Goal: Task Accomplishment & Management: Complete application form

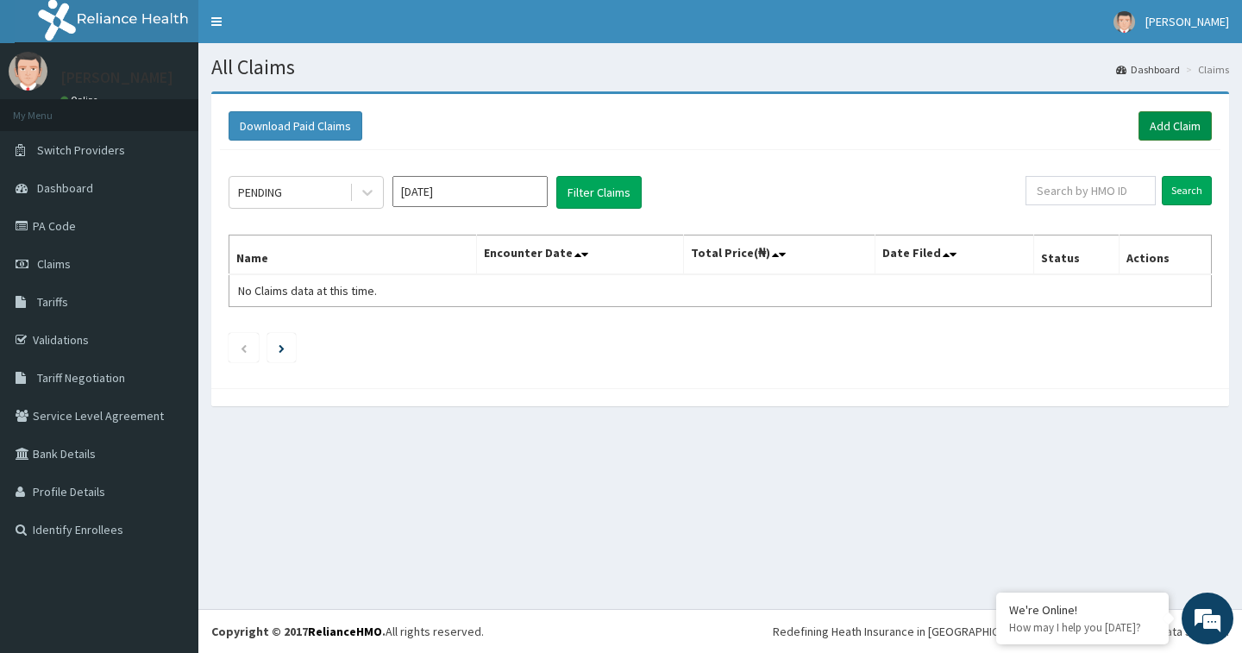
click at [1197, 122] on link "Add Claim" at bounding box center [1174, 125] width 73 height 29
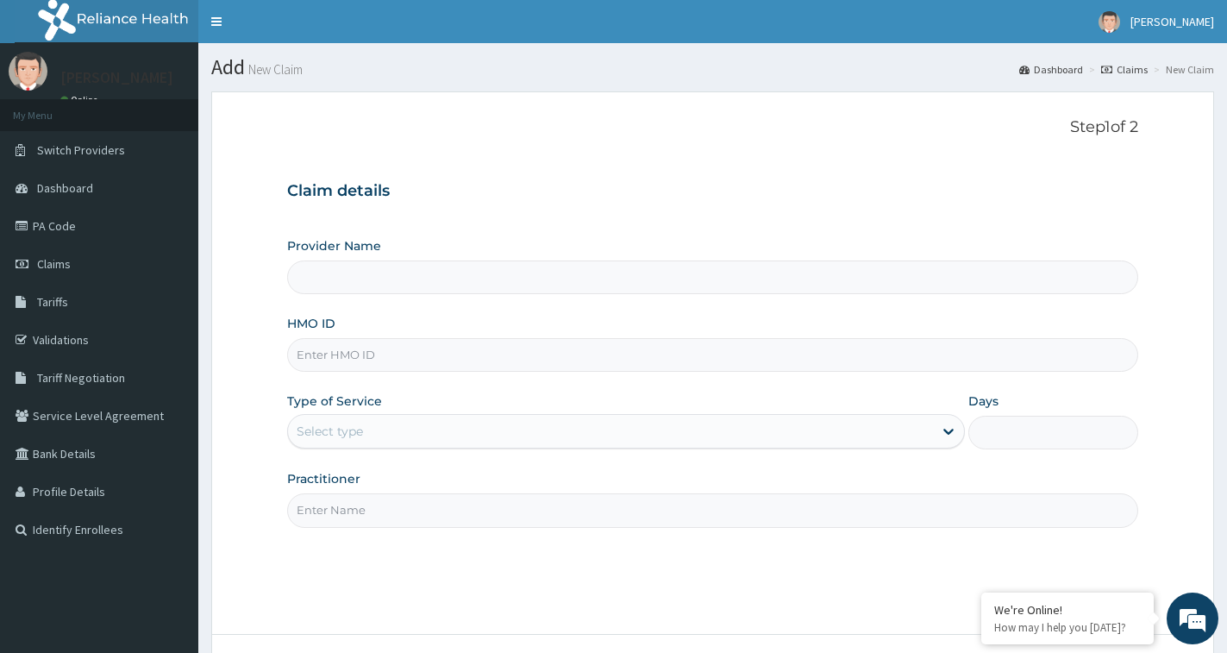
click at [350, 342] on input "HMO ID" at bounding box center [712, 355] width 851 height 34
type input "Oohbee Hospital"
type input "CHL/10885/D"
click at [398, 425] on div "Select type" at bounding box center [610, 431] width 645 height 28
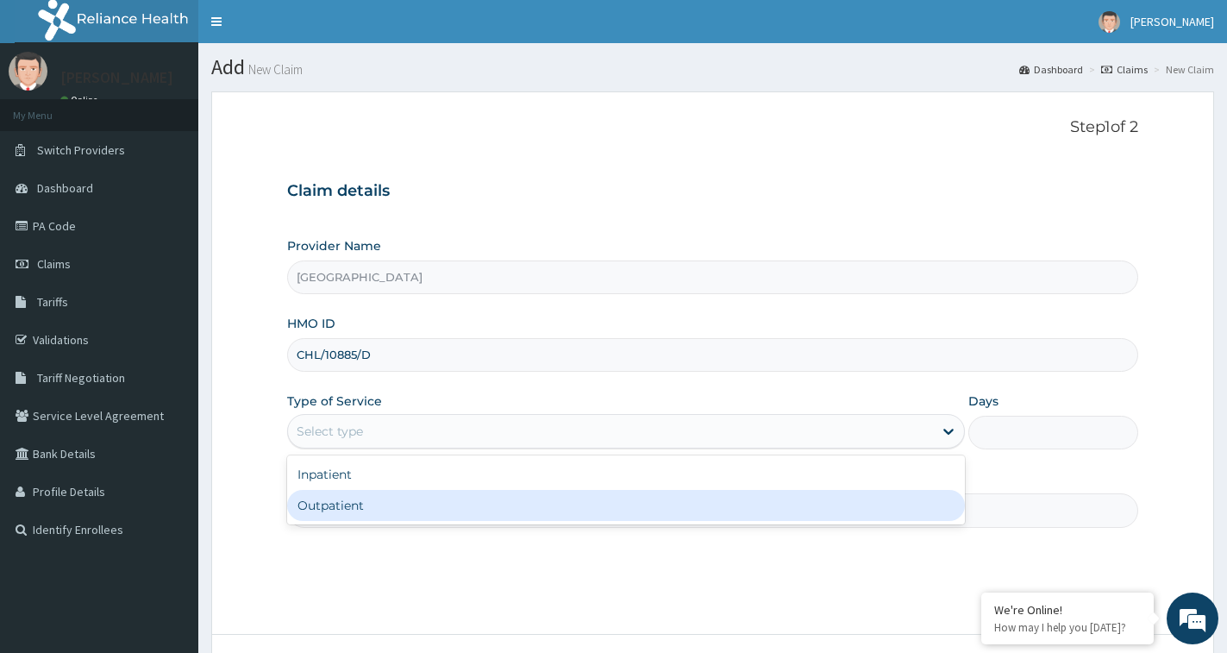
click at [385, 501] on div "Outpatient" at bounding box center [626, 505] width 678 height 31
type input "1"
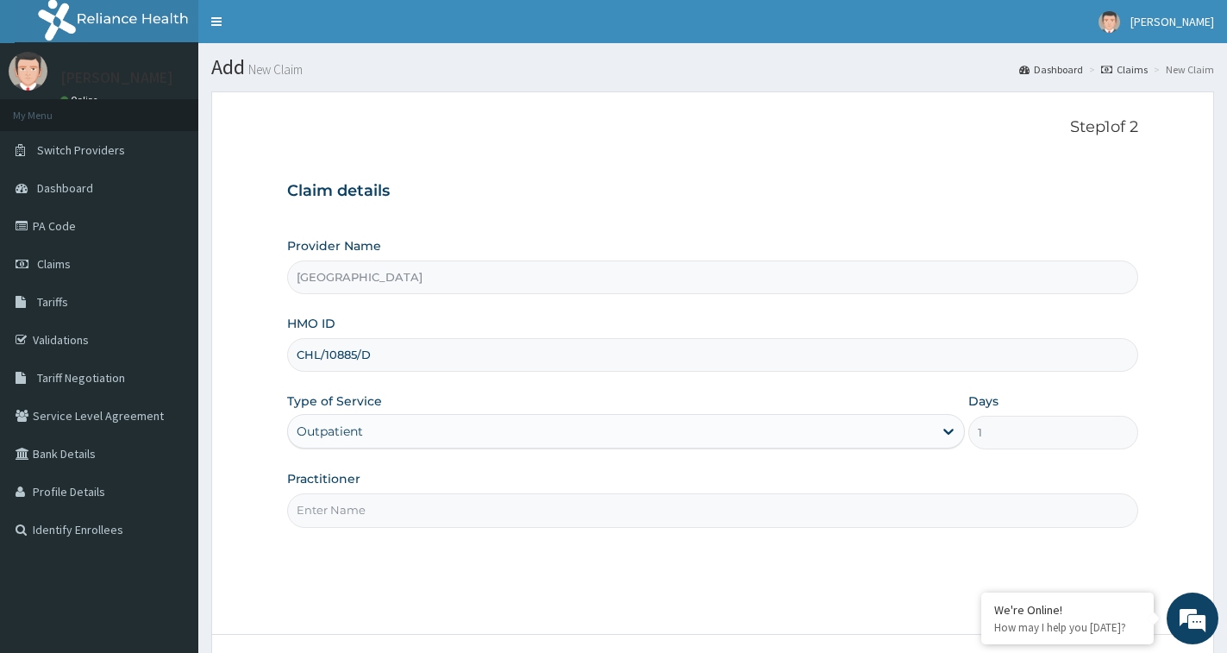
click at [392, 502] on input "Practitioner" at bounding box center [712, 510] width 851 height 34
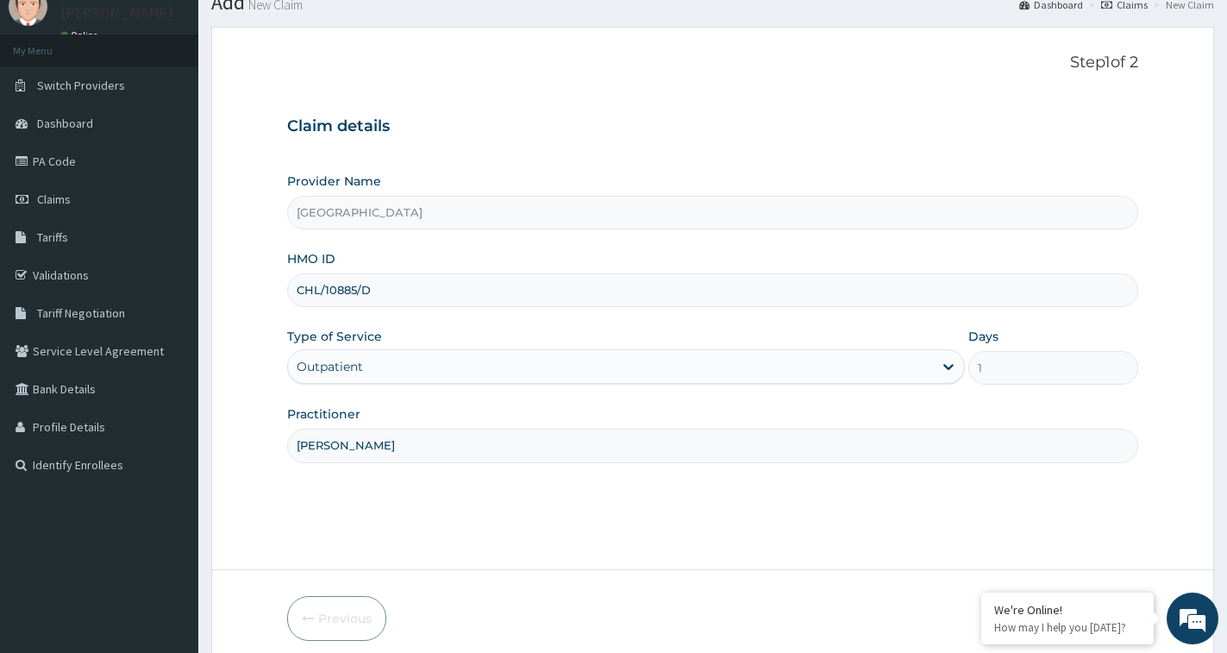
scroll to position [136, 0]
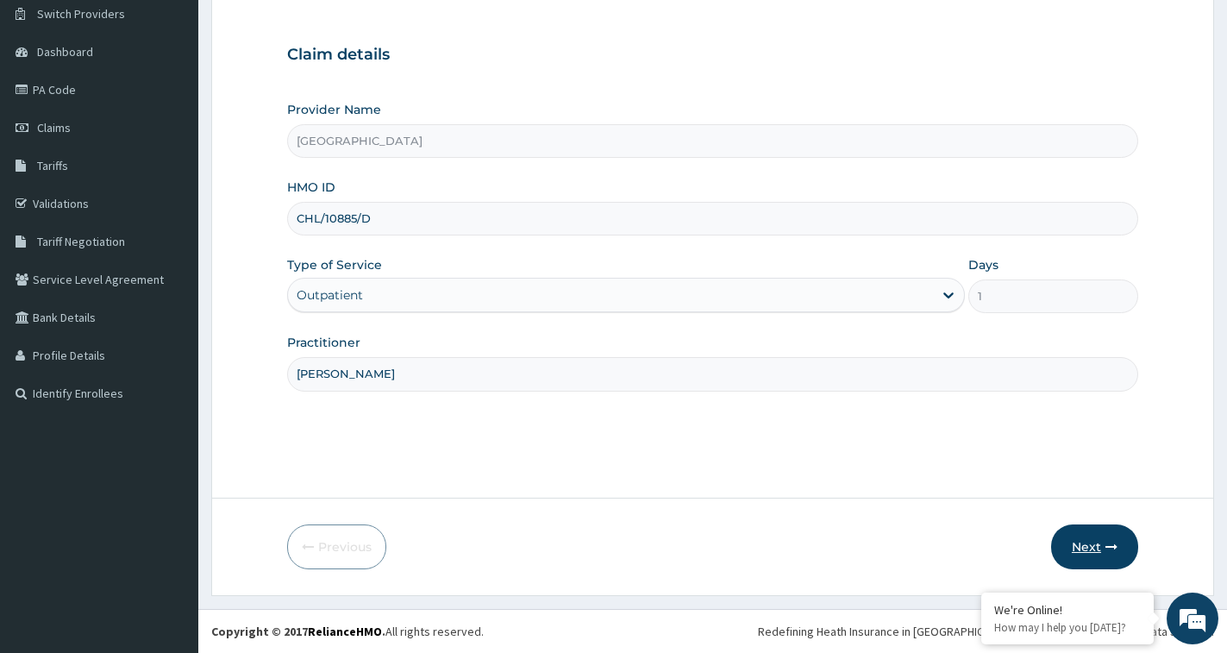
type input "DR SHOYINKA"
click at [1083, 548] on button "Next" at bounding box center [1094, 546] width 87 height 45
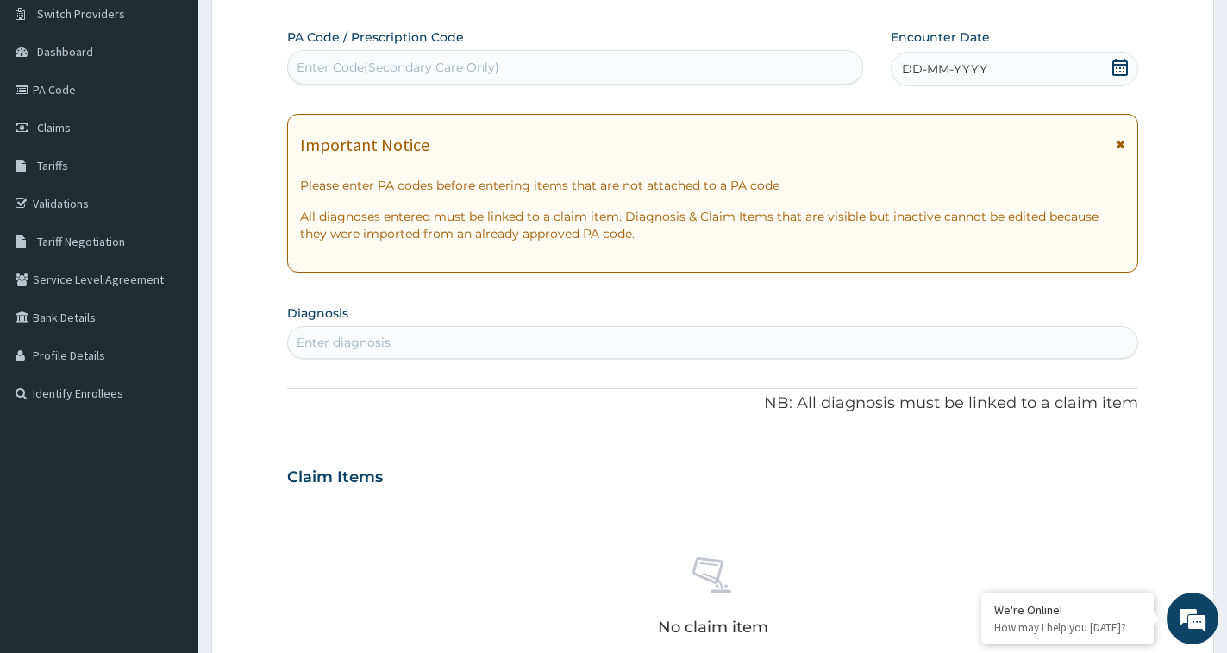
click at [386, 343] on div "Enter diagnosis" at bounding box center [344, 342] width 94 height 17
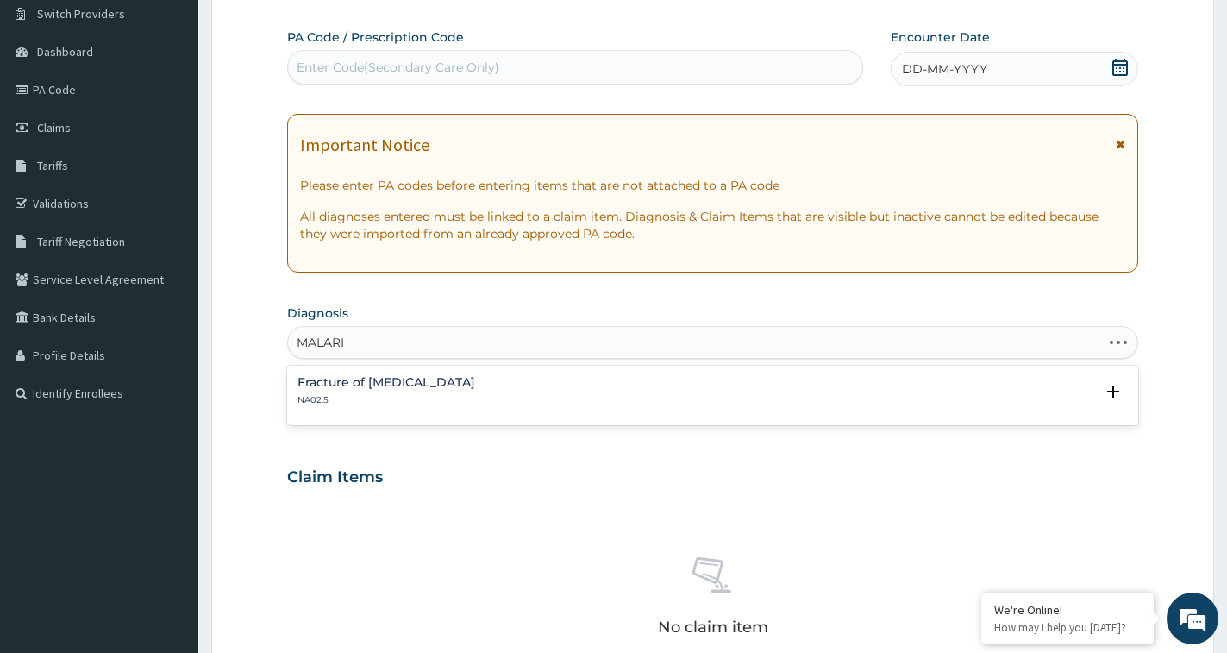
type input "MALARIA"
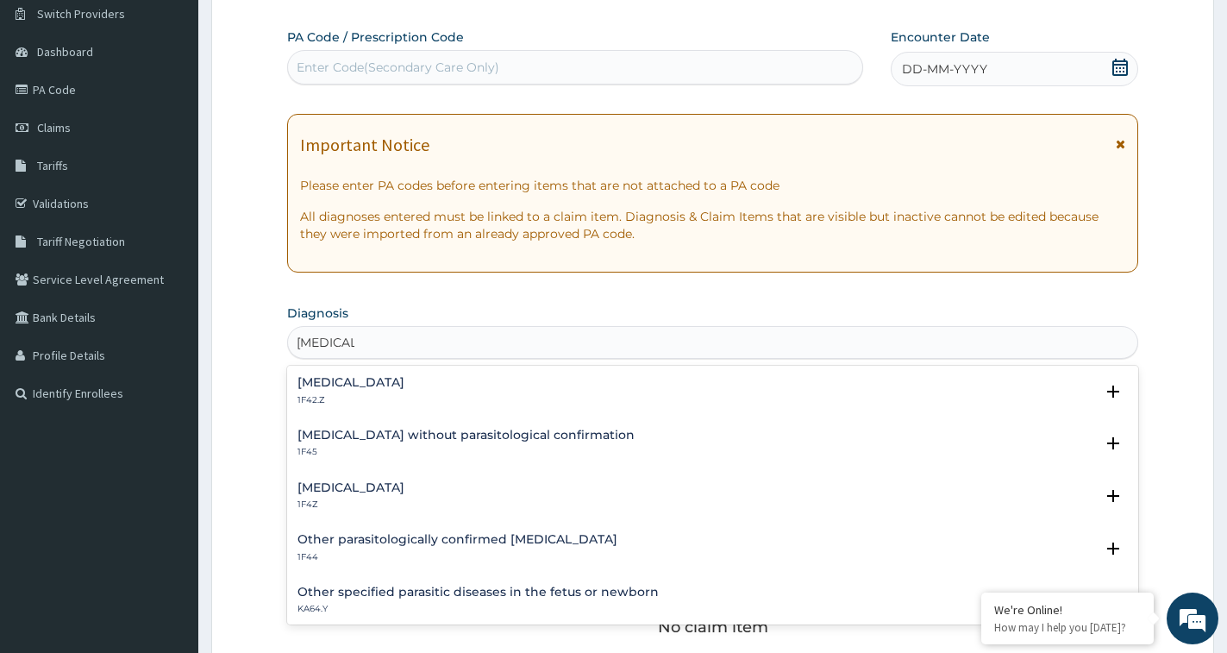
click at [384, 491] on h4 "Malaria, unspecified" at bounding box center [351, 487] width 107 height 13
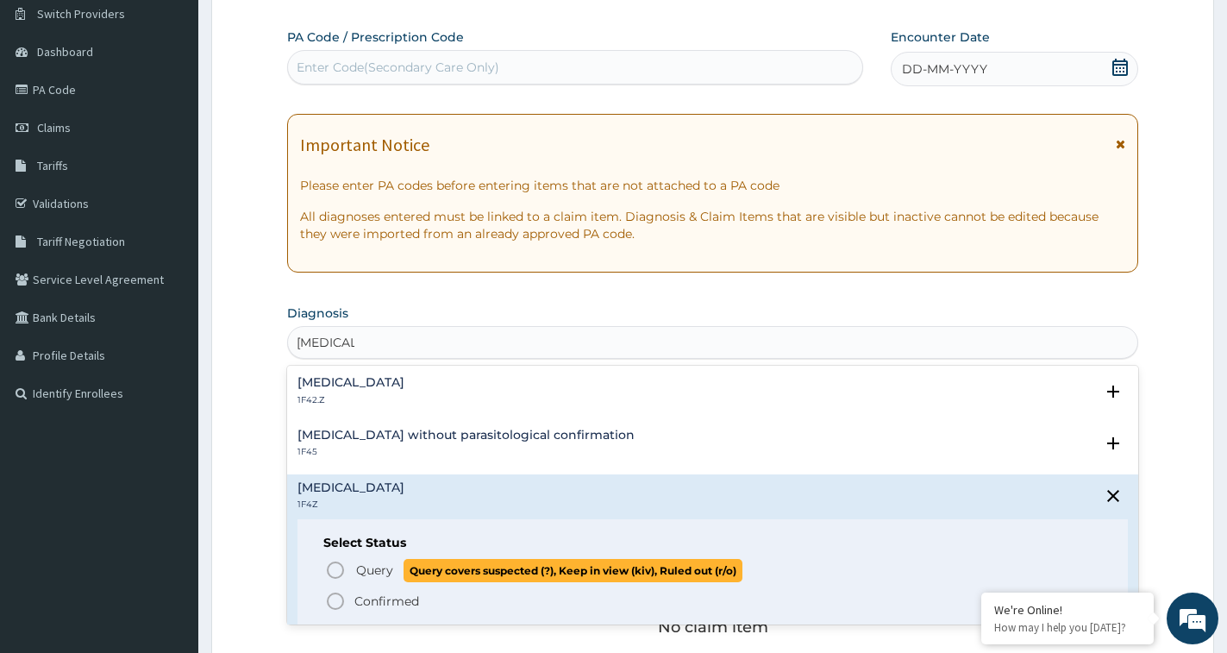
click at [385, 573] on span "Query" at bounding box center [374, 569] width 37 height 17
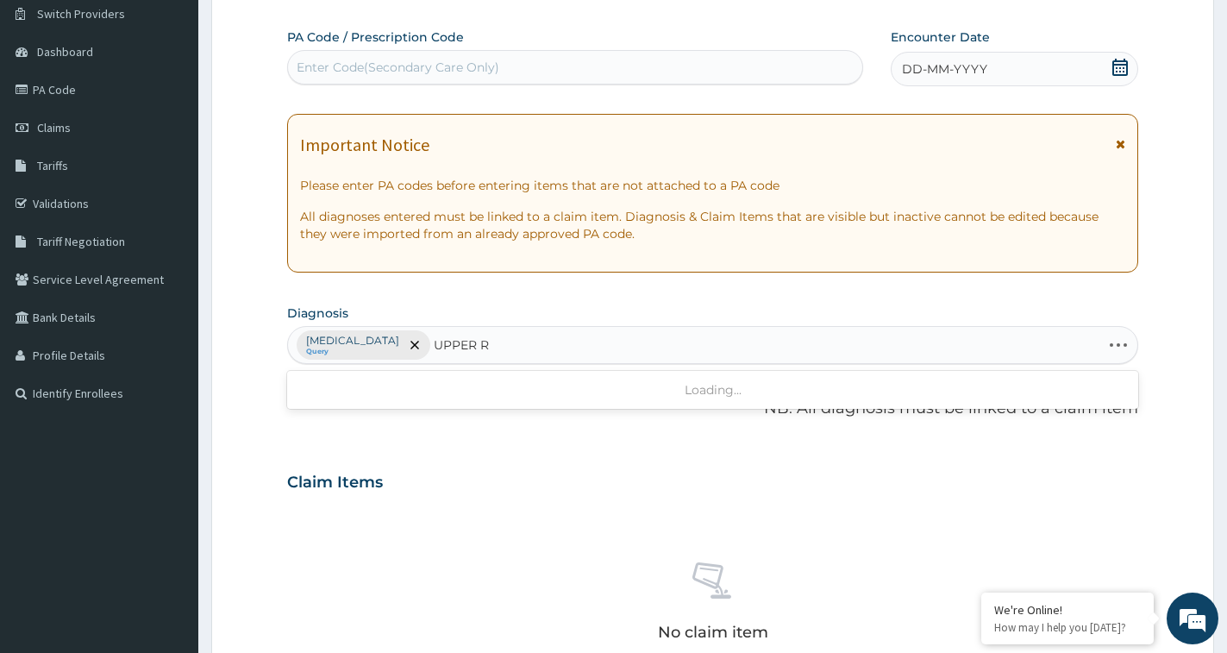
type input "UPPER"
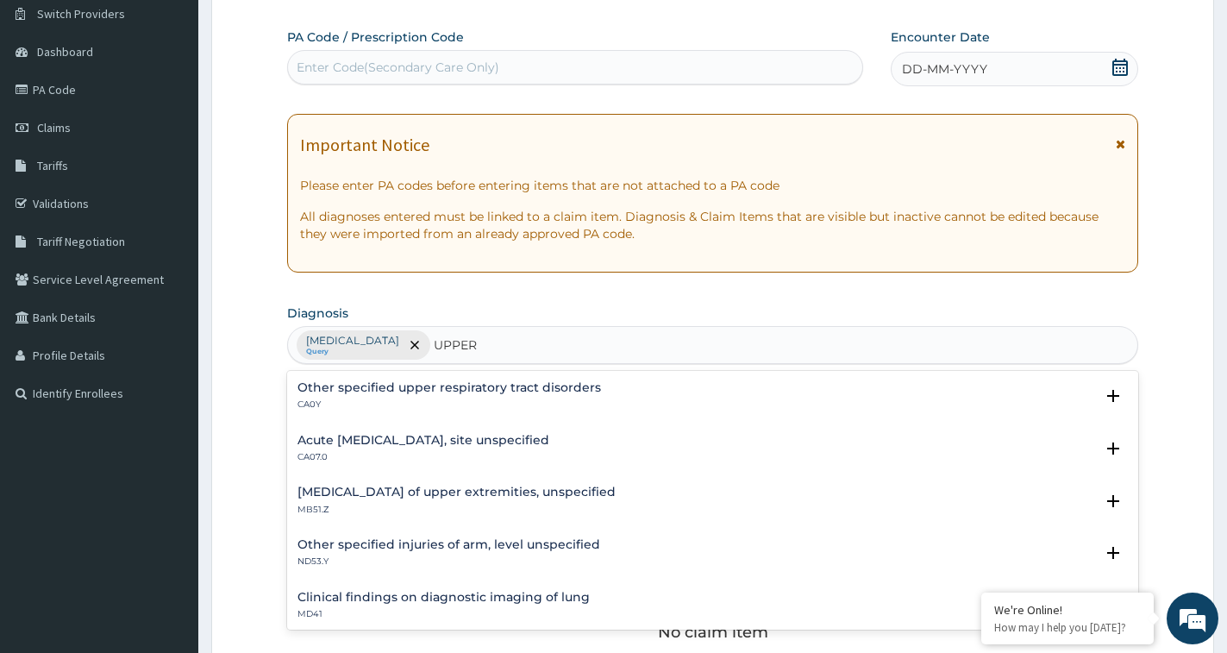
click at [505, 438] on h4 "Acute [MEDICAL_DATA], site unspecified" at bounding box center [424, 440] width 252 height 13
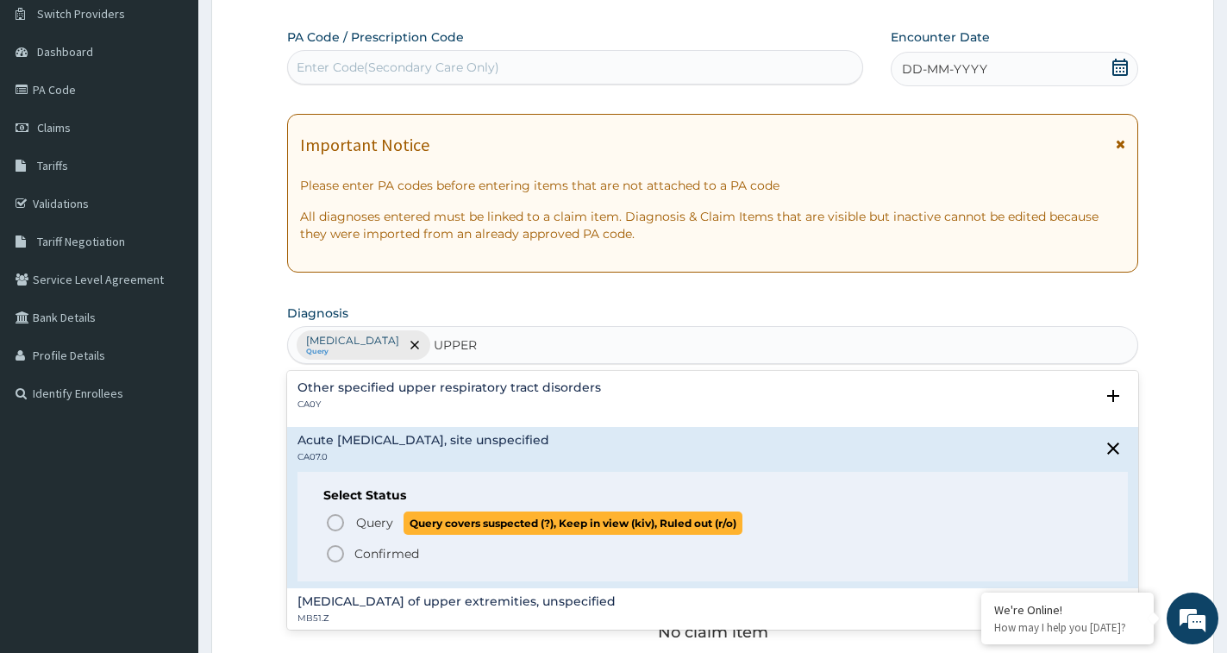
click at [379, 523] on span "Query" at bounding box center [374, 522] width 37 height 17
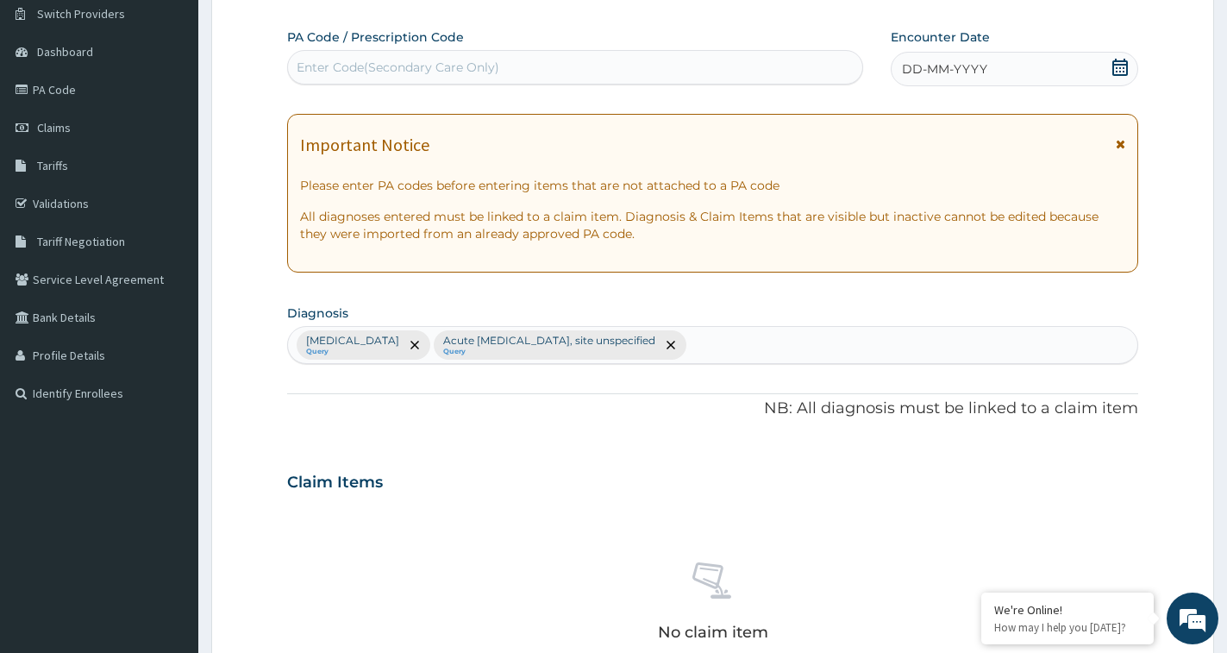
click at [880, 354] on div "Malaria, unspecified Query Acute upper respiratory infection, site unspecified …" at bounding box center [712, 345] width 849 height 36
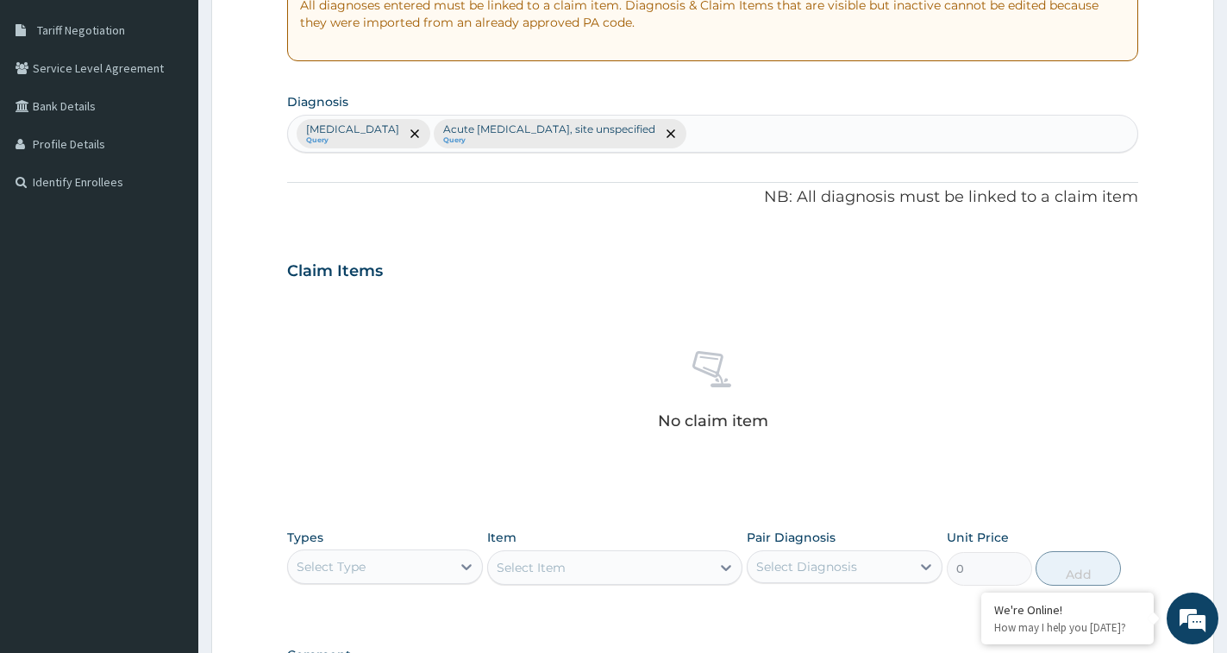
scroll to position [567, 0]
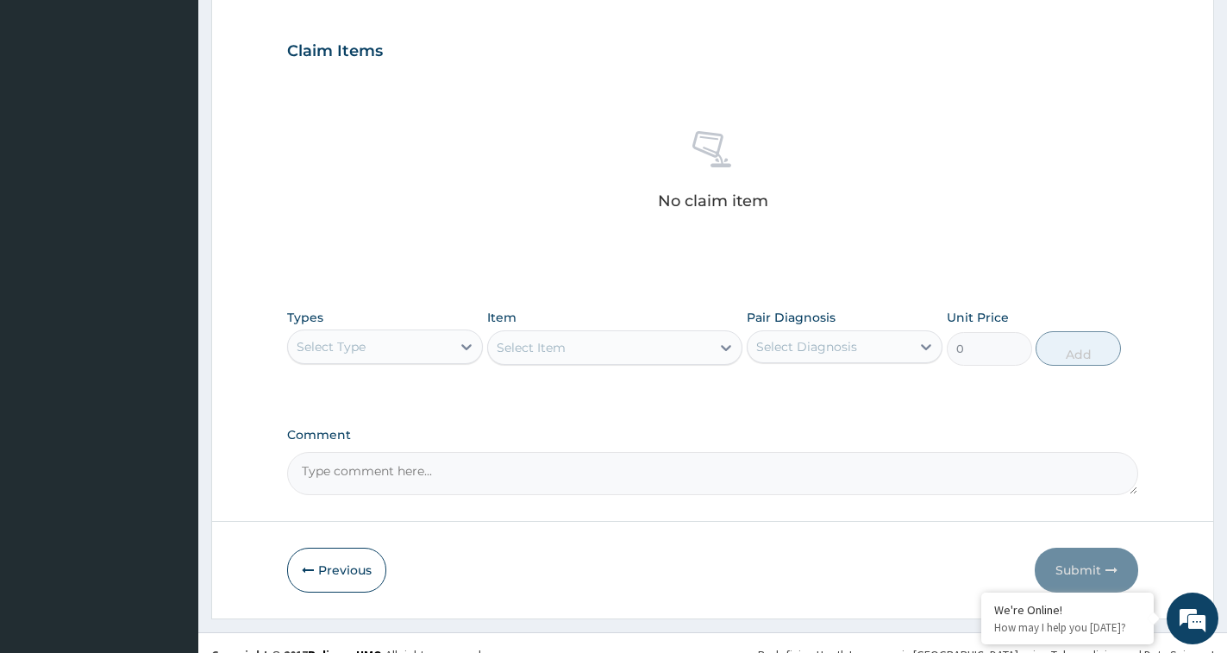
click at [397, 364] on div "Types Select Type" at bounding box center [385, 337] width 196 height 57
click at [397, 350] on div "Select Type" at bounding box center [369, 347] width 163 height 28
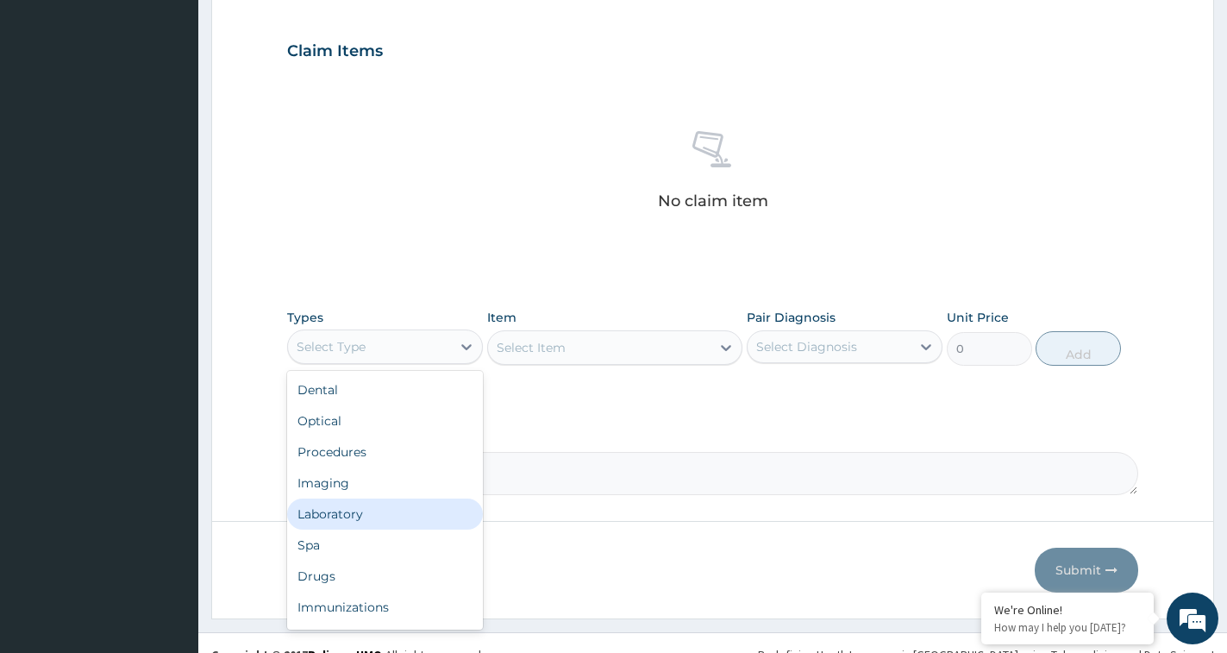
click at [338, 503] on div "Laboratory" at bounding box center [385, 513] width 196 height 31
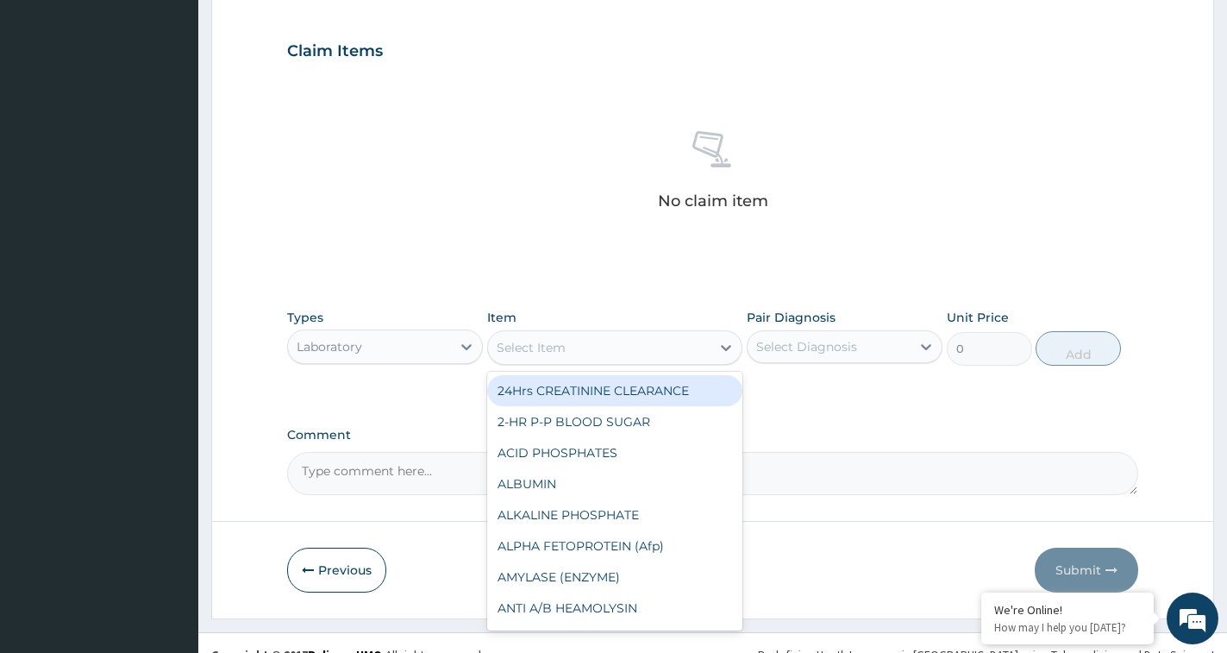
click at [577, 346] on div "Select Item" at bounding box center [599, 348] width 222 height 28
click at [370, 360] on div "Laboratory" at bounding box center [369, 347] width 163 height 28
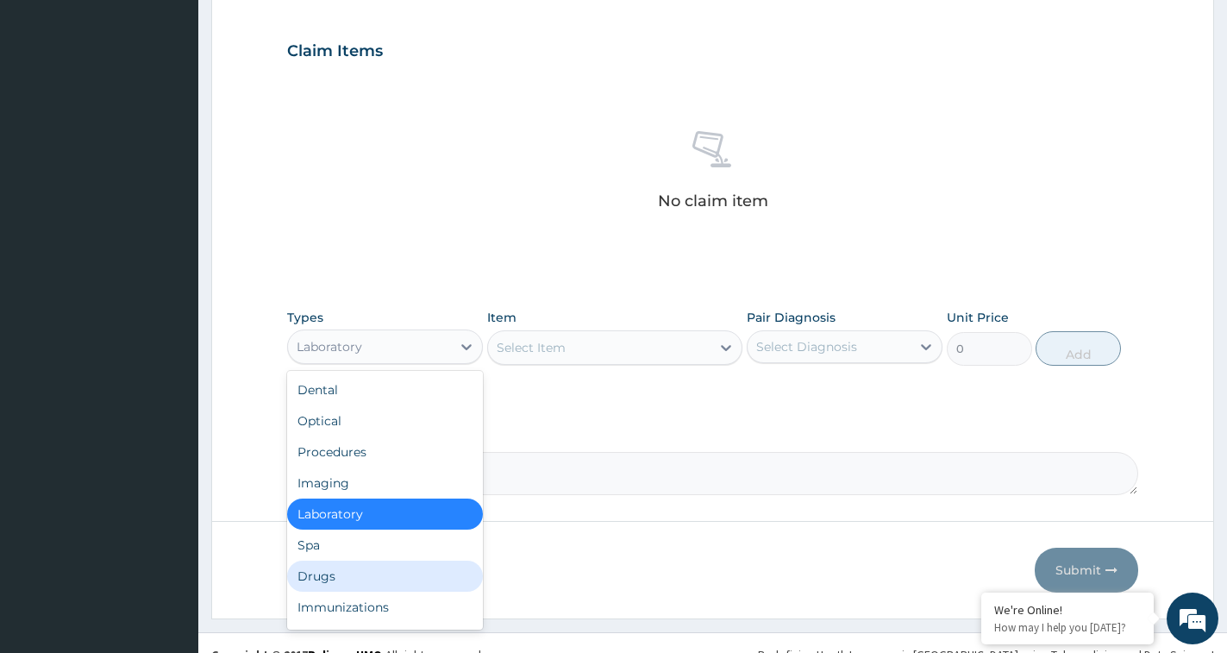
click at [330, 577] on div "Drugs" at bounding box center [385, 576] width 196 height 31
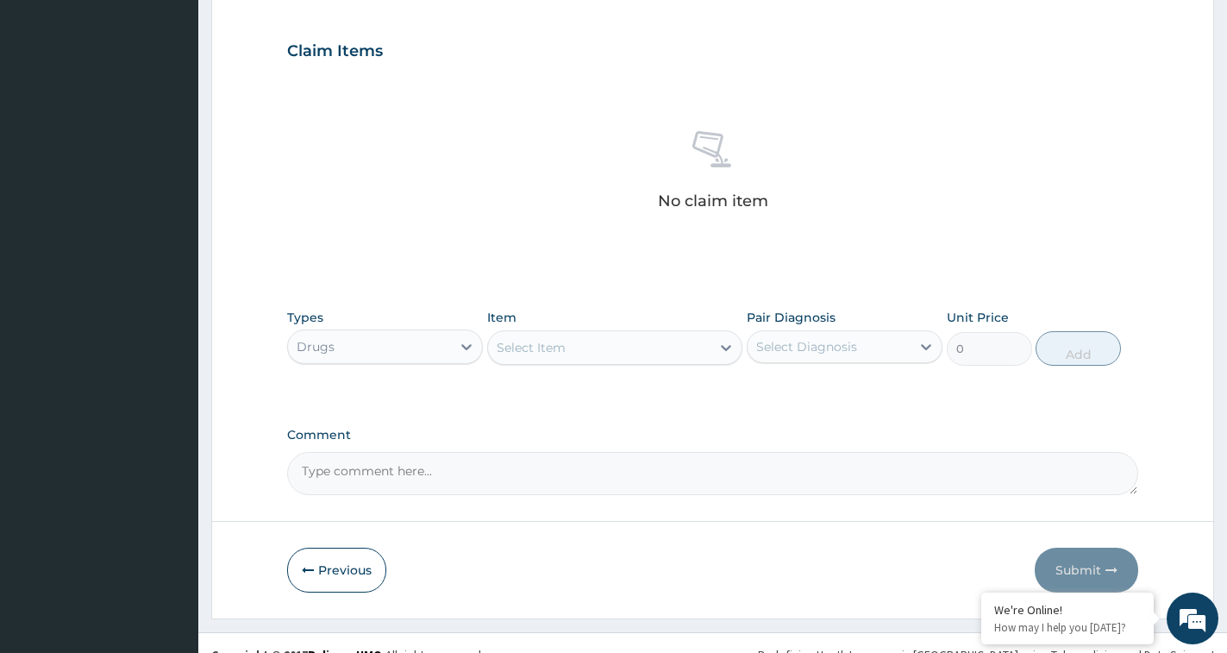
click at [643, 347] on div "Select Item" at bounding box center [599, 348] width 222 height 28
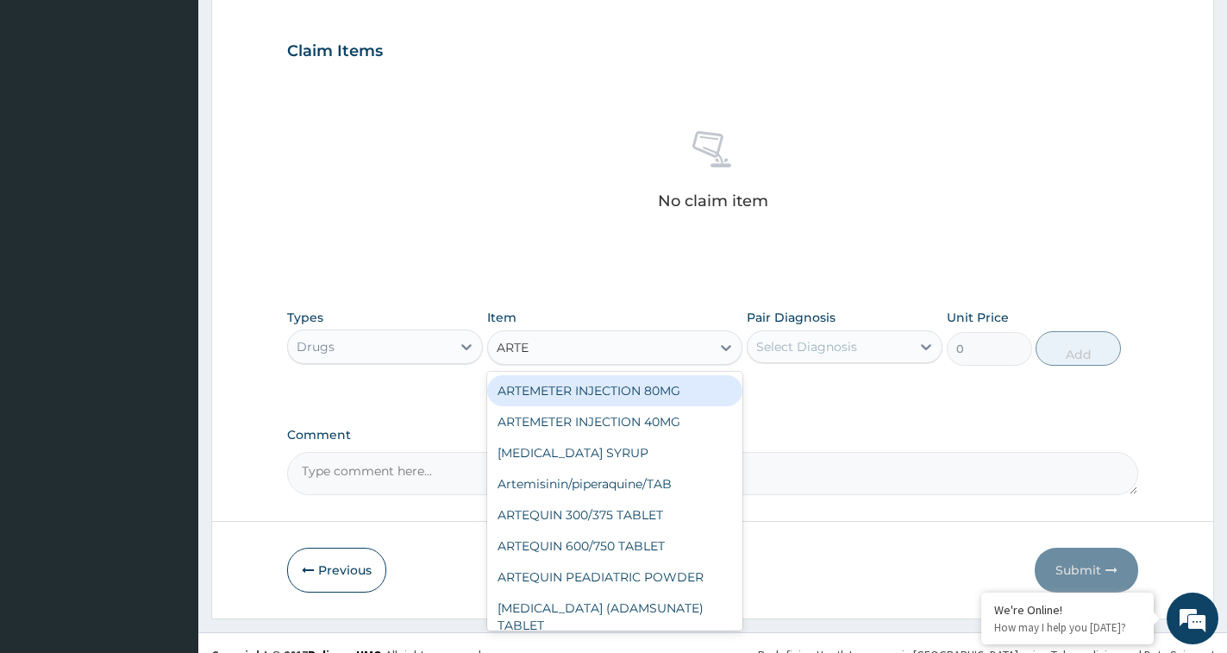
type input "ARTEM"
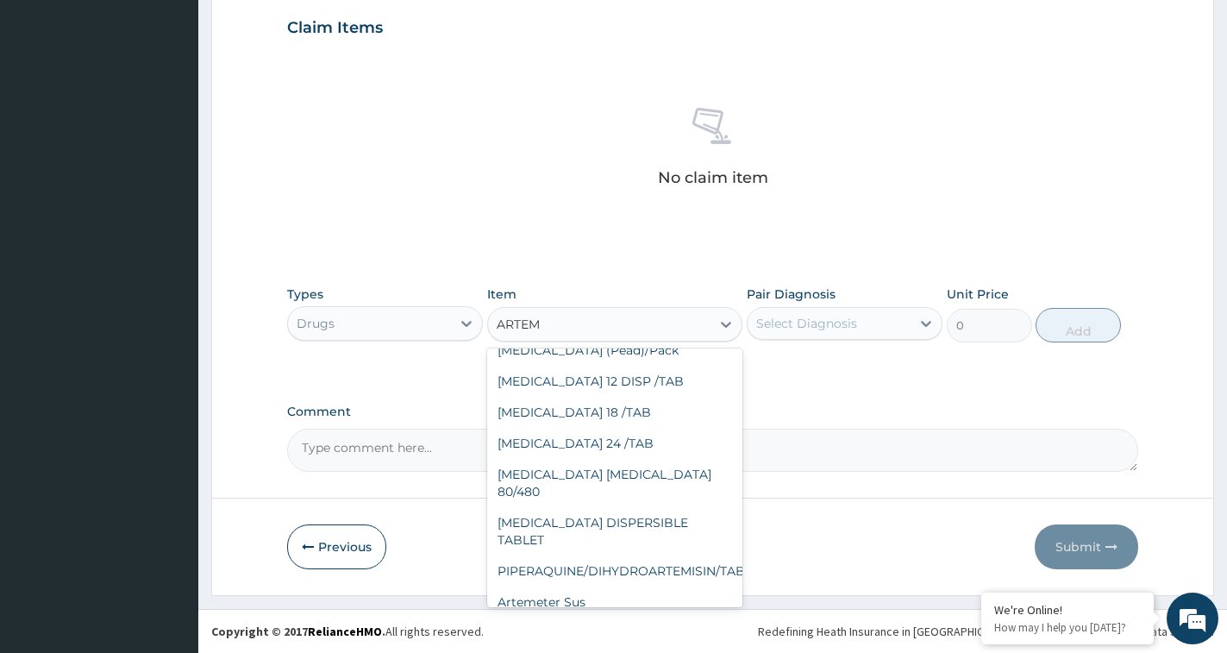
scroll to position [384, 0]
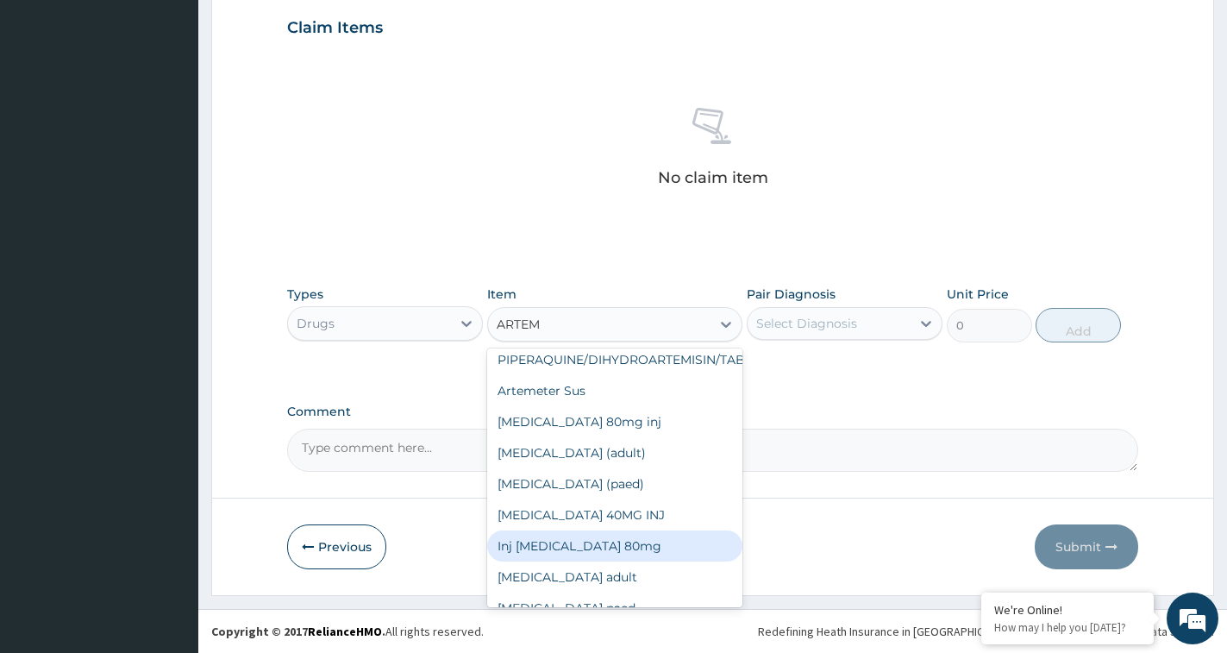
click at [602, 530] on div "Inj [MEDICAL_DATA] 80mg" at bounding box center [614, 545] width 255 height 31
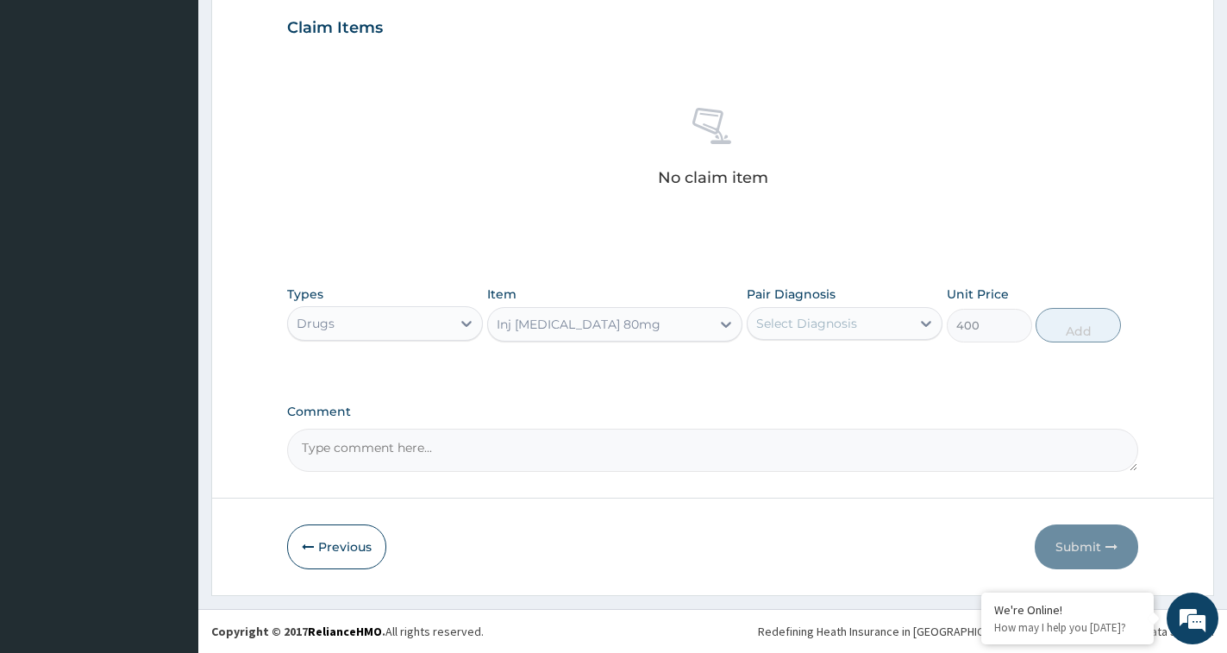
click at [655, 329] on div "Inj [MEDICAL_DATA] 80mg" at bounding box center [599, 324] width 222 height 28
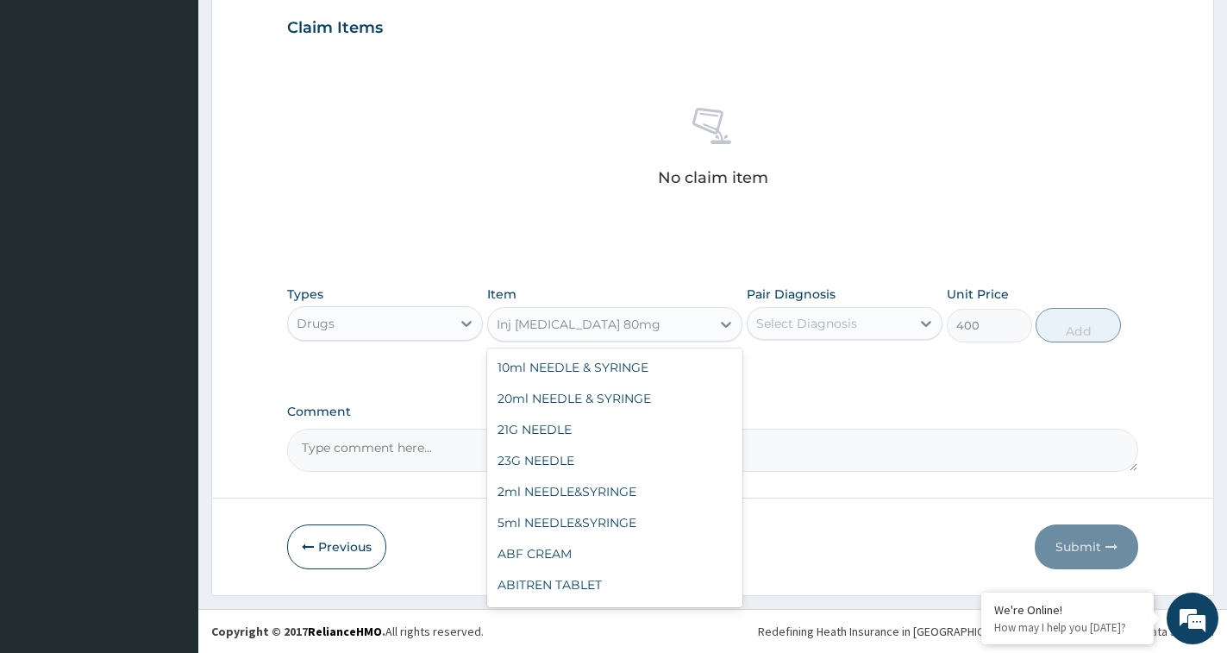
scroll to position [35190, 0]
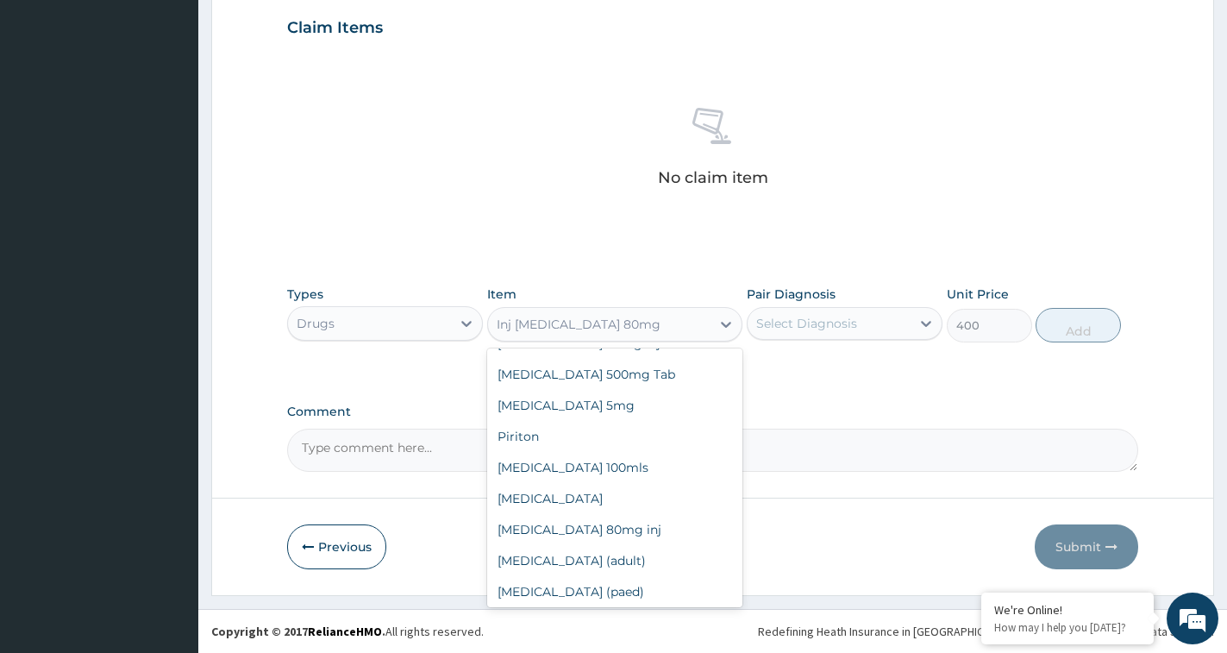
type input "300"
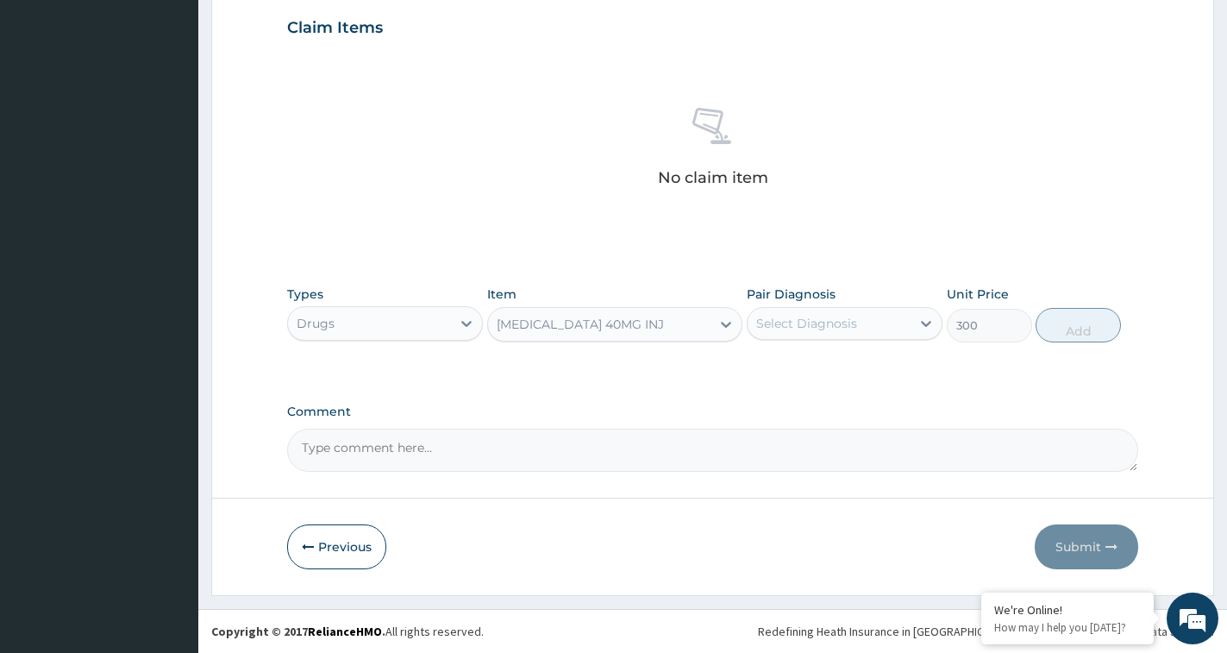
click at [824, 324] on div "Select Diagnosis" at bounding box center [806, 323] width 101 height 17
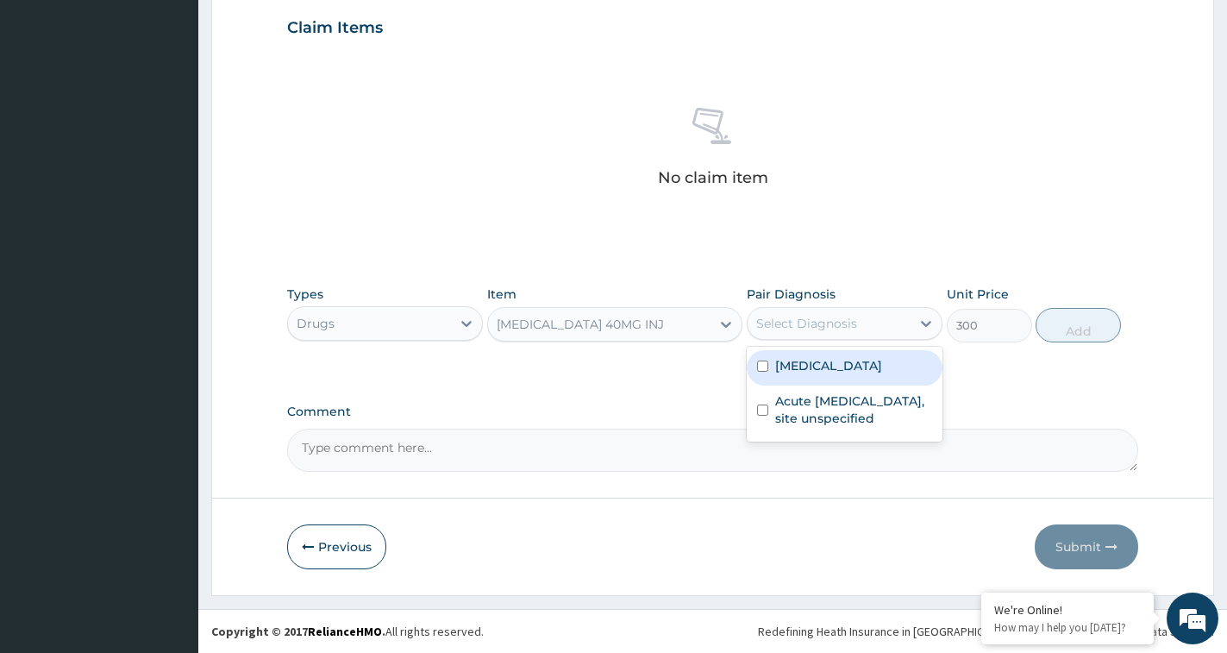
click at [799, 373] on label "Malaria, unspecified" at bounding box center [828, 365] width 107 height 17
checkbox input "true"
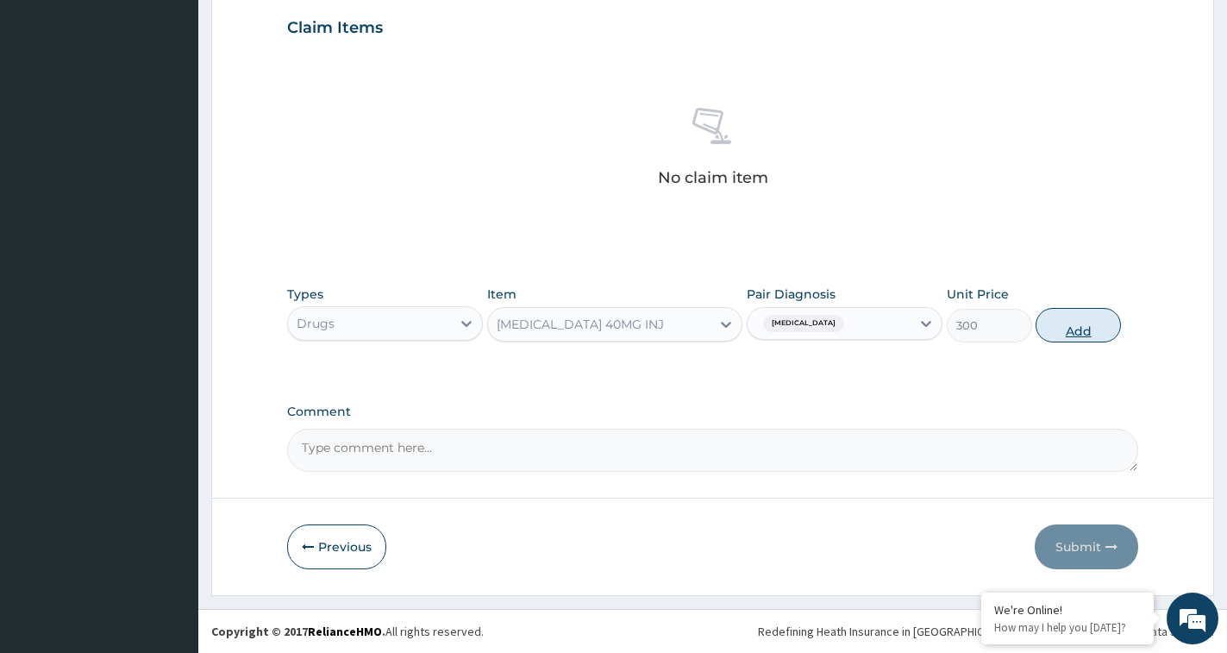
click at [1087, 328] on button "Add" at bounding box center [1078, 325] width 85 height 34
type input "0"
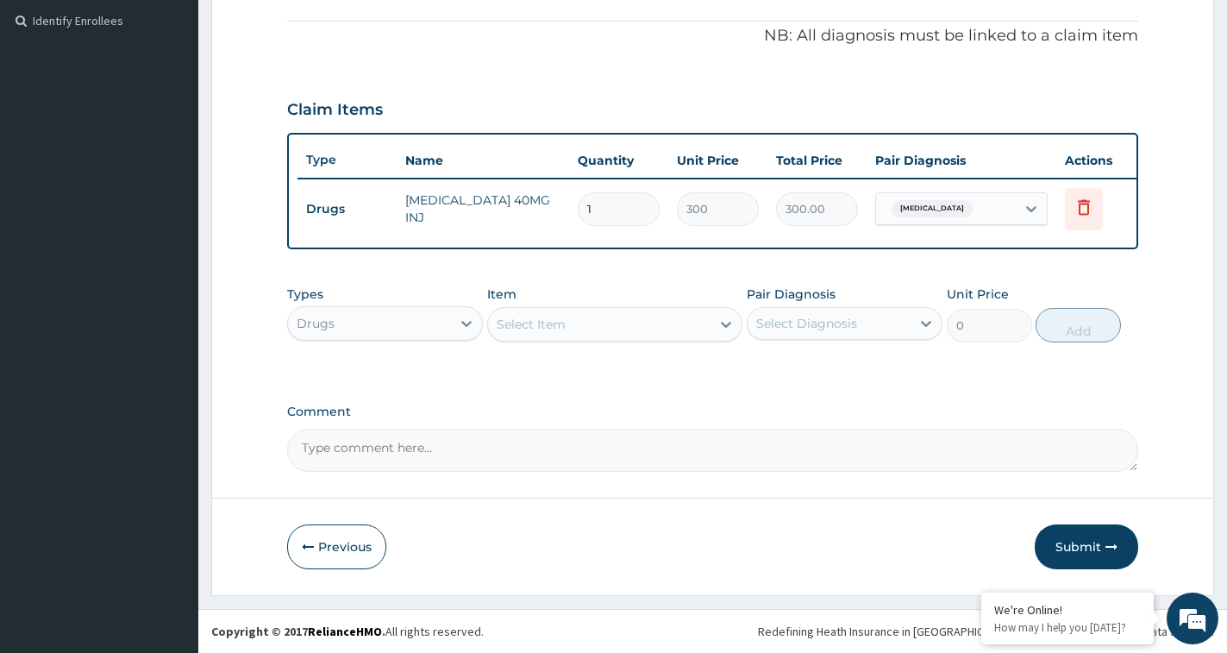
scroll to position [523, 0]
drag, startPoint x: 600, startPoint y: 196, endPoint x: 567, endPoint y: 197, distance: 32.8
click at [567, 197] on tr "Drugs Artemether 40MG INJ 1 300 300.00 Malaria, unspecified Delete" at bounding box center [720, 209] width 845 height 60
type input "2"
type input "600.00"
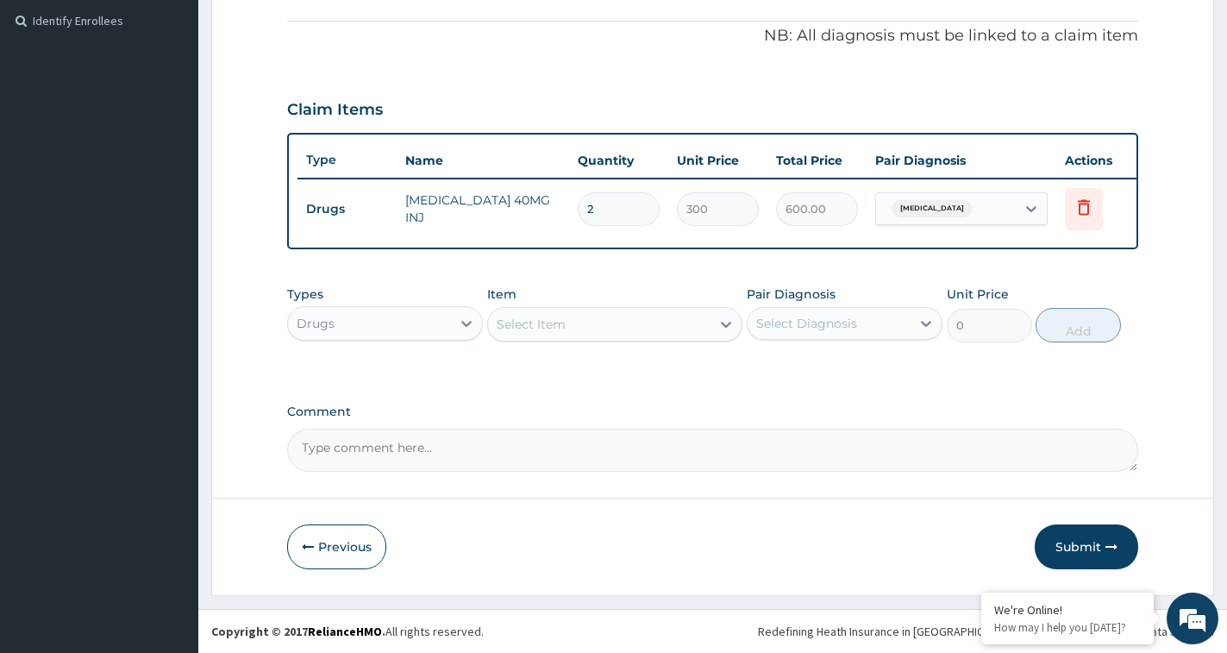
type input "2"
click at [574, 340] on div "Select Item" at bounding box center [614, 324] width 255 height 34
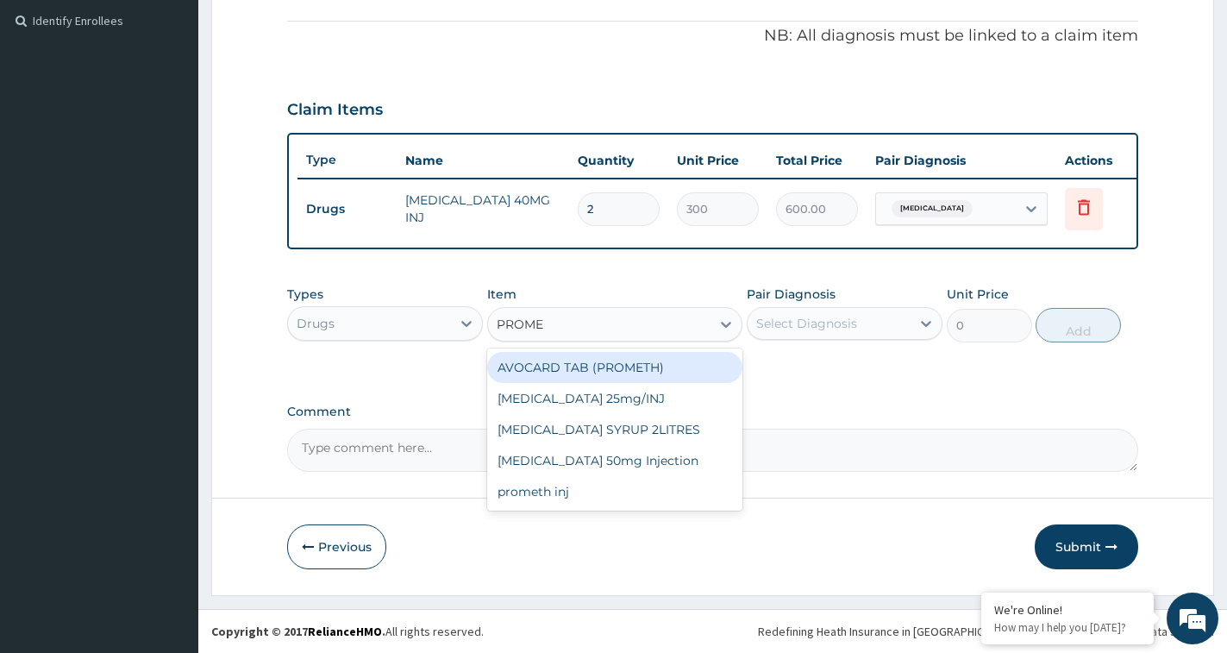
type input "PROMET"
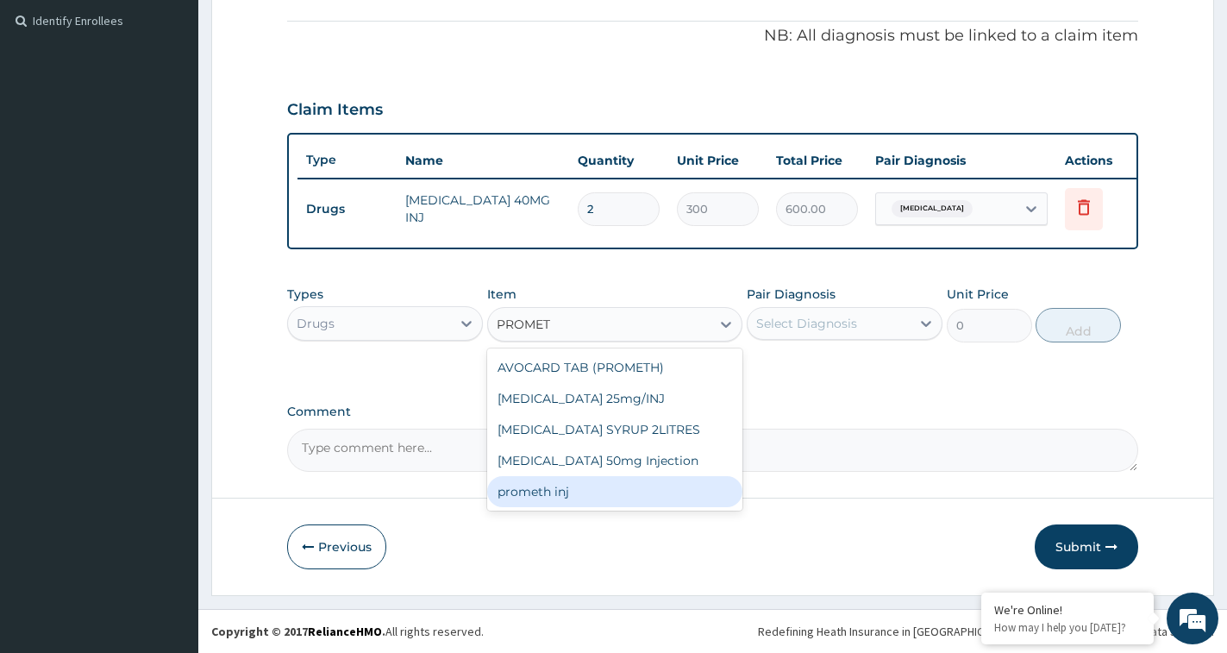
click at [573, 494] on div "prometh inj" at bounding box center [614, 491] width 255 height 31
type input "200"
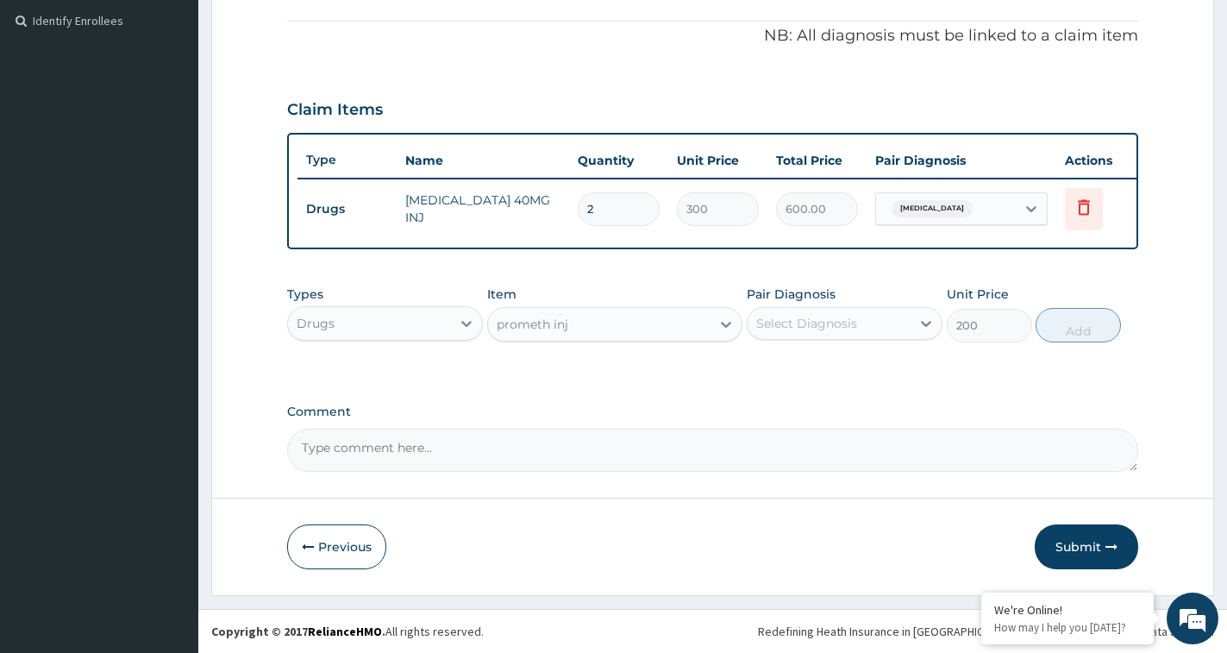
click at [824, 310] on div "Select Diagnosis" at bounding box center [829, 324] width 163 height 28
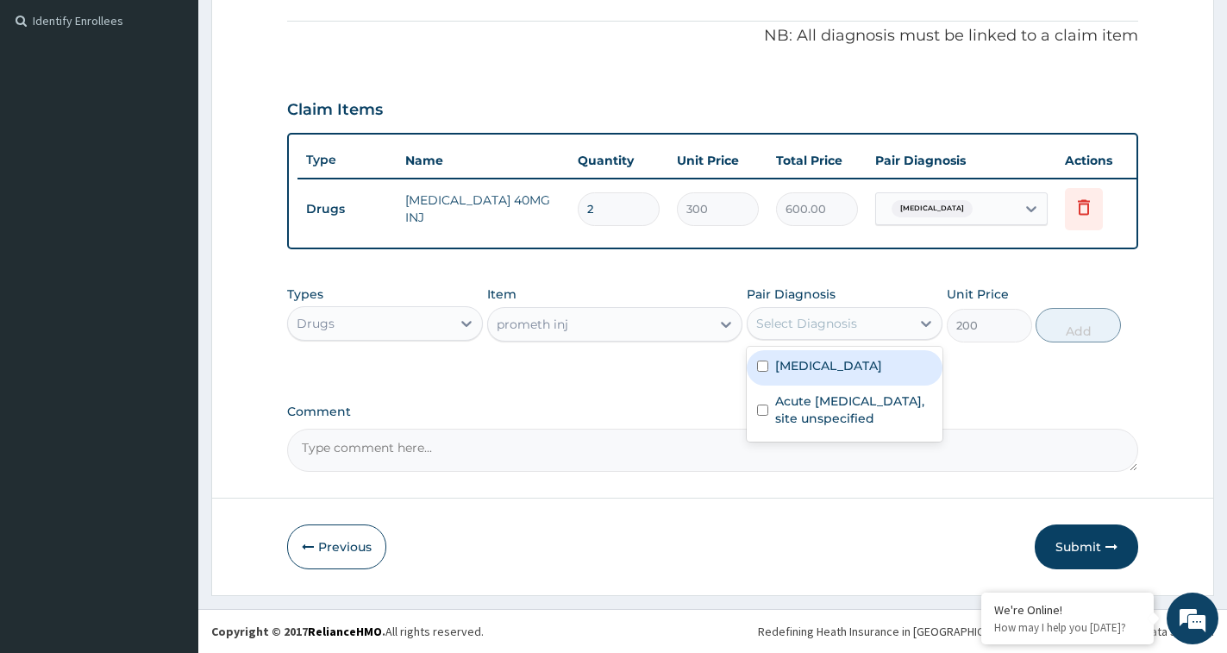
click at [793, 377] on div "[MEDICAL_DATA]" at bounding box center [845, 367] width 196 height 35
checkbox input "true"
click at [1040, 325] on button "Add" at bounding box center [1078, 325] width 85 height 34
type input "0"
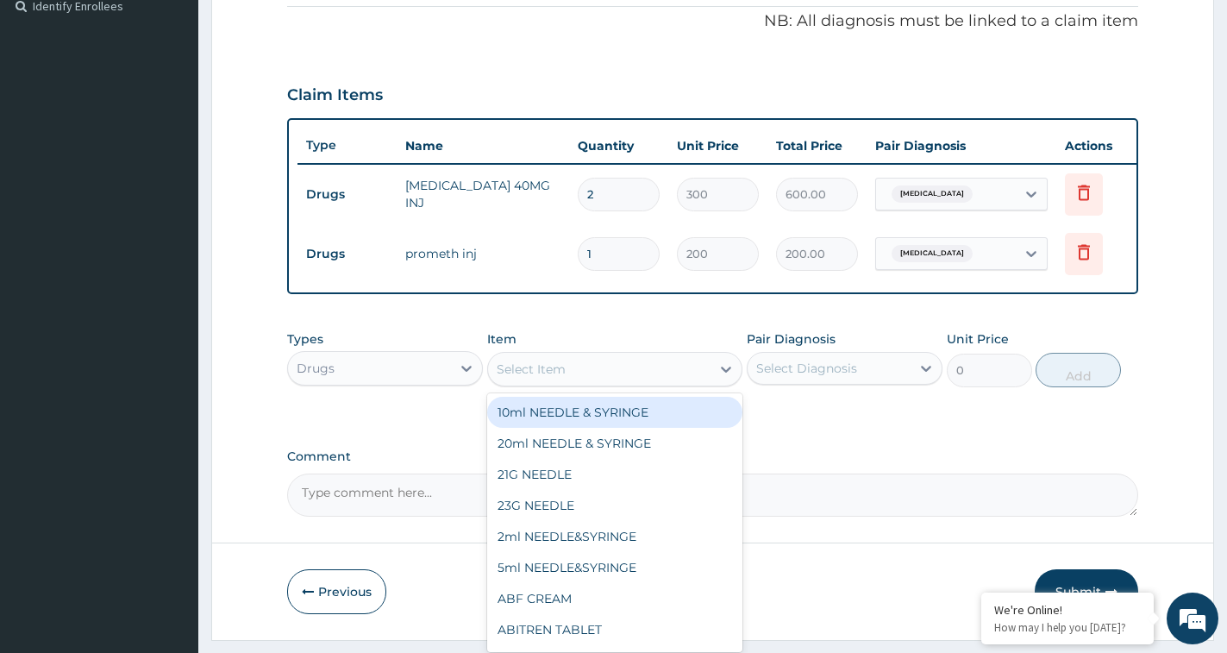
click at [559, 383] on div "Select Item" at bounding box center [599, 369] width 222 height 28
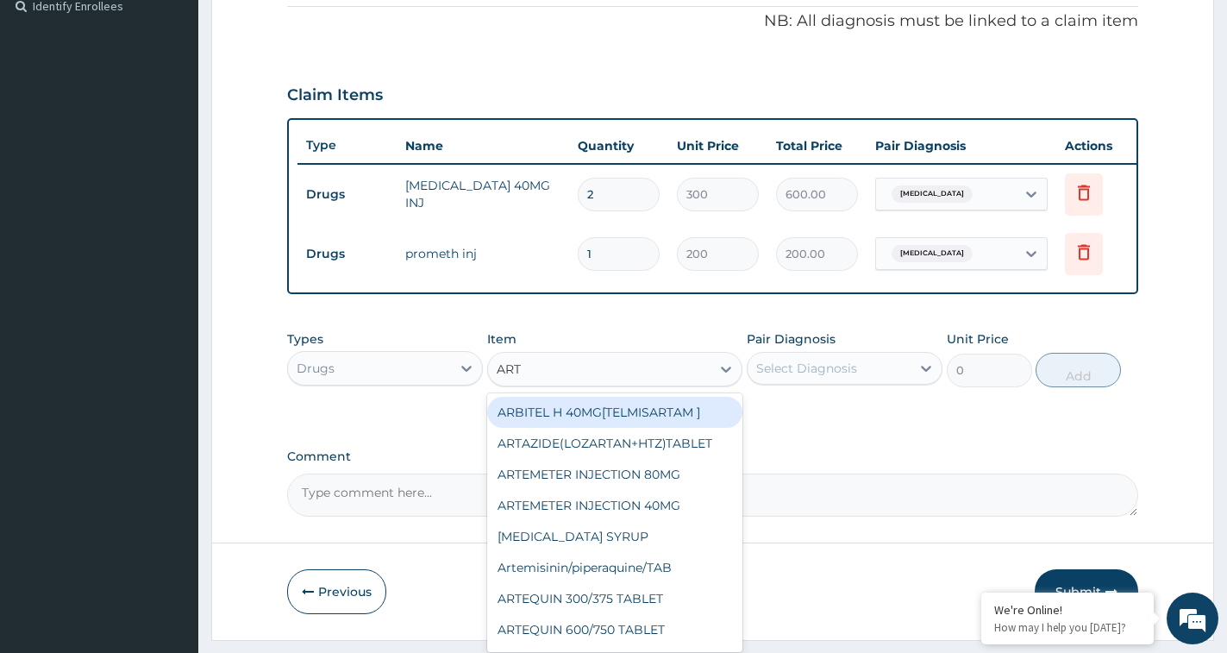
type input "ARTE"
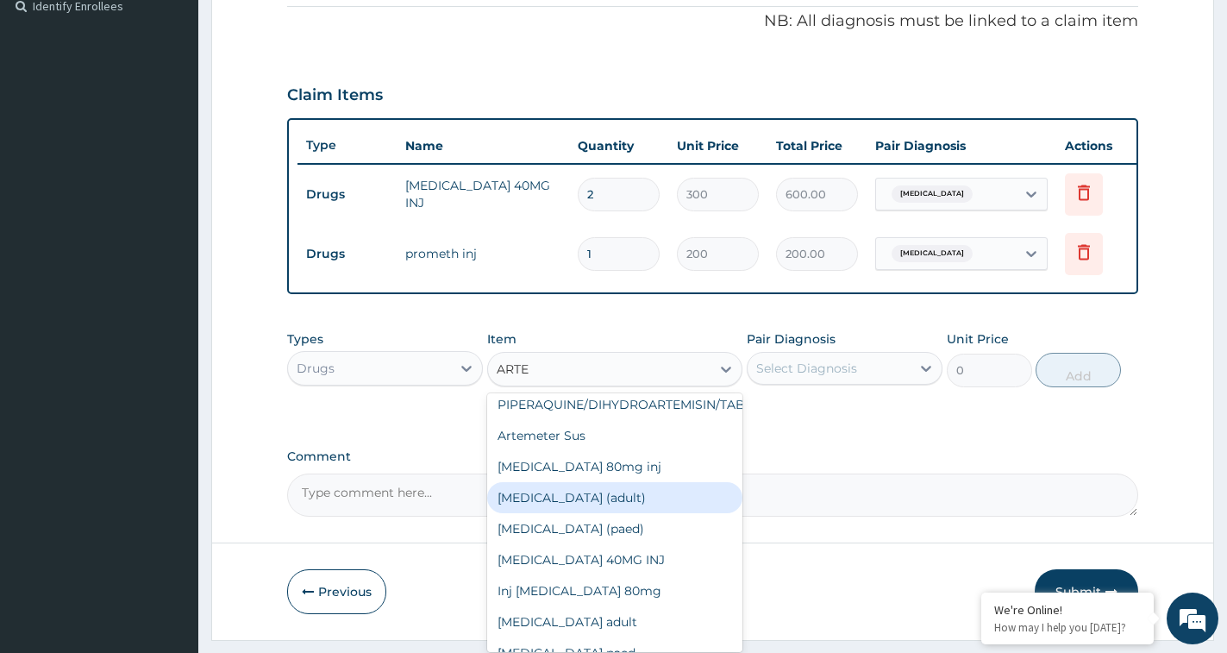
scroll to position [583, 0]
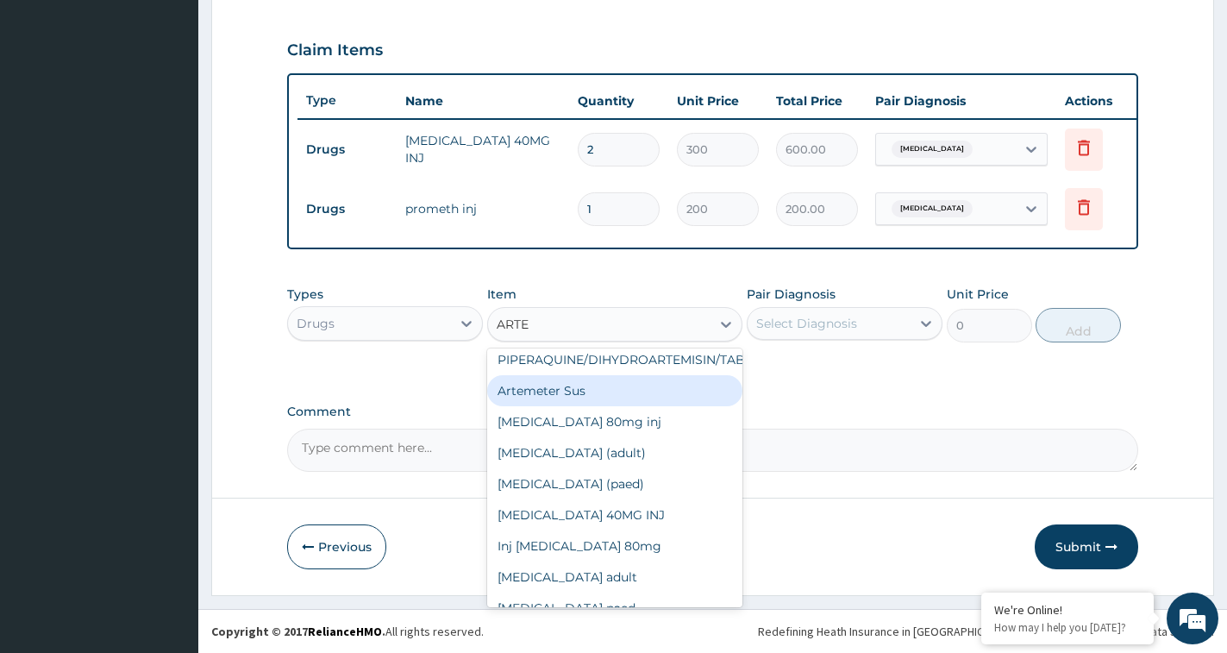
drag, startPoint x: 558, startPoint y: 361, endPoint x: 581, endPoint y: 366, distance: 23.7
click at [560, 375] on div "Artemeter Sus" at bounding box center [614, 390] width 255 height 31
type input "1000"
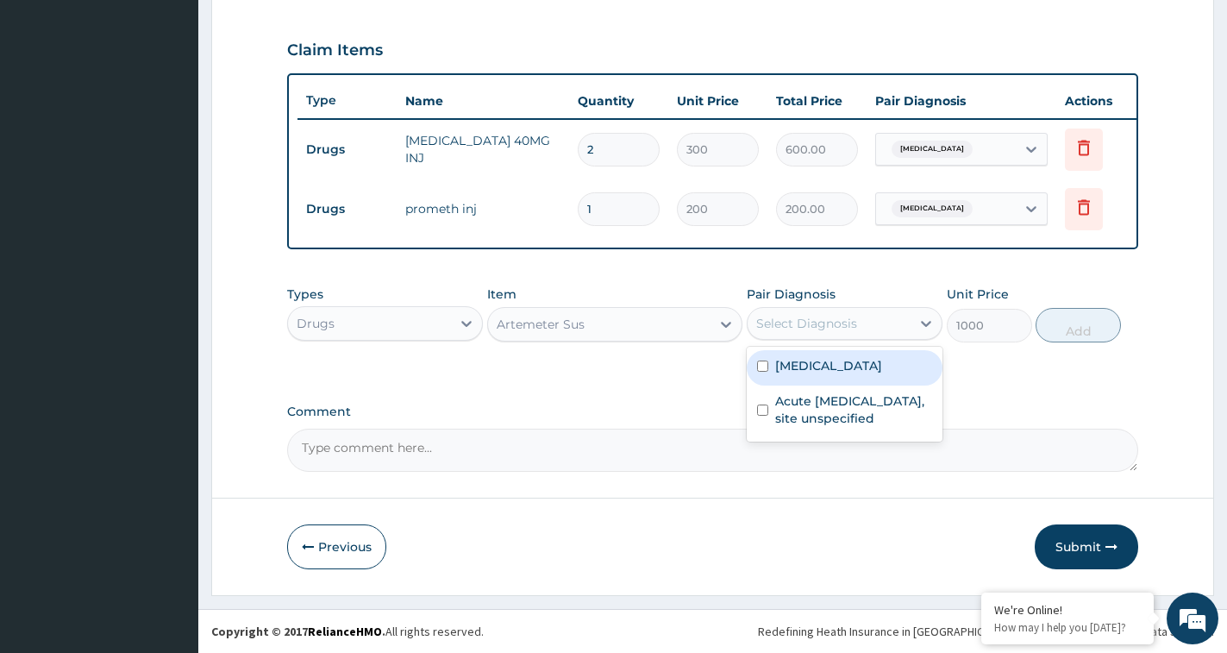
click at [806, 320] on div "Select Diagnosis" at bounding box center [806, 323] width 101 height 17
drag, startPoint x: 808, startPoint y: 372, endPoint x: 869, endPoint y: 368, distance: 61.3
click at [820, 373] on label "[MEDICAL_DATA]" at bounding box center [828, 365] width 107 height 17
checkbox input "true"
drag, startPoint x: 1108, startPoint y: 316, endPoint x: 1100, endPoint y: 323, distance: 10.4
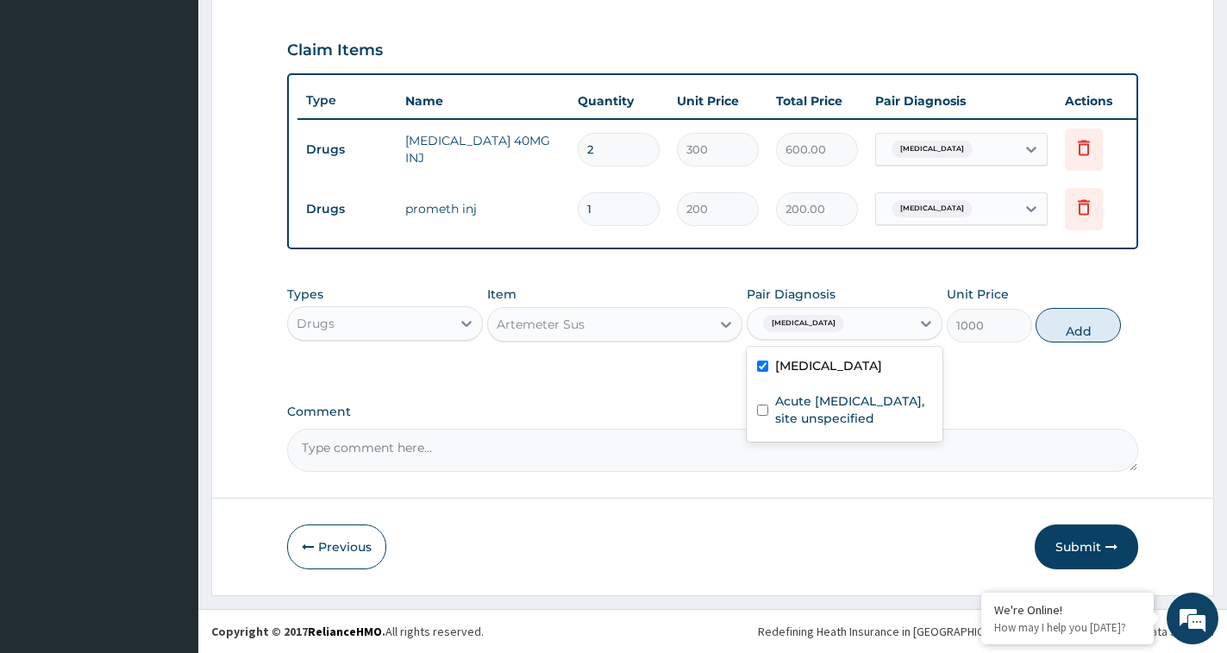
click at [1108, 316] on button "Add" at bounding box center [1078, 325] width 85 height 34
type input "0"
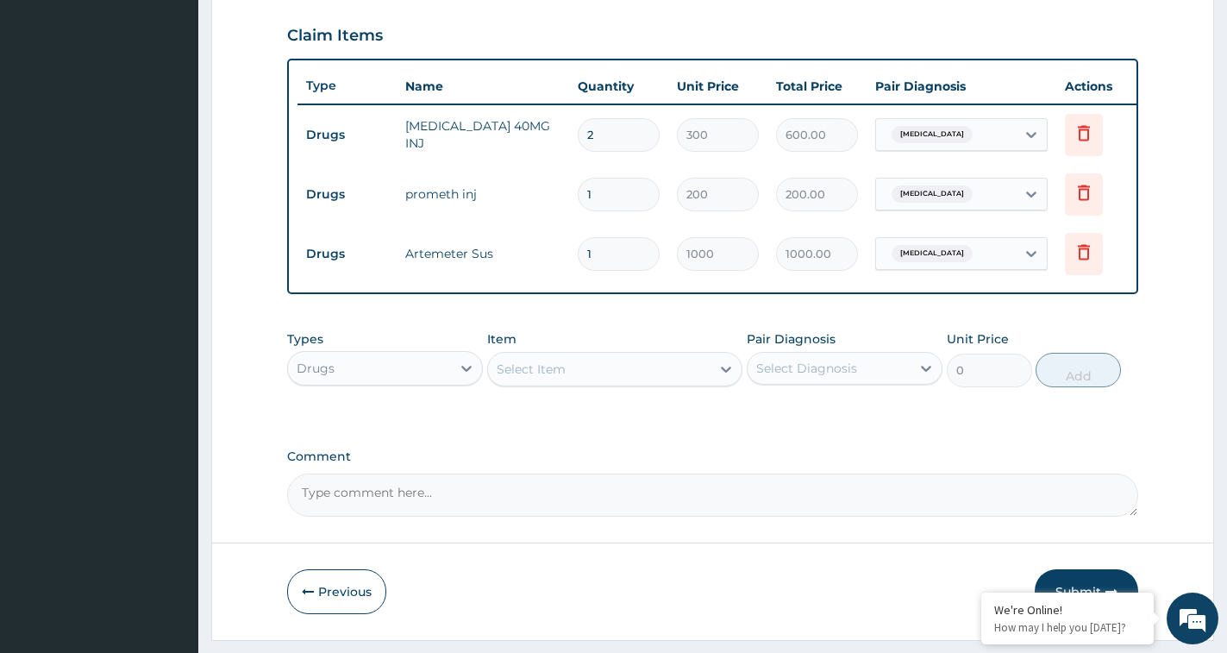
click at [607, 383] on div "Select Item" at bounding box center [599, 369] width 222 height 28
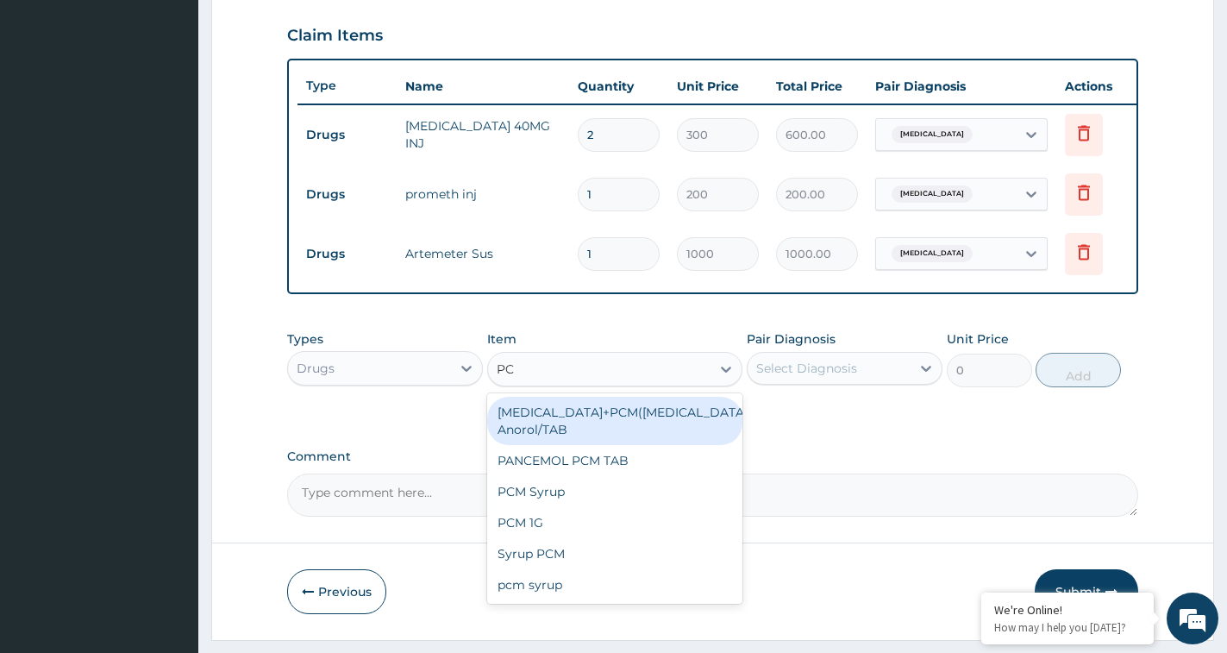
type input "PCM"
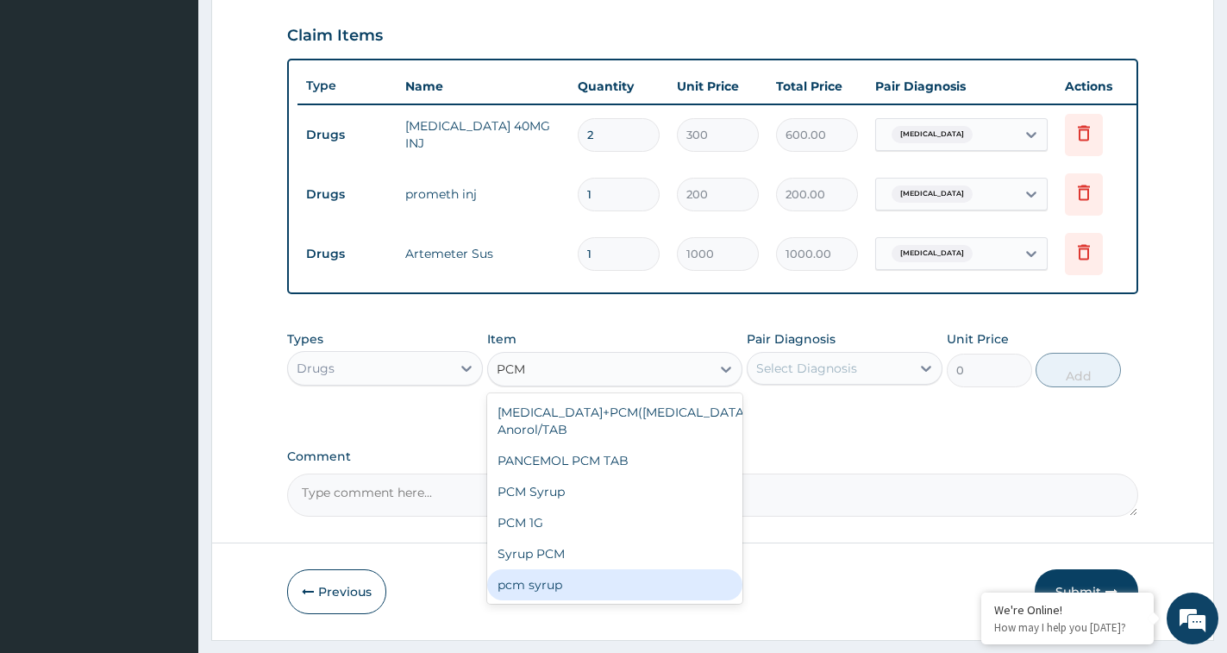
click at [554, 600] on div "pcm syrup" at bounding box center [614, 584] width 255 height 31
type input "700"
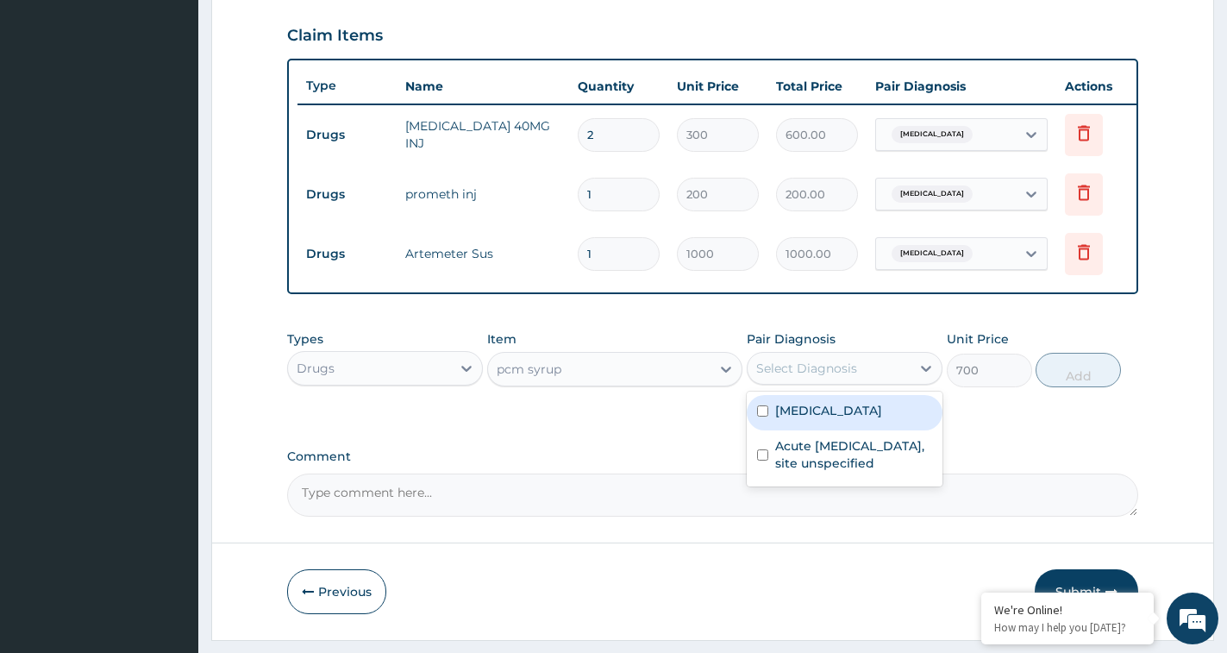
click at [874, 382] on div "Select Diagnosis" at bounding box center [829, 368] width 163 height 28
click at [851, 419] on label "[MEDICAL_DATA]" at bounding box center [828, 410] width 107 height 17
checkbox input "true"
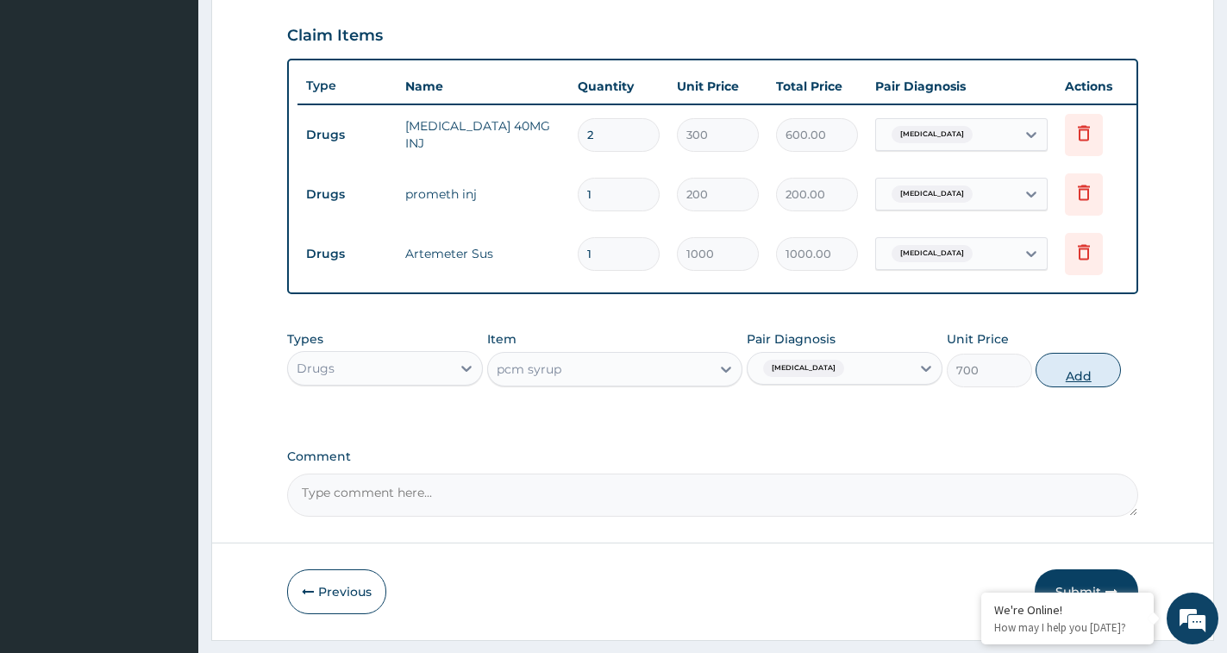
click at [1078, 387] on button "Add" at bounding box center [1078, 370] width 85 height 34
type input "0"
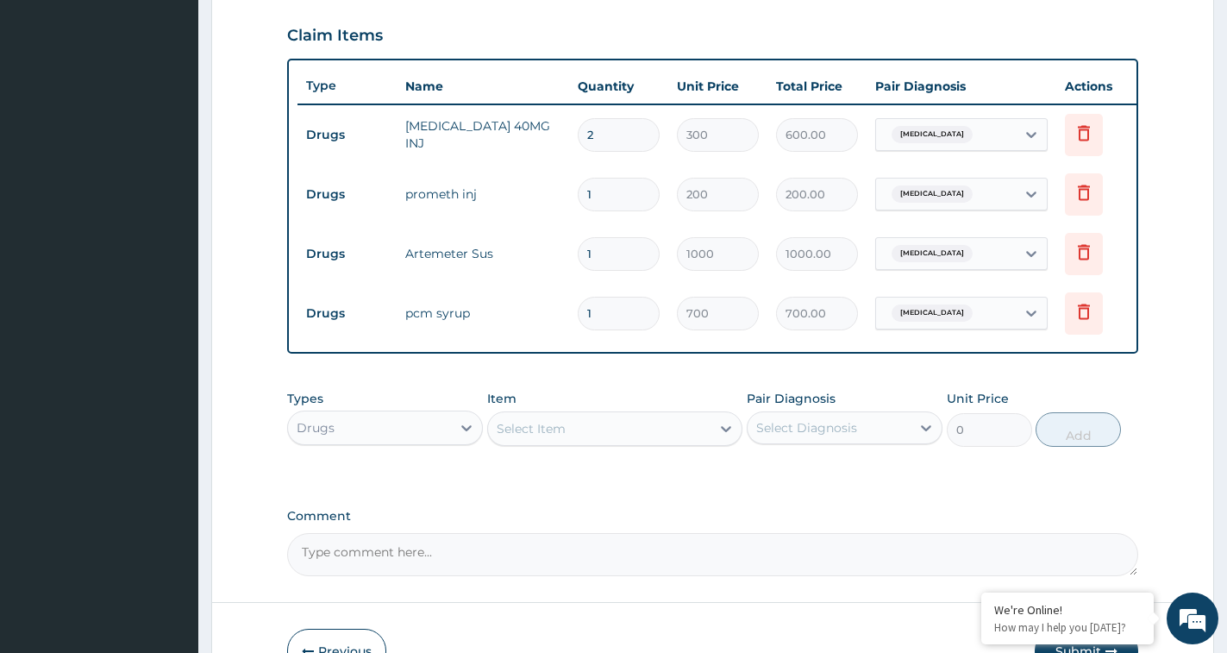
click at [643, 434] on div "Select Item" at bounding box center [599, 429] width 222 height 28
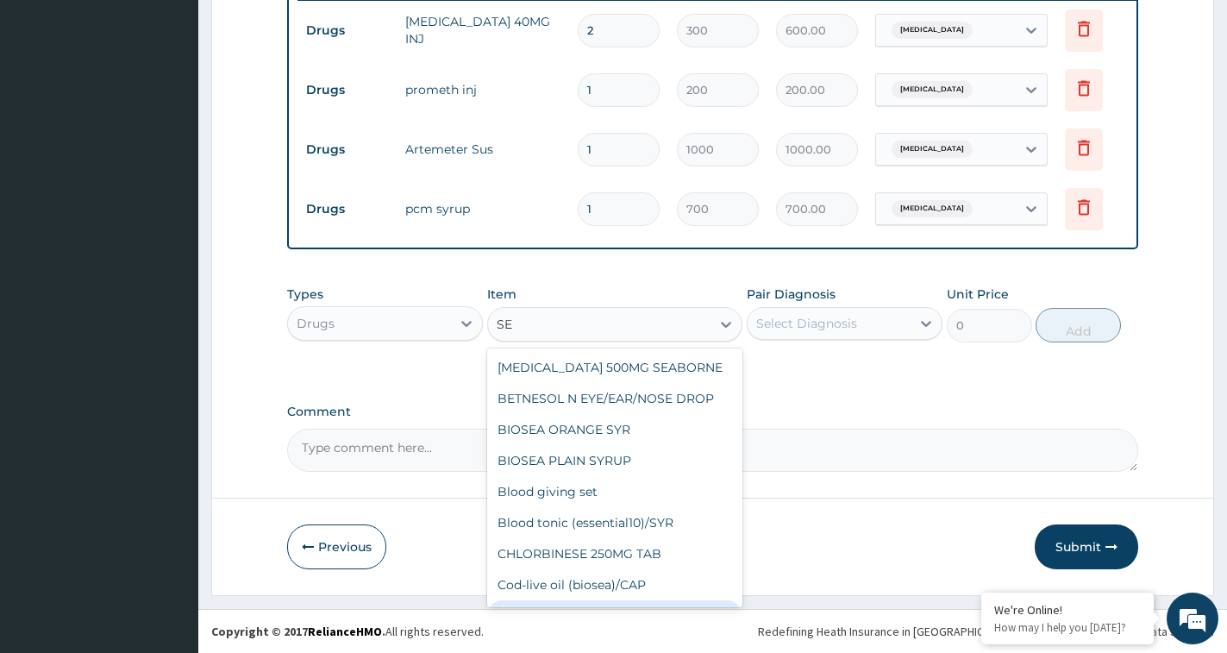
scroll to position [702, 0]
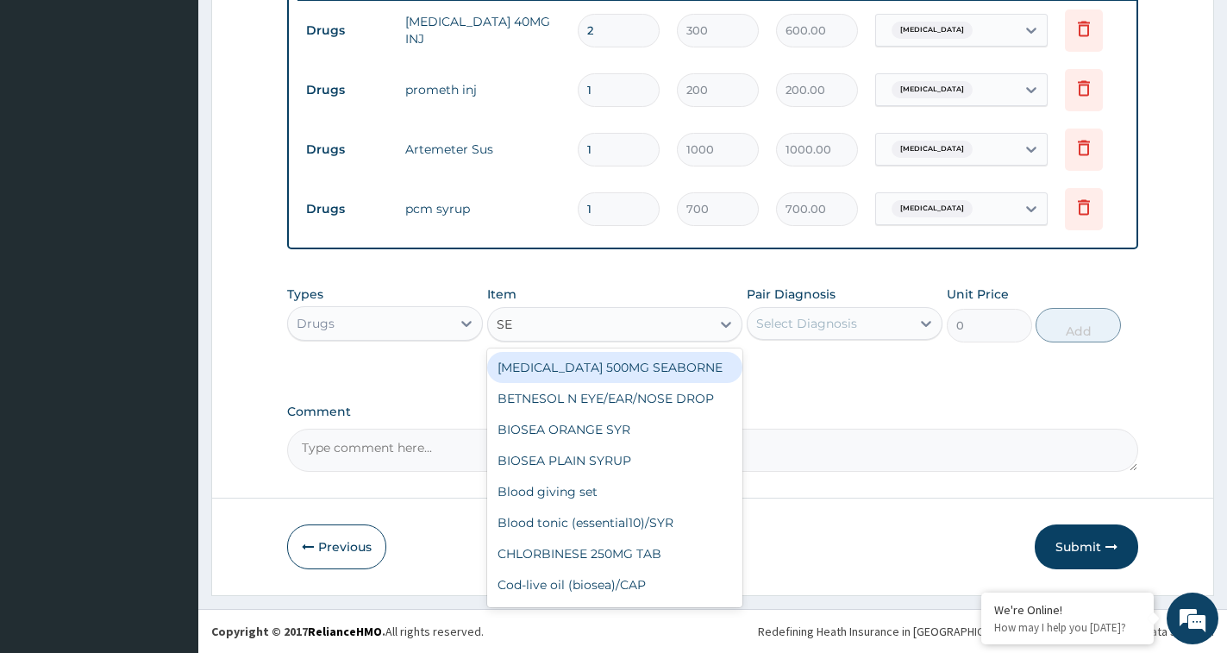
type input "S"
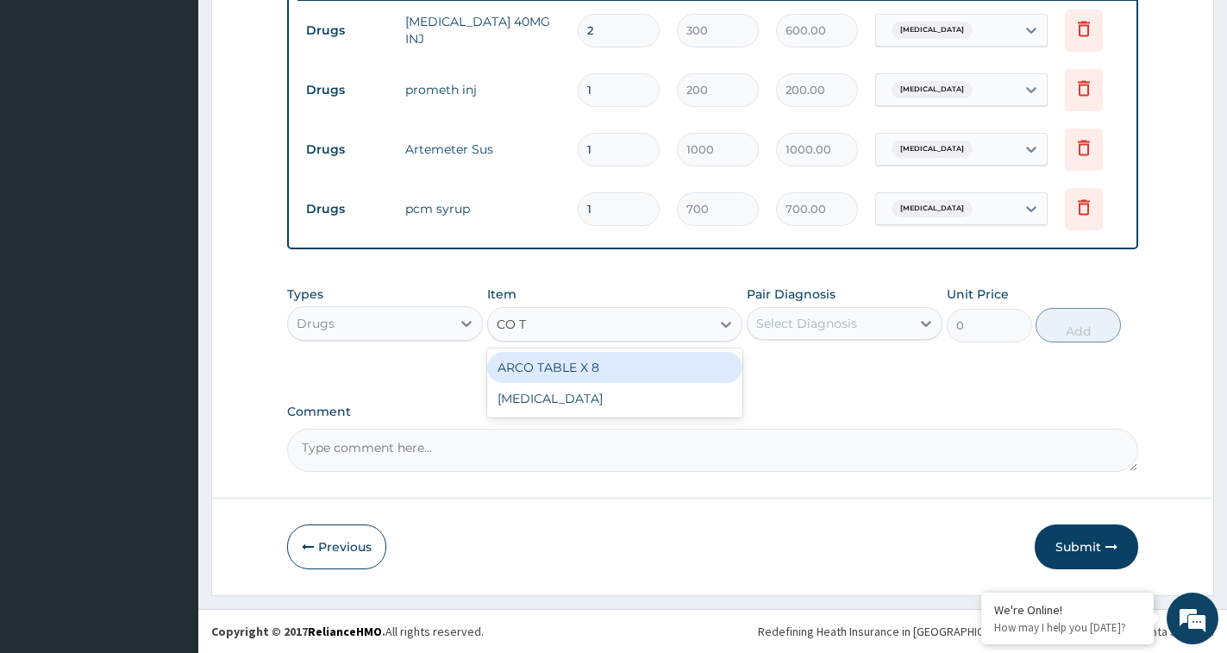
type input "CO TR"
click at [567, 366] on div "[MEDICAL_DATA]" at bounding box center [614, 367] width 255 height 31
type input "400"
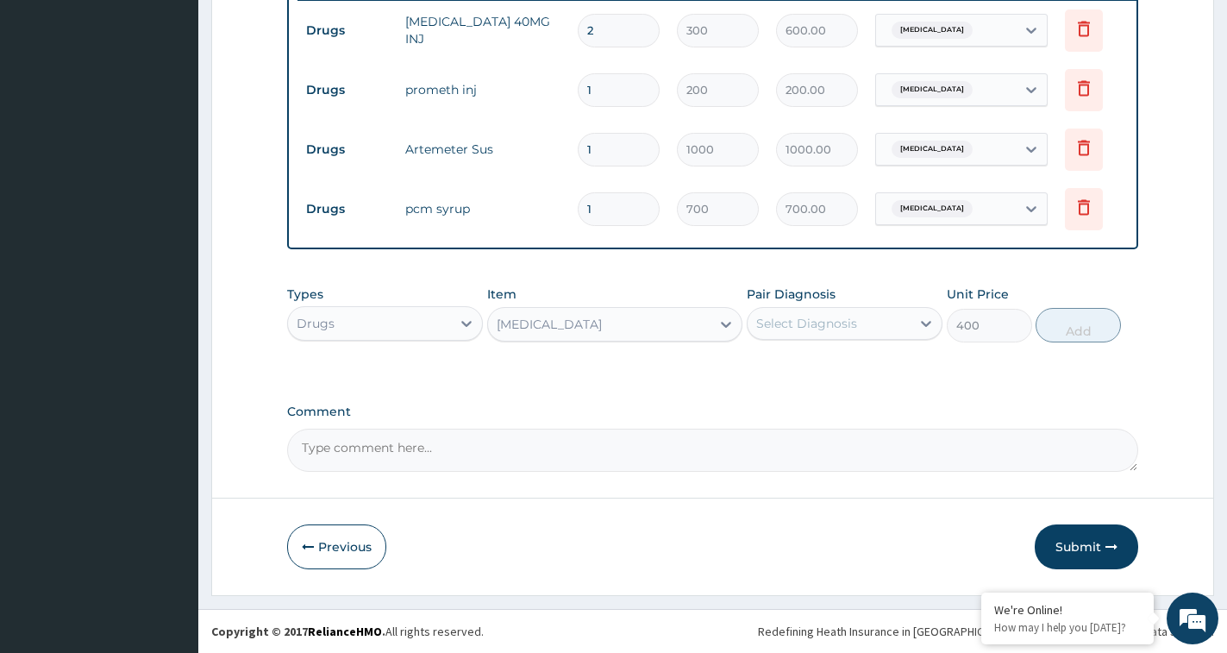
click at [884, 330] on div "Select Diagnosis" at bounding box center [829, 324] width 163 height 28
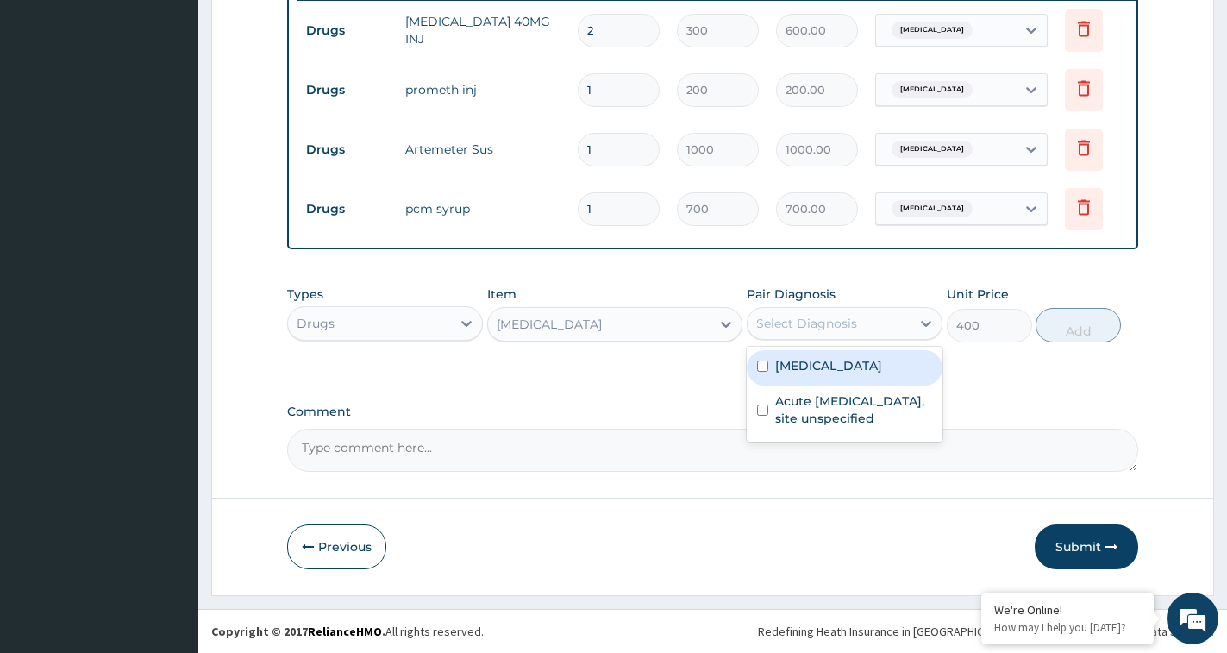
click at [670, 324] on div "[MEDICAL_DATA]" at bounding box center [599, 324] width 222 height 28
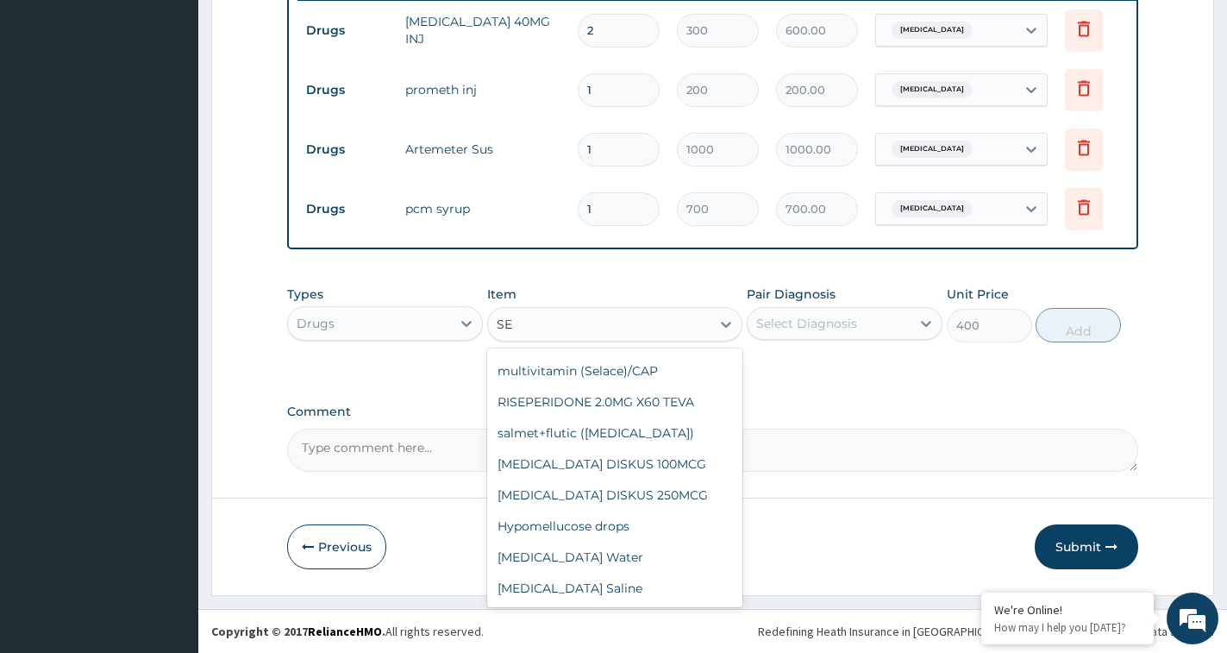
scroll to position [586, 0]
type input "SEP"
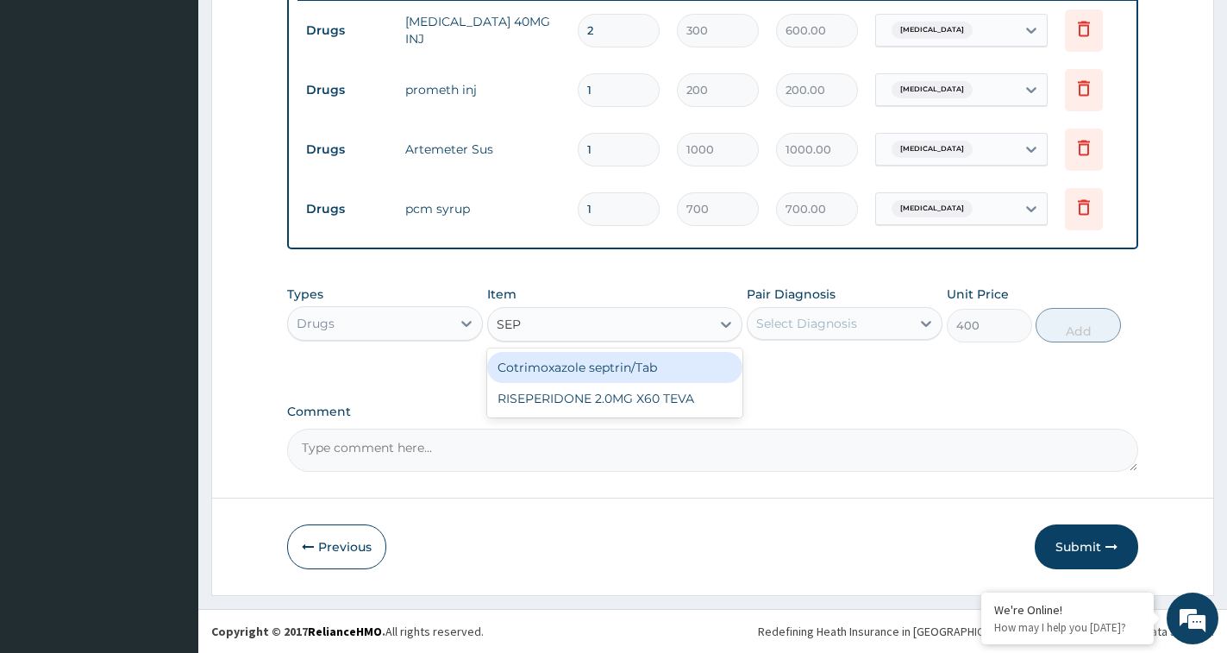
click at [665, 370] on div "Cotrimoxazole septrin/Tab" at bounding box center [614, 367] width 255 height 31
type input "34.12"
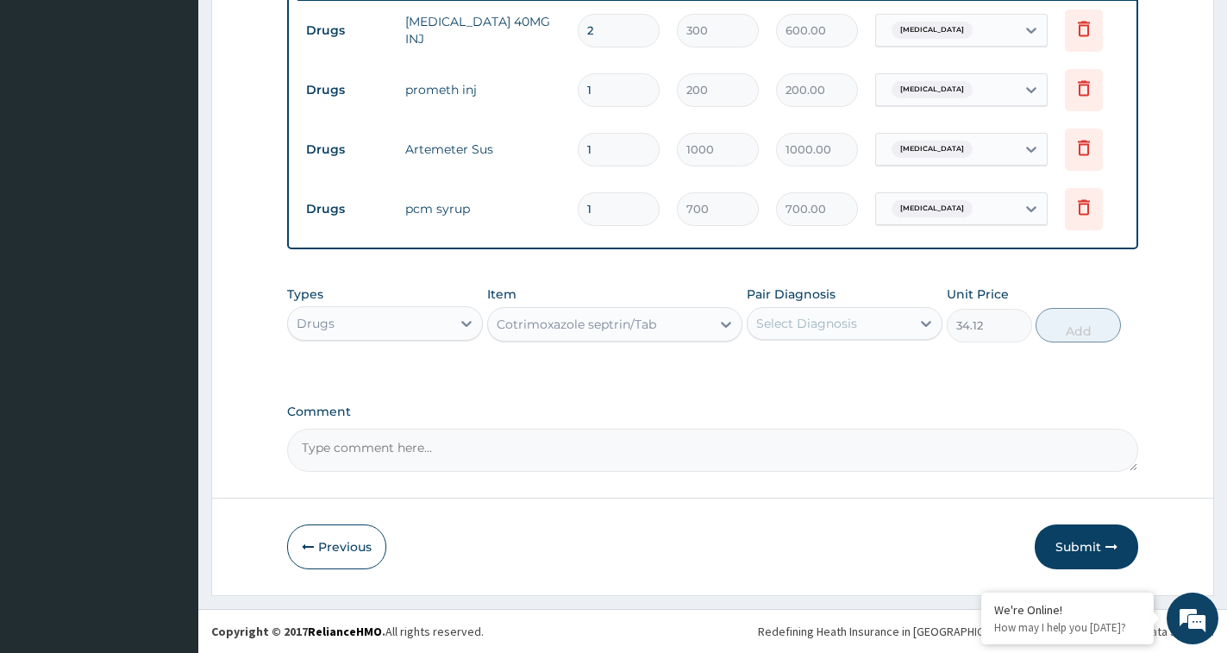
click at [643, 319] on div "Cotrimoxazole septrin/Tab" at bounding box center [577, 324] width 160 height 17
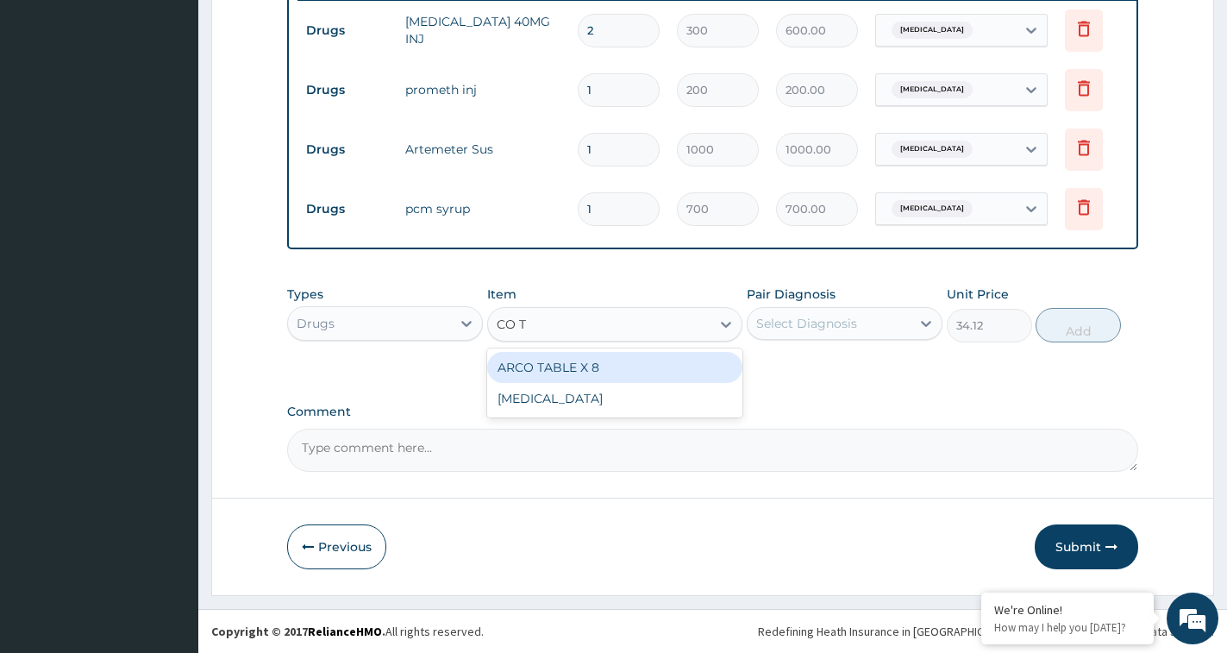
type input "CO TR"
click at [601, 357] on div "[MEDICAL_DATA]" at bounding box center [614, 367] width 255 height 31
type input "400"
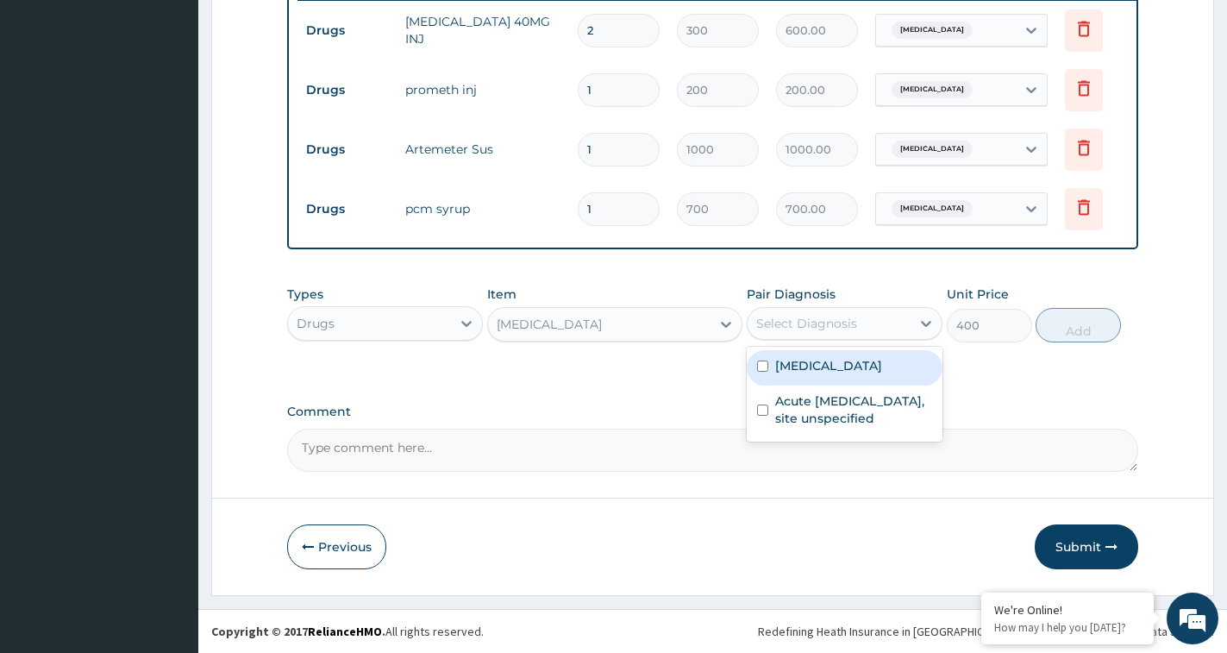
click at [844, 315] on div "Select Diagnosis" at bounding box center [806, 323] width 101 height 17
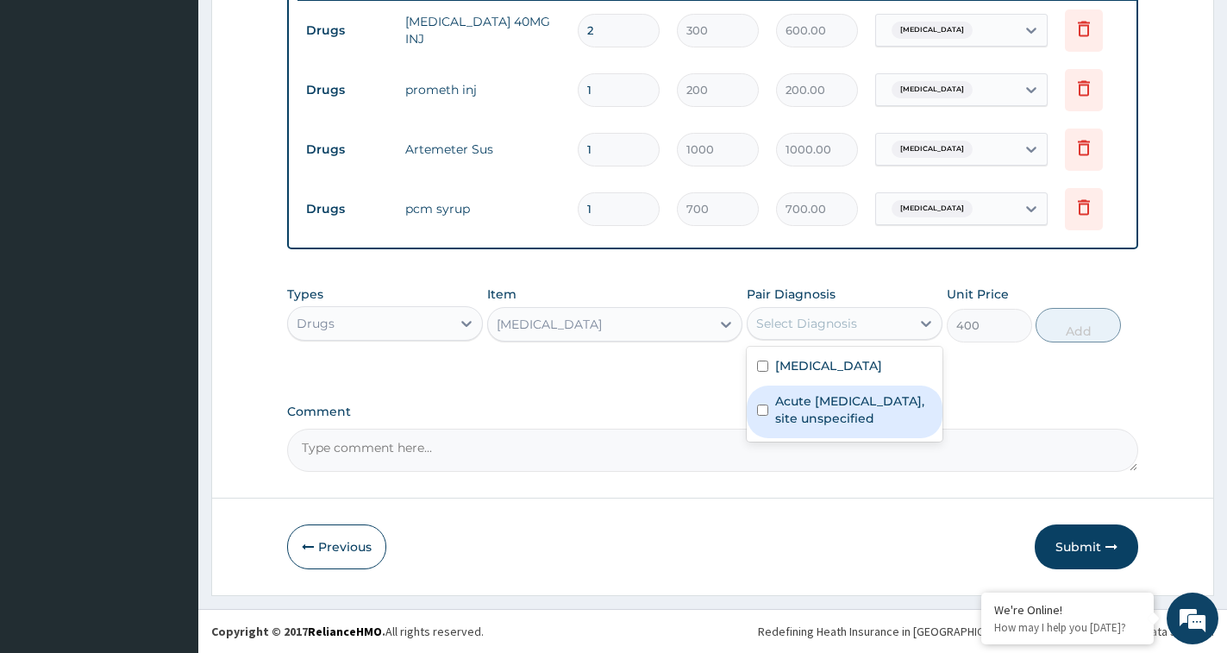
drag, startPoint x: 805, startPoint y: 418, endPoint x: 1145, endPoint y: 410, distance: 340.7
click at [876, 412] on label "Acute upper respiratory infection, site unspecified" at bounding box center [853, 409] width 157 height 34
checkbox input "true"
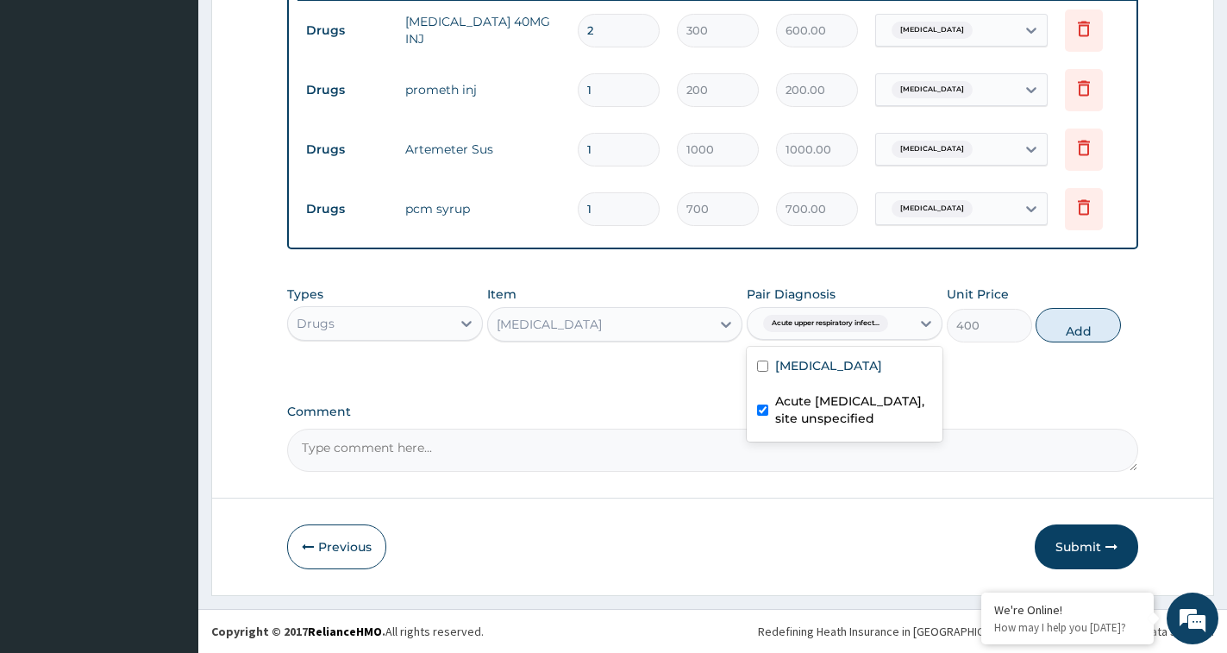
drag, startPoint x: 1080, startPoint y: 337, endPoint x: 1068, endPoint y: 345, distance: 13.6
click at [1076, 339] on button "Add" at bounding box center [1078, 325] width 85 height 34
type input "0"
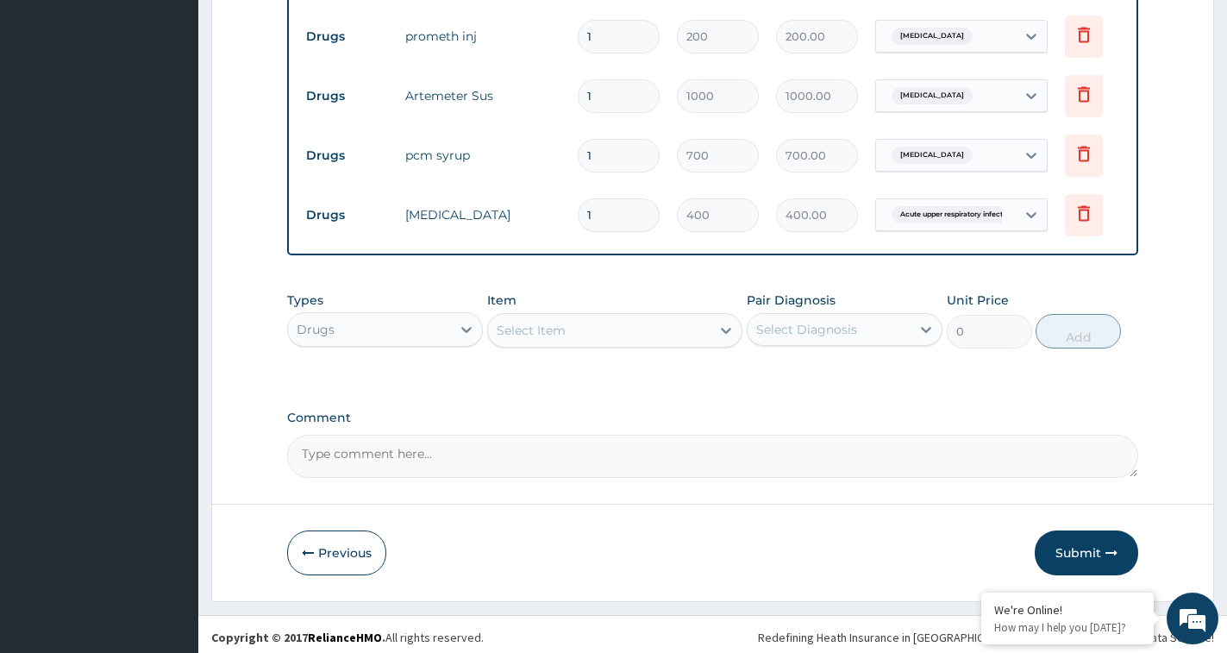
scroll to position [761, 0]
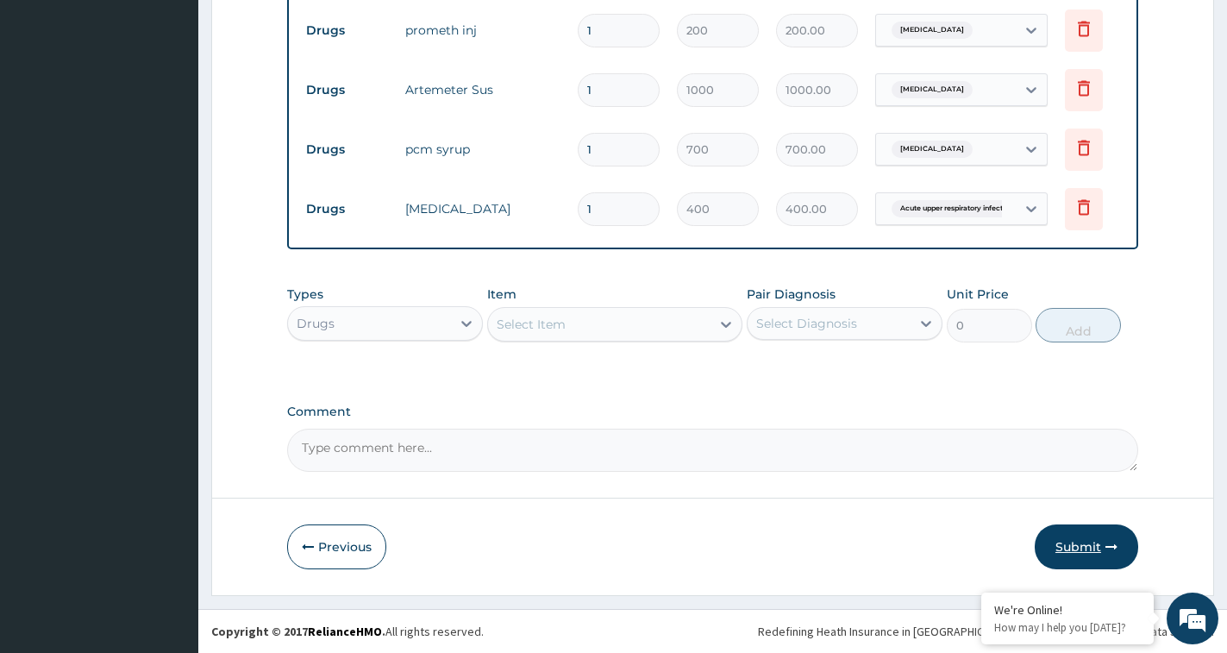
click at [1092, 553] on button "Submit" at bounding box center [1086, 546] width 103 height 45
click at [1077, 543] on button "Submit" at bounding box center [1086, 546] width 103 height 45
click at [1060, 547] on button "Submit" at bounding box center [1086, 546] width 103 height 45
click at [1060, 546] on button "Submit" at bounding box center [1086, 546] width 103 height 45
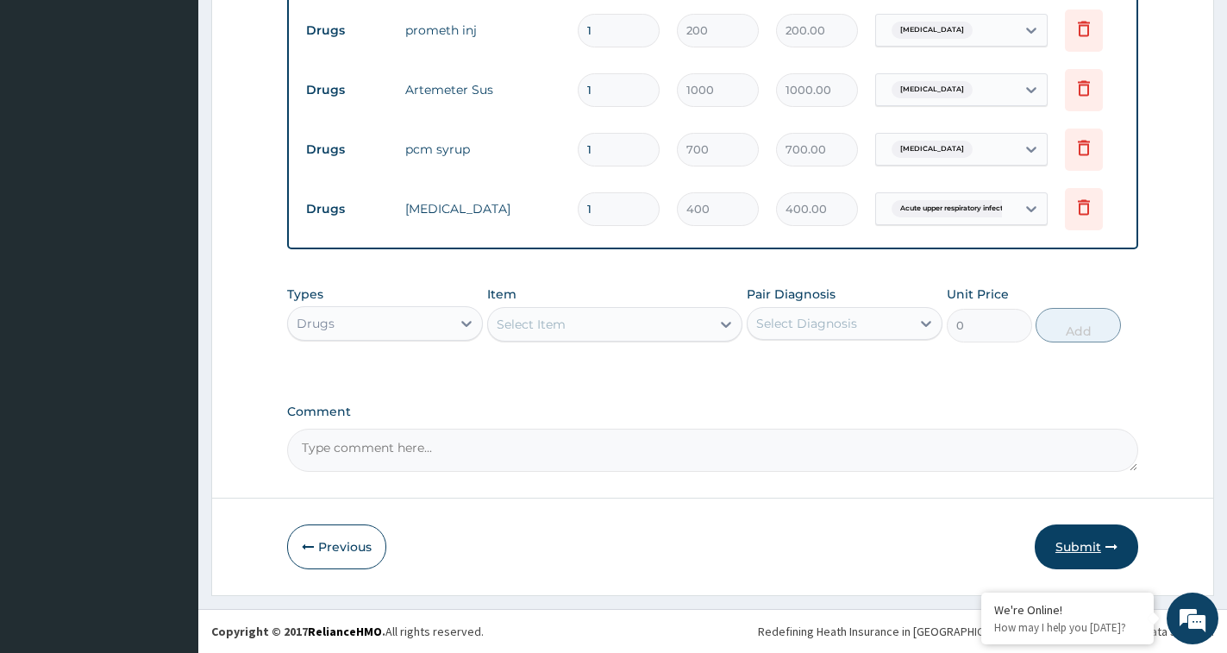
click at [1080, 548] on button "Submit" at bounding box center [1086, 546] width 103 height 45
click at [1081, 547] on button "Submit" at bounding box center [1086, 546] width 103 height 45
click at [1081, 546] on button "Submit" at bounding box center [1086, 546] width 103 height 45
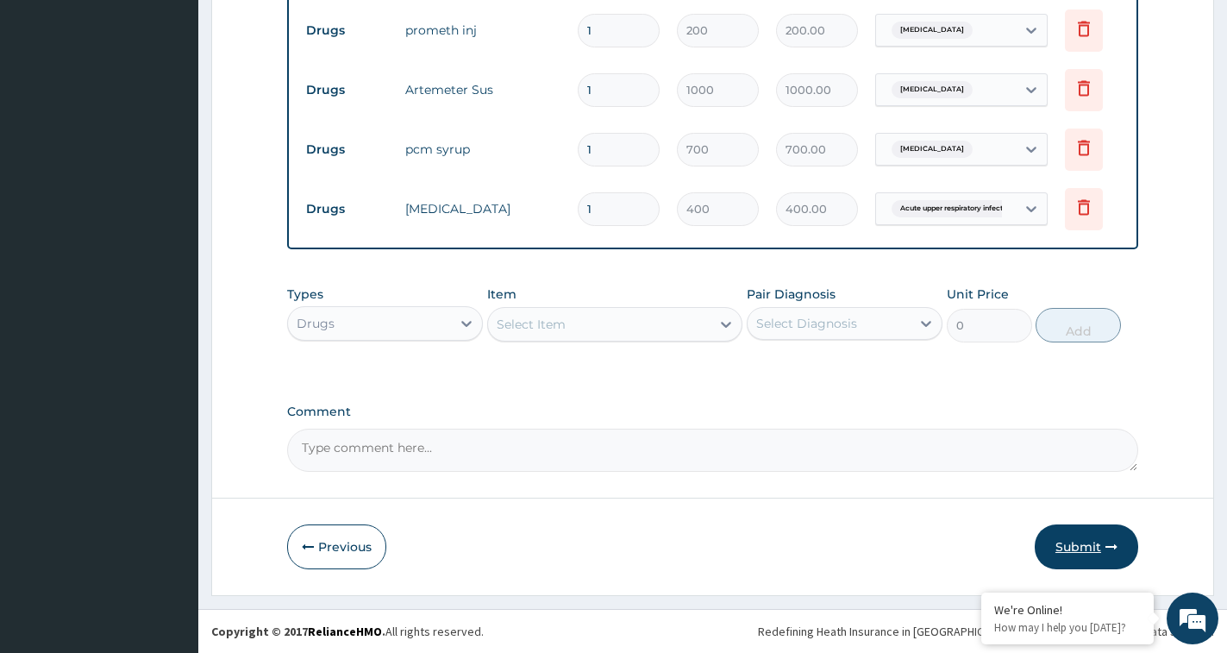
click at [1082, 546] on button "Submit" at bounding box center [1086, 546] width 103 height 45
click at [1084, 546] on button "Submit" at bounding box center [1086, 546] width 103 height 45
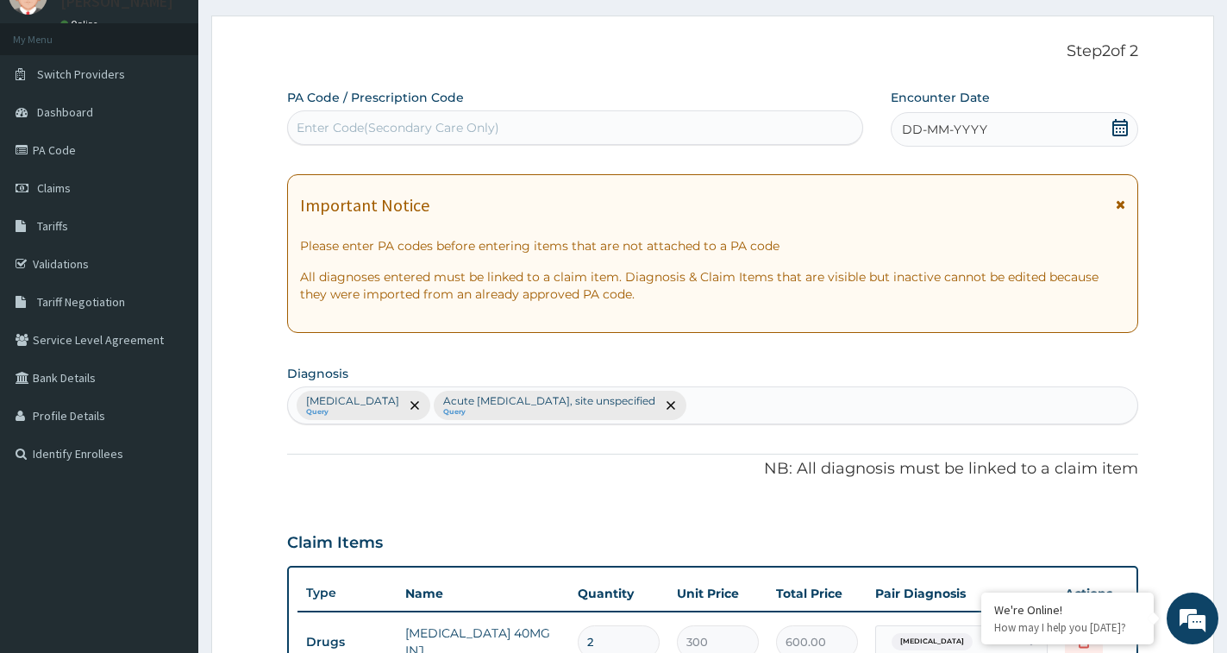
scroll to position [72, 0]
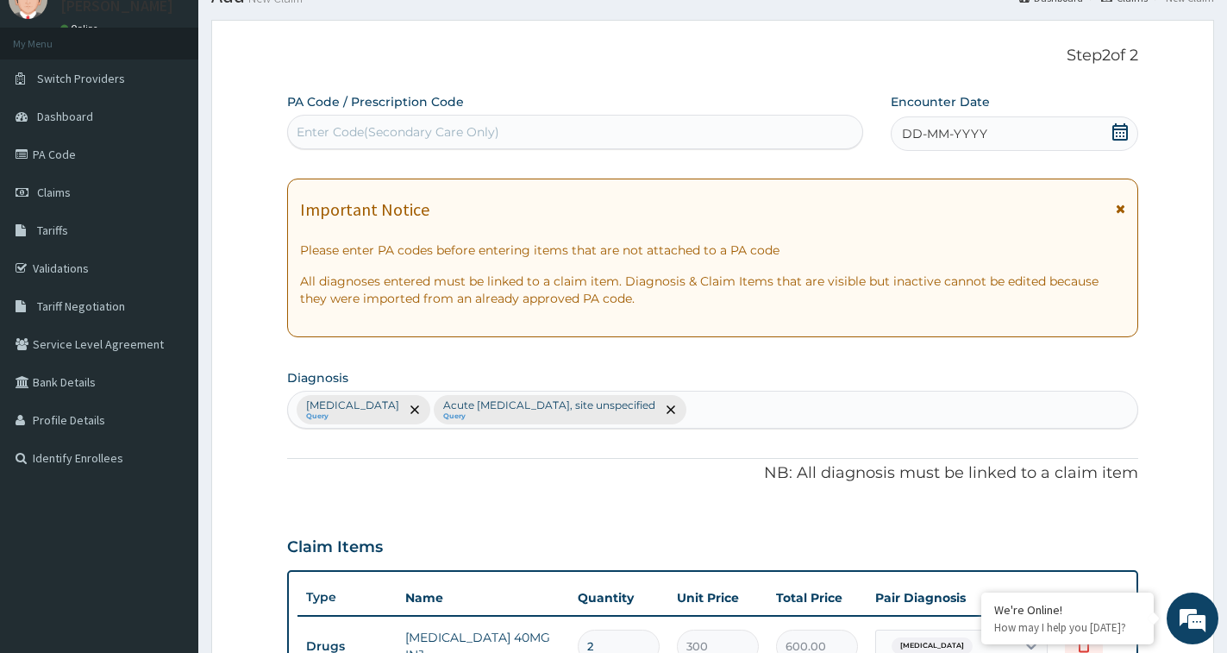
click at [1117, 131] on icon at bounding box center [1120, 131] width 17 height 17
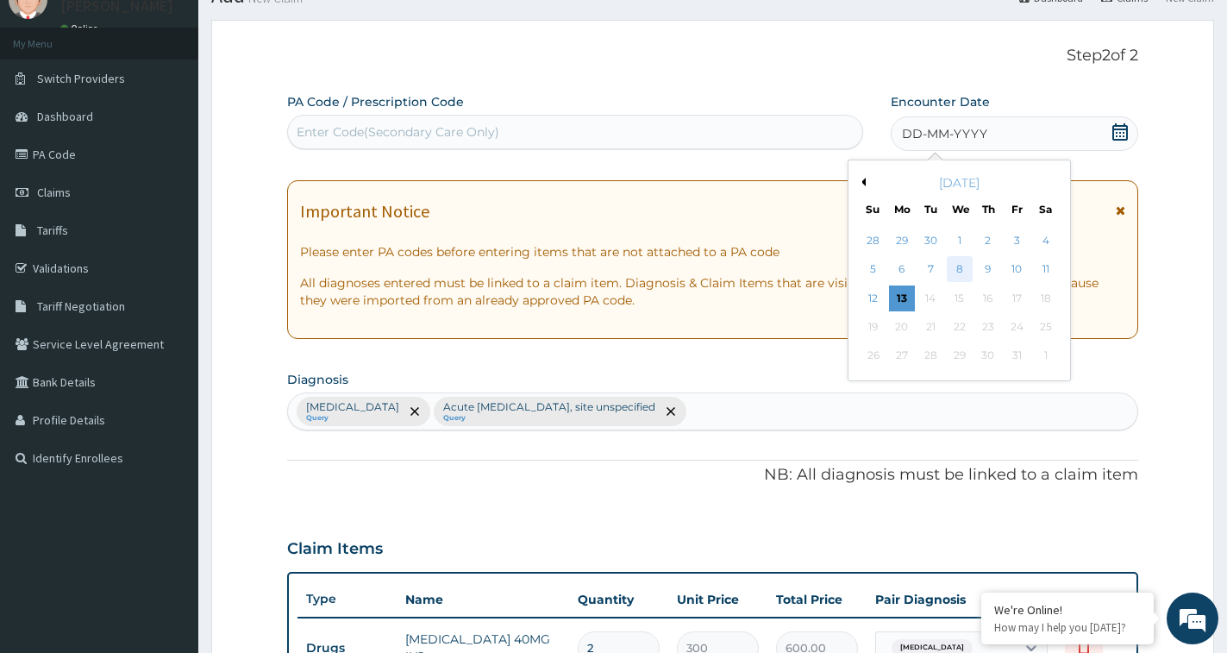
click at [960, 266] on div "8" at bounding box center [960, 270] width 26 height 26
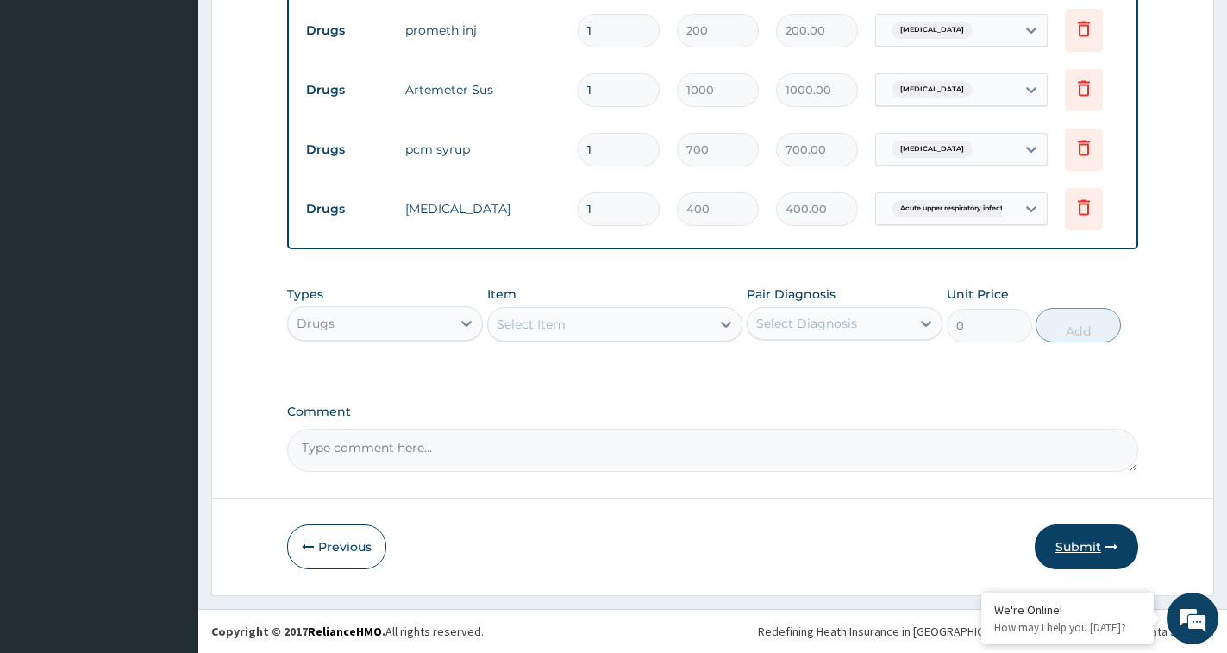
click at [1077, 548] on button "Submit" at bounding box center [1086, 546] width 103 height 45
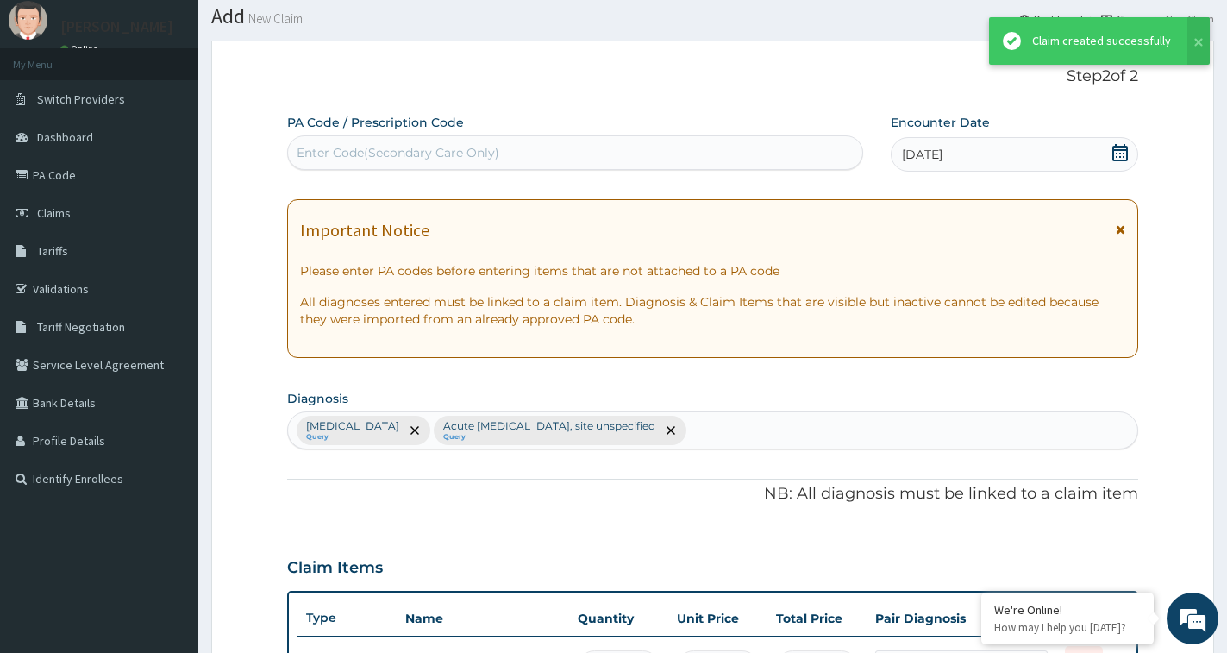
scroll to position [761, 0]
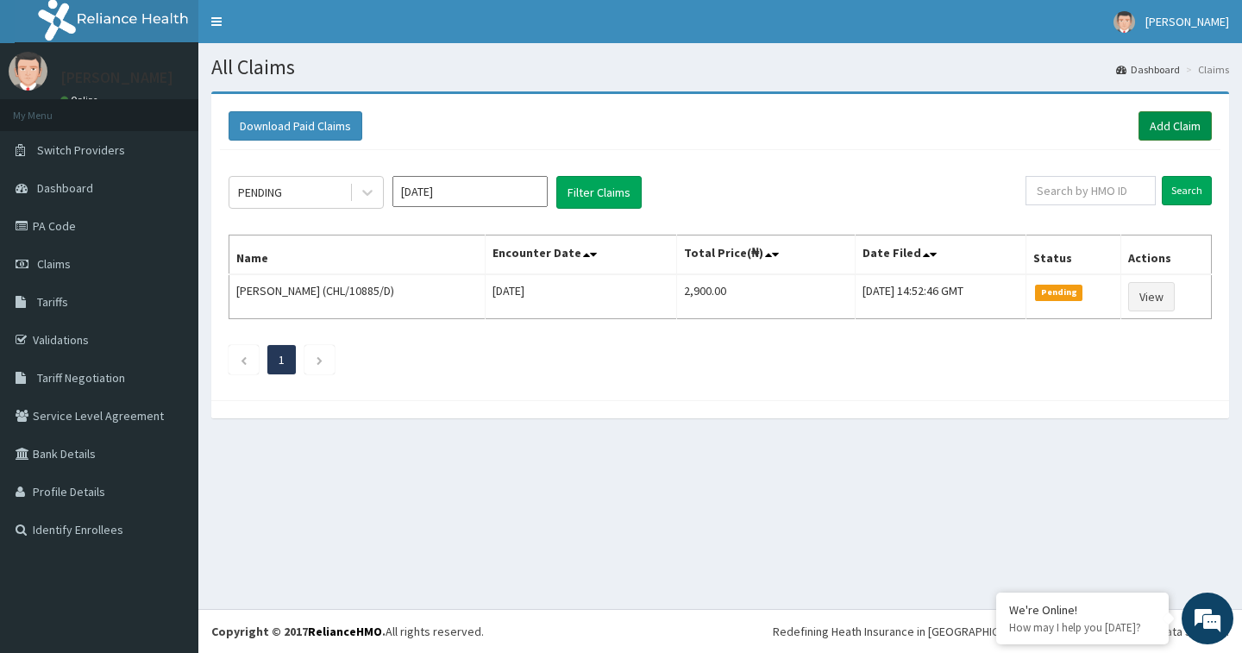
click at [1162, 122] on link "Add Claim" at bounding box center [1174, 125] width 73 height 29
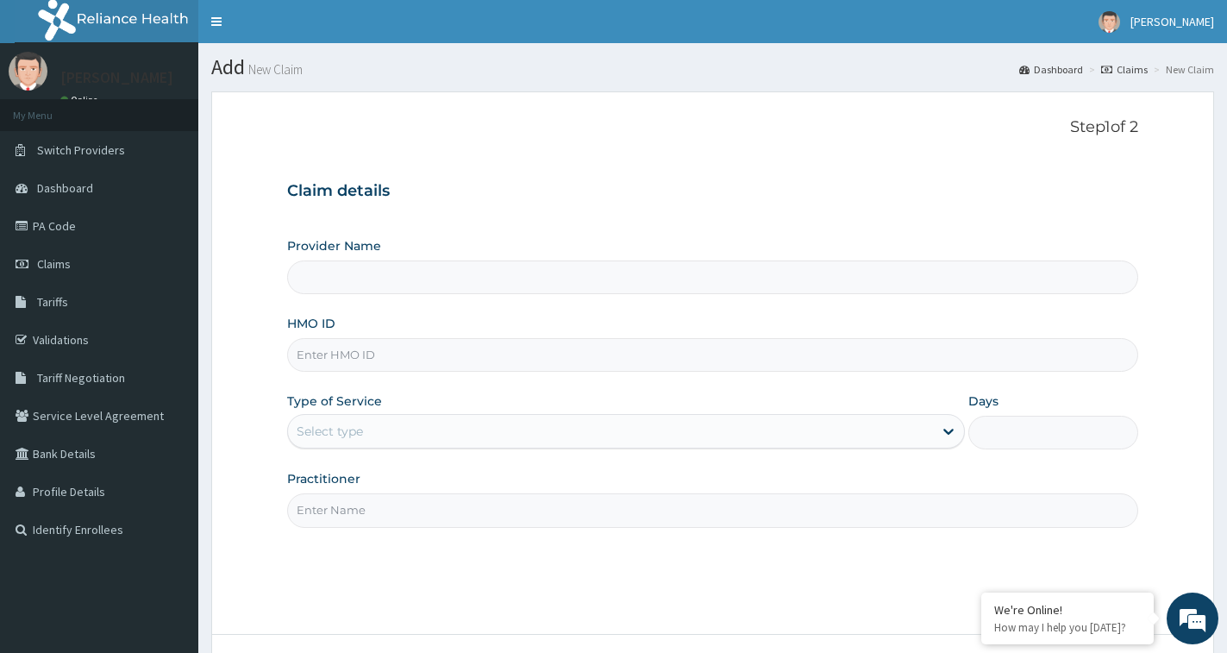
type input "Oohbee Hospital"
click at [380, 348] on input "HMO ID" at bounding box center [712, 355] width 851 height 34
type input "NEA/10003/D"
click at [360, 423] on div "Select type" at bounding box center [330, 431] width 66 height 17
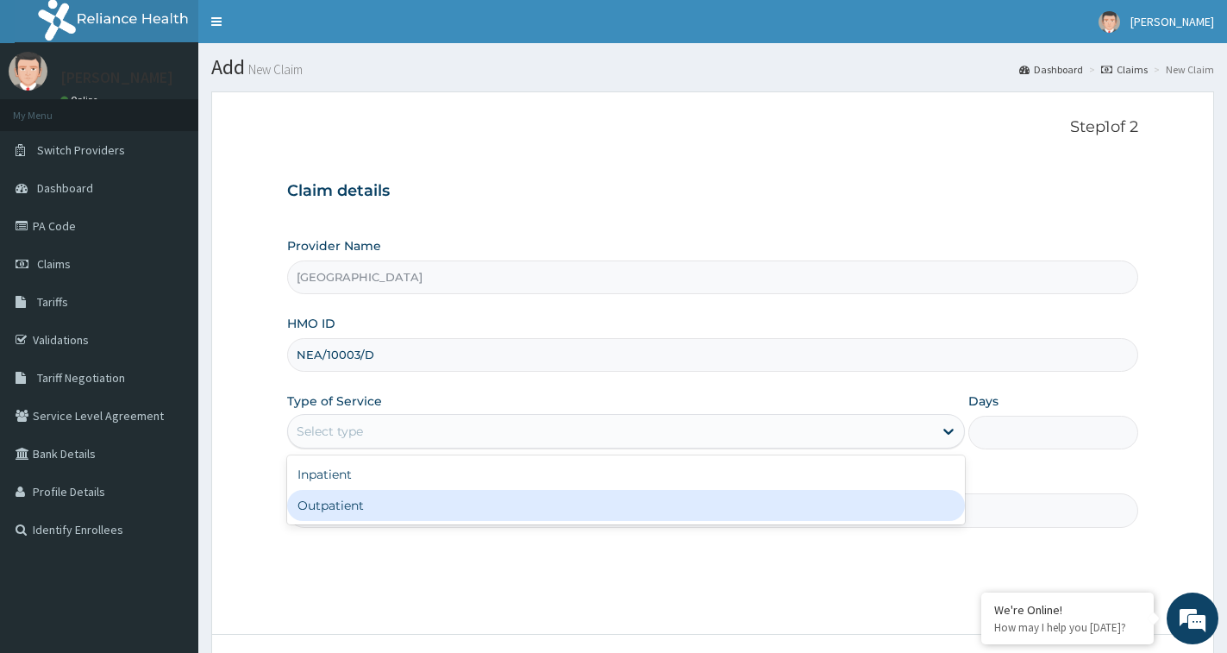
click at [321, 509] on div "Outpatient" at bounding box center [626, 505] width 678 height 31
type input "1"
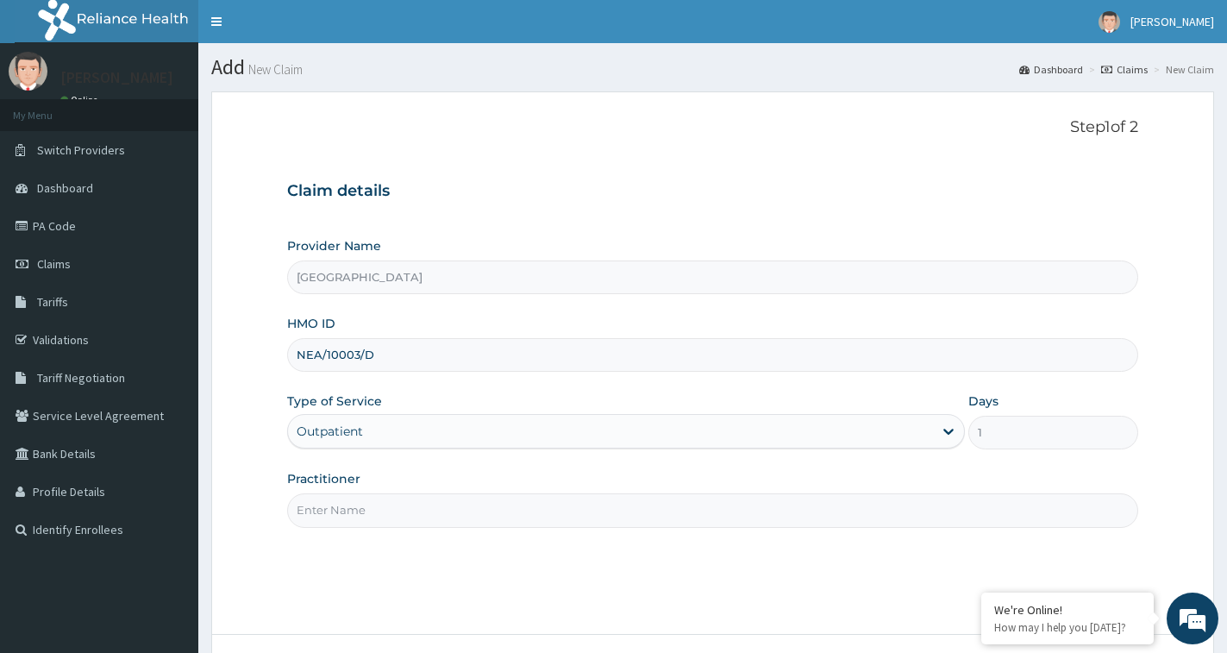
click at [316, 504] on input "Practitioner" at bounding box center [712, 510] width 851 height 34
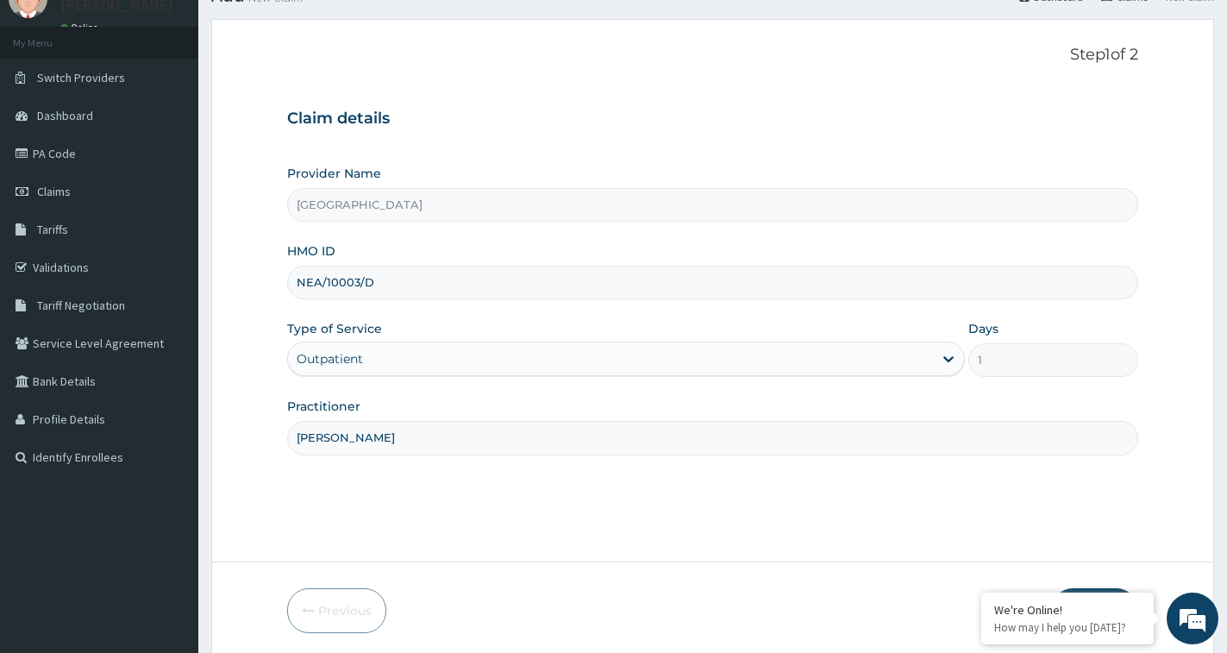
scroll to position [136, 0]
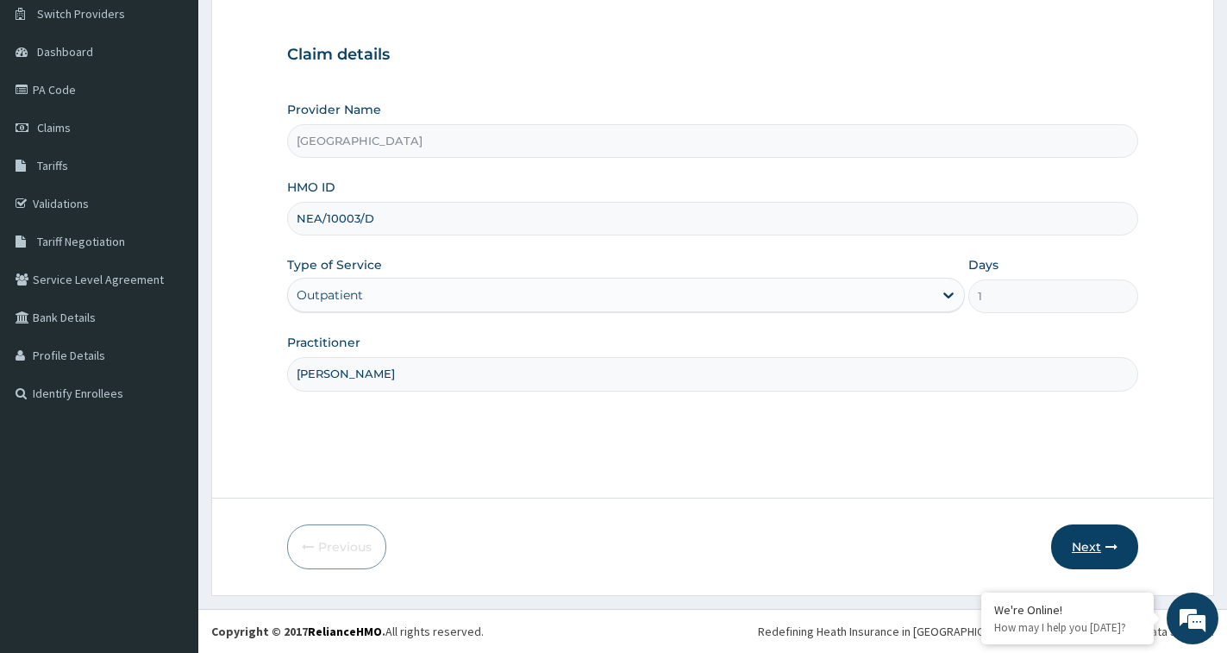
type input "DR ORAEKWE"
click at [1090, 542] on button "Next" at bounding box center [1094, 546] width 87 height 45
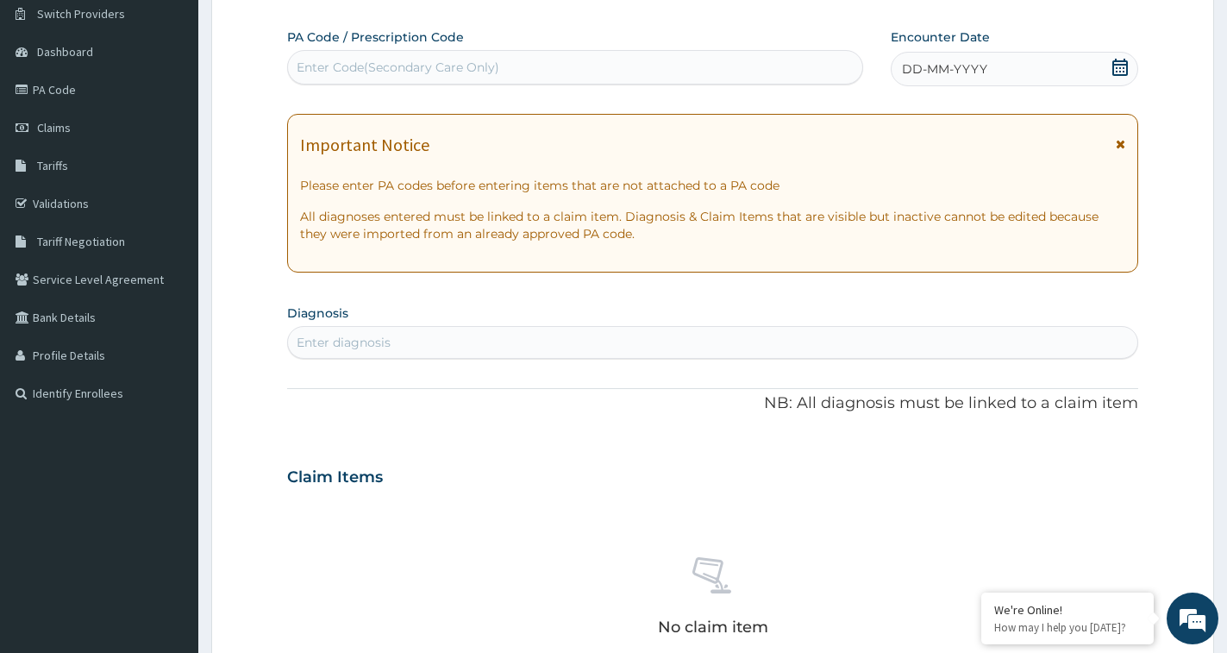
click at [1118, 64] on icon at bounding box center [1120, 67] width 16 height 17
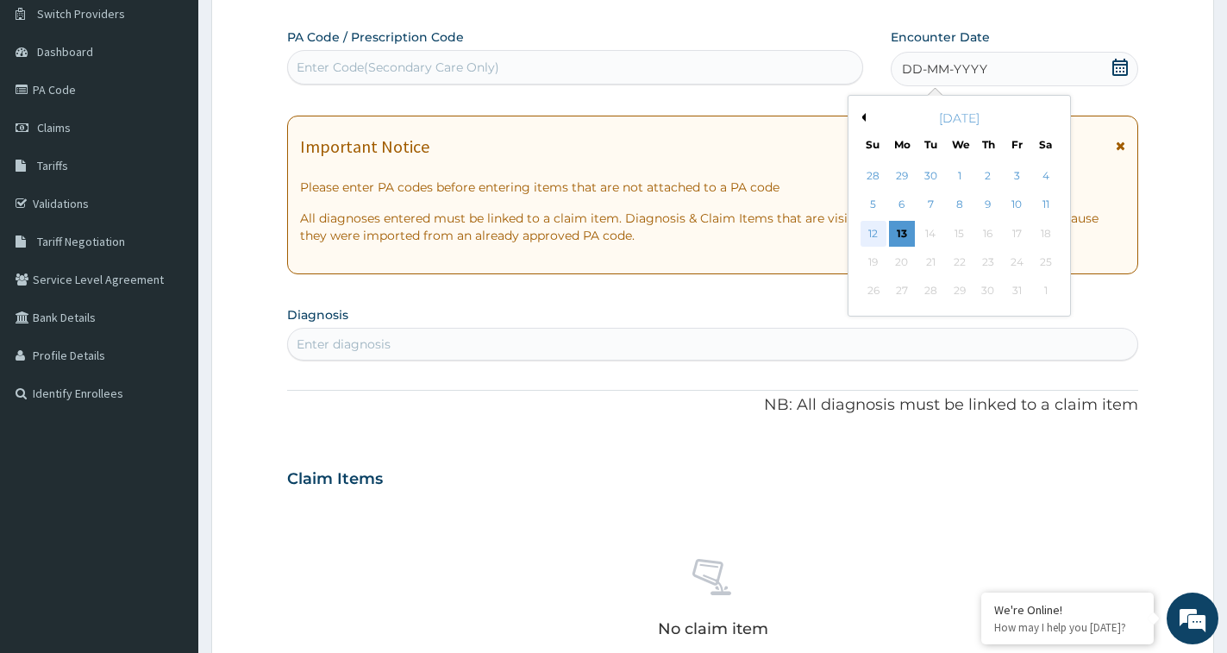
click at [866, 229] on div "12" at bounding box center [874, 234] width 26 height 26
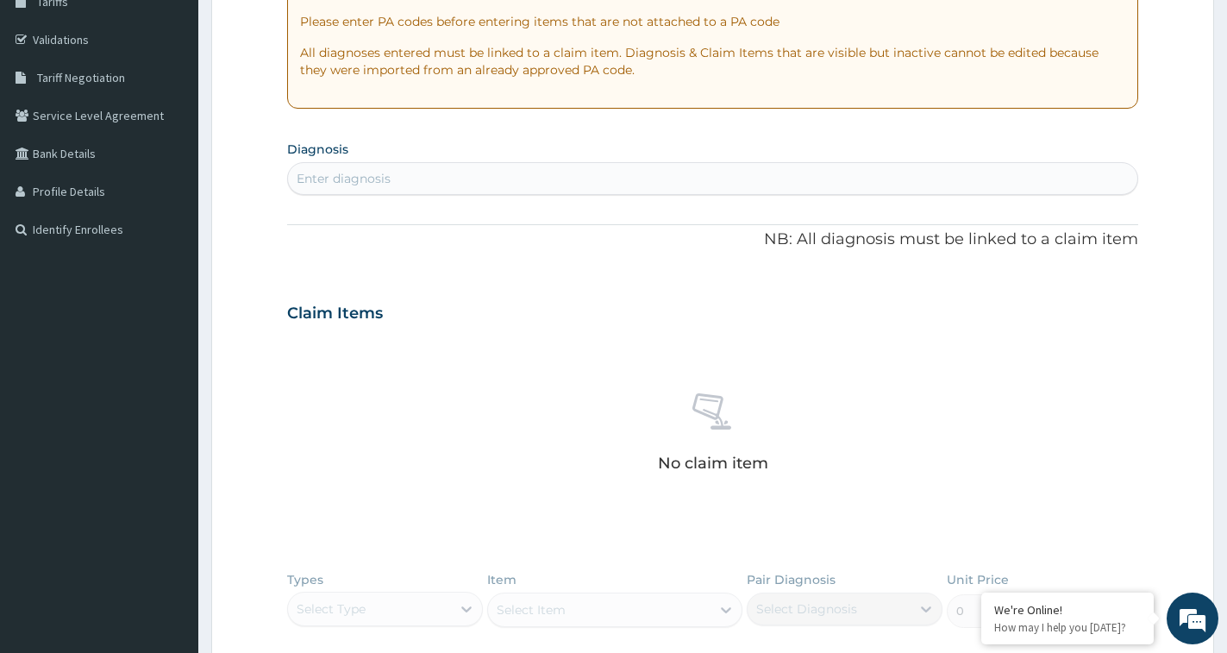
scroll to position [309, 0]
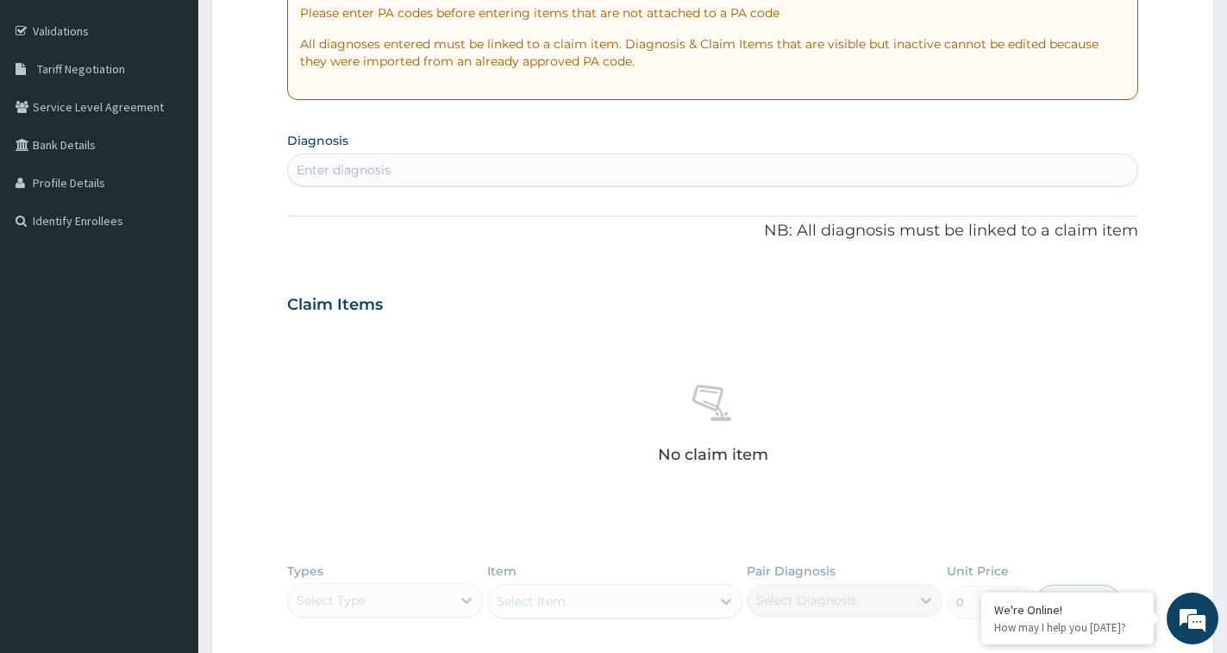
click at [515, 166] on div "Enter diagnosis" at bounding box center [712, 170] width 849 height 28
type input "[MEDICAL_DATA]"
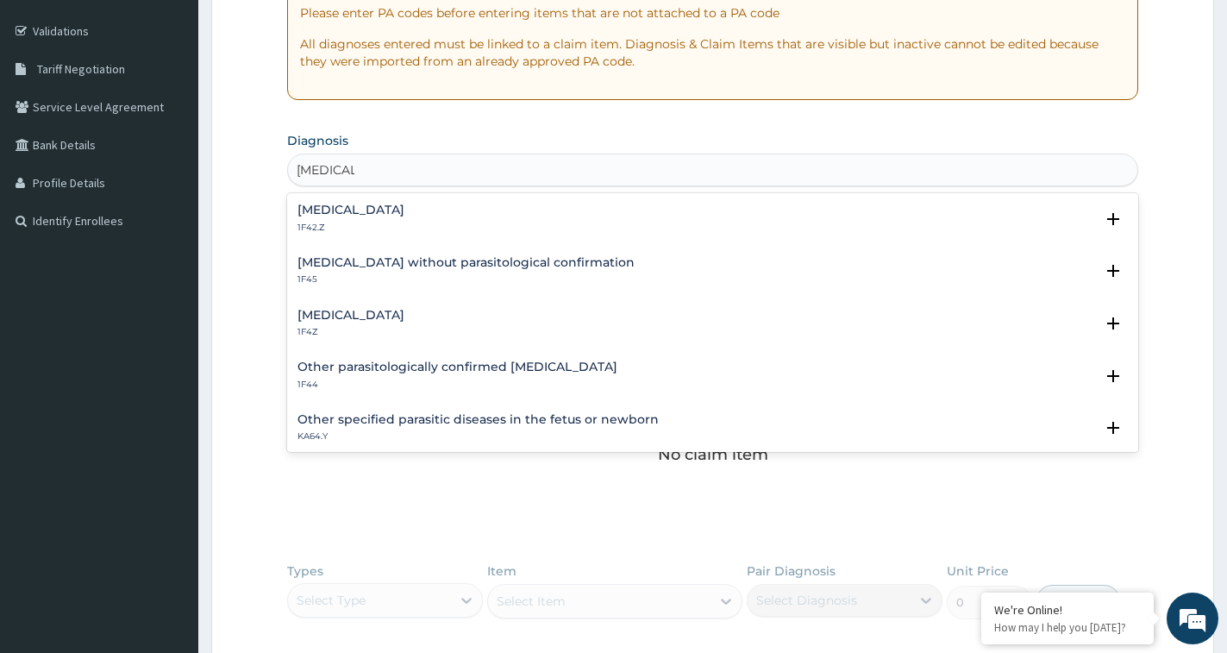
click at [393, 322] on h4 "[MEDICAL_DATA]" at bounding box center [351, 315] width 107 height 13
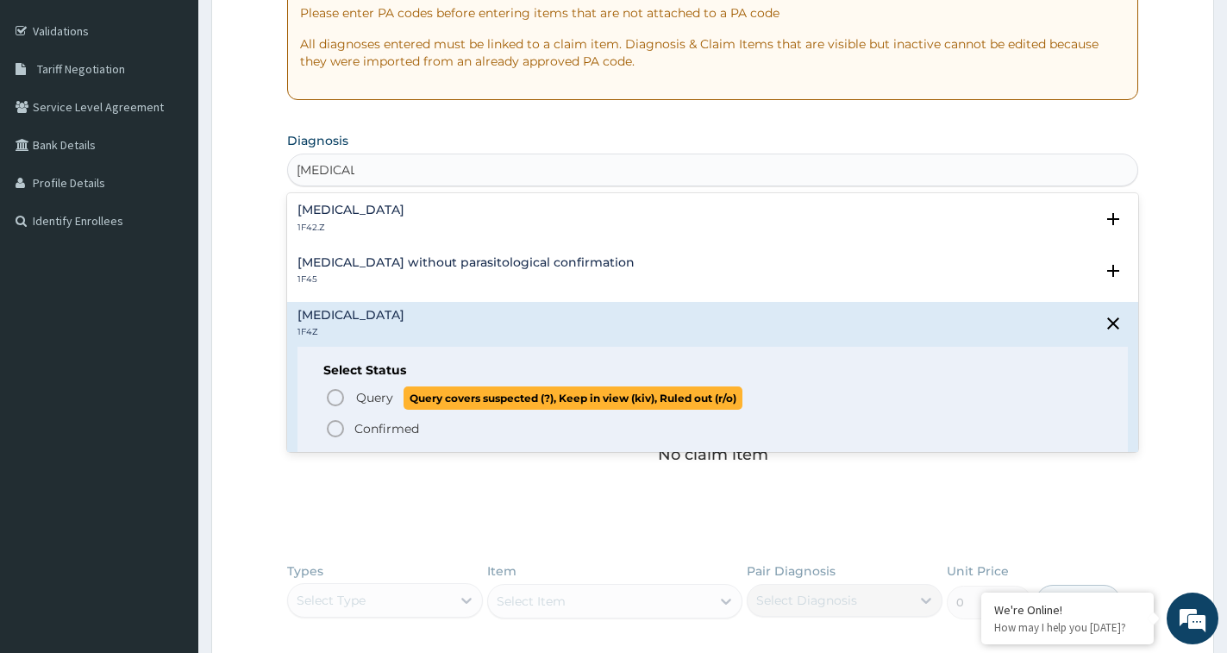
click at [380, 402] on span "Query" at bounding box center [374, 397] width 37 height 17
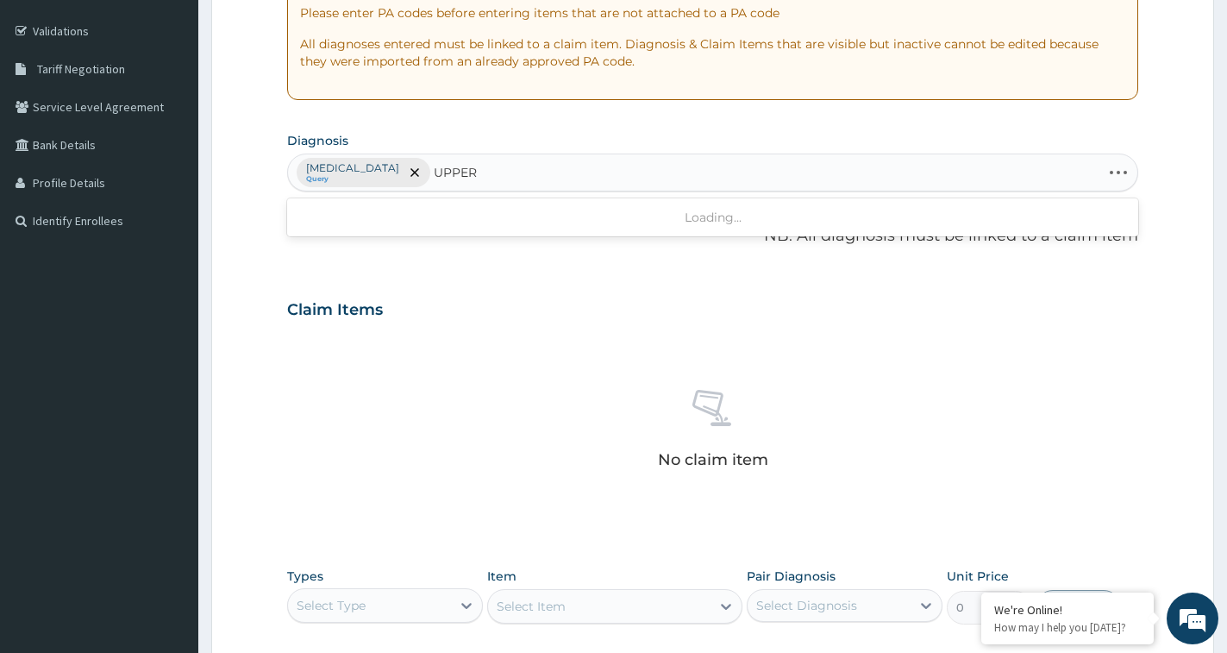
type input "UPPER"
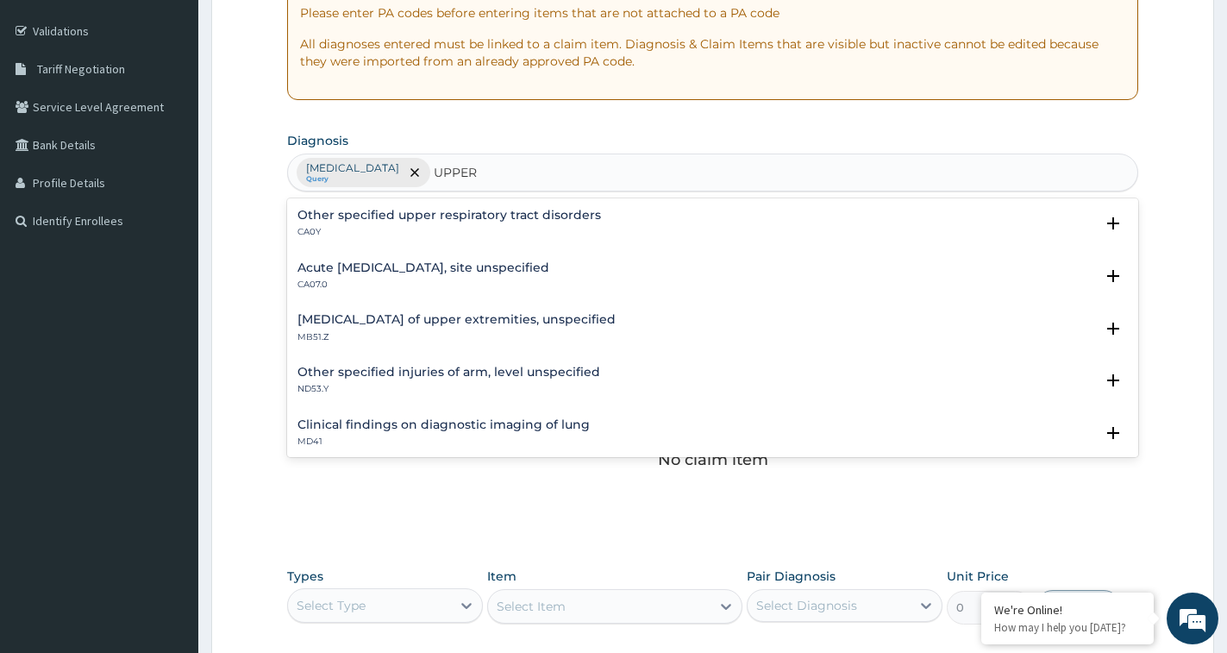
click at [498, 270] on h4 "Acute upper respiratory infection, site unspecified" at bounding box center [424, 267] width 252 height 13
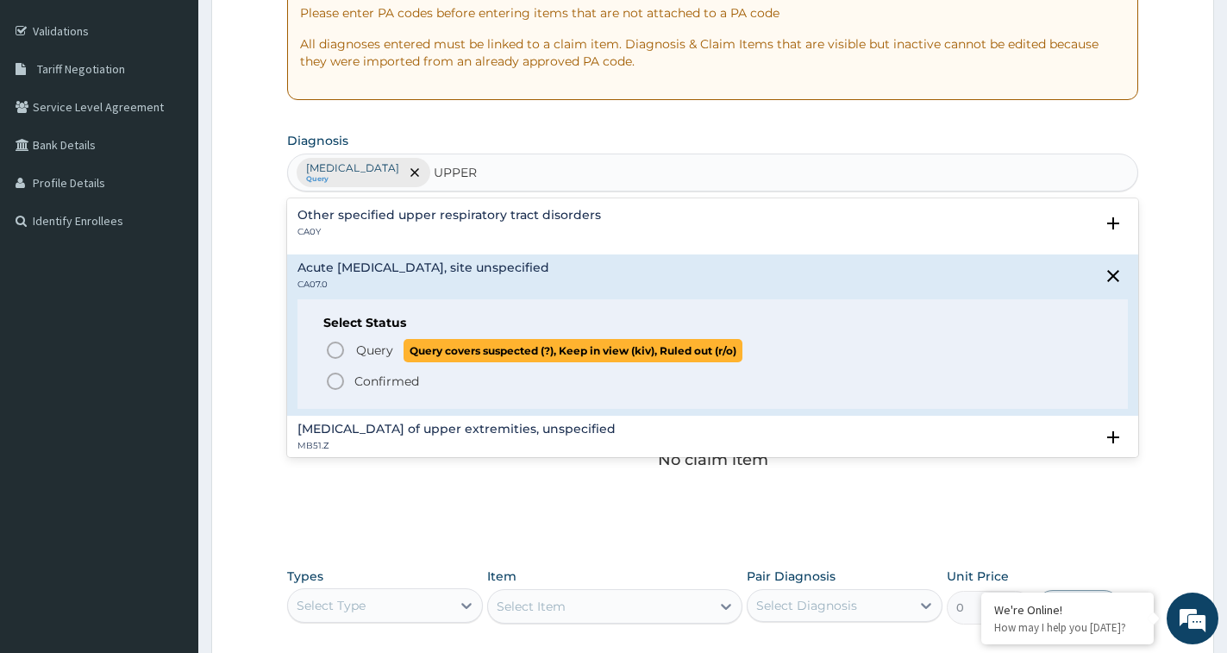
click at [363, 344] on span "Query" at bounding box center [374, 349] width 37 height 17
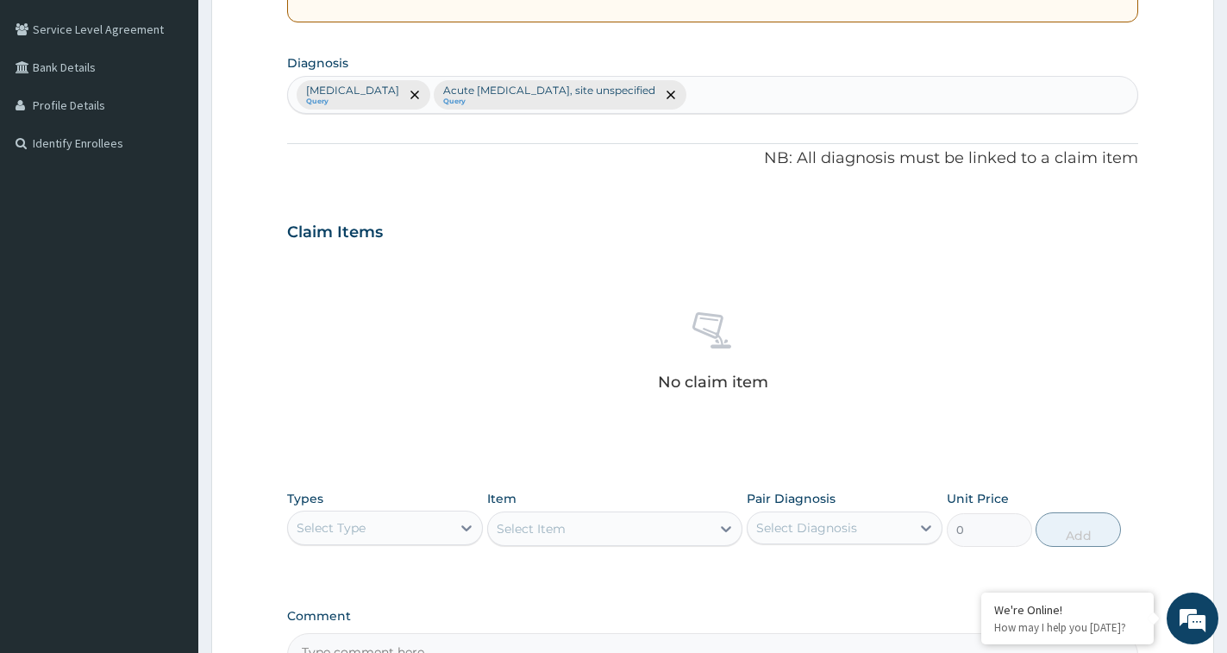
scroll to position [567, 0]
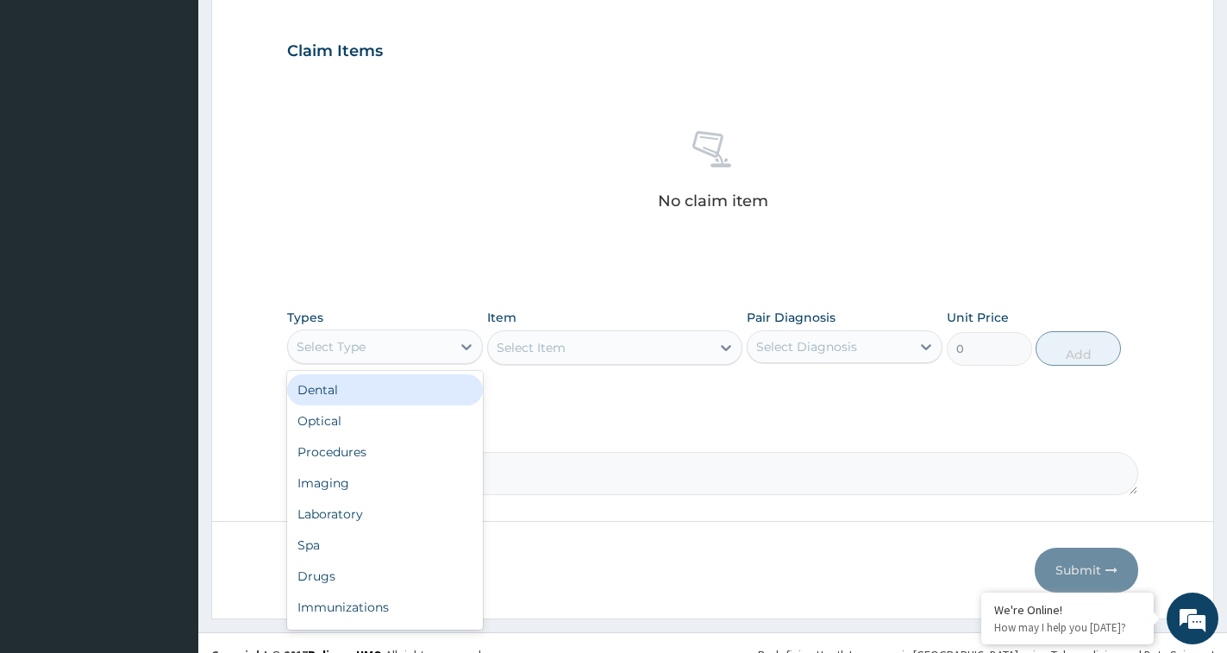
click at [344, 344] on div "Select Type" at bounding box center [331, 346] width 69 height 17
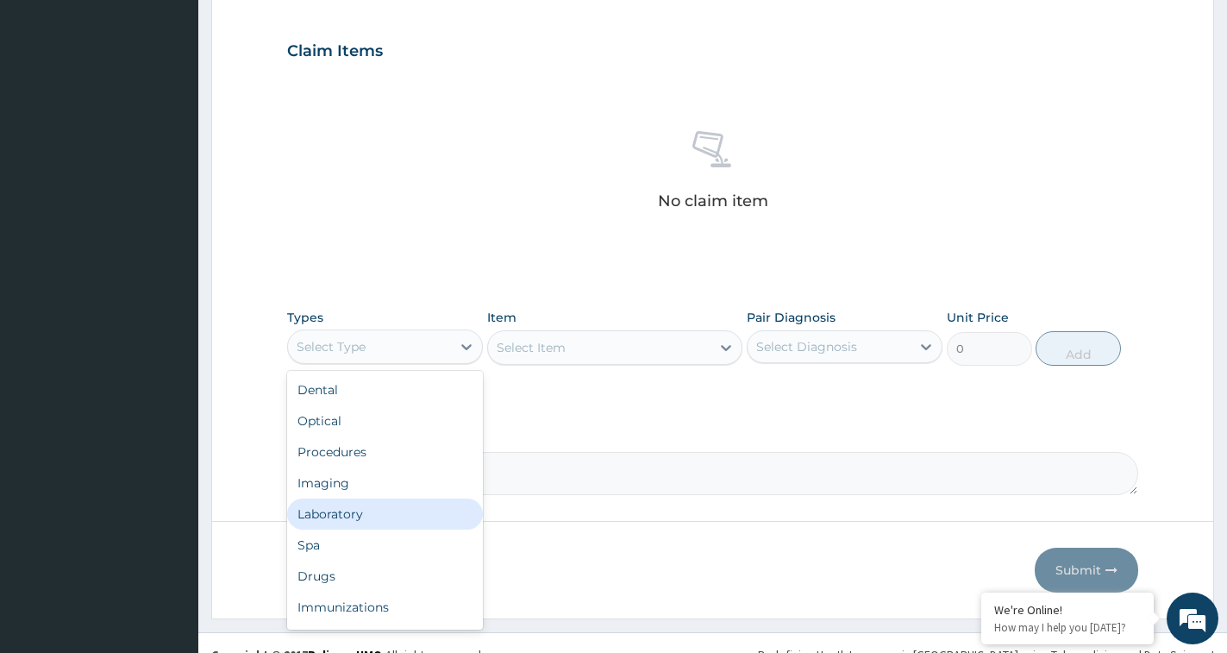
click at [354, 511] on div "Laboratory" at bounding box center [385, 513] width 196 height 31
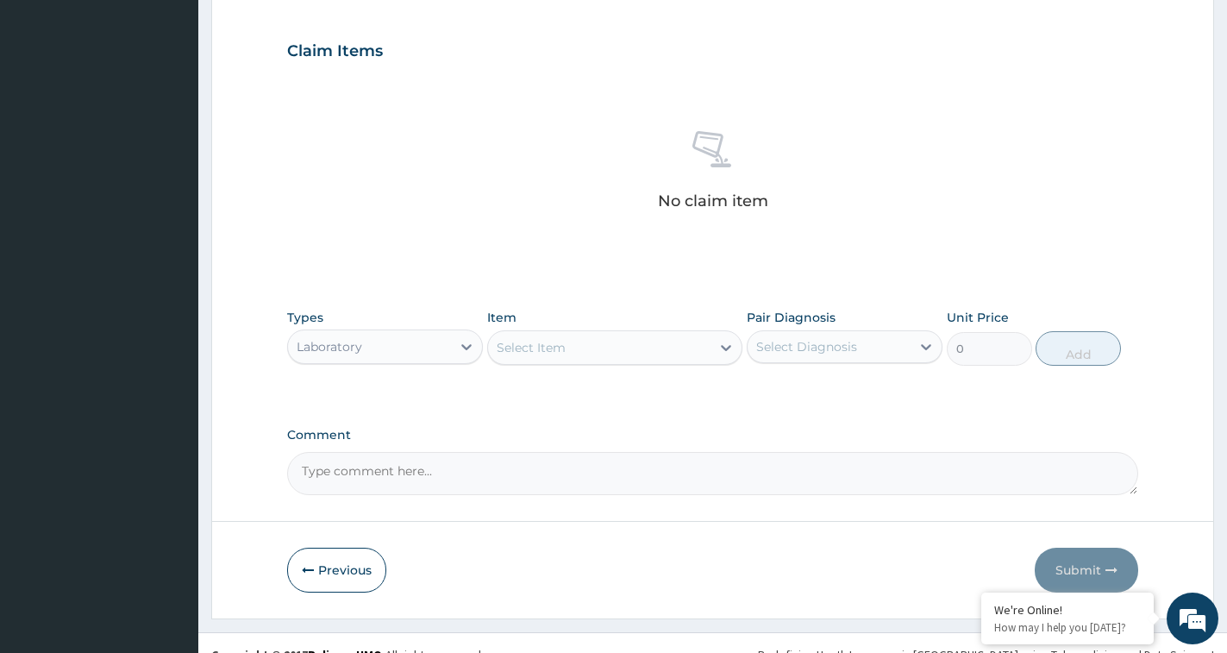
drag, startPoint x: 420, startPoint y: 323, endPoint x: 413, endPoint y: 341, distance: 18.6
click at [416, 338] on div "Types option Laboratory, selected. Select is focused ,type to refine list, pres…" at bounding box center [385, 337] width 196 height 57
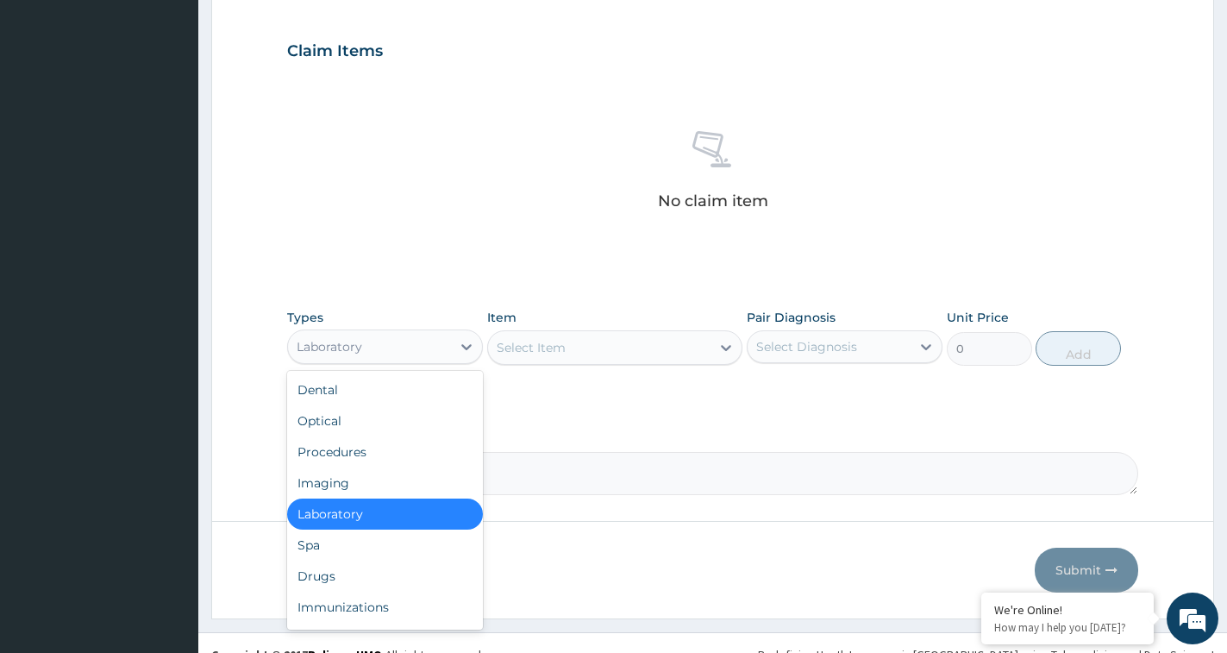
click at [401, 355] on div "Laboratory" at bounding box center [369, 347] width 163 height 28
click at [330, 579] on div "Drugs" at bounding box center [385, 576] width 196 height 31
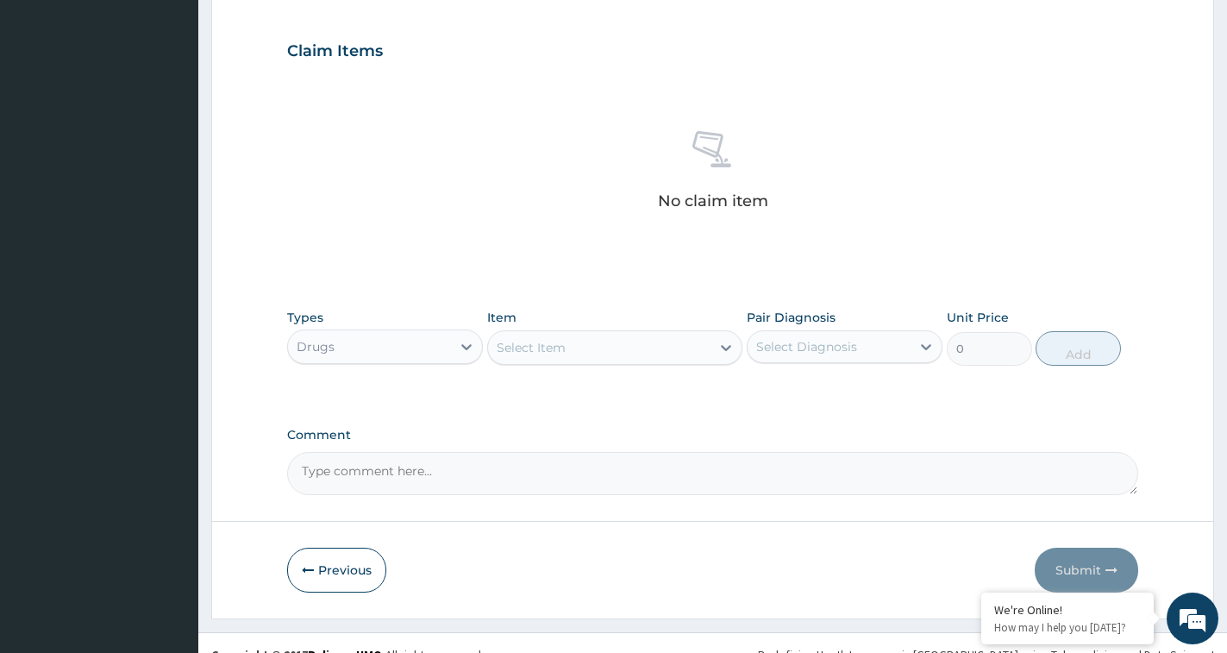
click at [656, 331] on div "Select Item" at bounding box center [614, 347] width 255 height 34
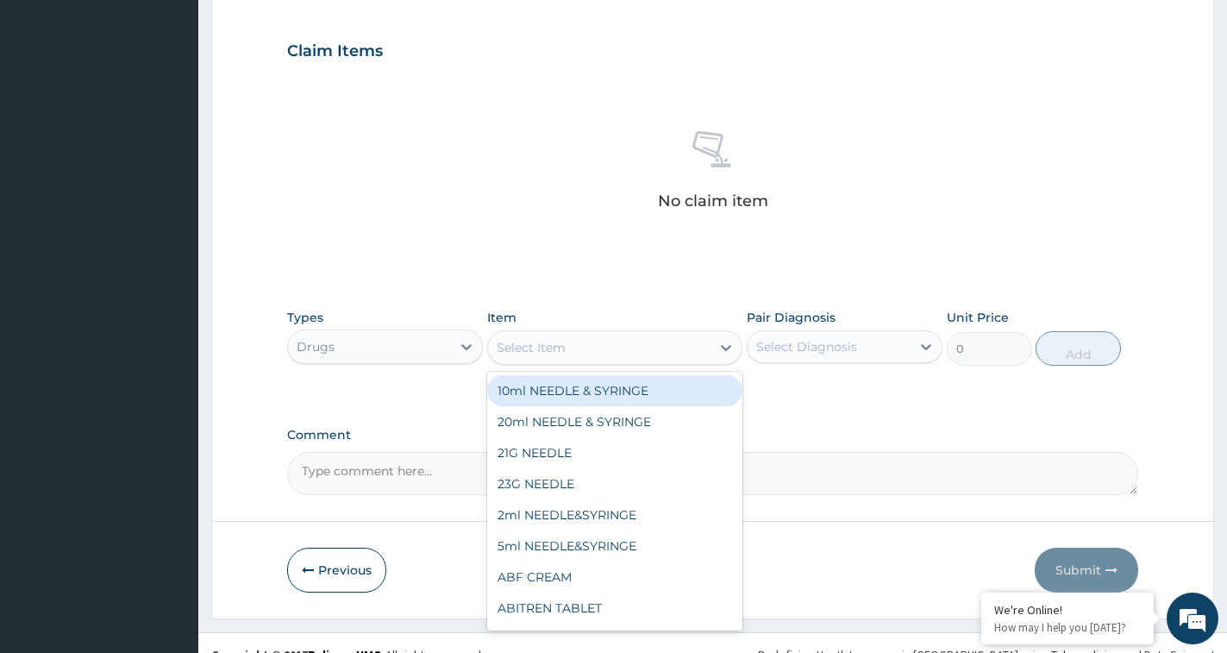
click at [626, 354] on div "Select Item" at bounding box center [599, 348] width 222 height 28
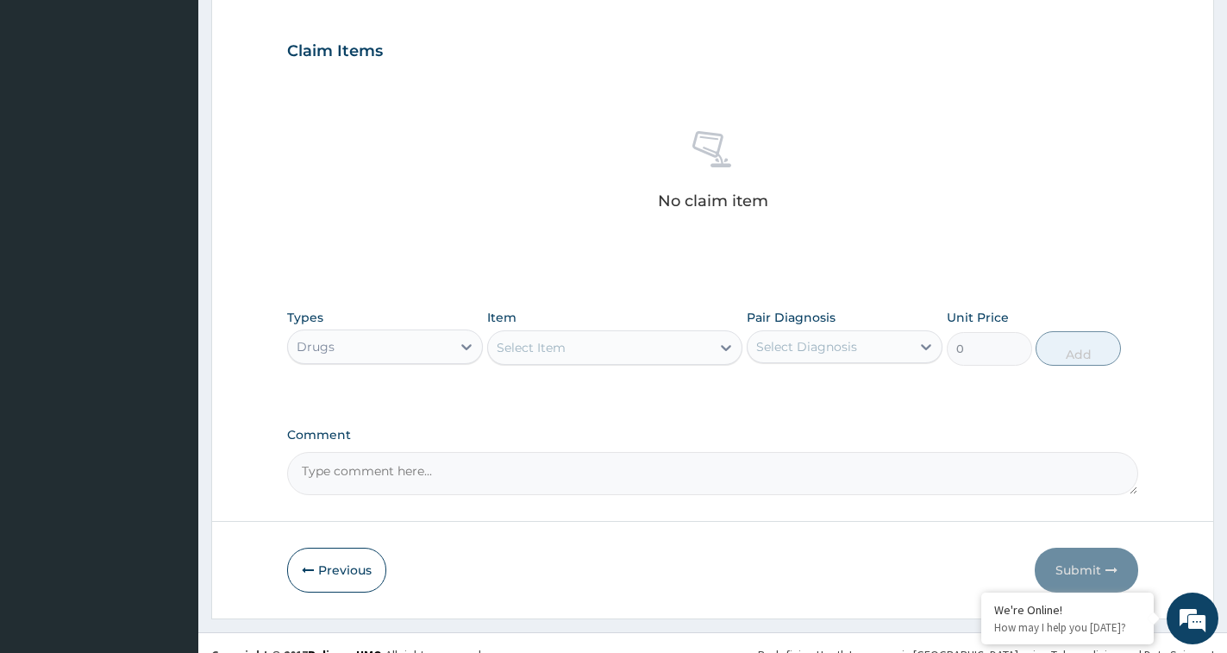
click at [612, 357] on div "Select Item" at bounding box center [599, 348] width 222 height 28
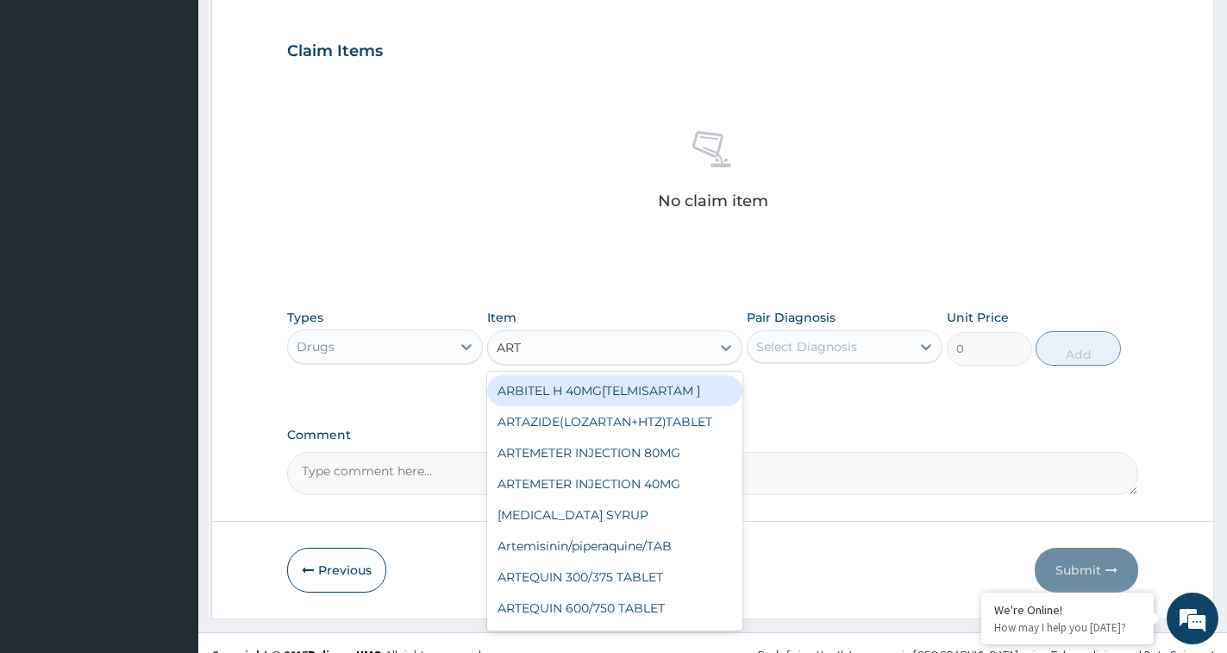
type input "ARTE"
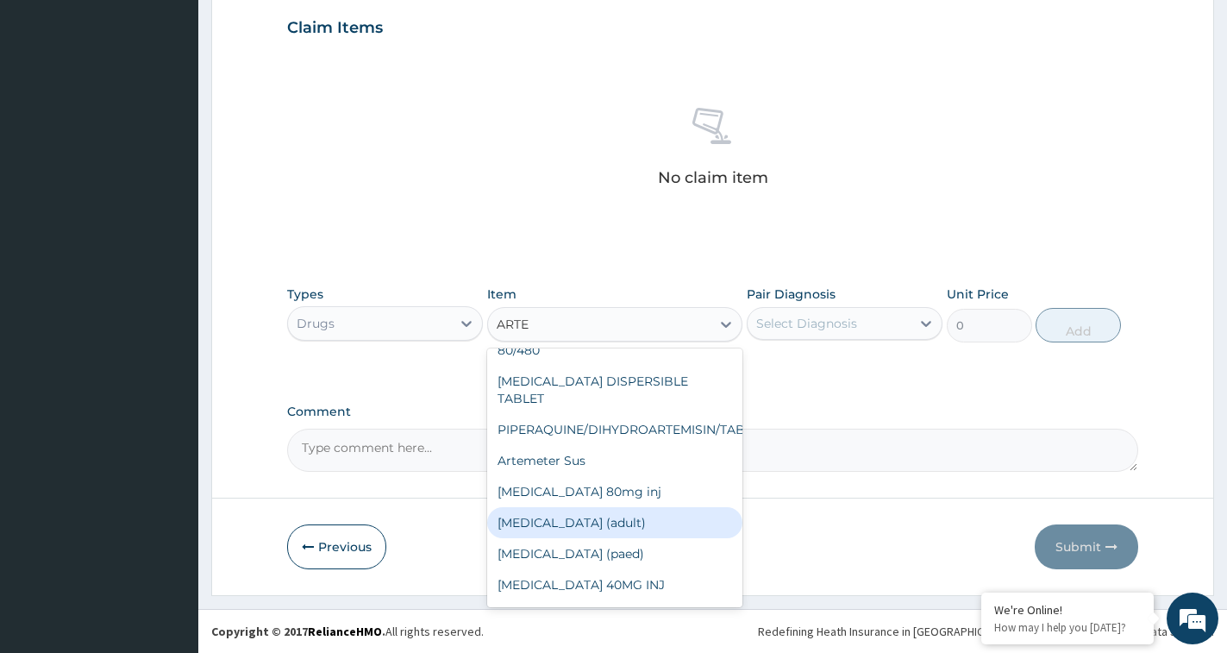
scroll to position [587, 0]
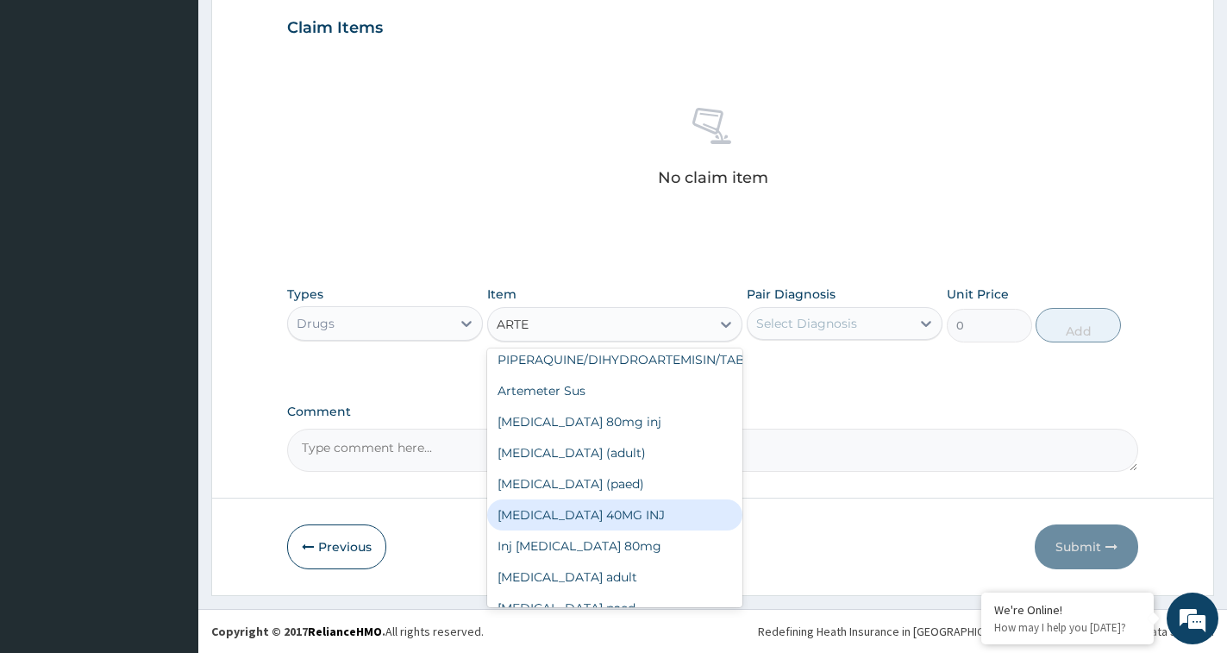
click at [588, 499] on div "[MEDICAL_DATA] 40MG INJ" at bounding box center [614, 514] width 255 height 31
type input "300"
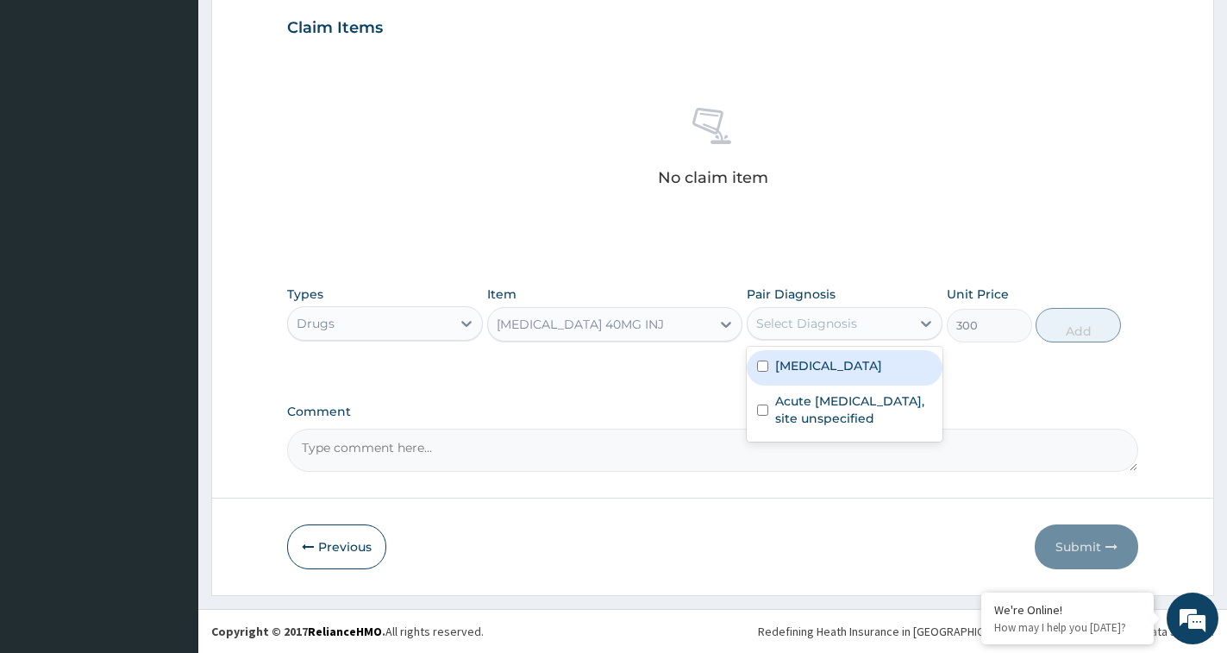
click at [837, 329] on div "Select Diagnosis" at bounding box center [806, 323] width 101 height 17
drag, startPoint x: 836, startPoint y: 366, endPoint x: 895, endPoint y: 365, distance: 58.6
click at [838, 366] on label "[MEDICAL_DATA]" at bounding box center [828, 365] width 107 height 17
checkbox input "true"
click at [1055, 336] on button "Add" at bounding box center [1078, 325] width 85 height 34
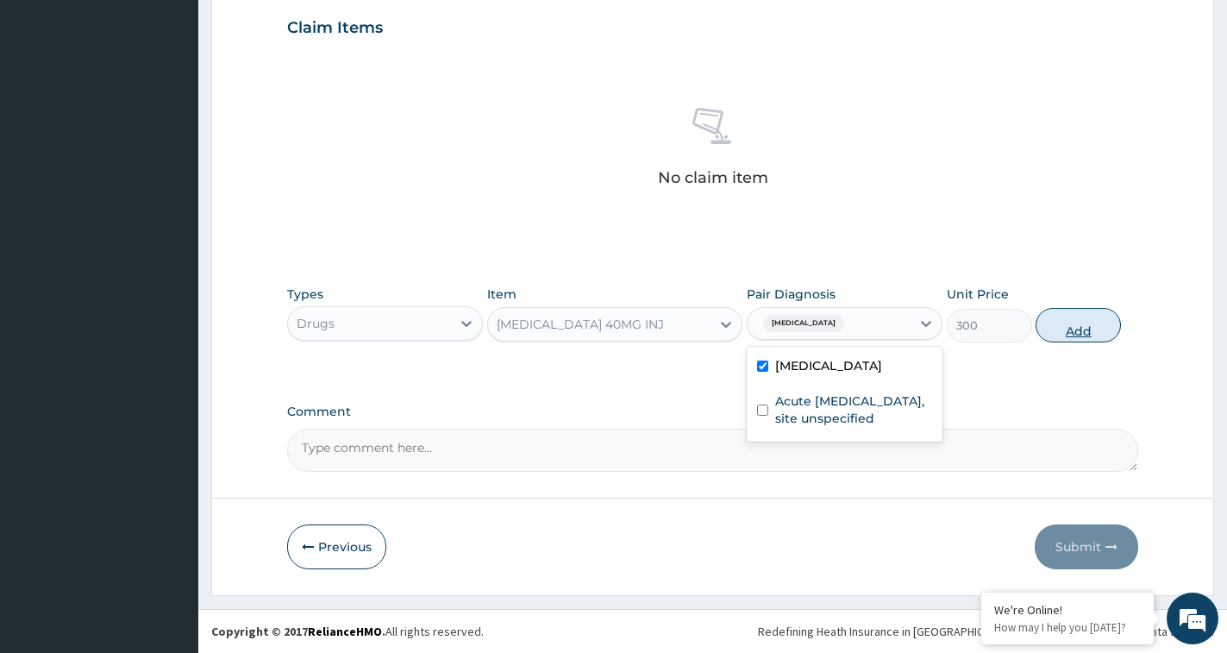
type input "0"
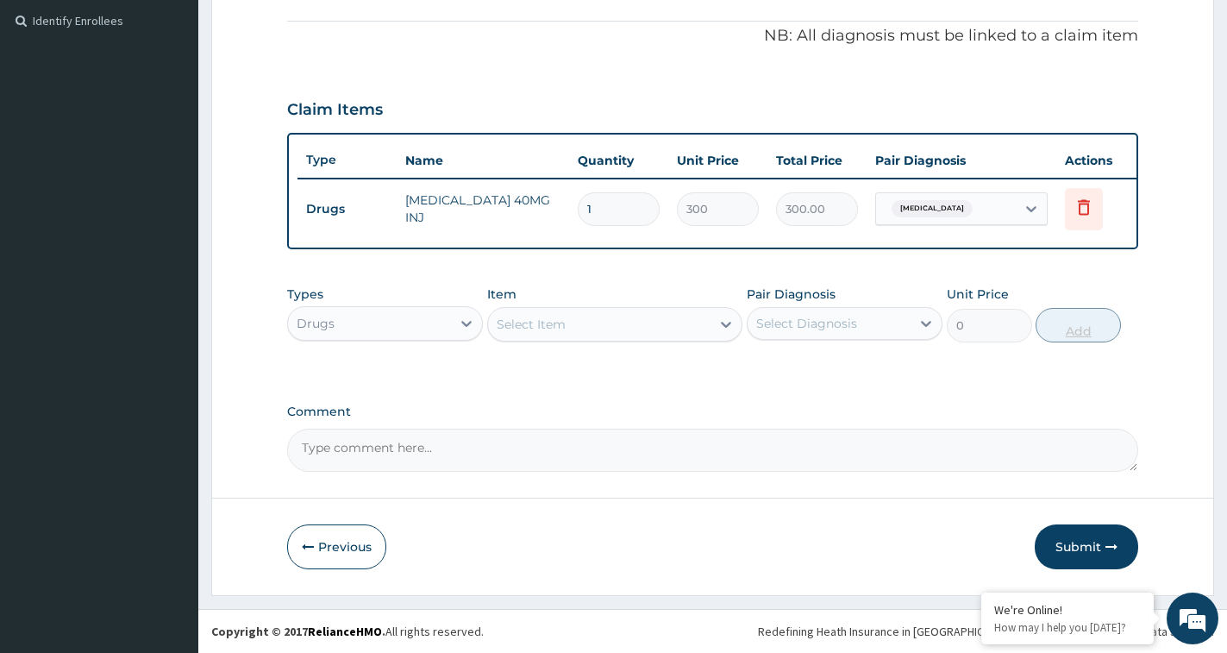
scroll to position [523, 0]
drag, startPoint x: 625, startPoint y: 188, endPoint x: 573, endPoint y: 188, distance: 52.6
click at [573, 188] on td "1" at bounding box center [618, 209] width 99 height 51
type input "3"
type input "900.00"
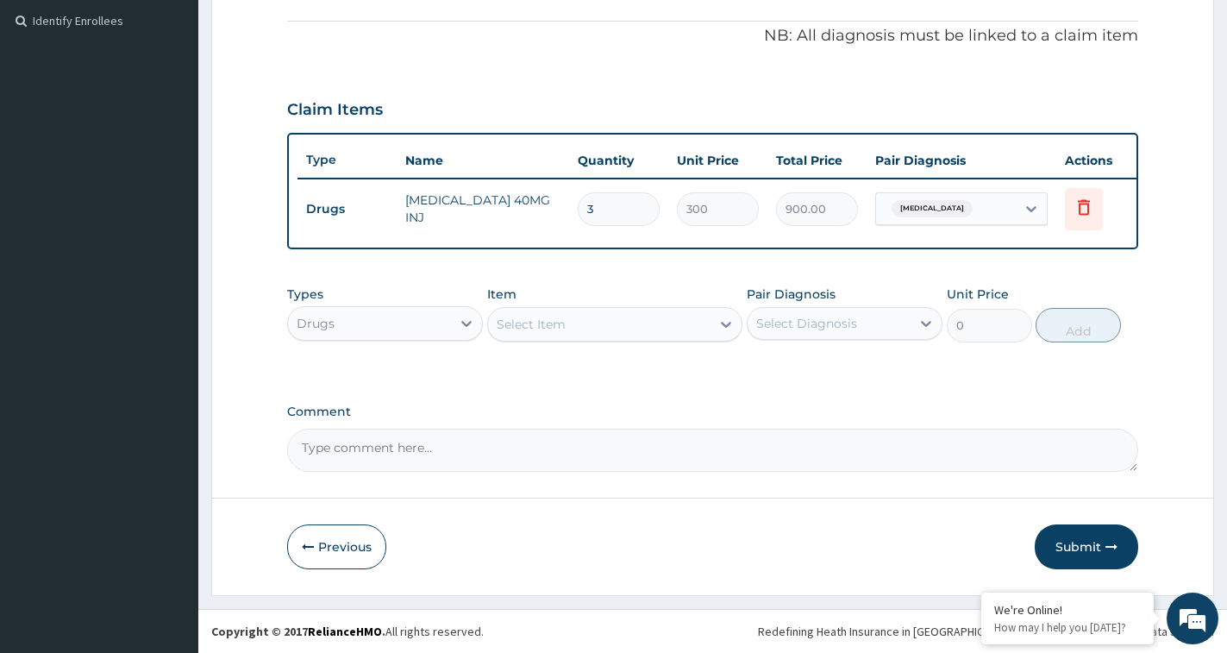
type input "3"
click at [562, 318] on div "Select Item" at bounding box center [531, 324] width 69 height 17
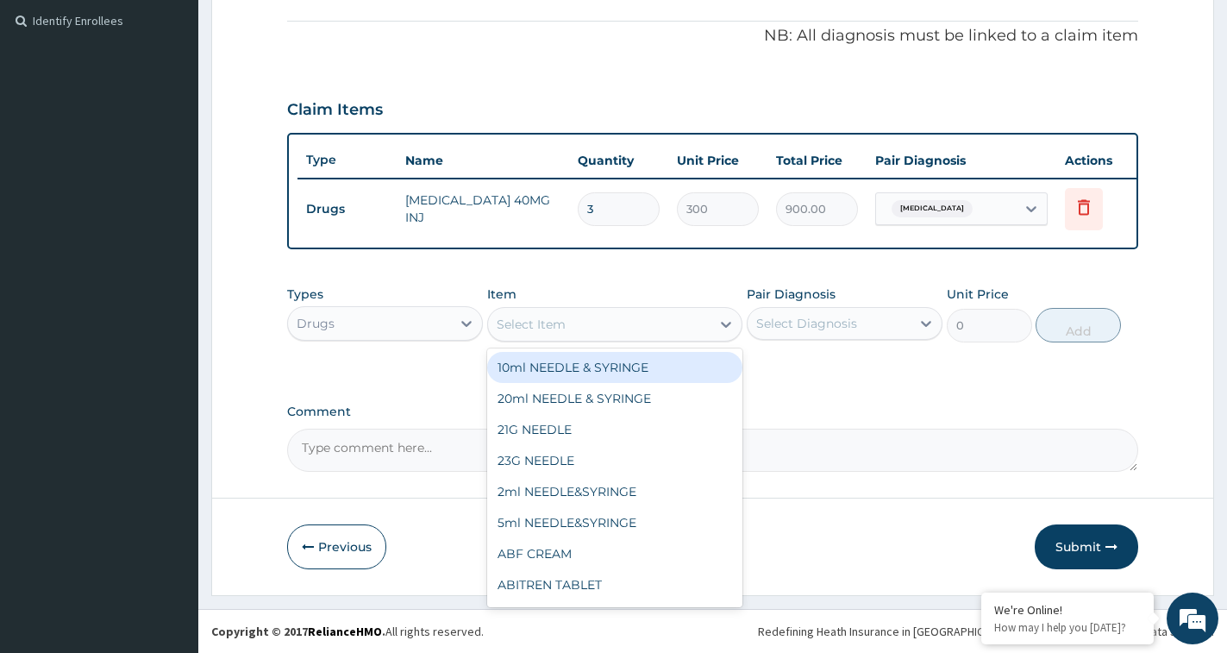
type input "A"
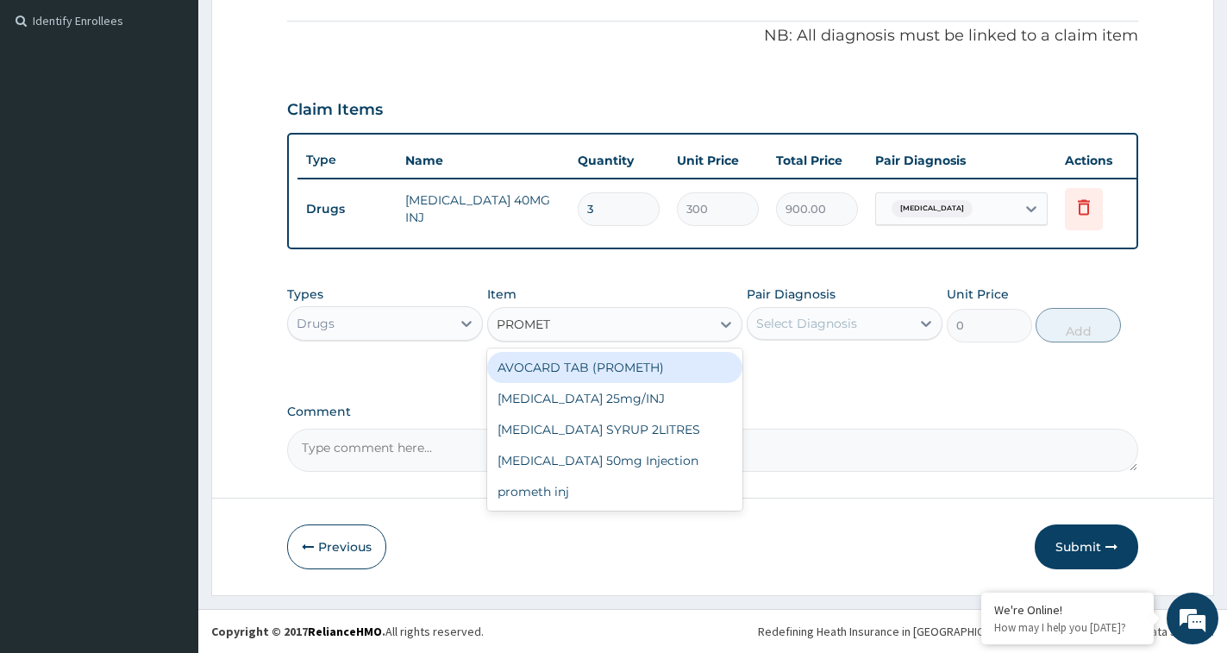
type input "PROMETH"
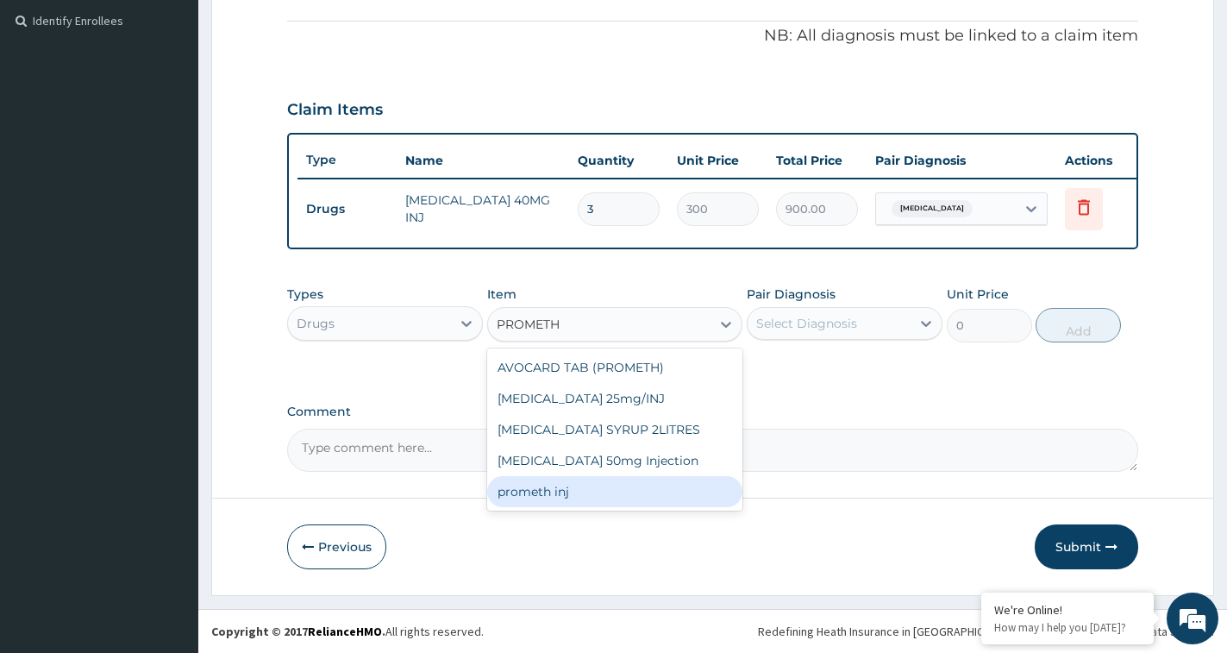
click at [588, 495] on div "prometh inj" at bounding box center [614, 491] width 255 height 31
type input "200"
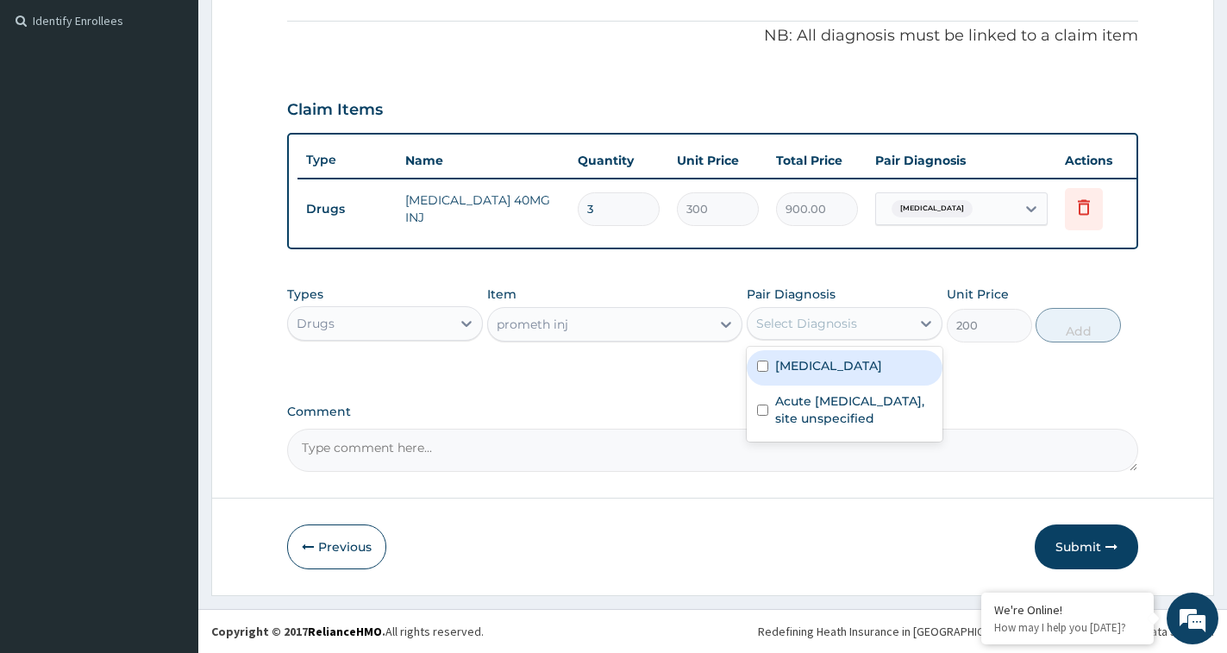
click at [832, 329] on div "Select Diagnosis" at bounding box center [806, 323] width 101 height 17
drag, startPoint x: 806, startPoint y: 373, endPoint x: 899, endPoint y: 358, distance: 94.3
click at [807, 372] on label "[MEDICAL_DATA]" at bounding box center [828, 365] width 107 height 17
checkbox input "true"
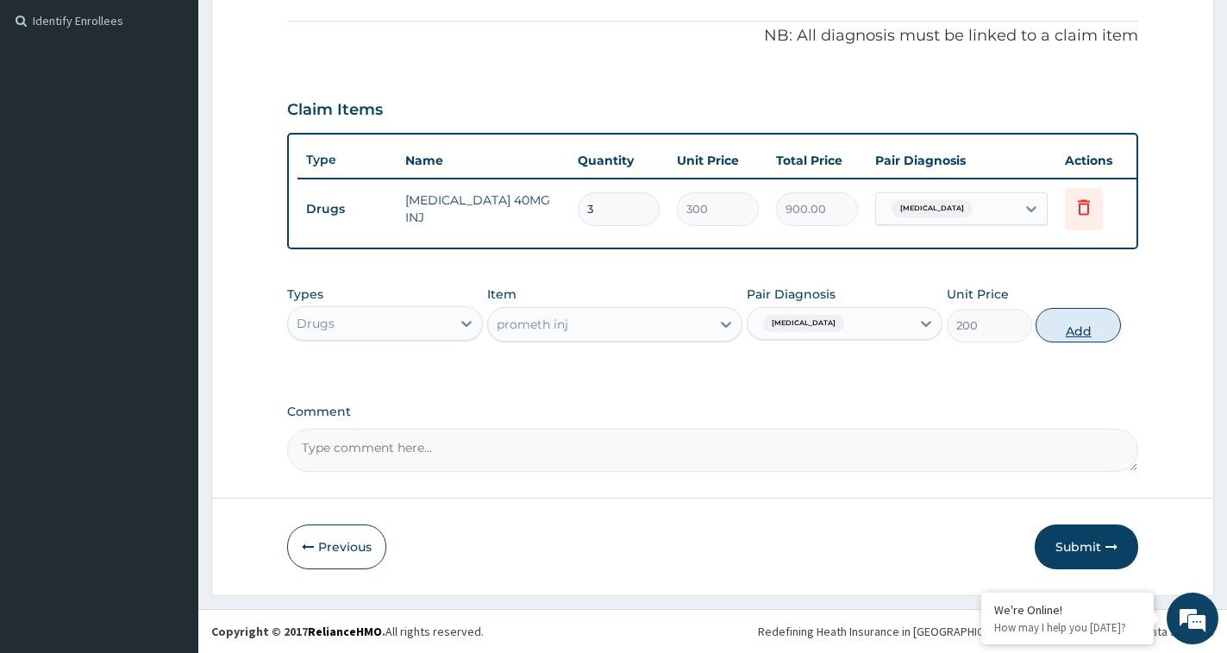
click at [1087, 333] on button "Add" at bounding box center [1078, 325] width 85 height 34
type input "0"
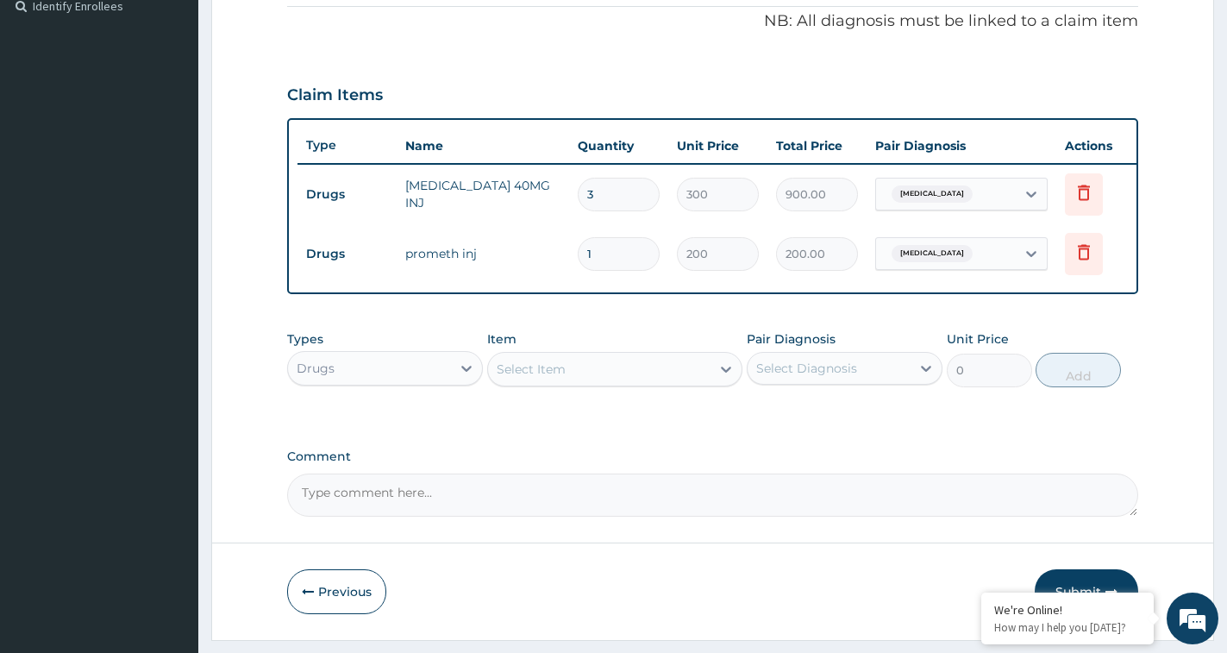
click at [580, 379] on div "Select Item" at bounding box center [599, 369] width 222 height 28
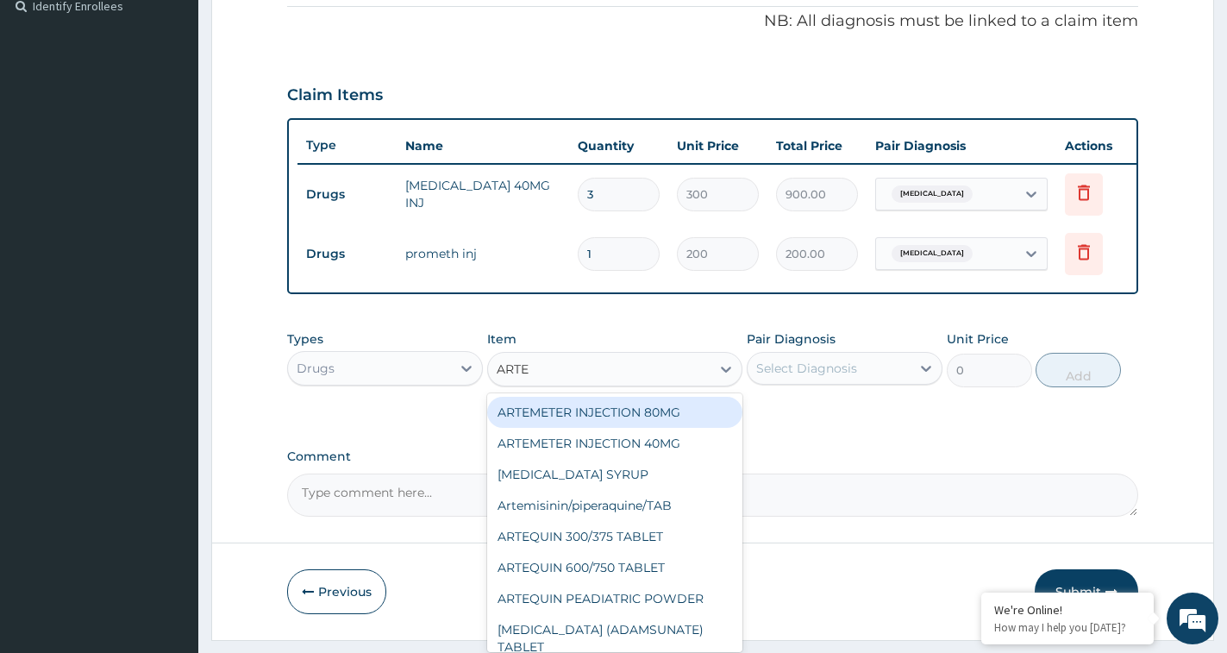
type input "ARTEM"
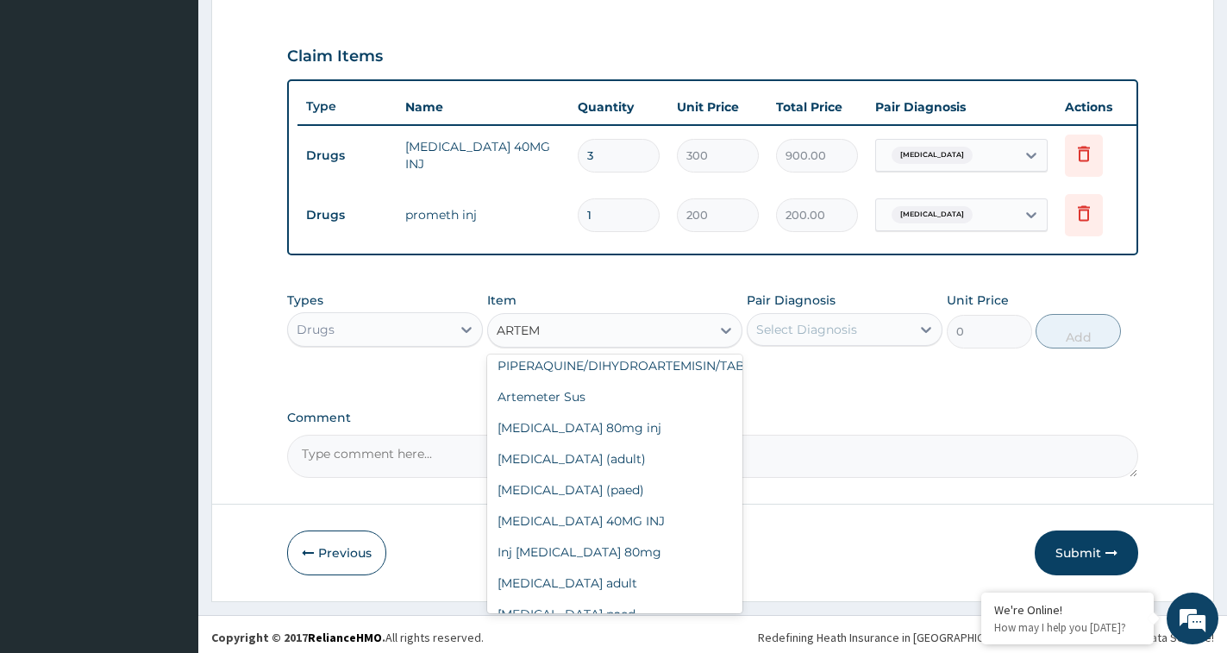
scroll to position [583, 0]
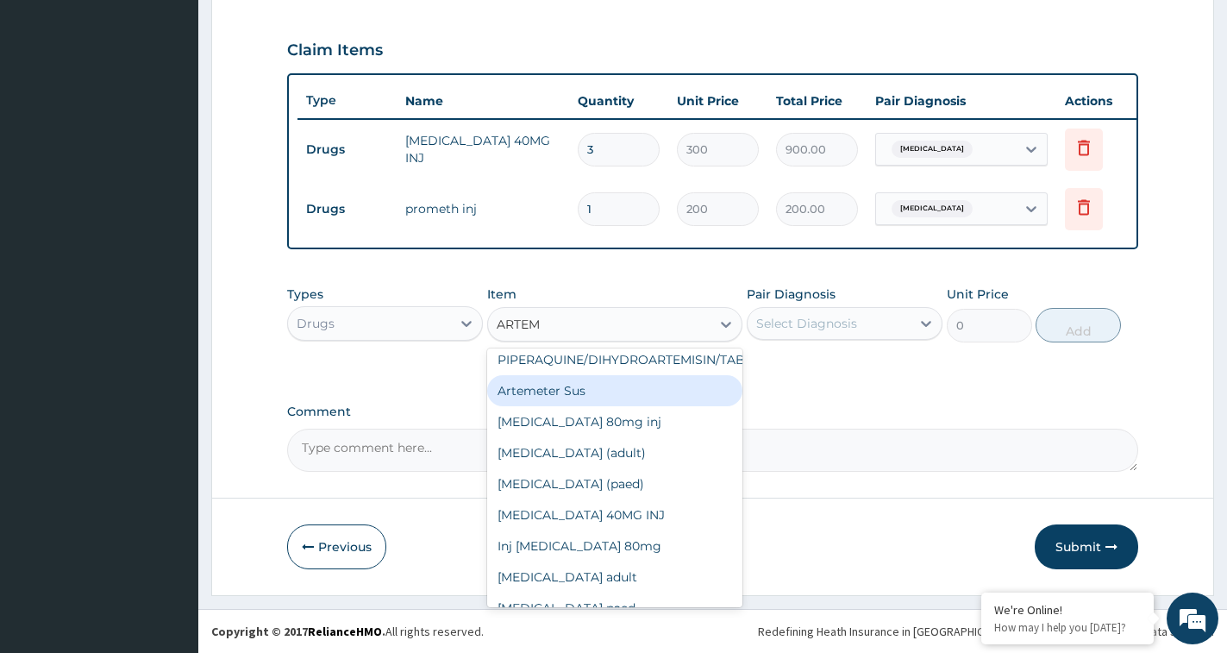
click at [588, 375] on div "Artemeter Sus" at bounding box center [614, 390] width 255 height 31
type input "1000"
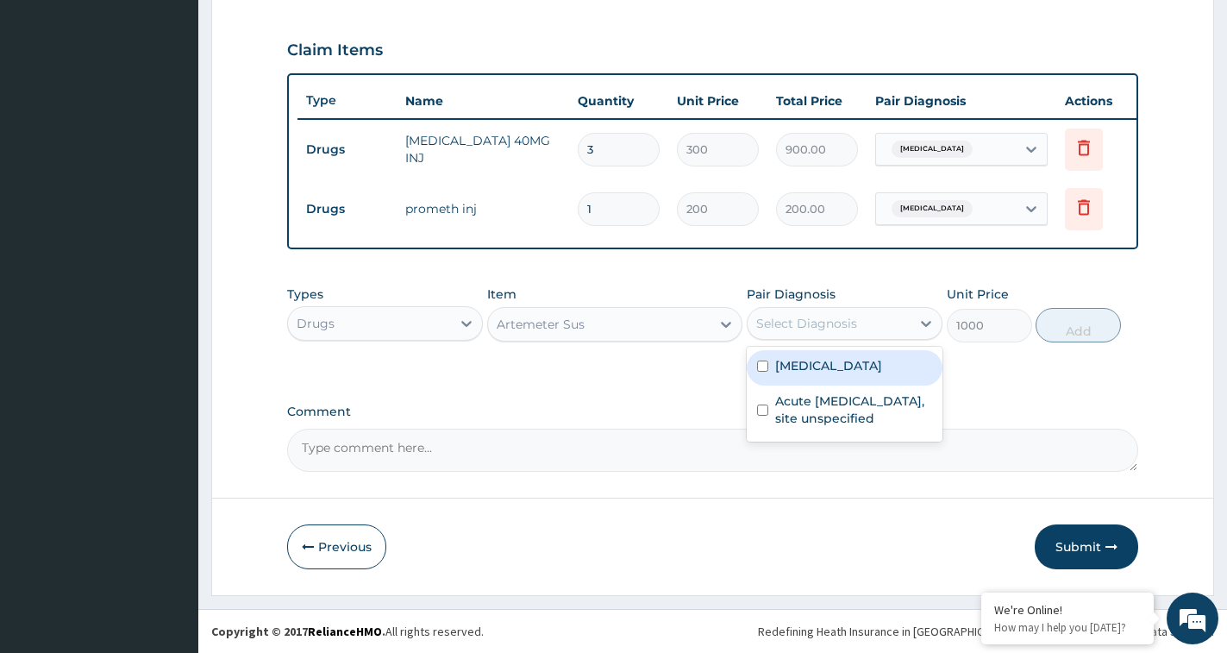
click at [796, 330] on div "Select Diagnosis" at bounding box center [806, 323] width 101 height 17
click at [782, 371] on label "[MEDICAL_DATA]" at bounding box center [828, 365] width 107 height 17
checkbox input "true"
drag, startPoint x: 1092, startPoint y: 327, endPoint x: 986, endPoint y: 329, distance: 106.1
click at [1093, 327] on button "Add" at bounding box center [1078, 325] width 85 height 34
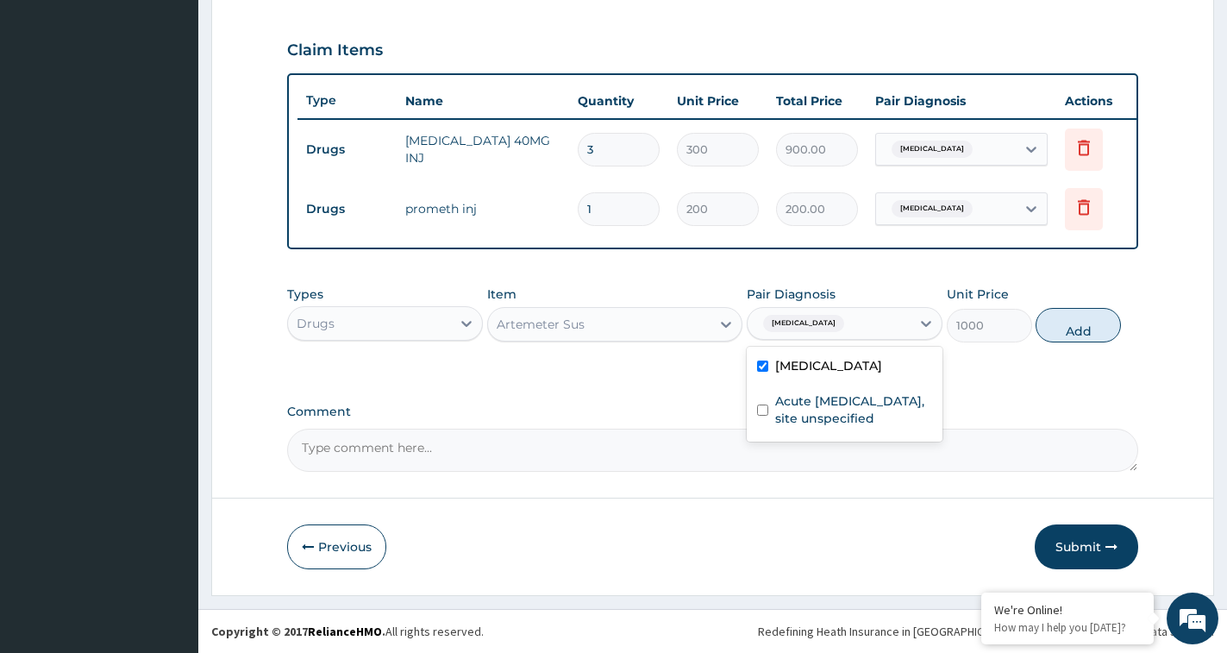
type input "0"
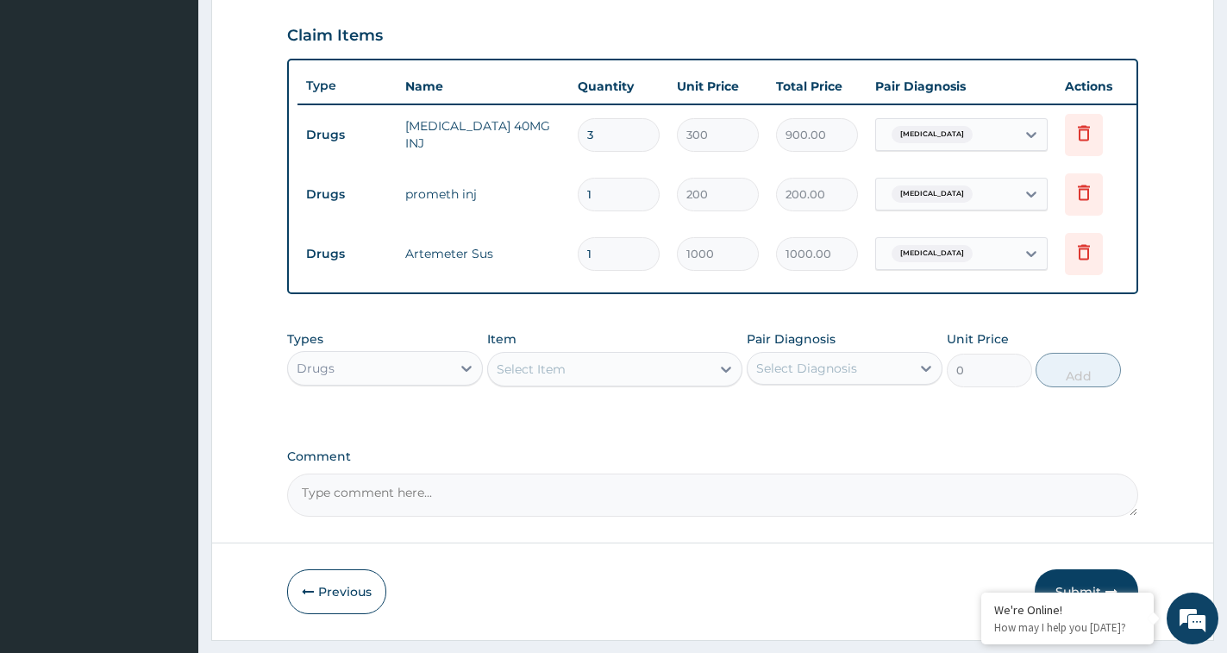
click at [548, 383] on div "Select Item" at bounding box center [599, 369] width 222 height 28
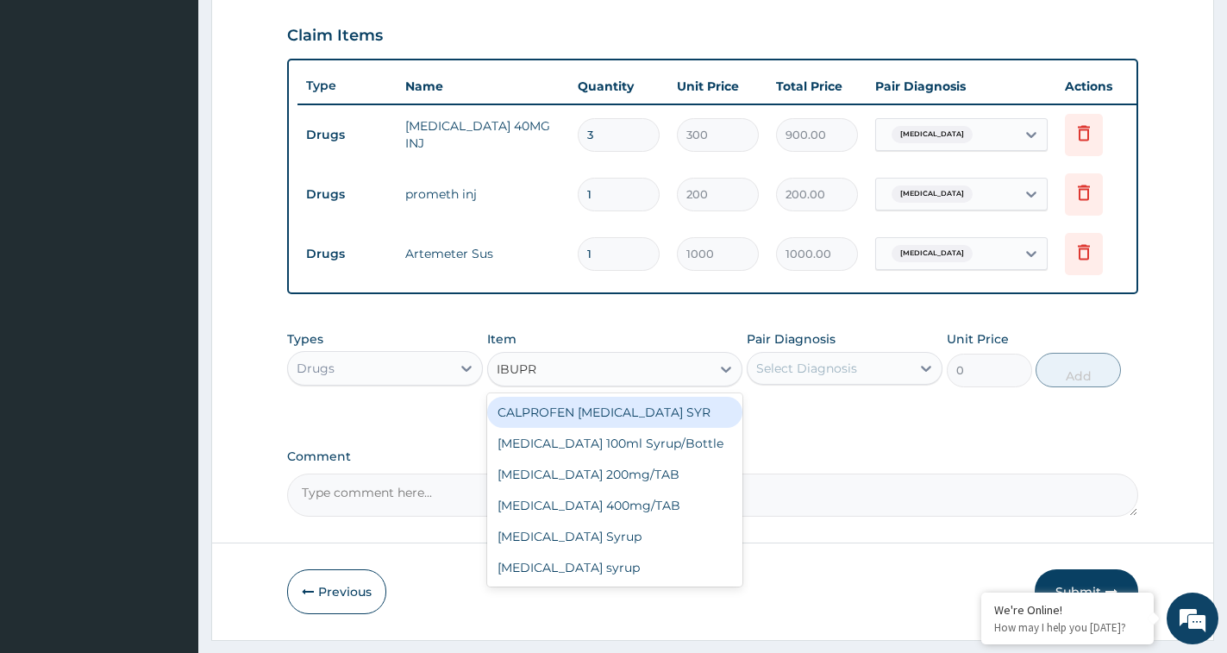
type input "IBUPRO"
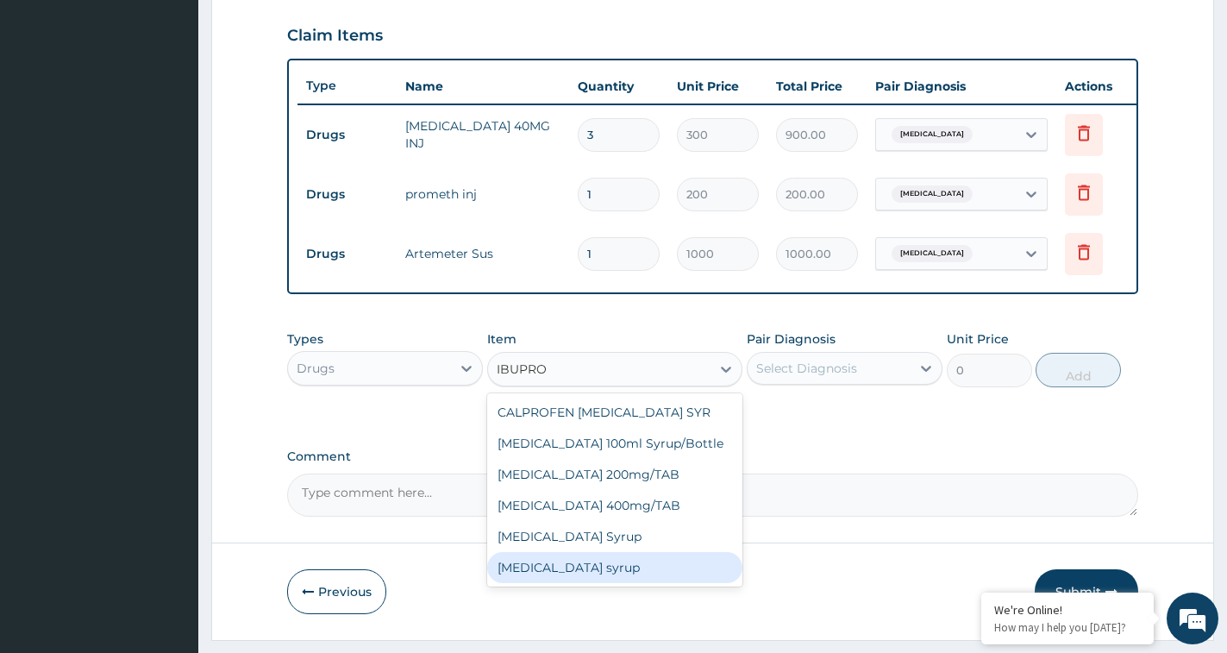
click at [521, 583] on div "[MEDICAL_DATA] syrup" at bounding box center [614, 567] width 255 height 31
type input "900"
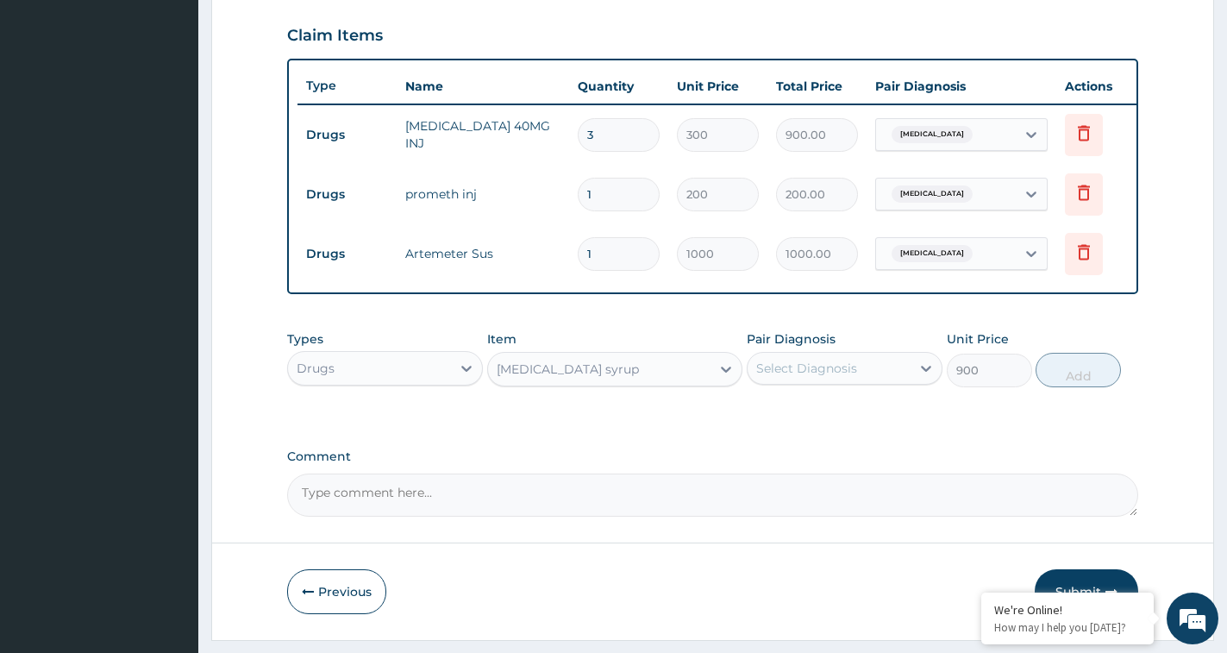
click at [836, 385] on div "Select Diagnosis" at bounding box center [845, 368] width 196 height 33
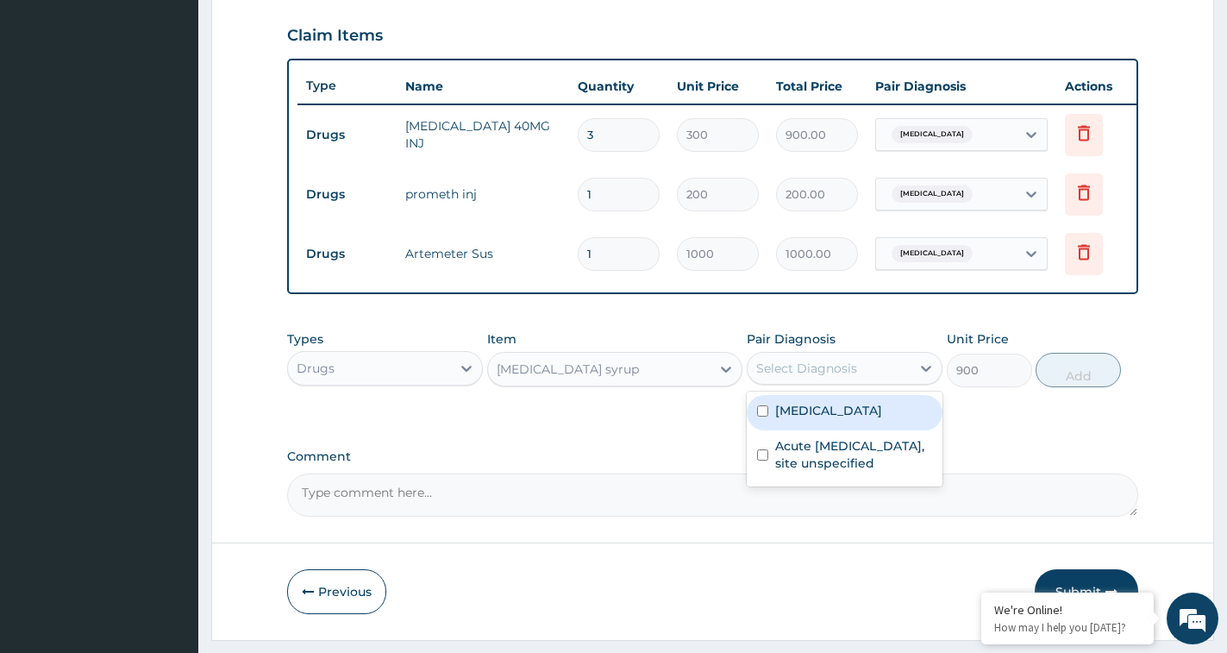
click at [817, 419] on label "[MEDICAL_DATA]" at bounding box center [828, 410] width 107 height 17
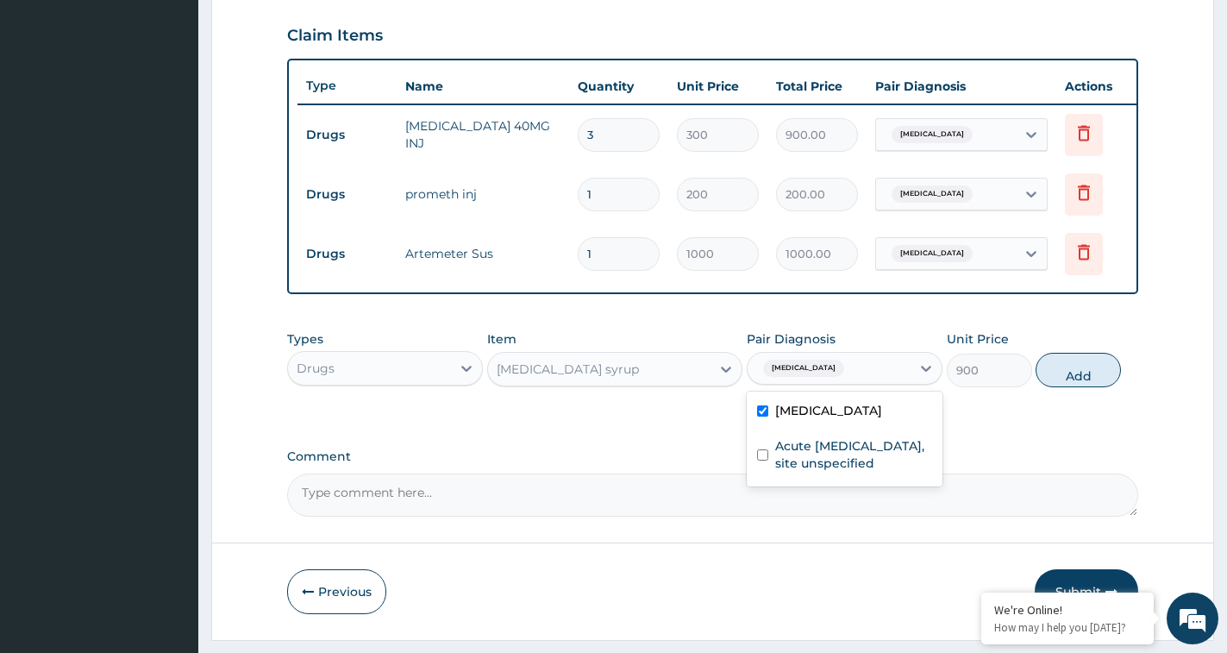
click at [817, 419] on label "[MEDICAL_DATA]" at bounding box center [828, 410] width 107 height 17
checkbox input "false"
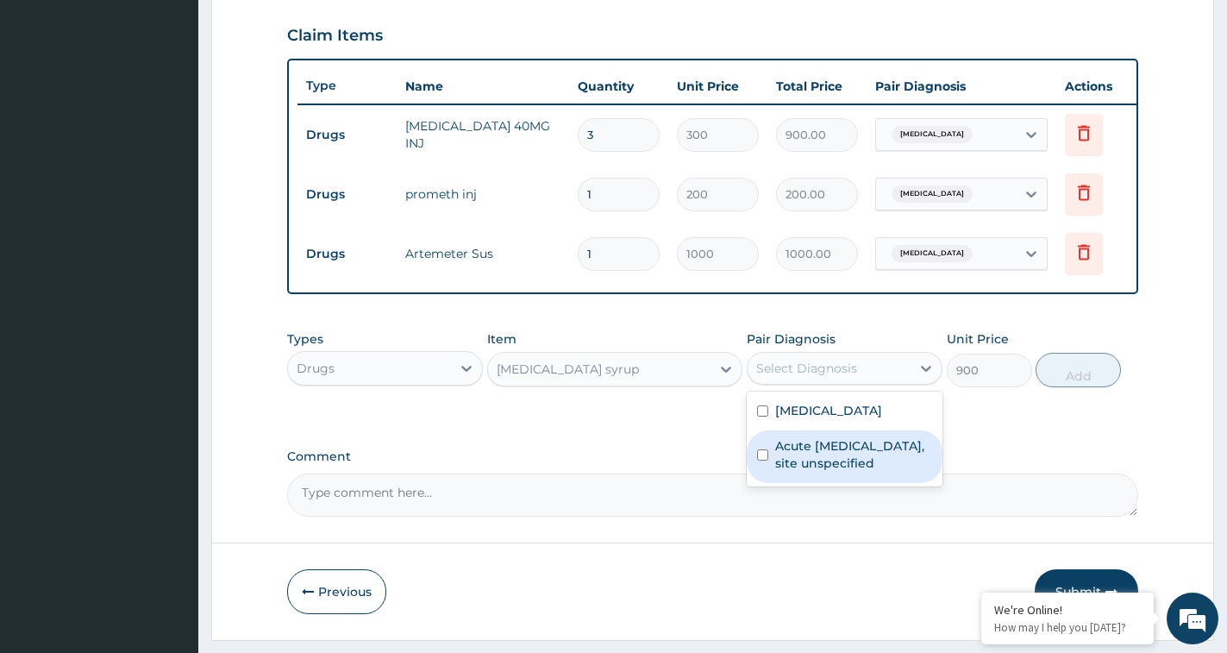
click at [792, 472] on label "Acute upper respiratory infection, site unspecified" at bounding box center [853, 454] width 157 height 34
checkbox input "true"
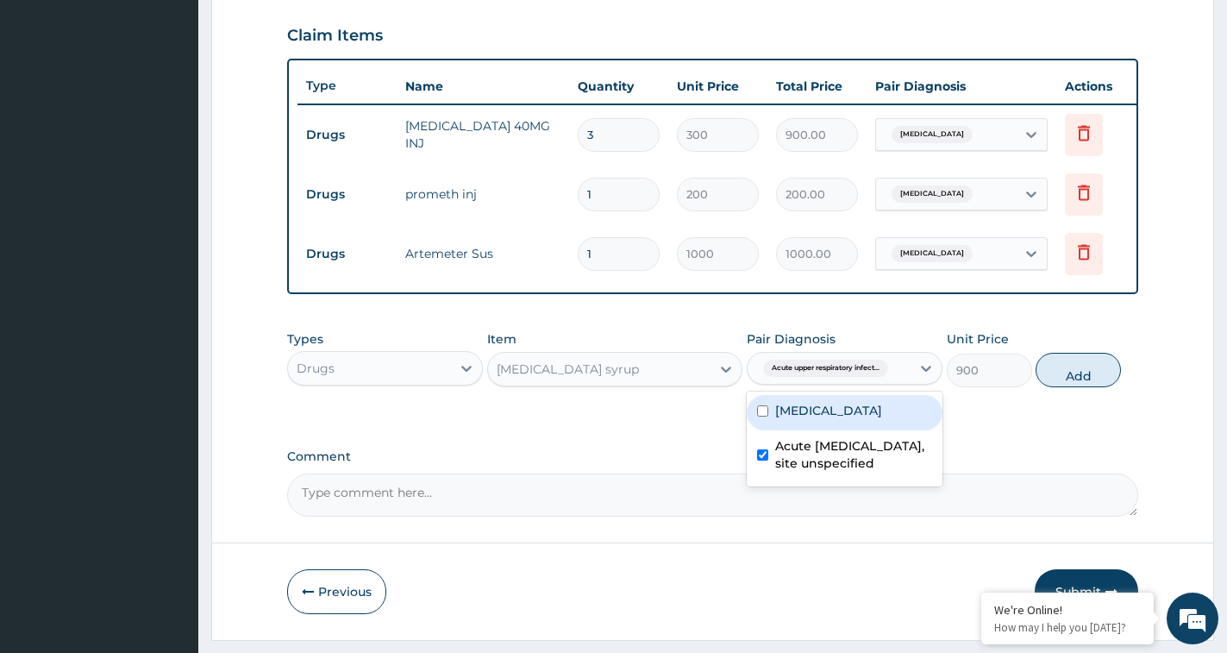
drag, startPoint x: 1080, startPoint y: 389, endPoint x: 951, endPoint y: 392, distance: 128.5
click at [1079, 387] on button "Add" at bounding box center [1078, 370] width 85 height 34
type input "0"
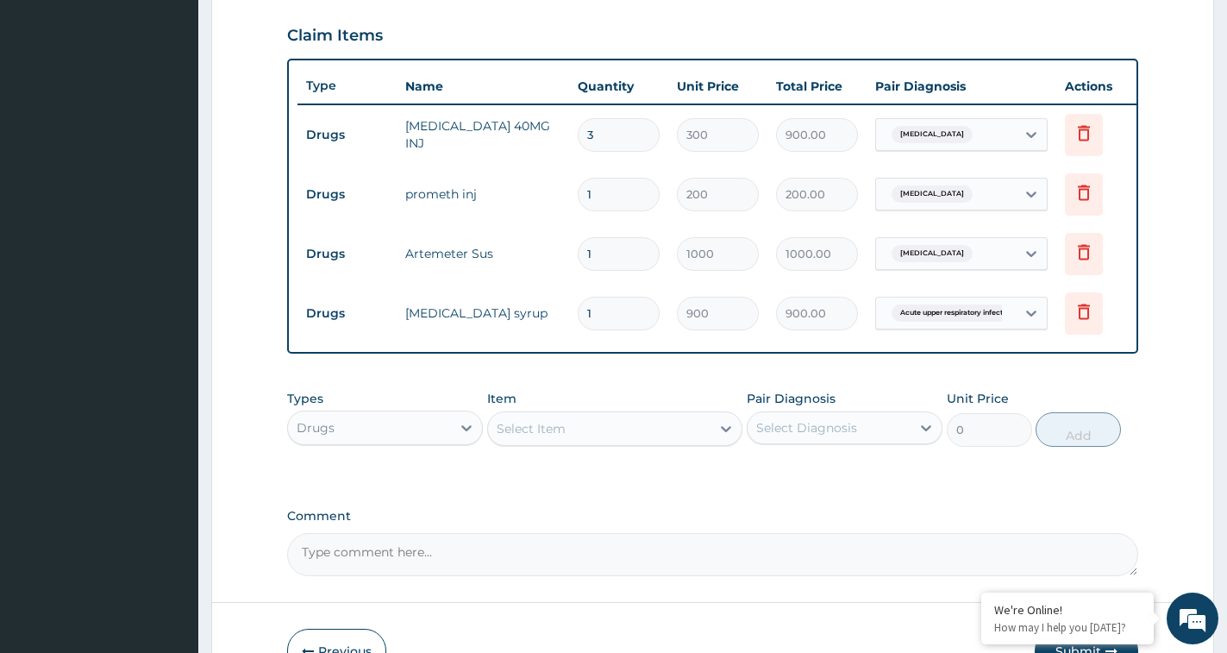
click at [995, 320] on span "Acute upper respiratory infect..." at bounding box center [954, 312] width 125 height 17
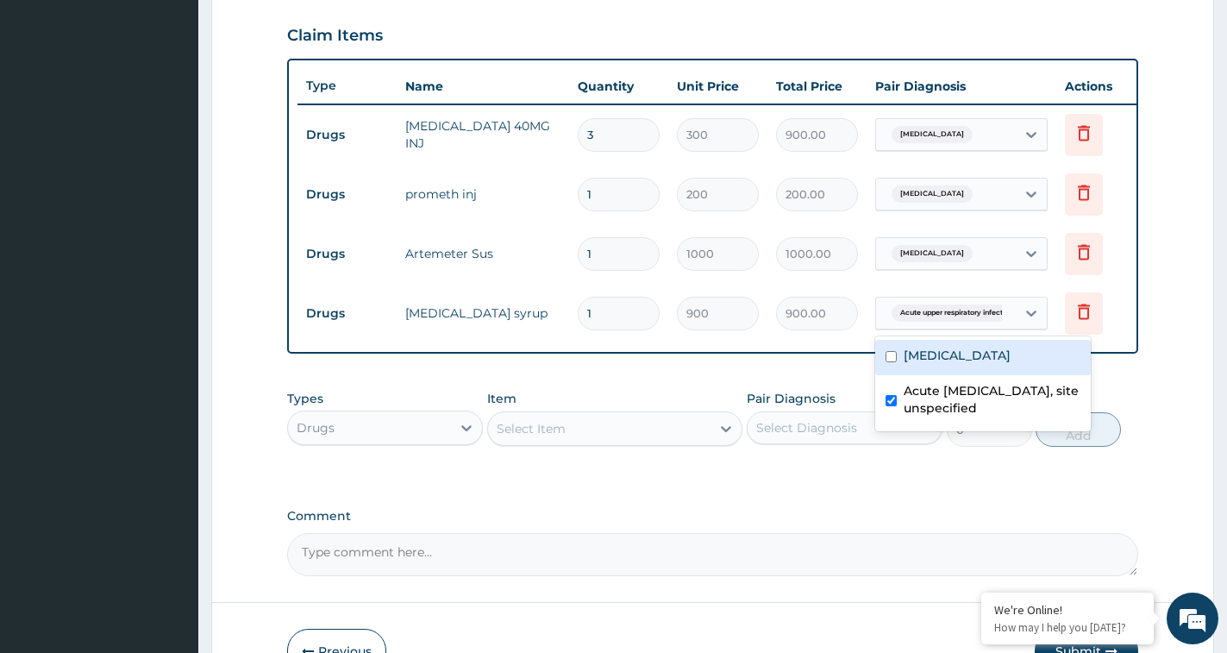
click at [977, 364] on label "[MEDICAL_DATA]" at bounding box center [957, 355] width 107 height 17
checkbox input "true"
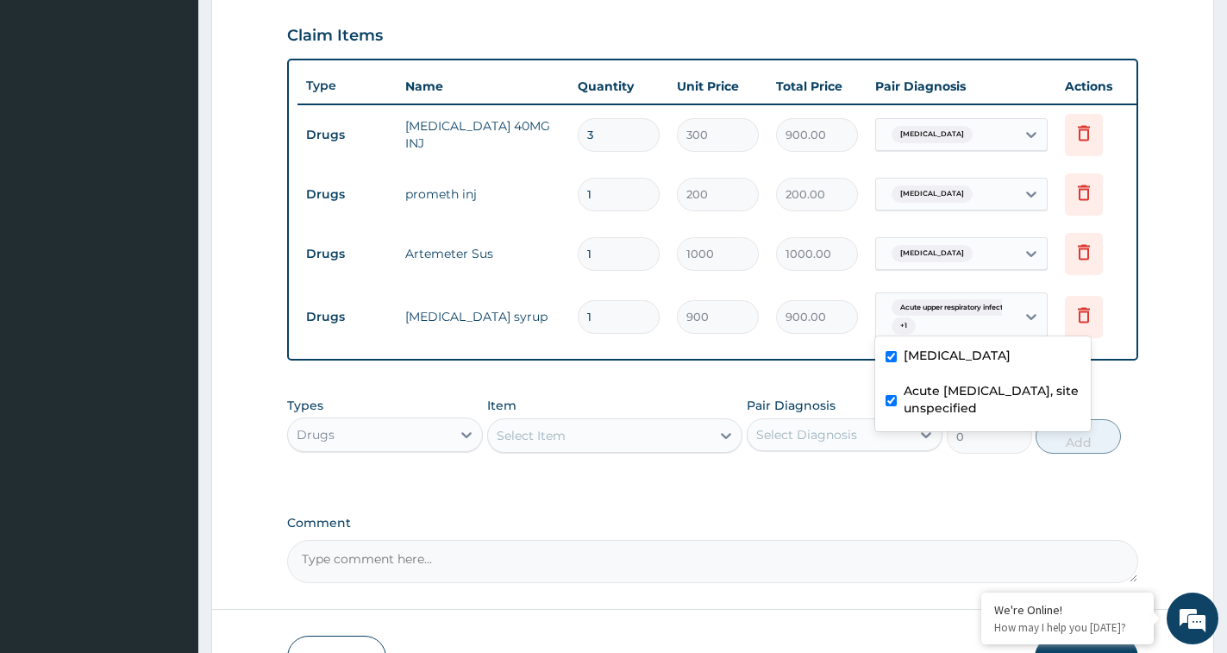
click at [511, 449] on div "Select Item" at bounding box center [599, 436] width 222 height 28
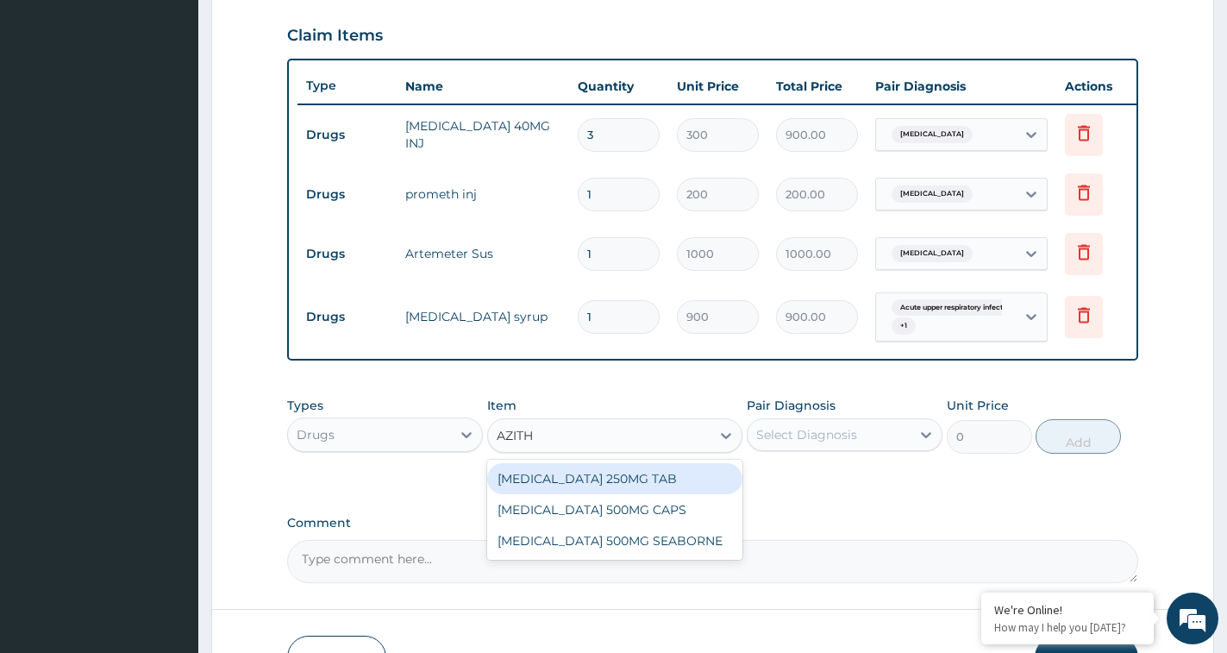
type input "AZITHR"
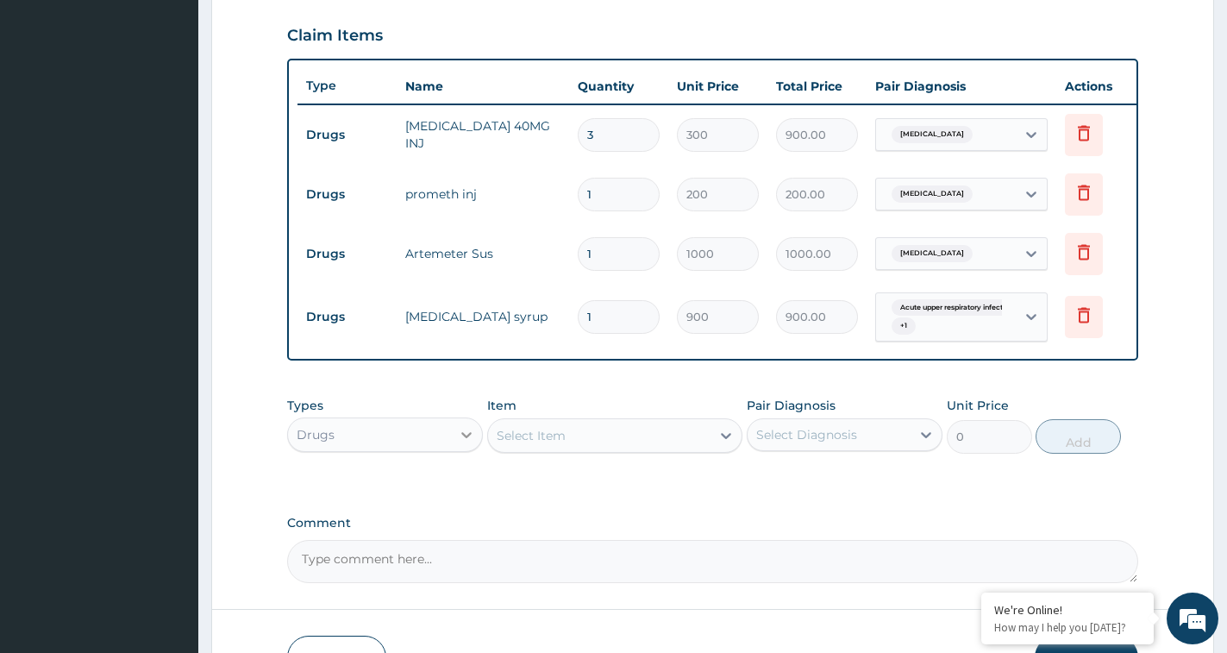
drag, startPoint x: 551, startPoint y: 442, endPoint x: 479, endPoint y: 450, distance: 72.9
click at [479, 450] on div "Types Drugs Item option ibuprofen syrup , selected. Select is focused ,type to …" at bounding box center [712, 425] width 851 height 74
click at [533, 444] on div "Select Item" at bounding box center [531, 435] width 69 height 17
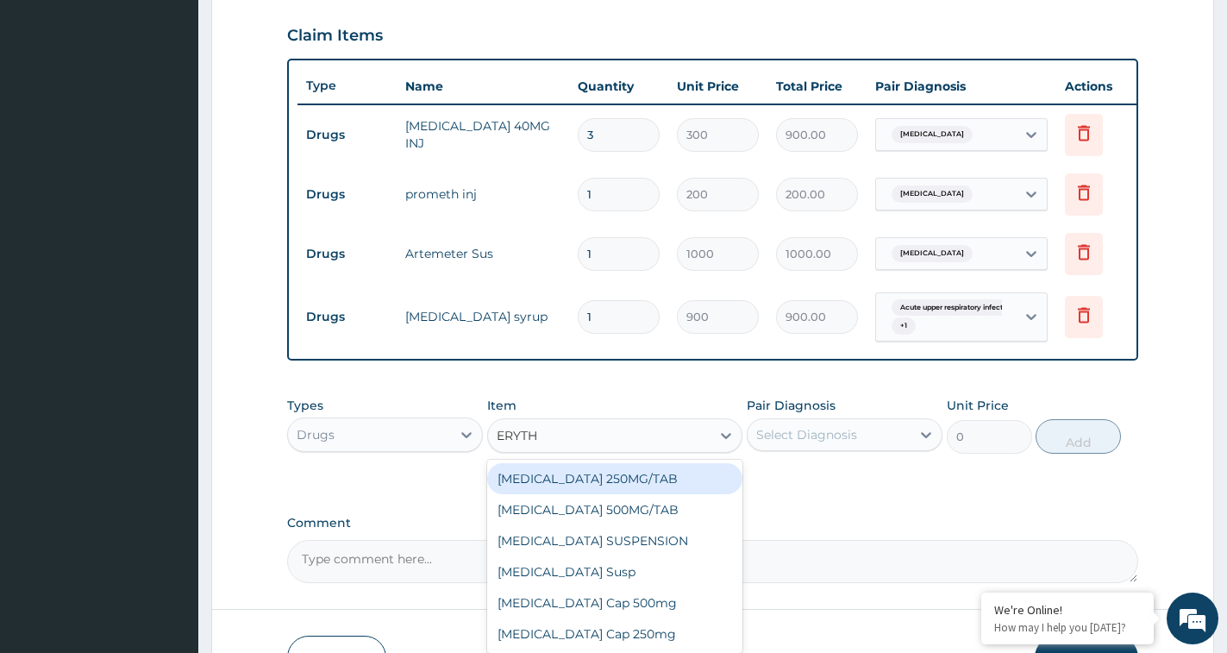
type input "ERYTHR"
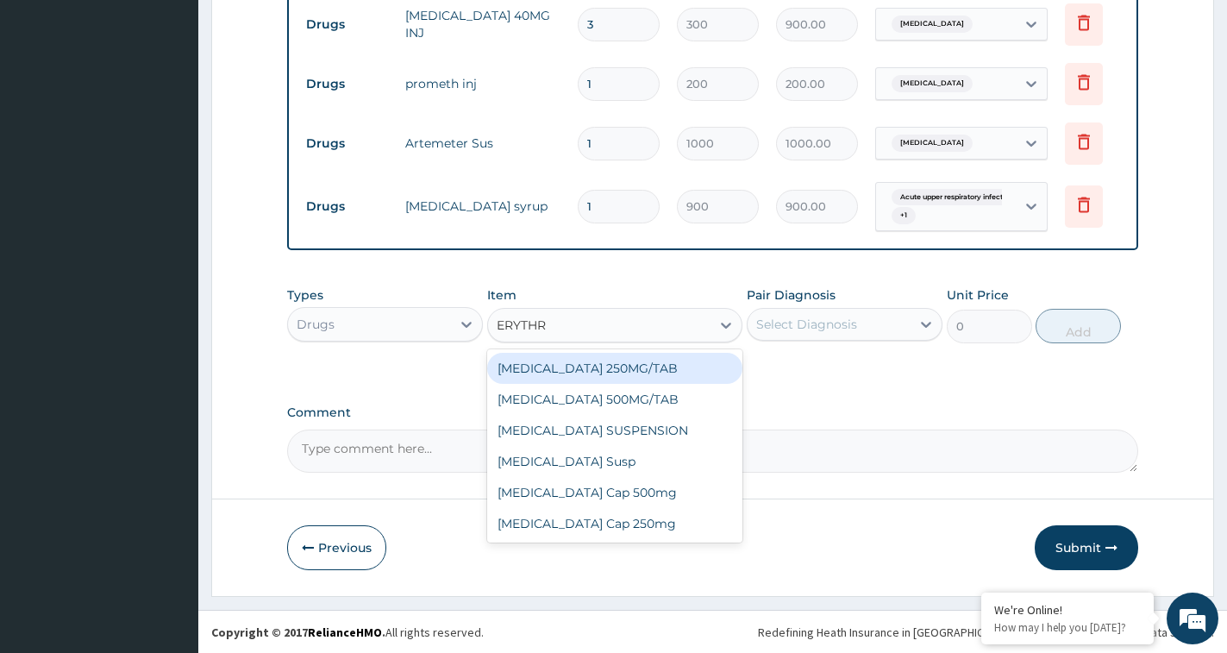
scroll to position [709, 0]
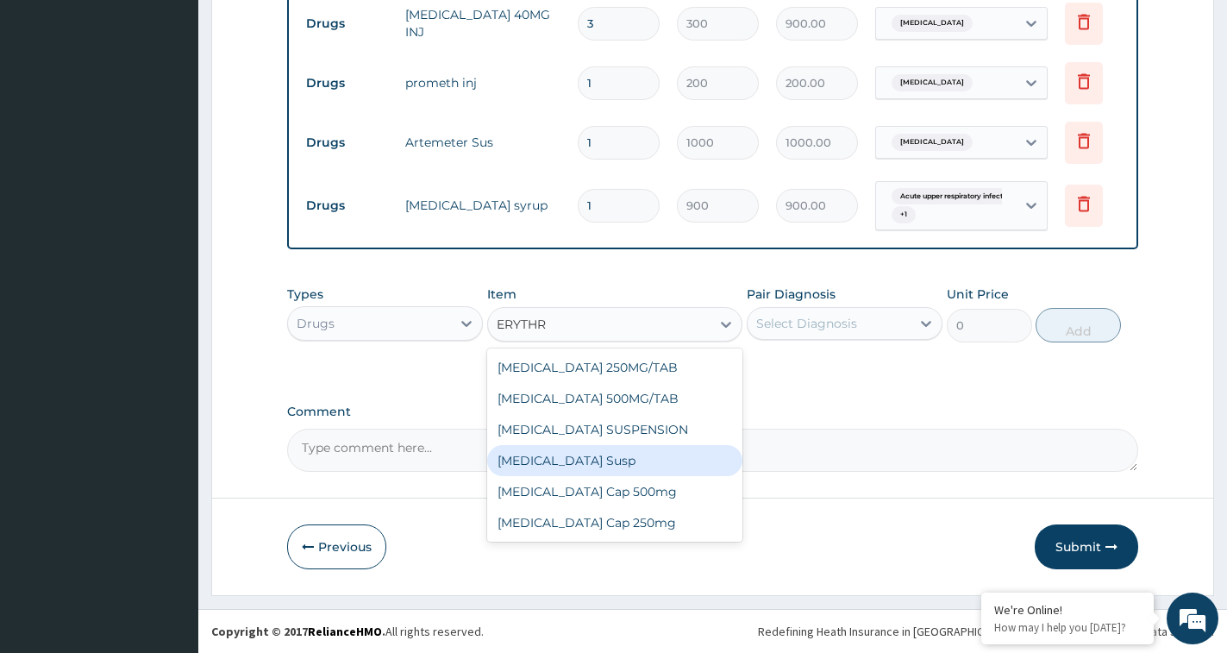
click at [634, 471] on div "[MEDICAL_DATA] Susp" at bounding box center [614, 460] width 255 height 31
type input "450"
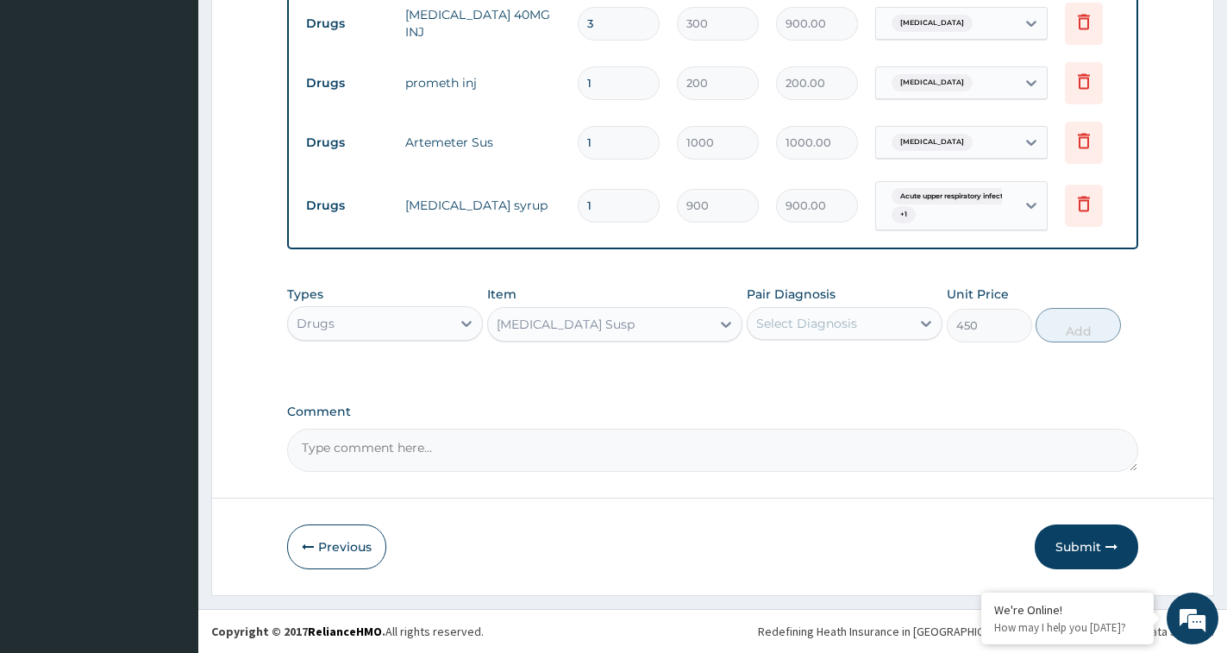
click at [679, 280] on div "Types Drugs Item Erythromycin Susp Pair Diagnosis Select Diagnosis Unit Price 4…" at bounding box center [712, 314] width 851 height 74
click at [648, 319] on div "[MEDICAL_DATA] Susp" at bounding box center [599, 324] width 222 height 28
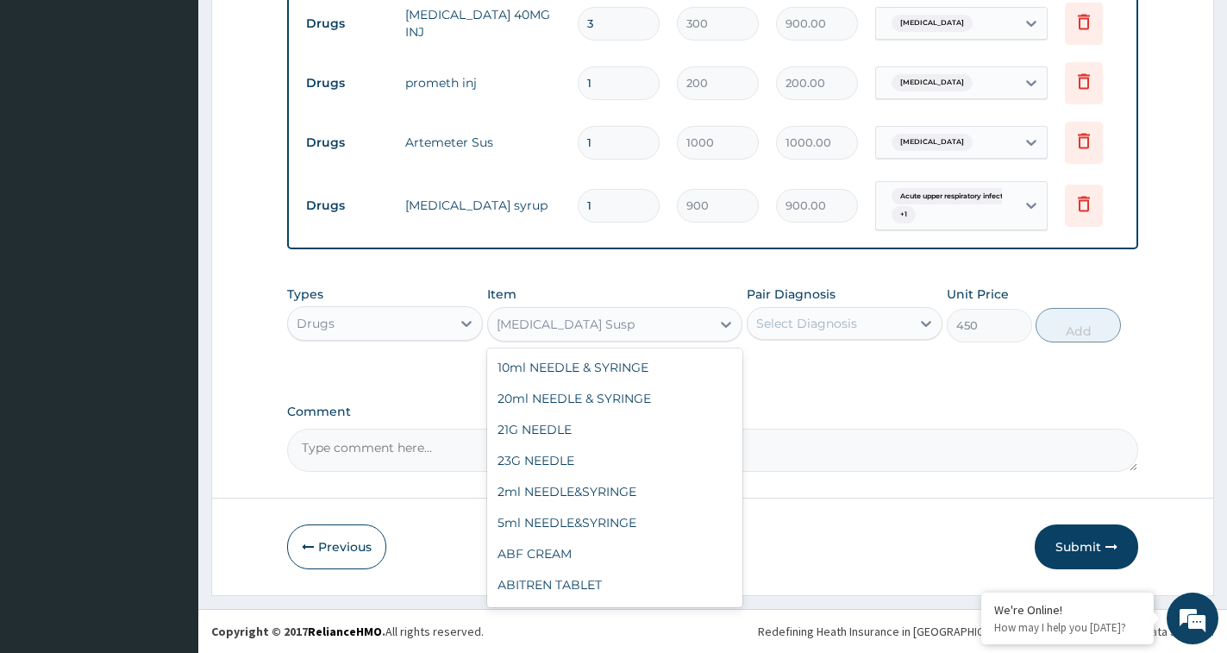
scroll to position [33821, 0]
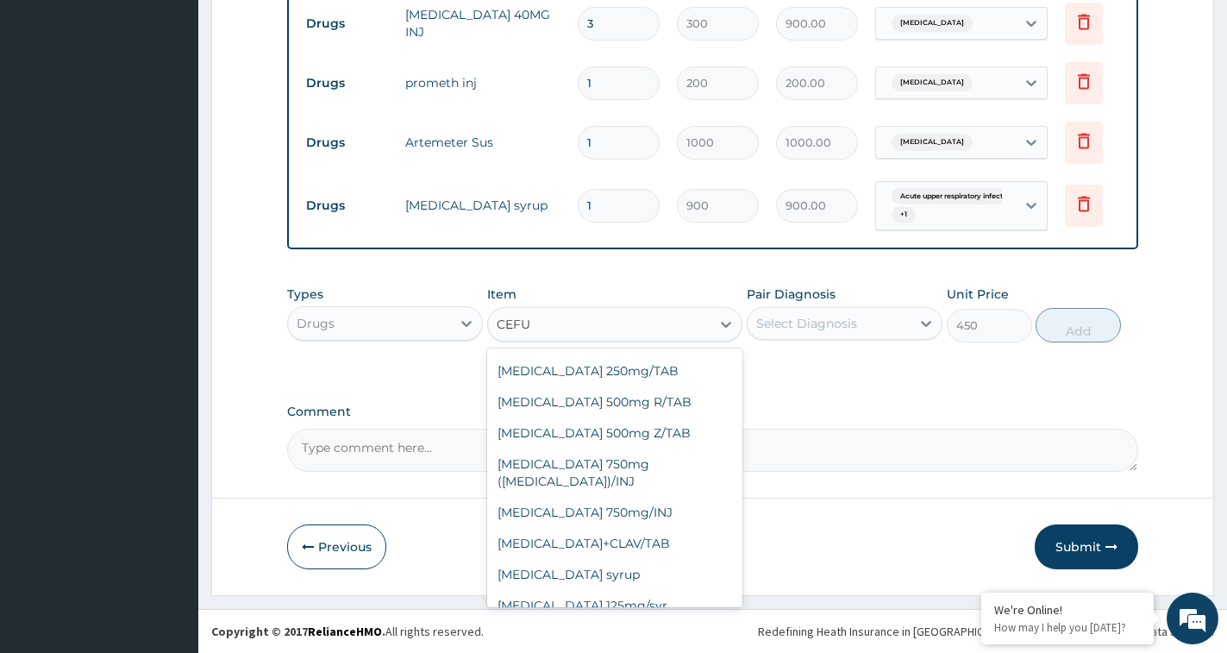
type input "CEFUR"
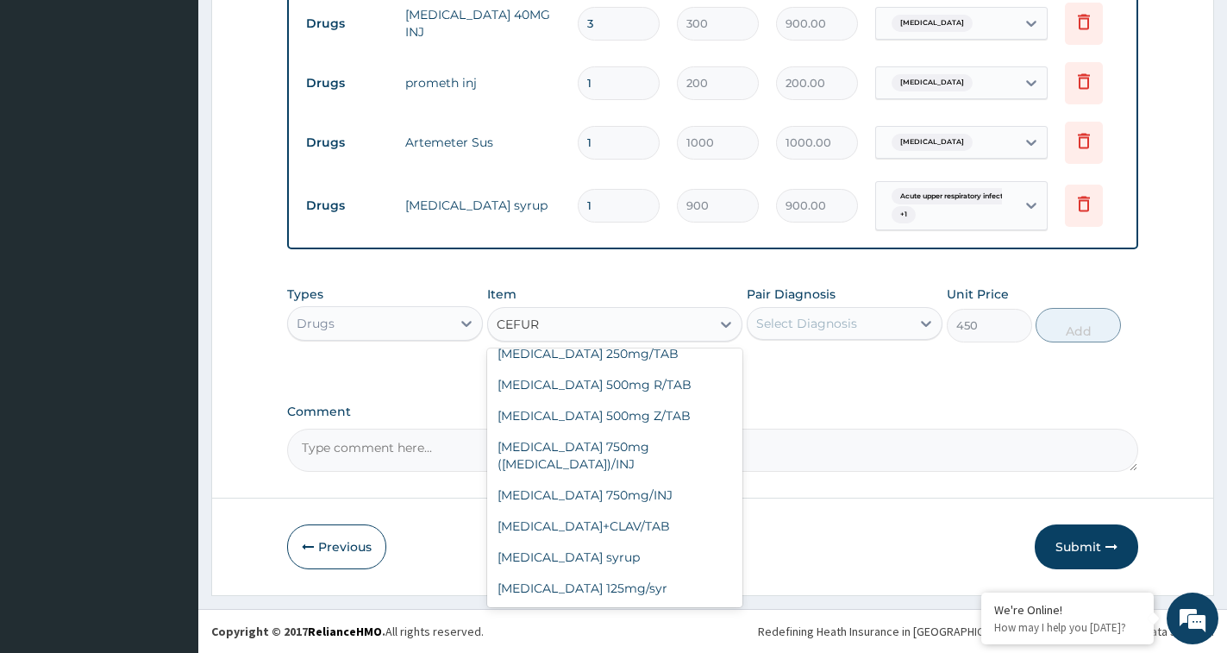
scroll to position [59, 0]
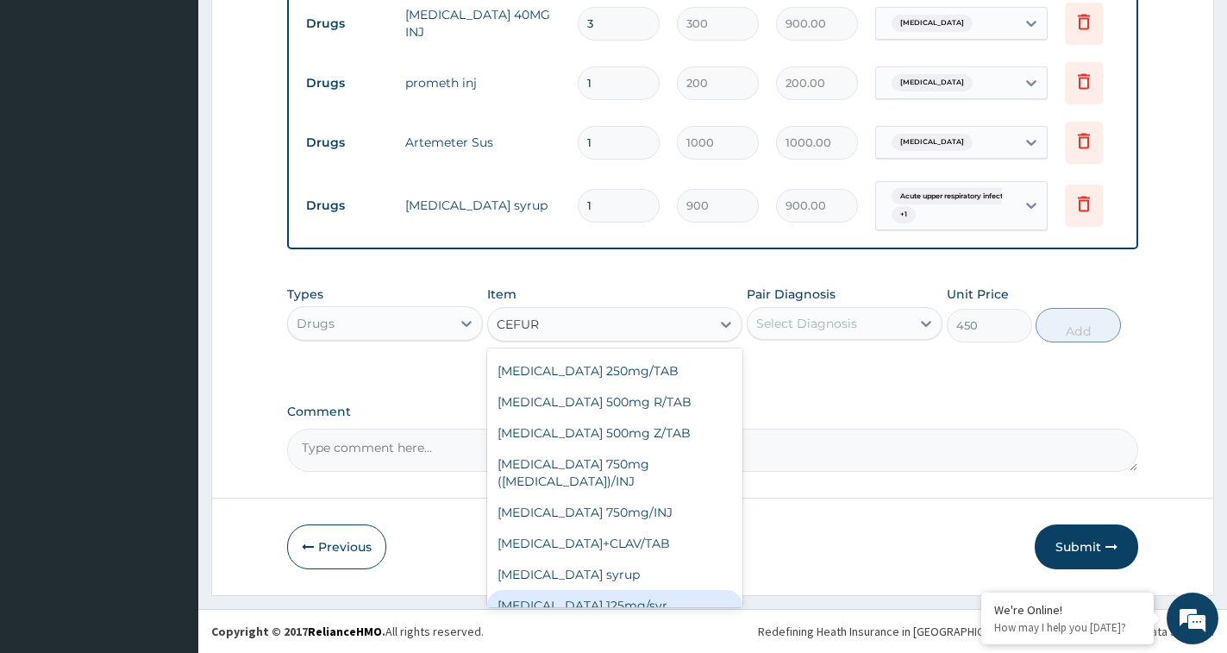
click at [611, 596] on div "[MEDICAL_DATA] 125mg/syr" at bounding box center [614, 605] width 255 height 31
type input "1900"
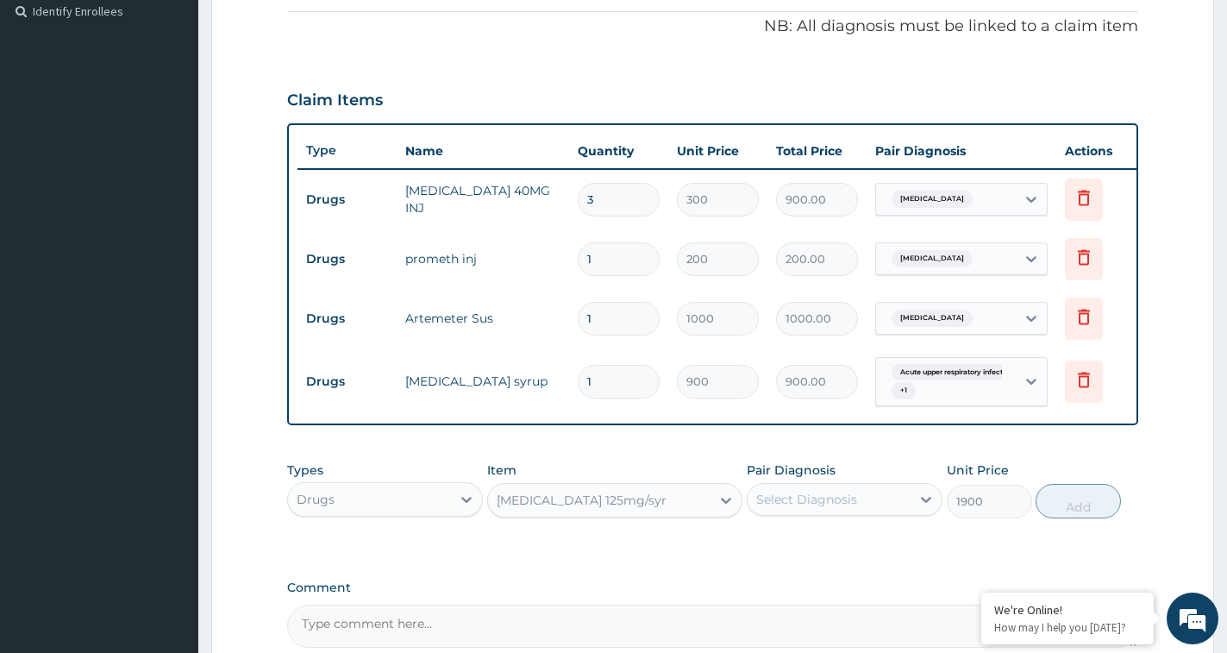
scroll to position [278, 0]
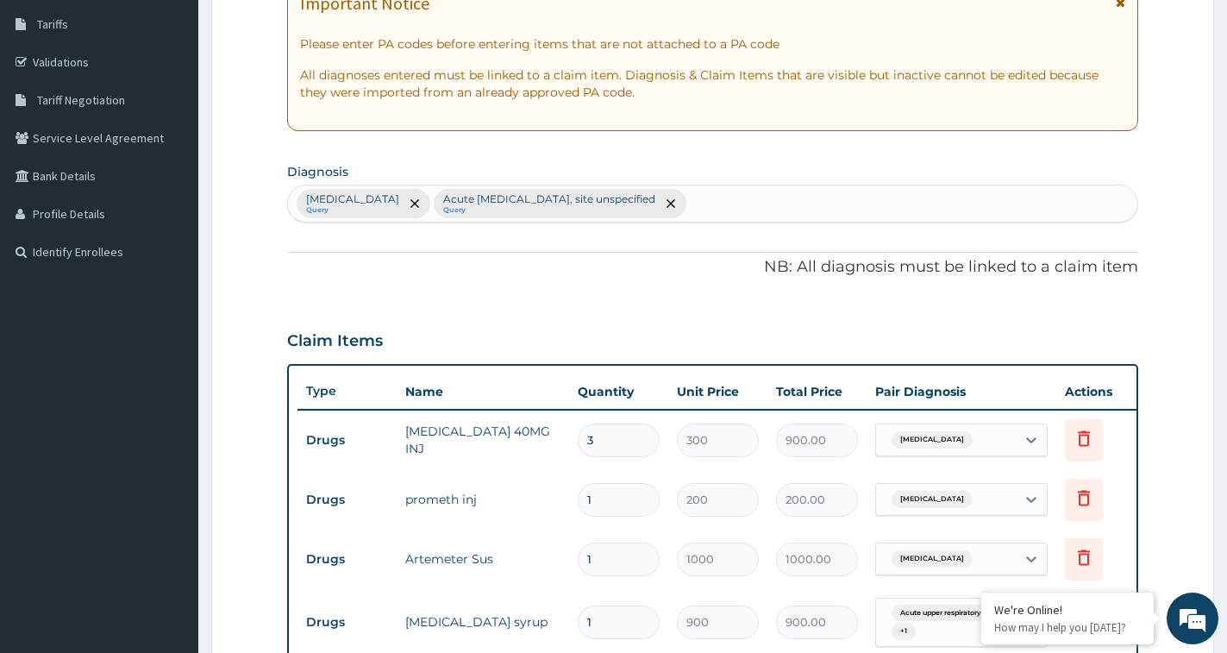
click at [799, 199] on div "Malaria, unspecified Query Acute upper respiratory infection, site unspecified …" at bounding box center [712, 203] width 849 height 36
type input "SEPSIS"
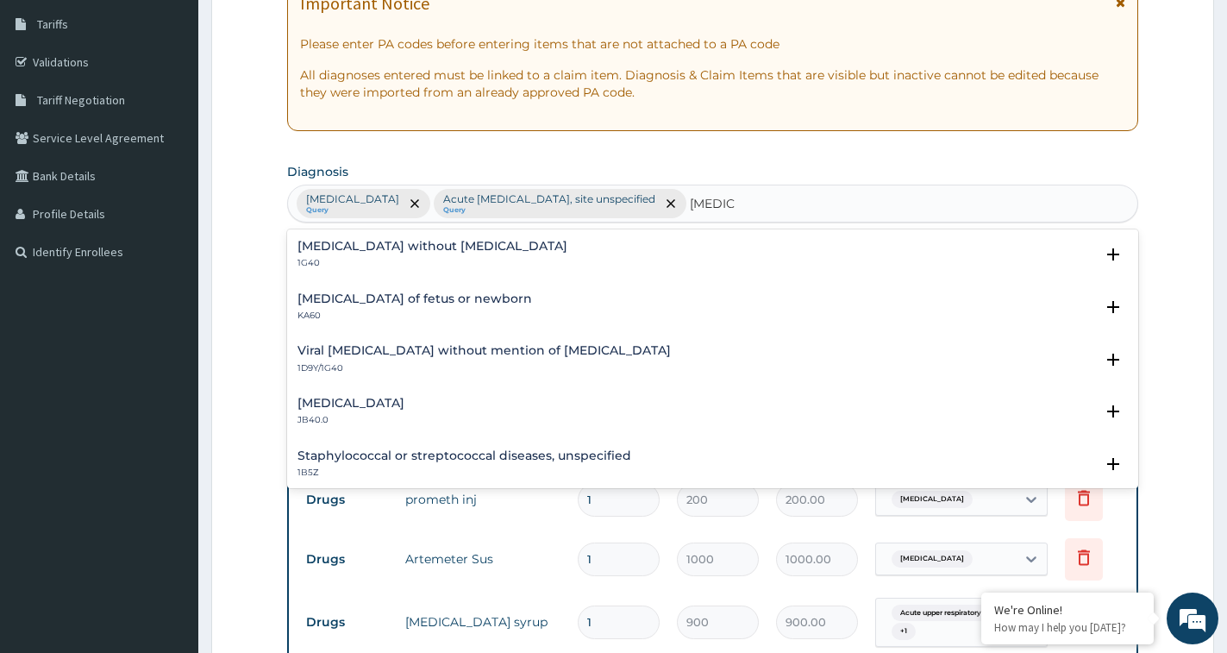
click at [361, 240] on h4 "Sepsis without septic shock" at bounding box center [433, 246] width 270 height 13
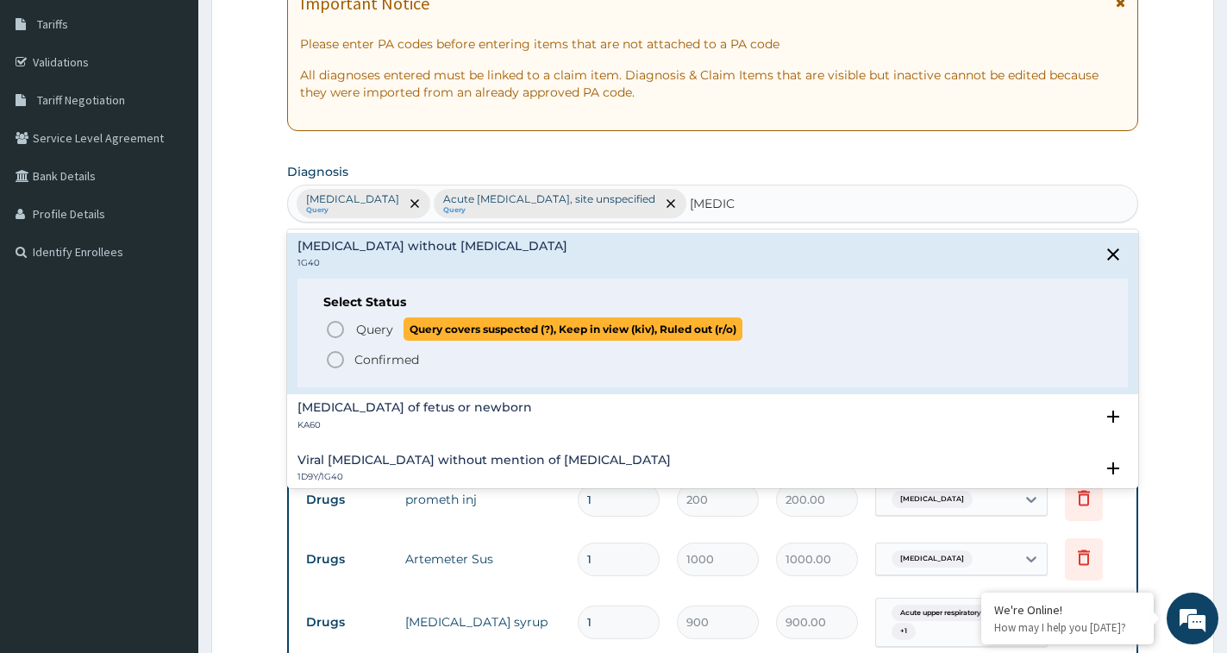
click at [374, 330] on span "Query" at bounding box center [374, 329] width 37 height 17
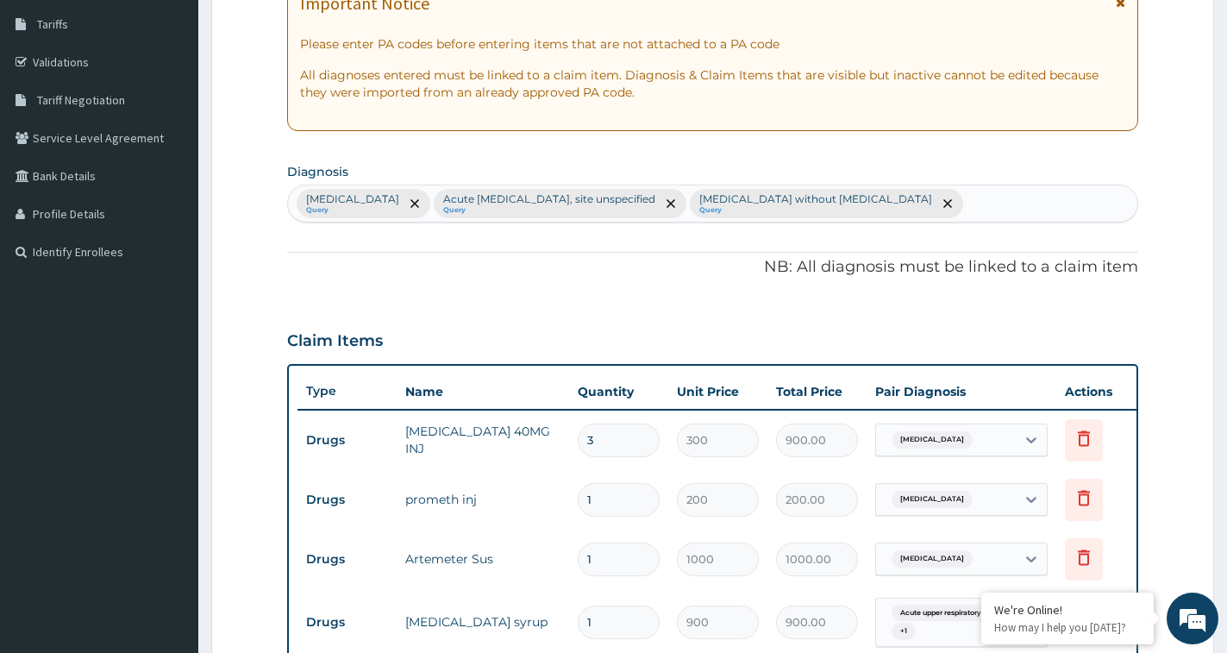
scroll to position [709, 0]
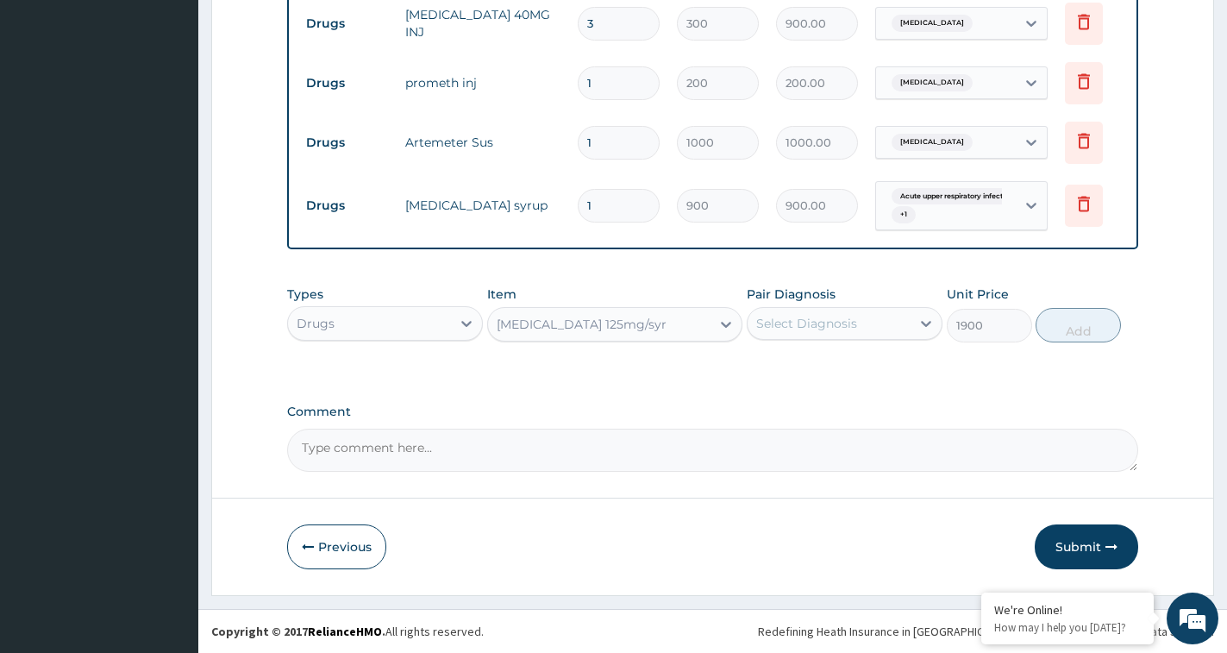
click at [841, 316] on div "Select Diagnosis" at bounding box center [806, 323] width 101 height 17
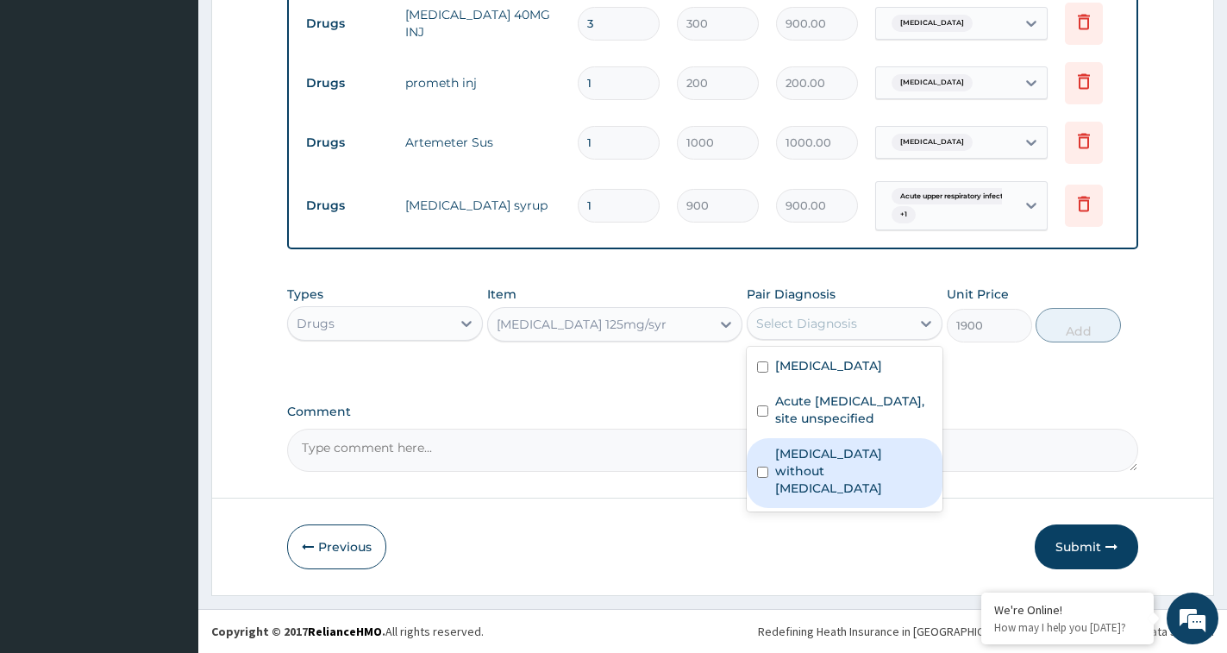
drag, startPoint x: 821, startPoint y: 468, endPoint x: 825, endPoint y: 451, distance: 17.8
click at [824, 458] on div "Sepsis without septic shock" at bounding box center [845, 473] width 196 height 70
checkbox input "true"
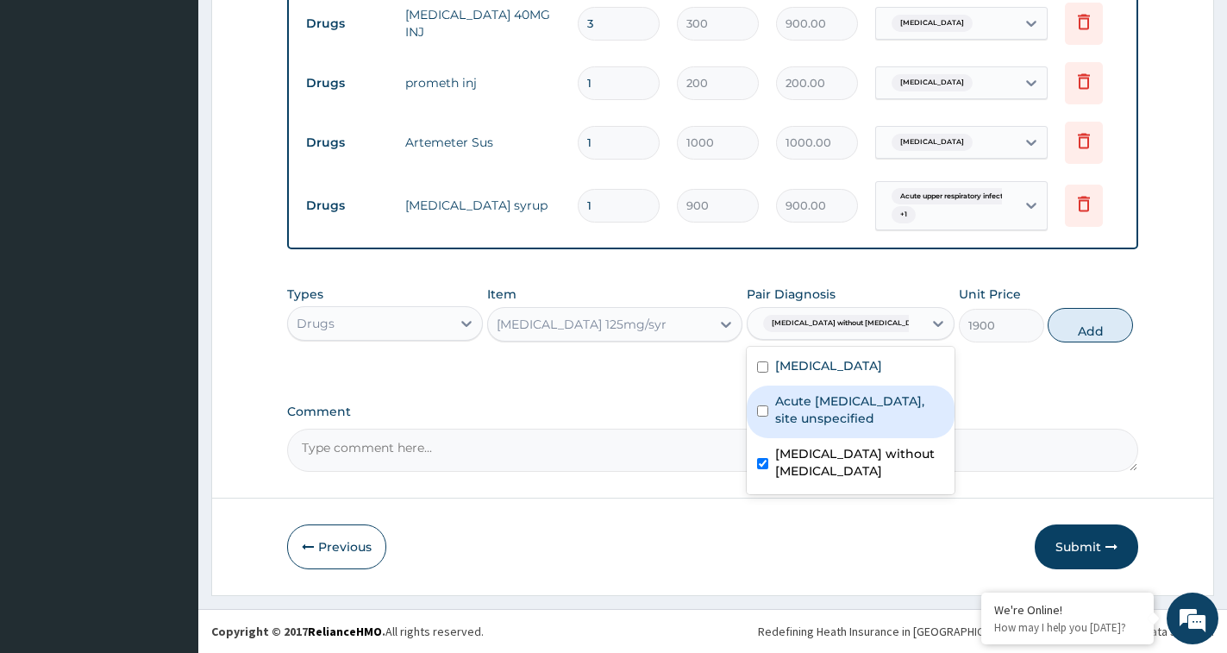
click at [834, 420] on label "Acute upper respiratory infection, site unspecified" at bounding box center [859, 409] width 169 height 34
checkbox input "true"
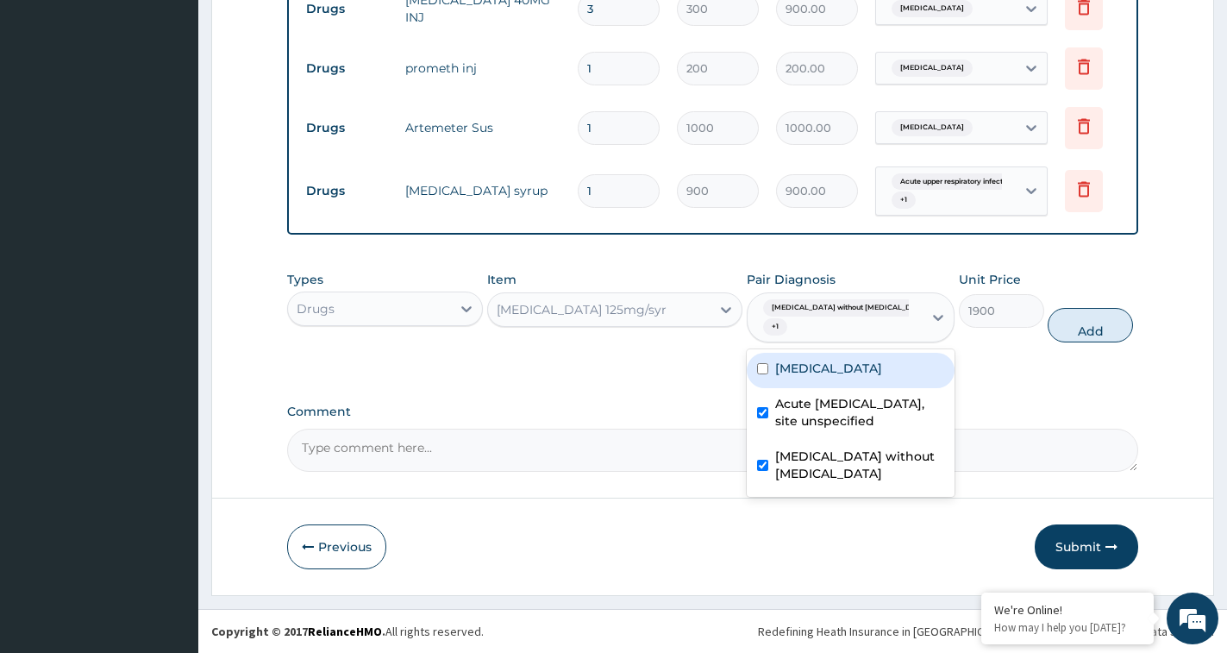
click at [854, 377] on label "[MEDICAL_DATA]" at bounding box center [828, 368] width 107 height 17
checkbox input "true"
click at [1080, 337] on button "Add" at bounding box center [1090, 325] width 85 height 34
type input "0"
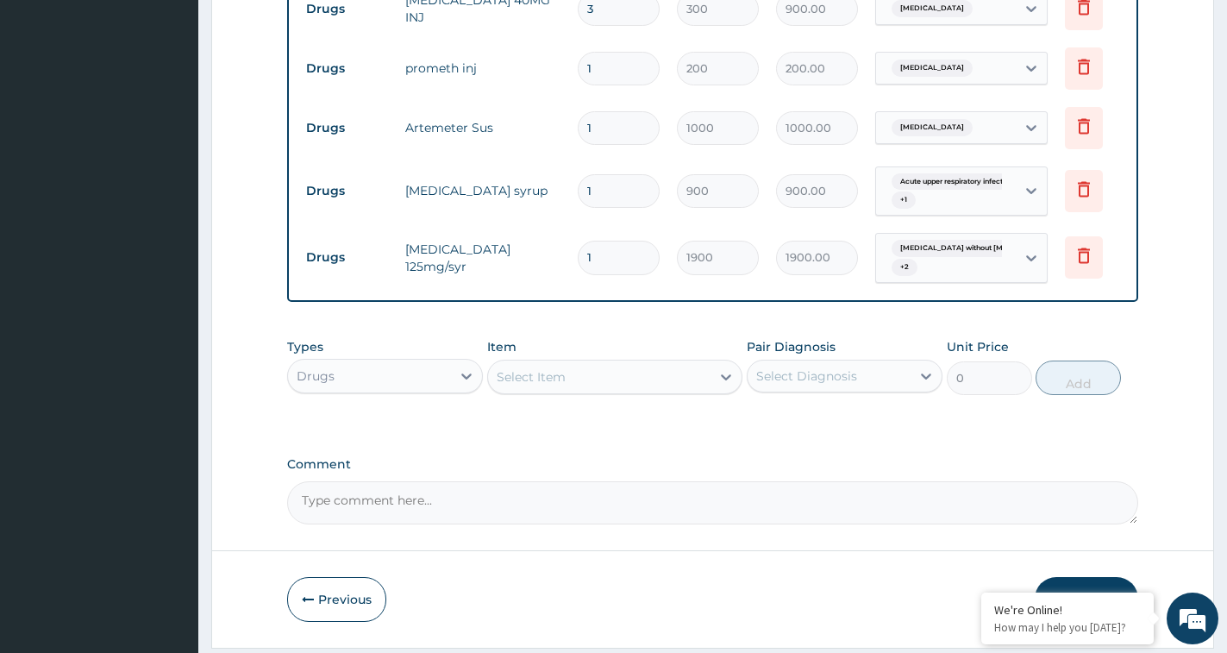
click at [531, 391] on div "Select Item" at bounding box center [599, 377] width 222 height 28
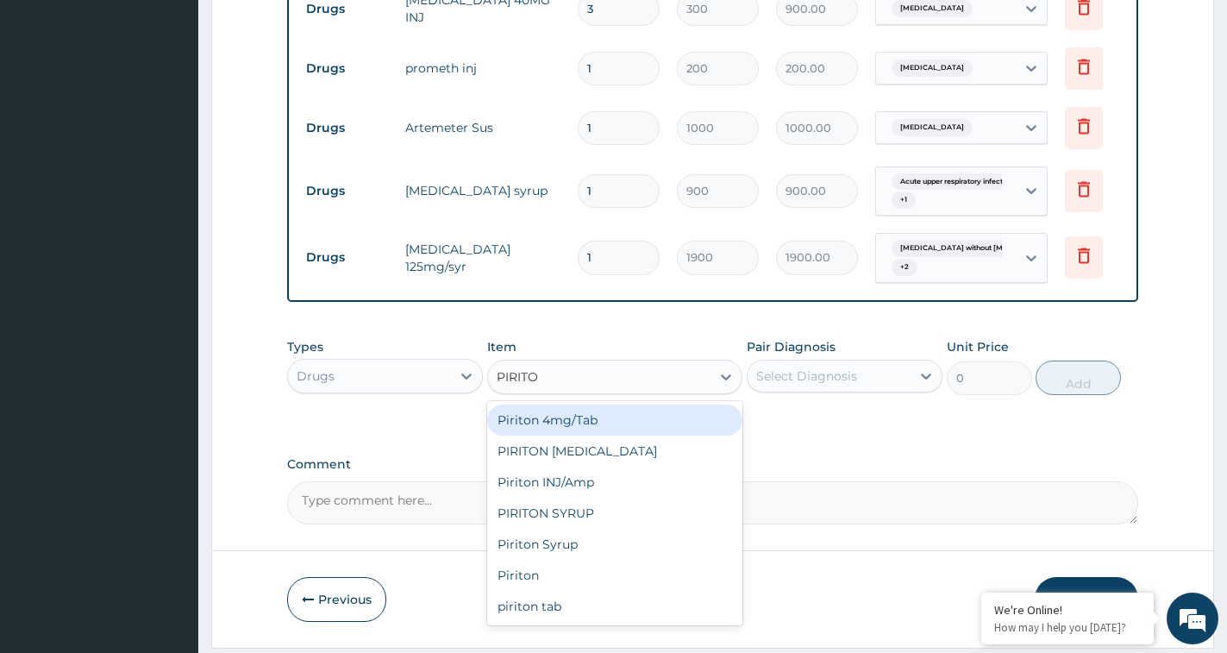
type input "PIRITON"
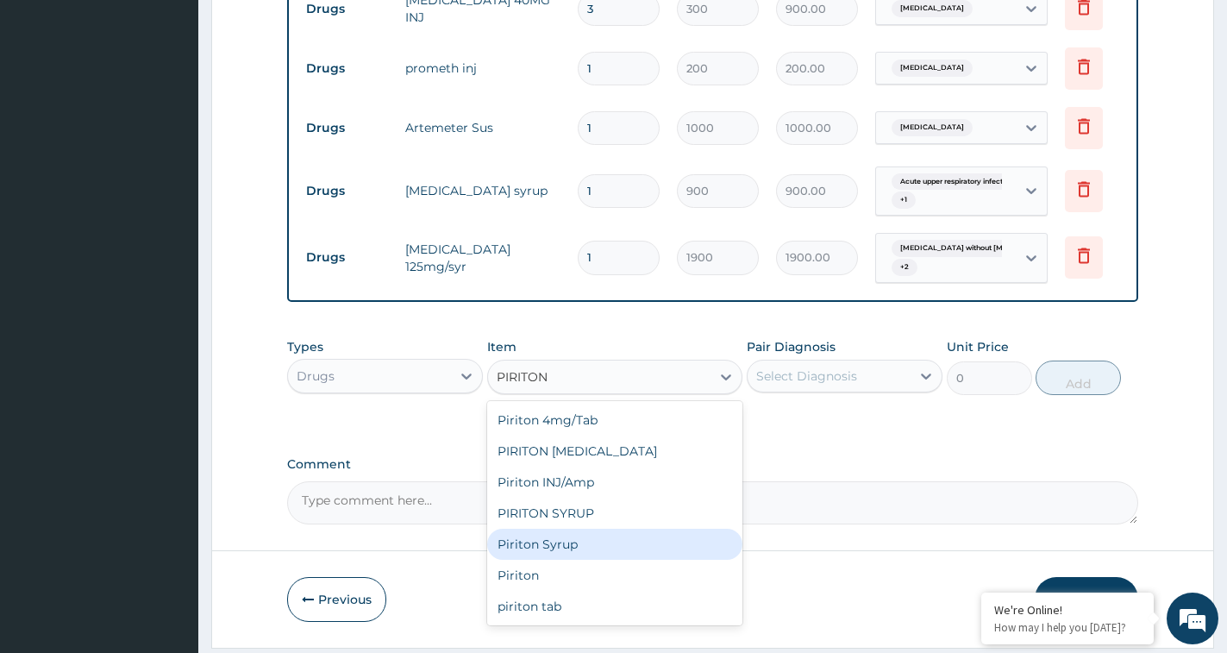
click at [566, 557] on div "Piriton Syrup" at bounding box center [614, 544] width 255 height 31
type input "400"
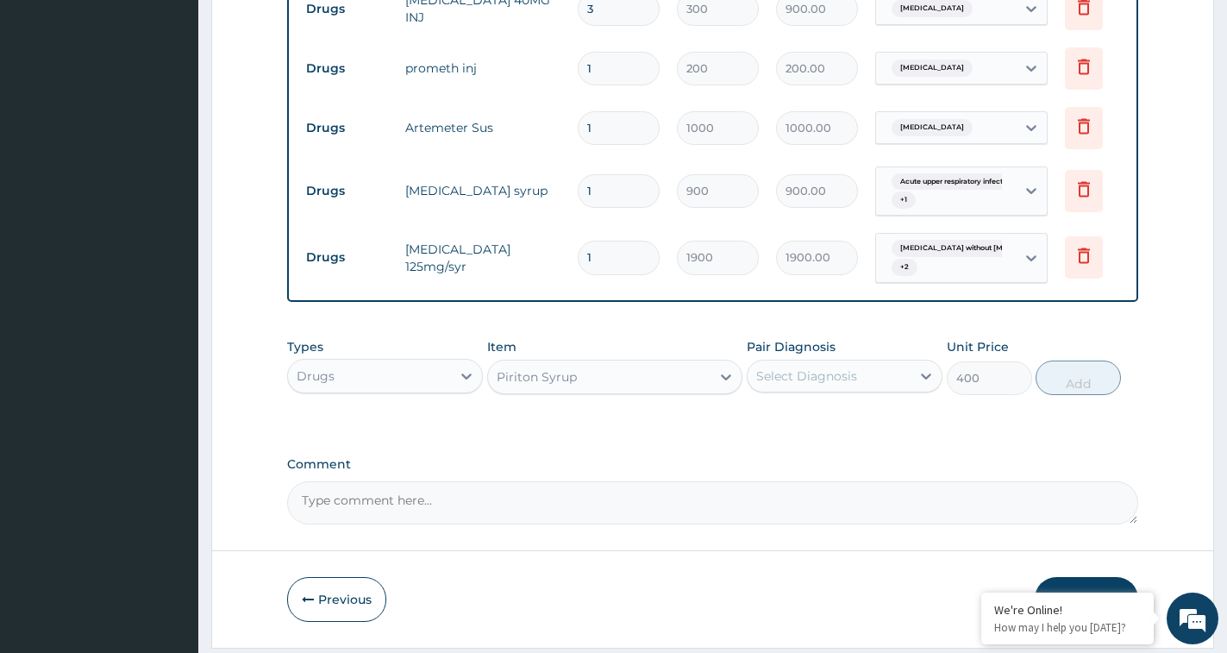
click at [833, 385] on div "Select Diagnosis" at bounding box center [806, 375] width 101 height 17
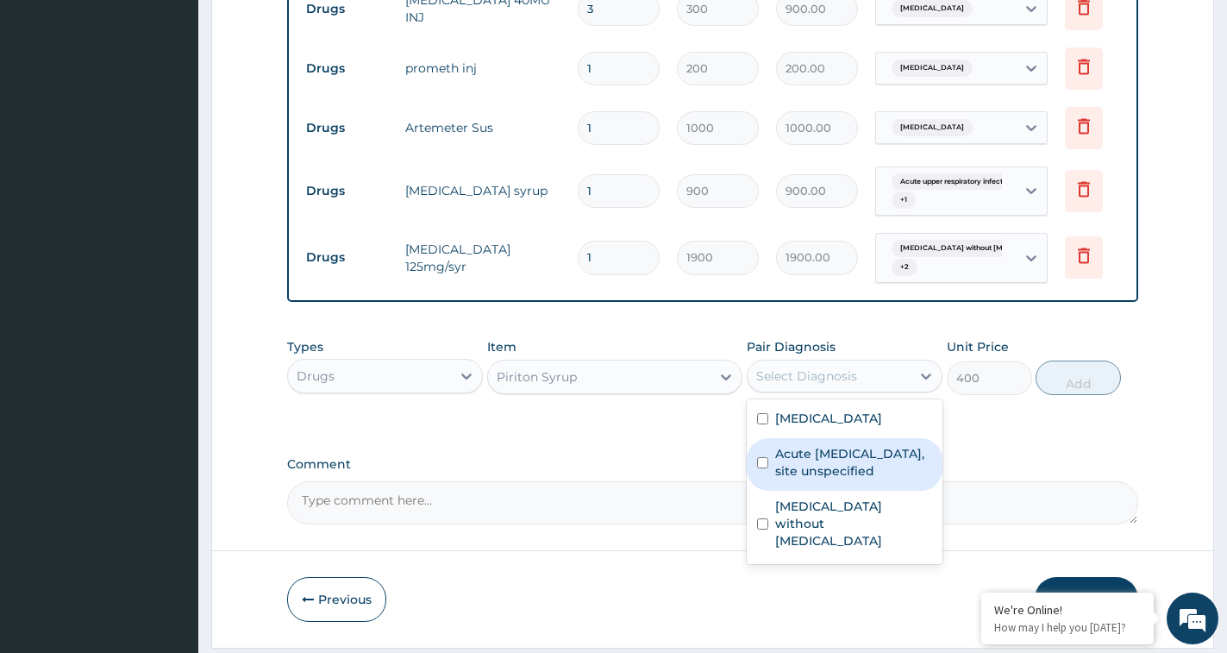
click at [793, 479] on label "Acute upper respiratory infection, site unspecified" at bounding box center [853, 462] width 157 height 34
checkbox input "true"
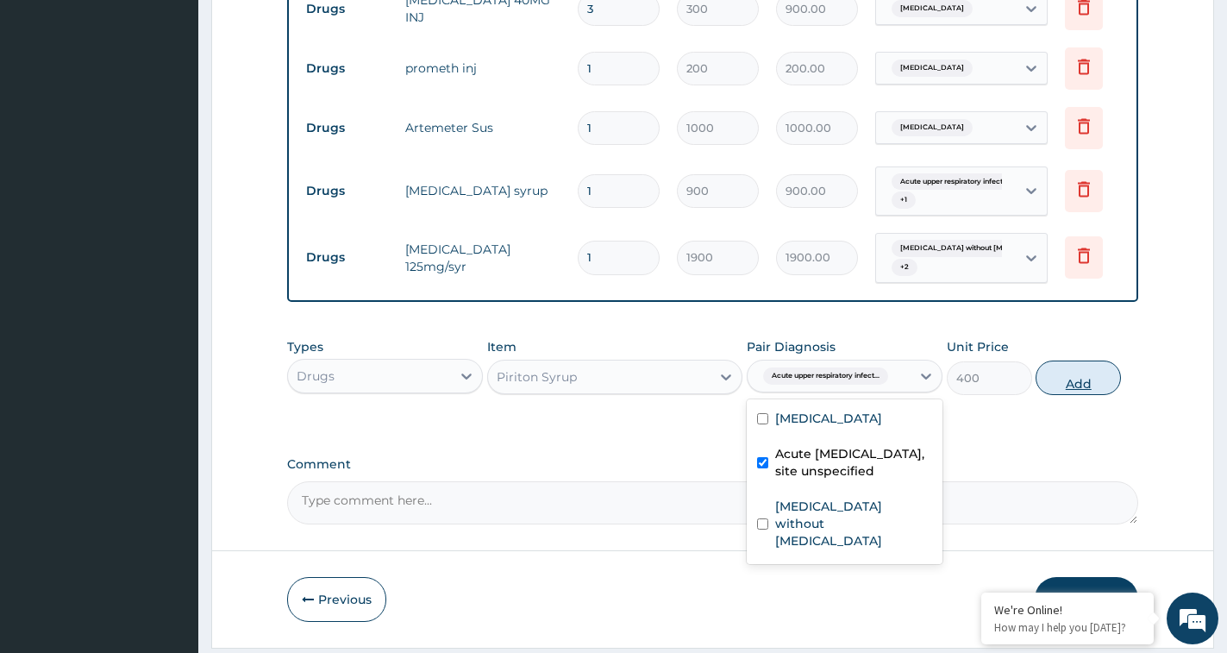
click at [1078, 395] on button "Add" at bounding box center [1078, 377] width 85 height 34
type input "0"
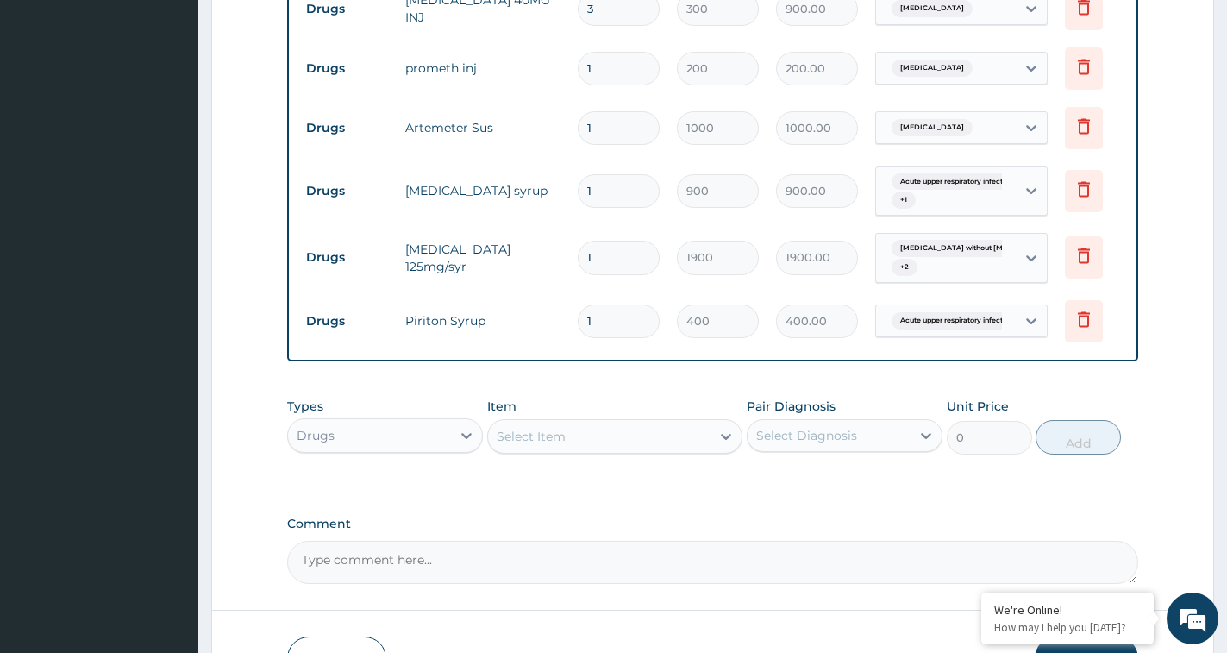
type input "2"
type input "800.00"
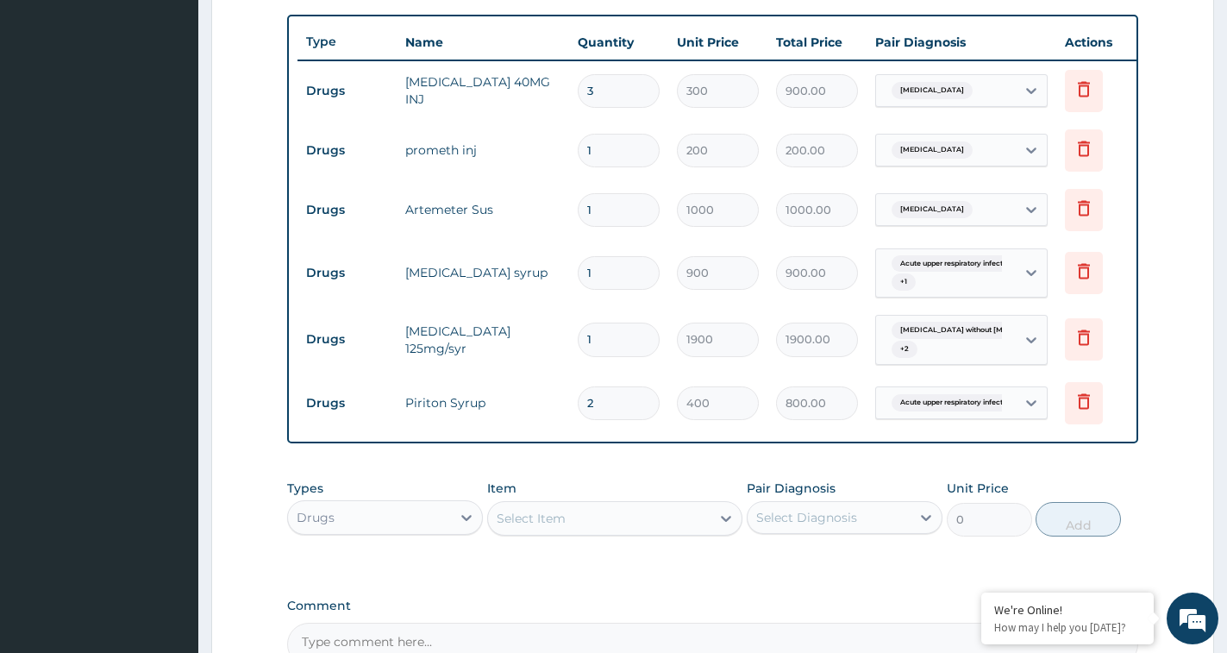
scroll to position [623, 0]
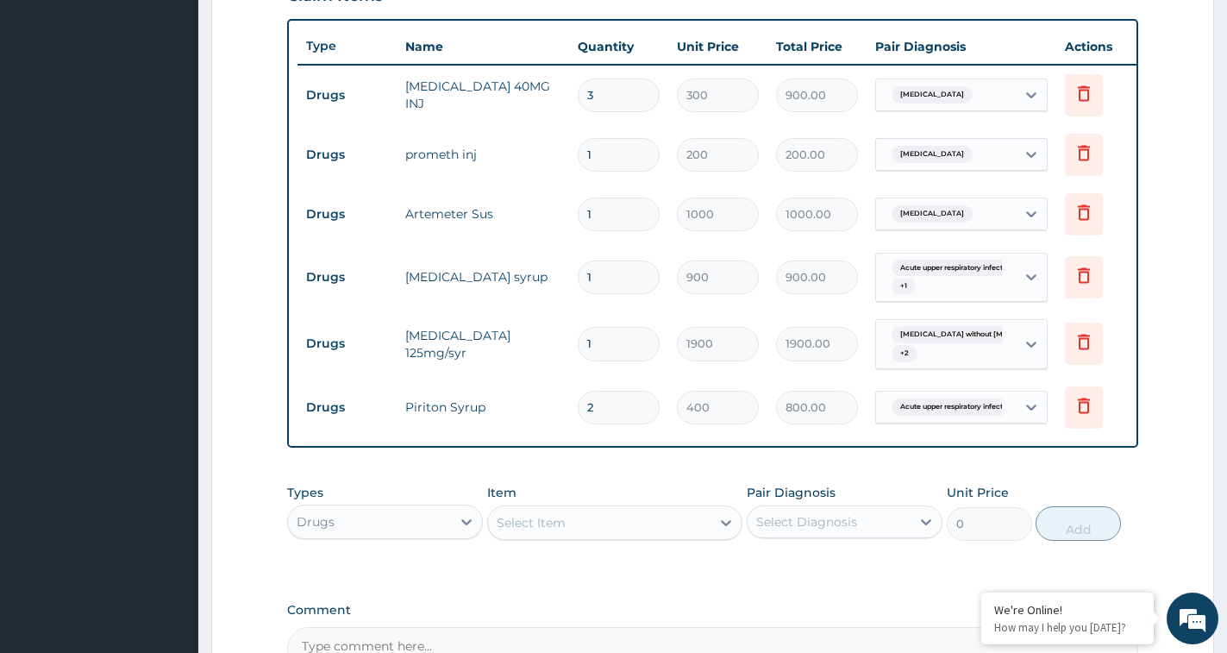
type input "2"
click at [562, 531] on div "Select Item" at bounding box center [531, 522] width 69 height 17
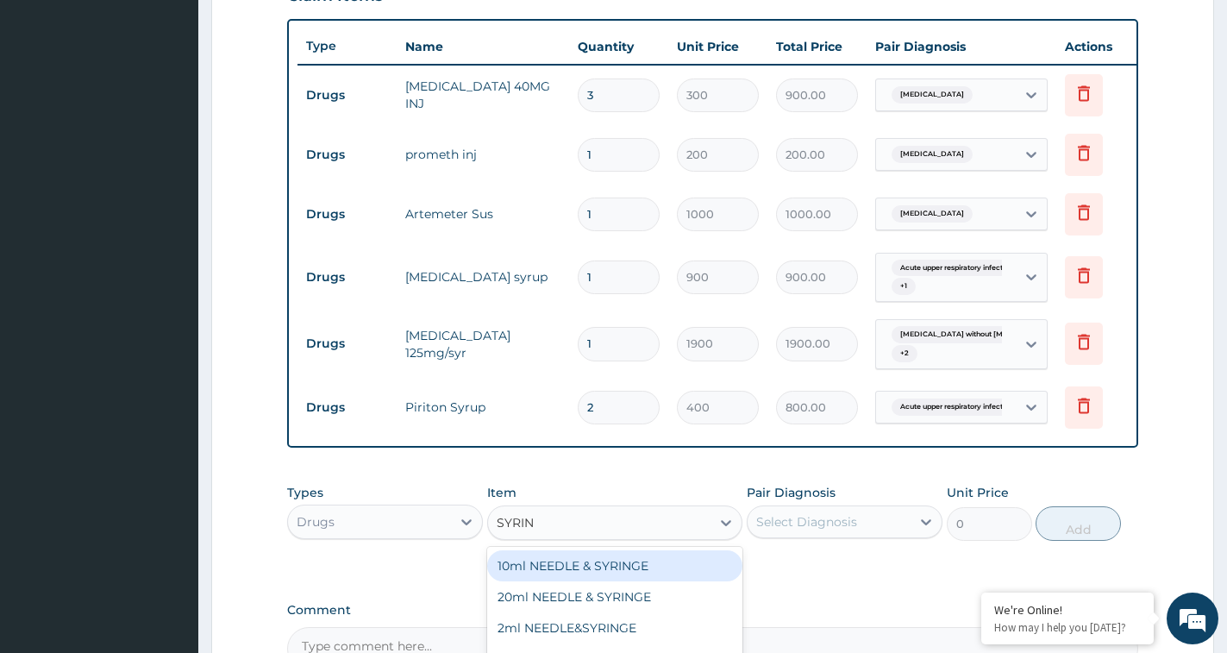
type input "[PERSON_NAME]"
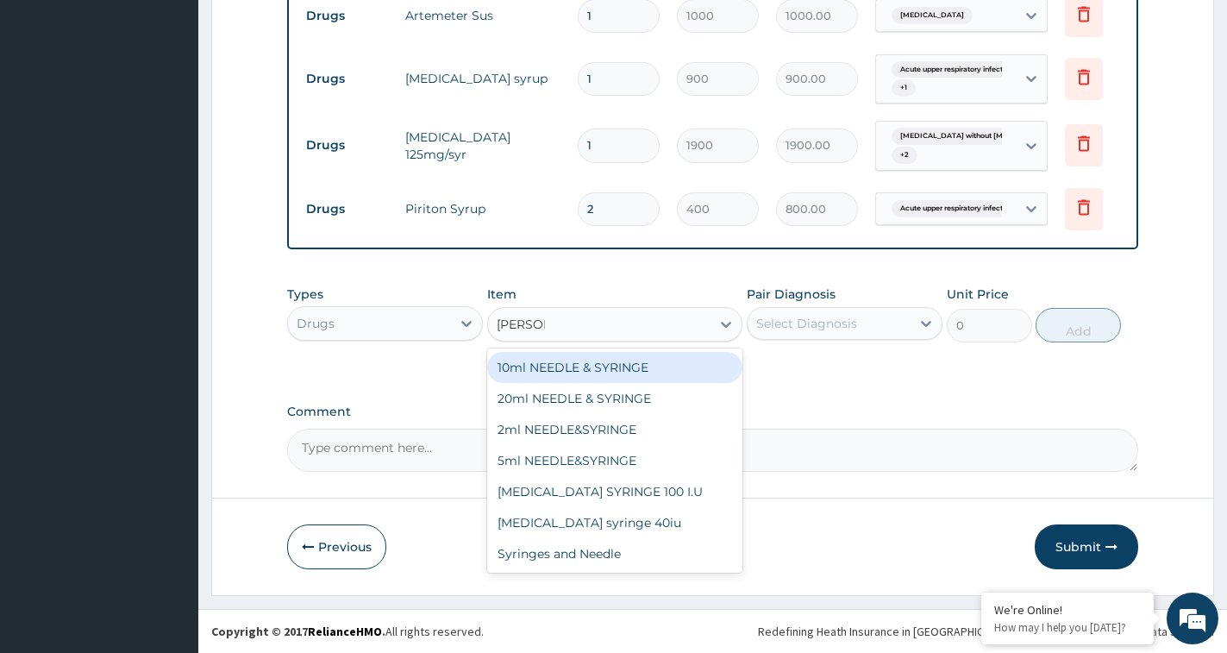
scroll to position [836, 0]
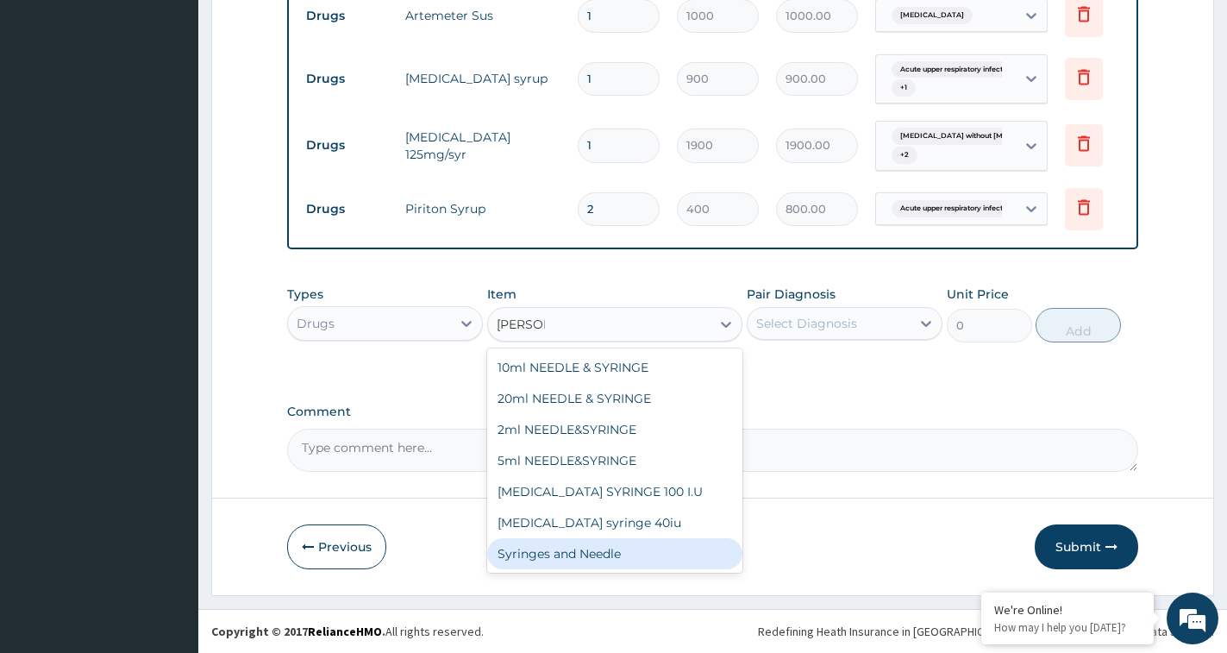
click at [626, 549] on div "Syringes and Needle" at bounding box center [614, 553] width 255 height 31
type input "45"
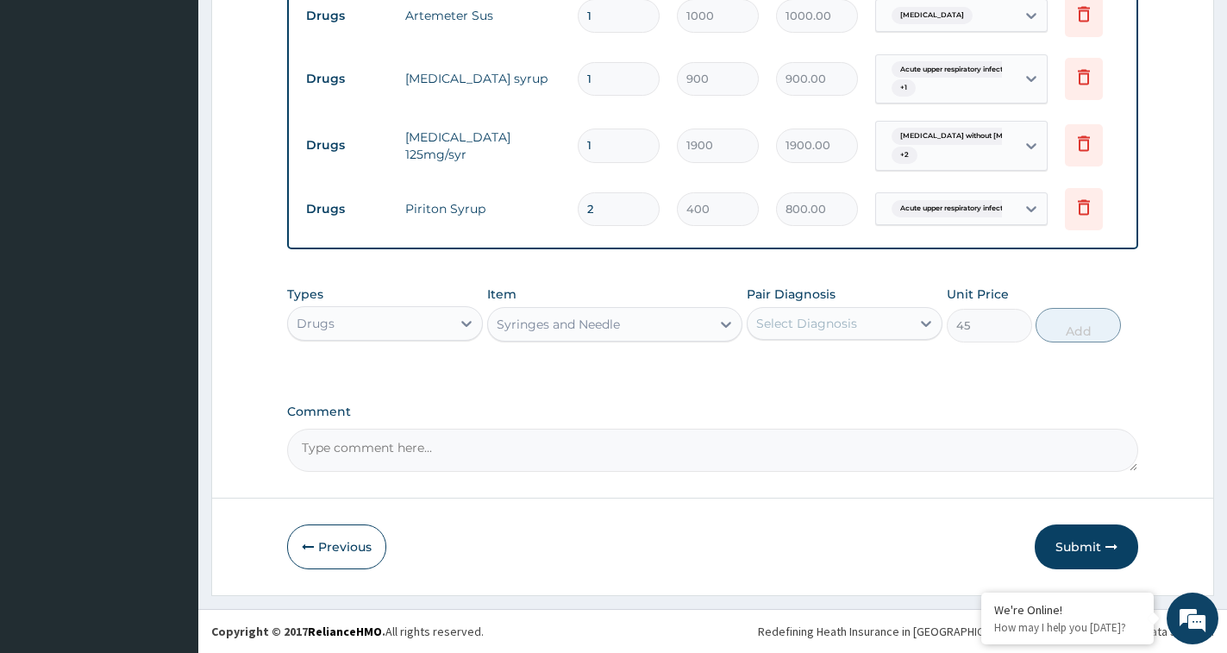
click at [797, 323] on div "Select Diagnosis" at bounding box center [806, 323] width 101 height 17
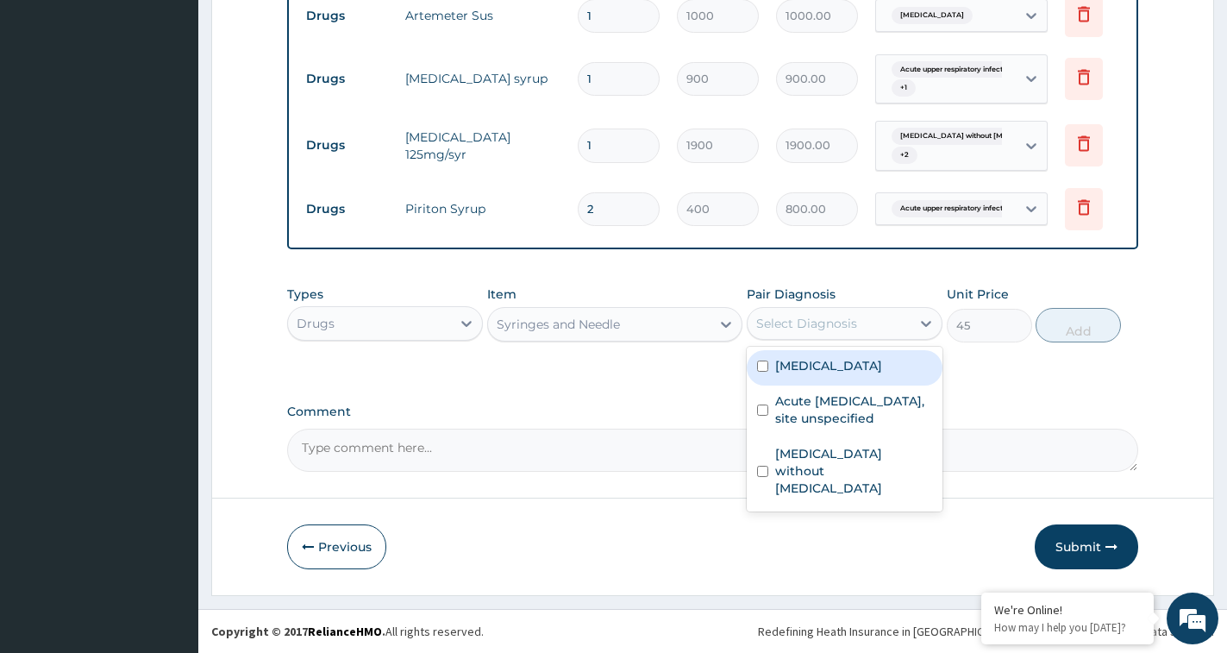
click at [780, 370] on label "[MEDICAL_DATA]" at bounding box center [828, 365] width 107 height 17
checkbox input "true"
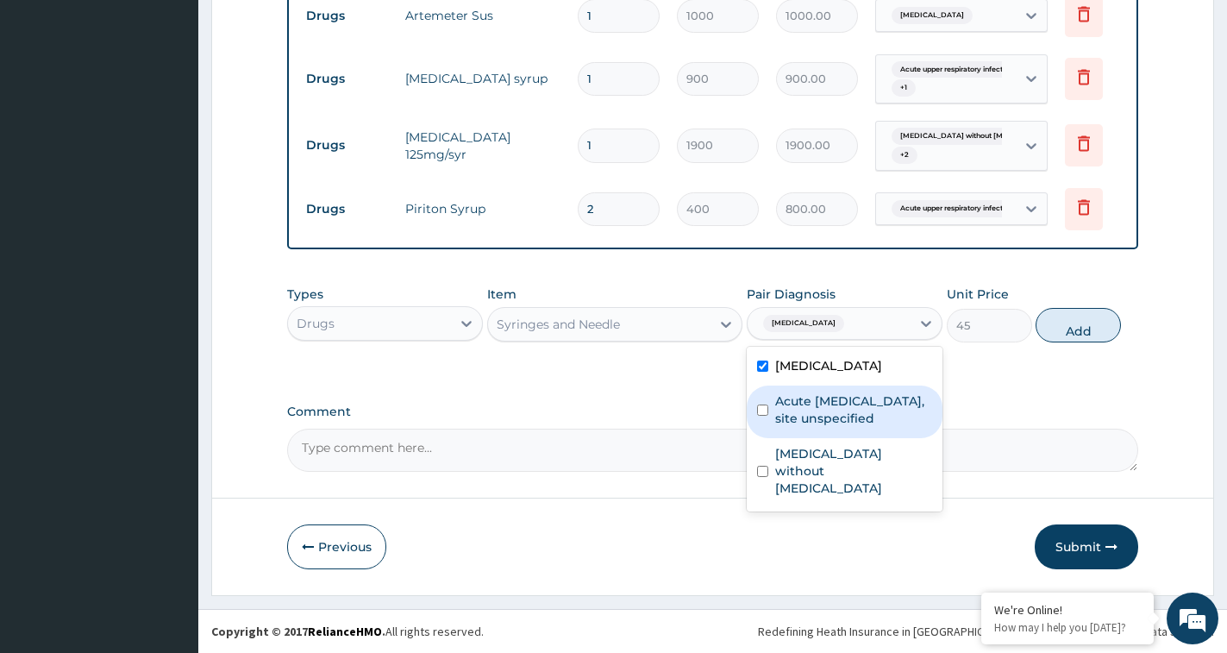
drag, startPoint x: 778, startPoint y: 423, endPoint x: 768, endPoint y: 444, distance: 22.8
click at [775, 427] on label "Acute upper respiratory infection, site unspecified" at bounding box center [853, 409] width 157 height 34
checkbox input "true"
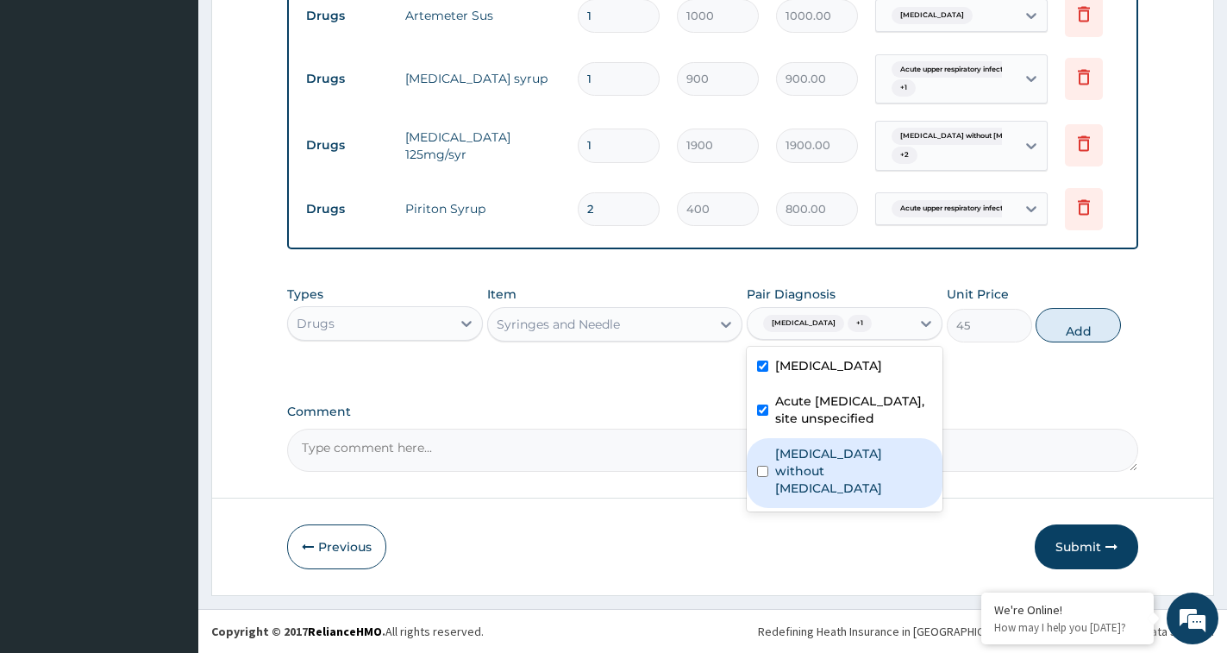
drag, startPoint x: 781, startPoint y: 468, endPoint x: 803, endPoint y: 472, distance: 21.8
click at [788, 471] on label "Sepsis without septic shock" at bounding box center [853, 471] width 157 height 52
checkbox input "true"
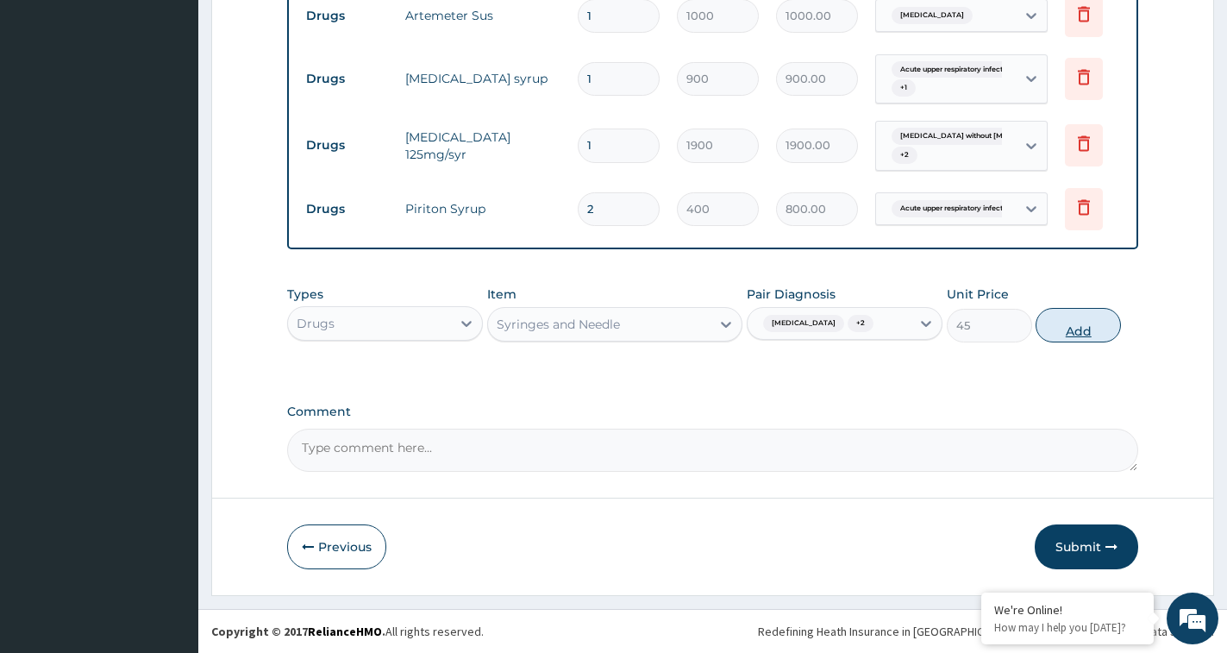
click at [1087, 331] on button "Add" at bounding box center [1078, 325] width 85 height 34
type input "0"
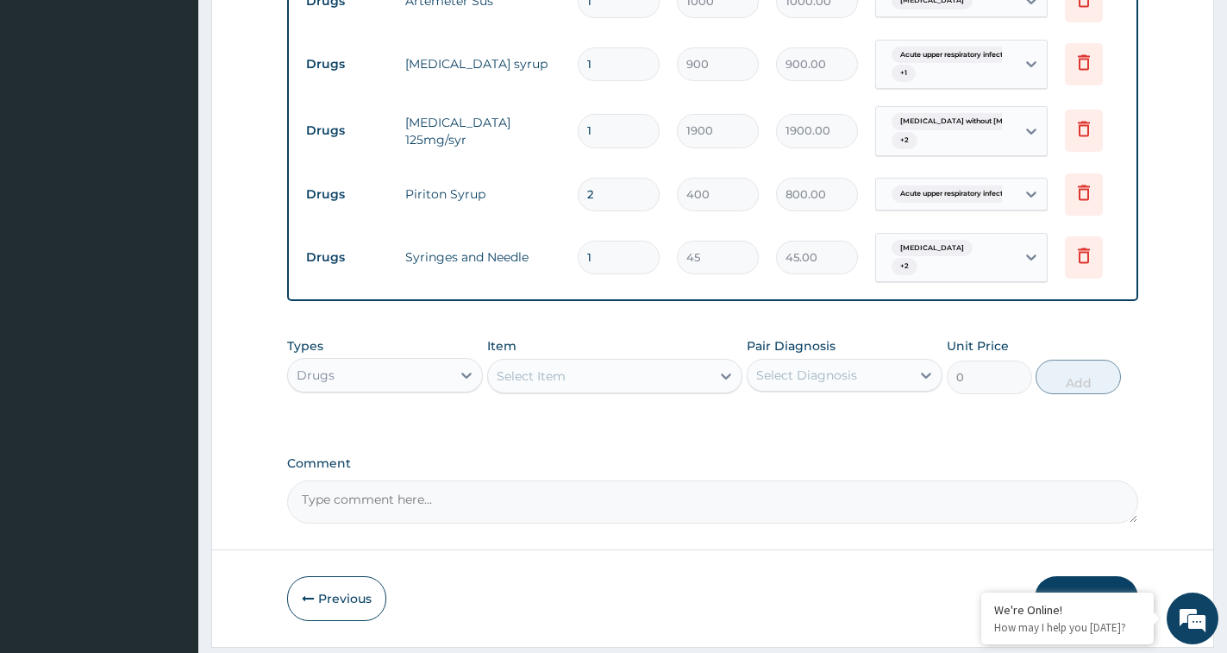
drag, startPoint x: 603, startPoint y: 257, endPoint x: 564, endPoint y: 260, distance: 39.0
click at [564, 260] on tr "Drugs Syringes and Needle 1 45 45.00 Malaria, unspecified + 2 Delete" at bounding box center [720, 257] width 845 height 67
type input "3"
type input "135.00"
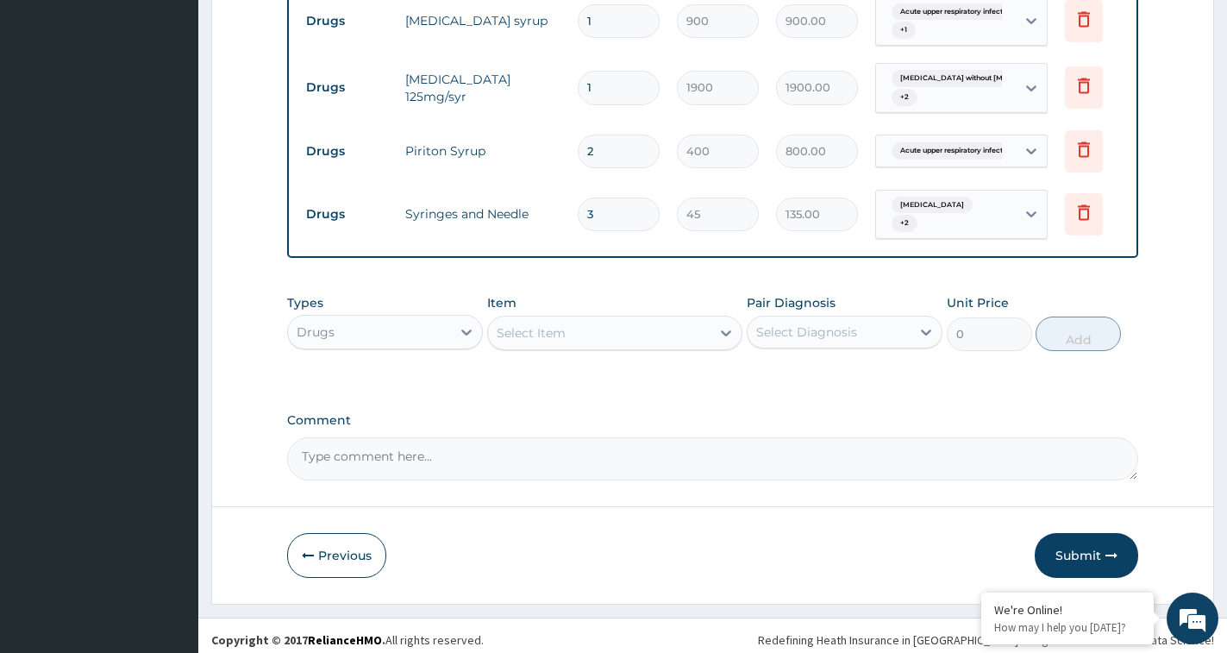
scroll to position [902, 0]
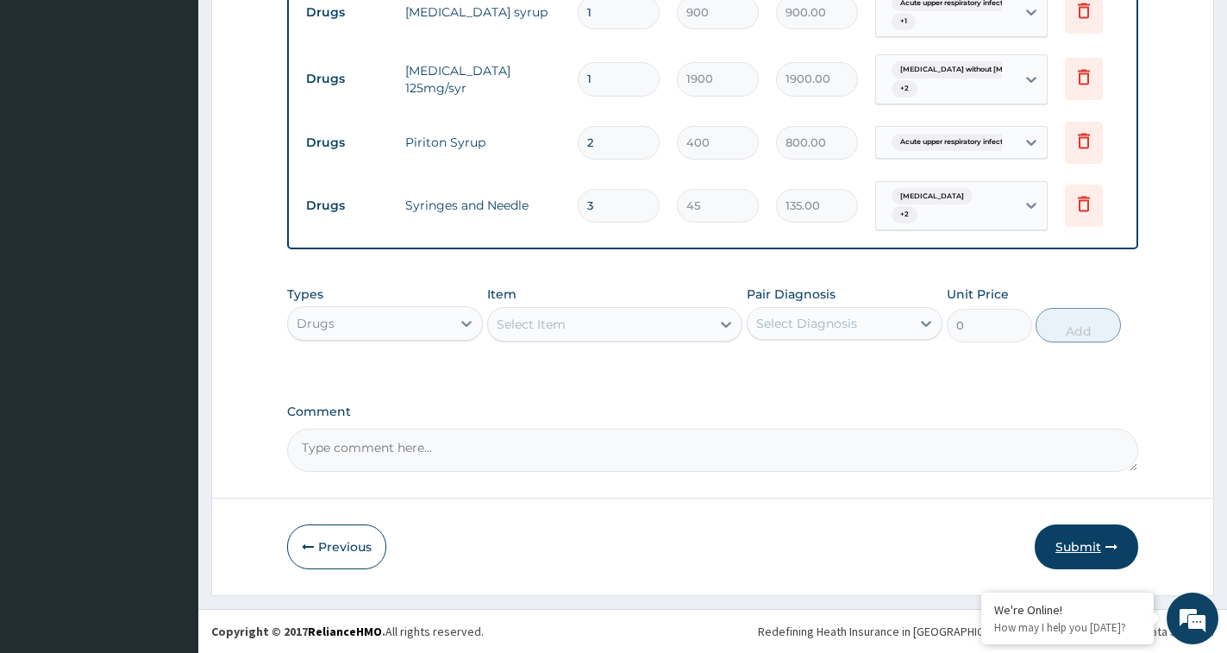
type input "3"
click at [1068, 544] on button "Submit" at bounding box center [1086, 546] width 103 height 45
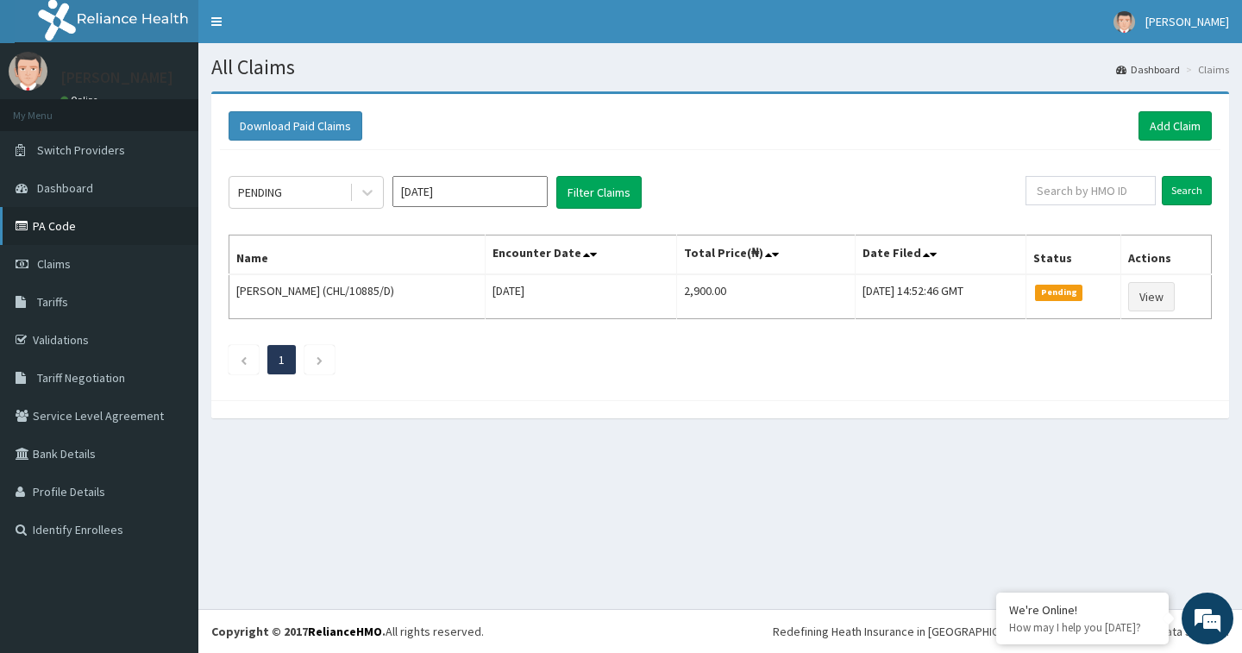
click at [60, 223] on link "PA Code" at bounding box center [99, 226] width 198 height 38
click at [1178, 128] on link "Add Claim" at bounding box center [1174, 125] width 73 height 29
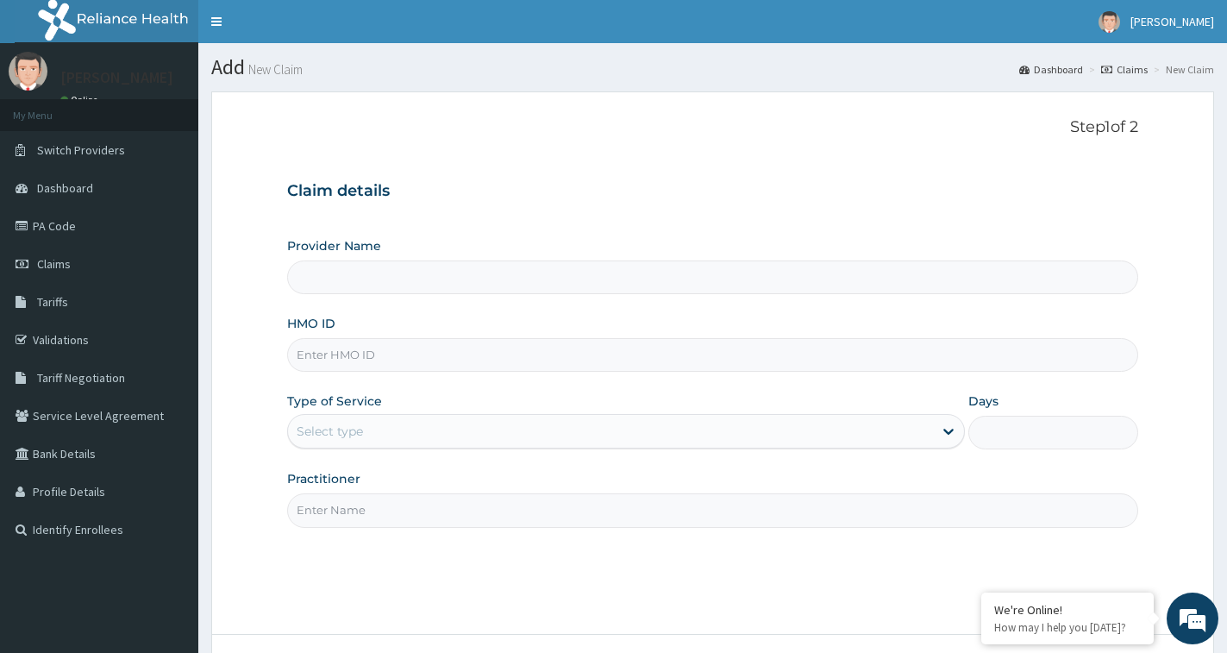
type input "[GEOGRAPHIC_DATA]"
click at [332, 358] on input "HMO ID" at bounding box center [712, 355] width 851 height 34
type input "NEA/10003/B"
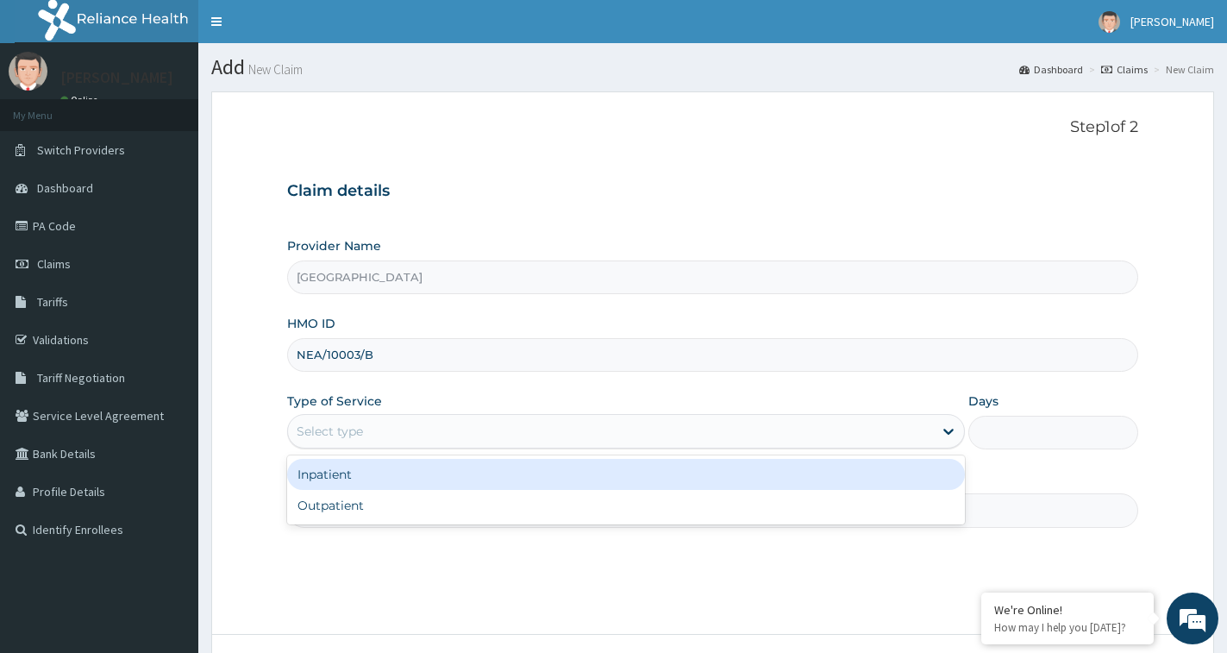
click at [373, 426] on div "Select type" at bounding box center [610, 431] width 645 height 28
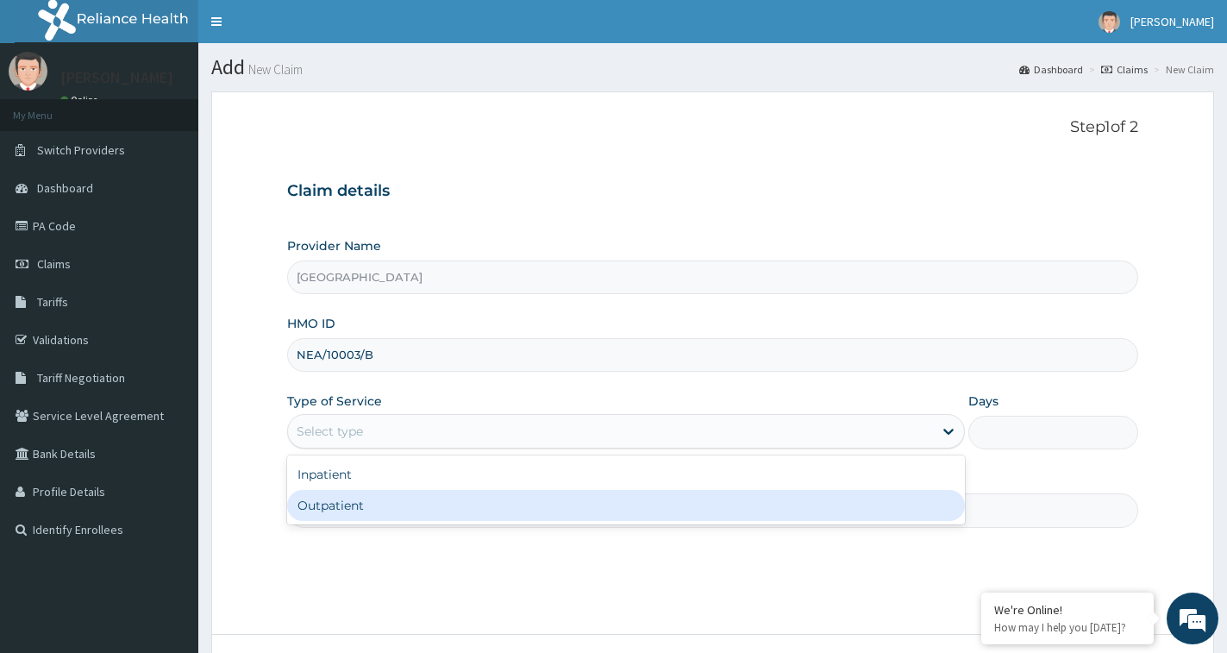
click at [298, 510] on div "Outpatient" at bounding box center [626, 505] width 678 height 31
type input "1"
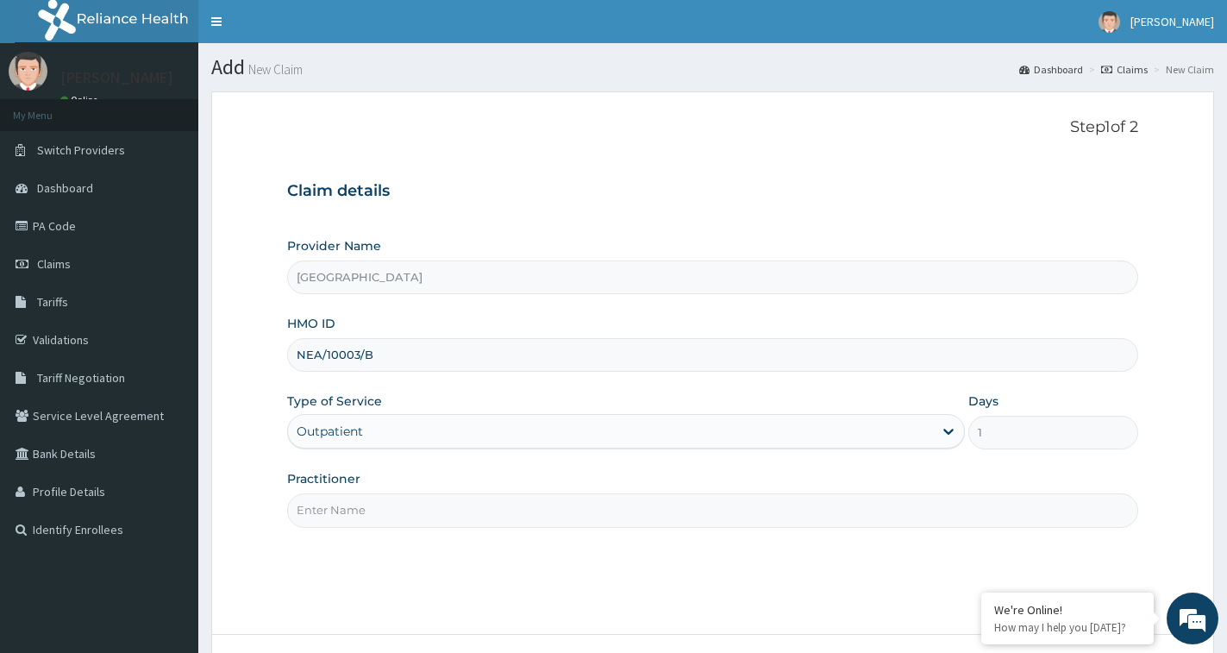
click at [357, 497] on input "Practitioner" at bounding box center [712, 510] width 851 height 34
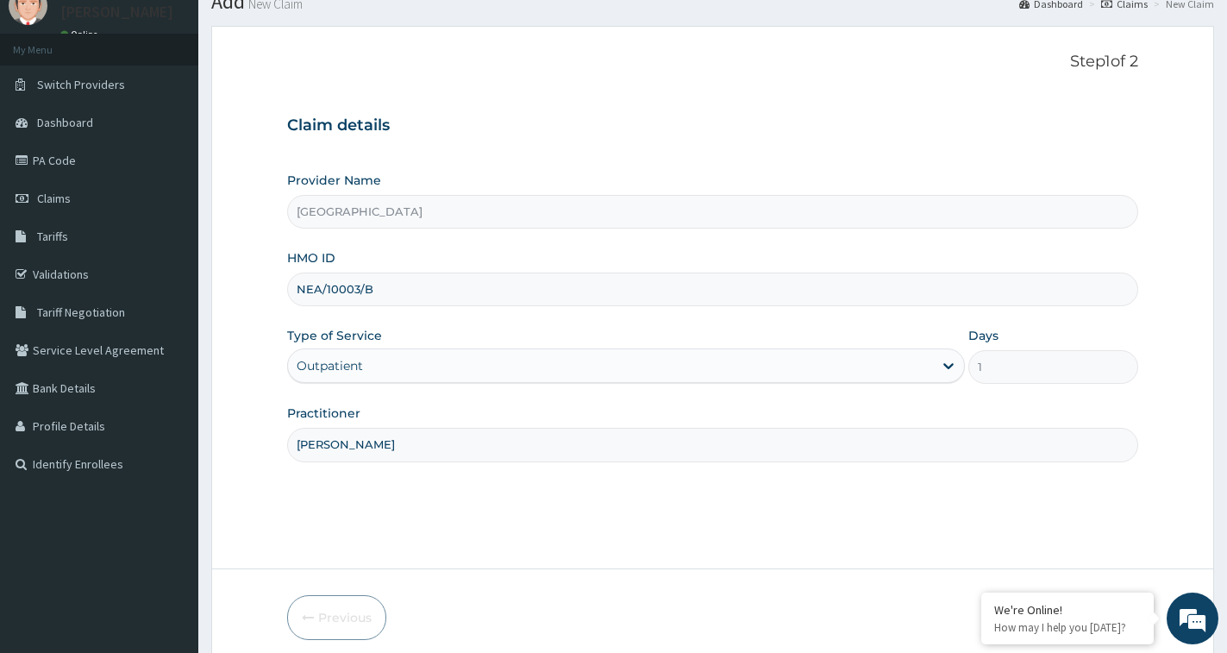
scroll to position [136, 0]
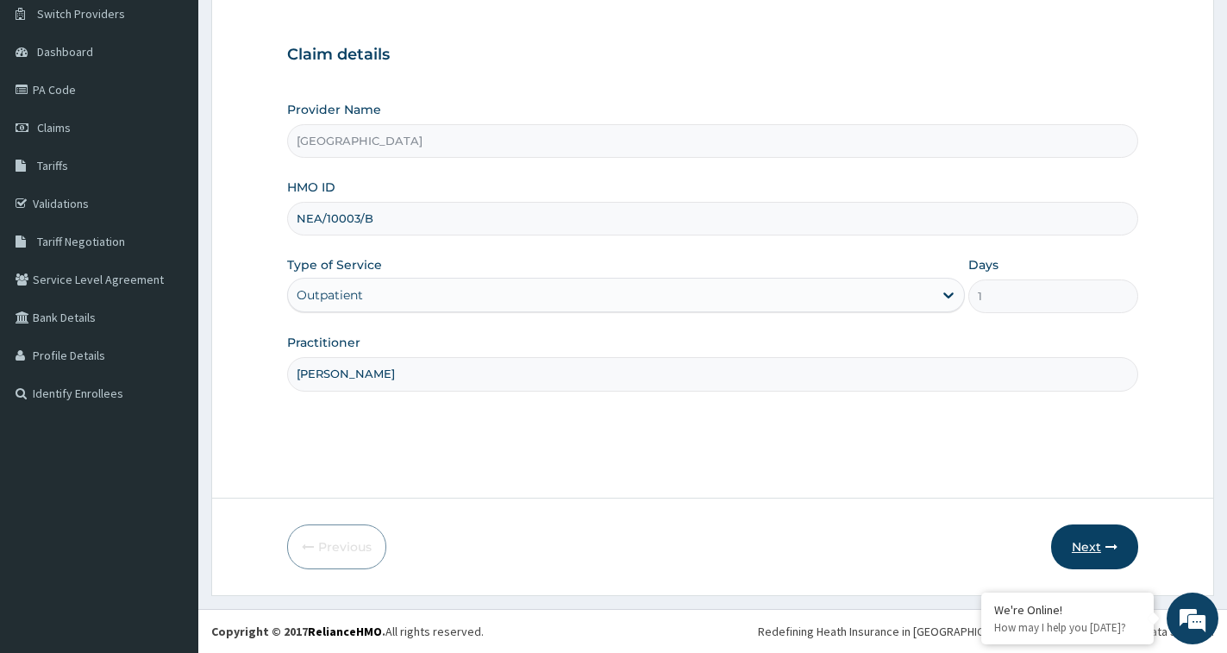
type input "[PERSON_NAME]"
click at [1090, 551] on button "Next" at bounding box center [1094, 546] width 87 height 45
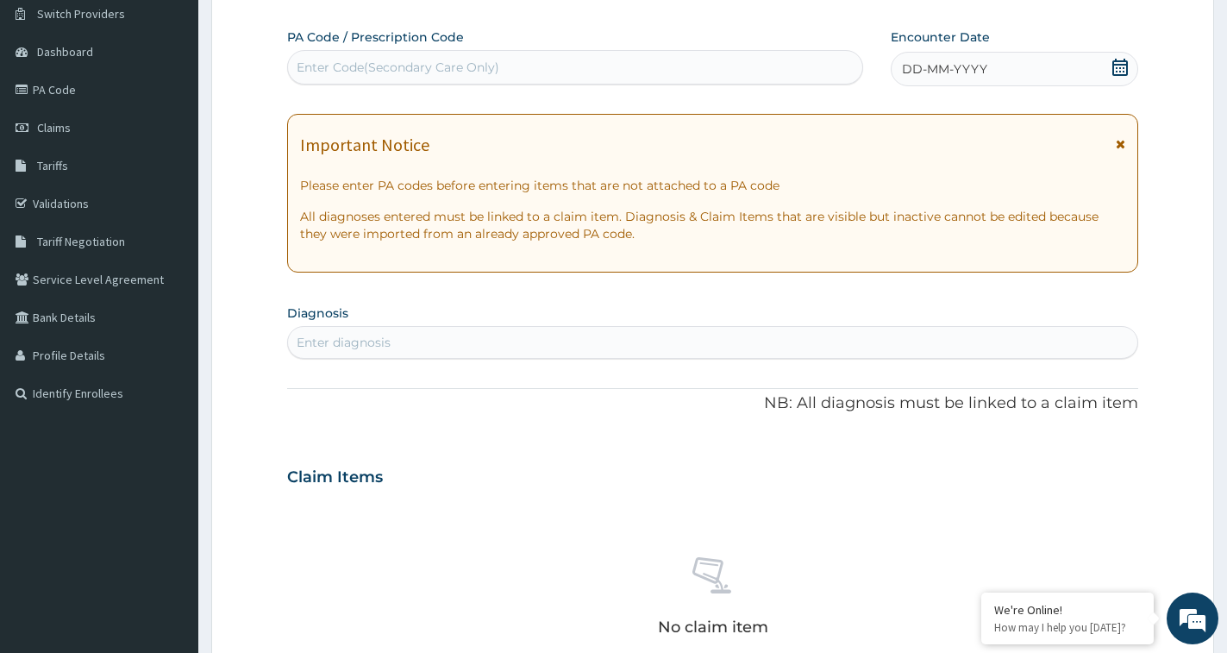
click at [1115, 67] on icon at bounding box center [1120, 67] width 17 height 17
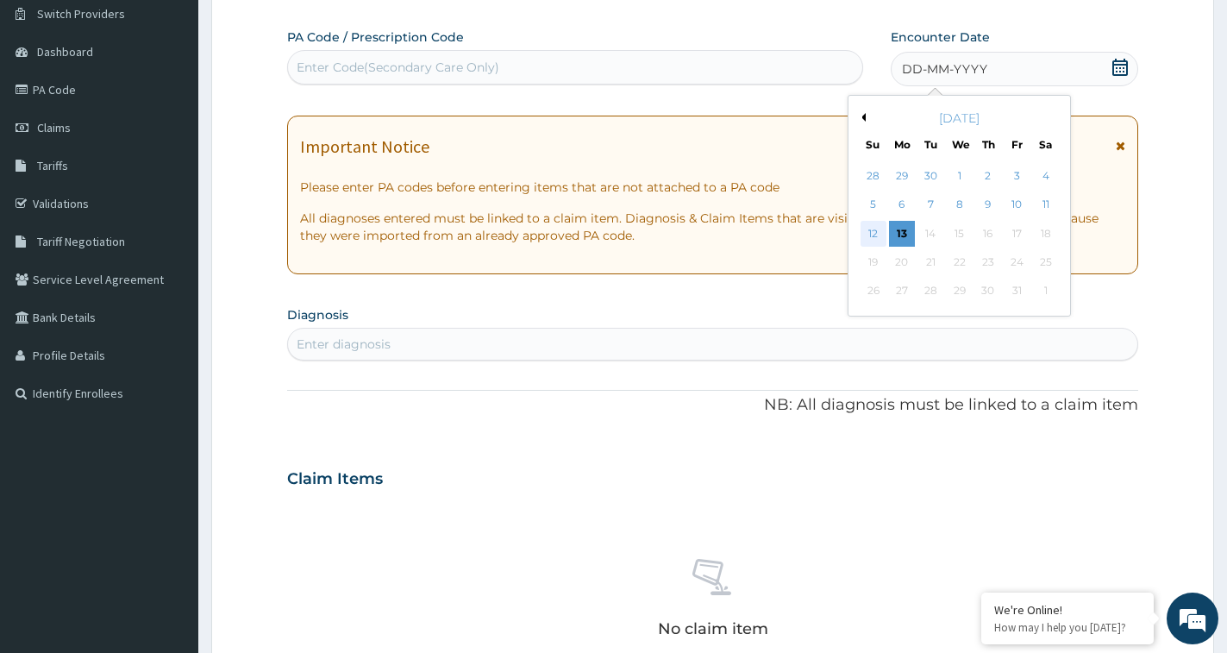
click at [868, 238] on div "12" at bounding box center [874, 234] width 26 height 26
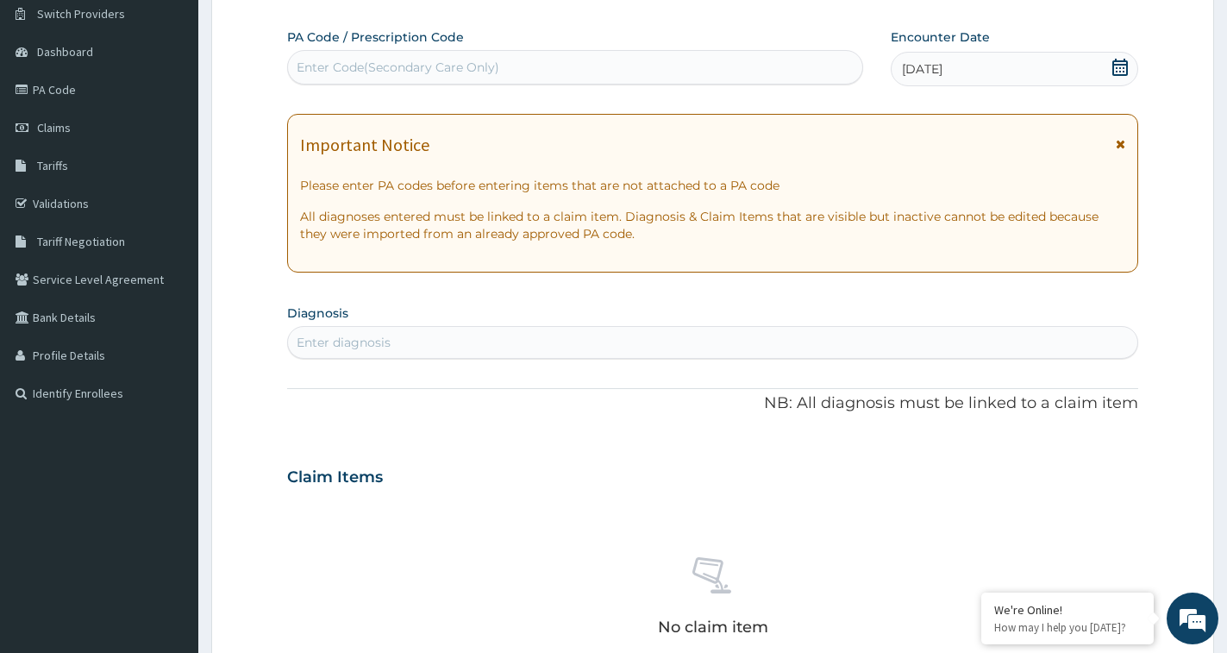
click at [468, 339] on div "Enter diagnosis" at bounding box center [712, 343] width 849 height 28
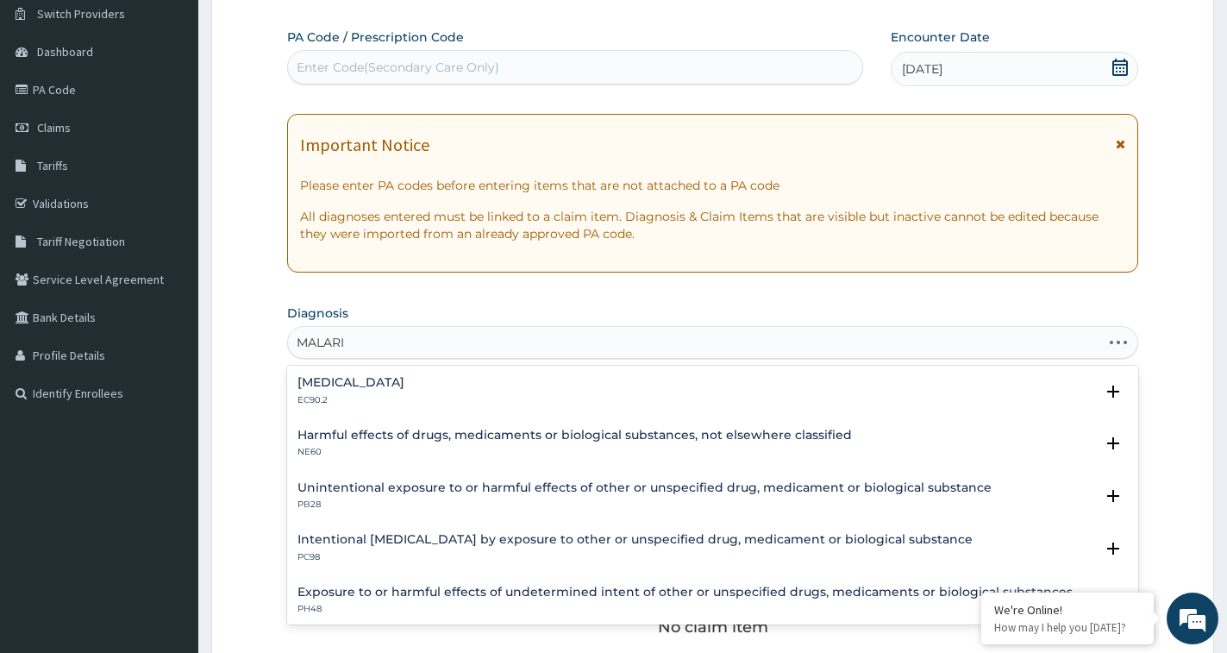
type input "[MEDICAL_DATA]"
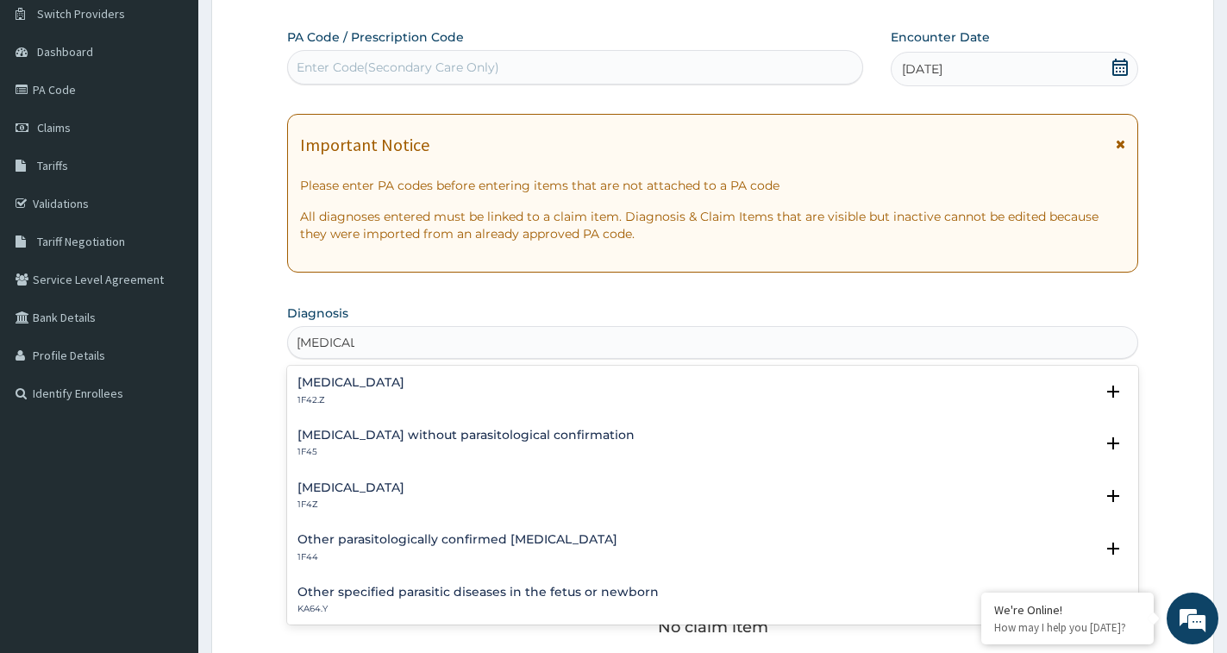
click at [366, 487] on h4 "[MEDICAL_DATA]" at bounding box center [351, 487] width 107 height 13
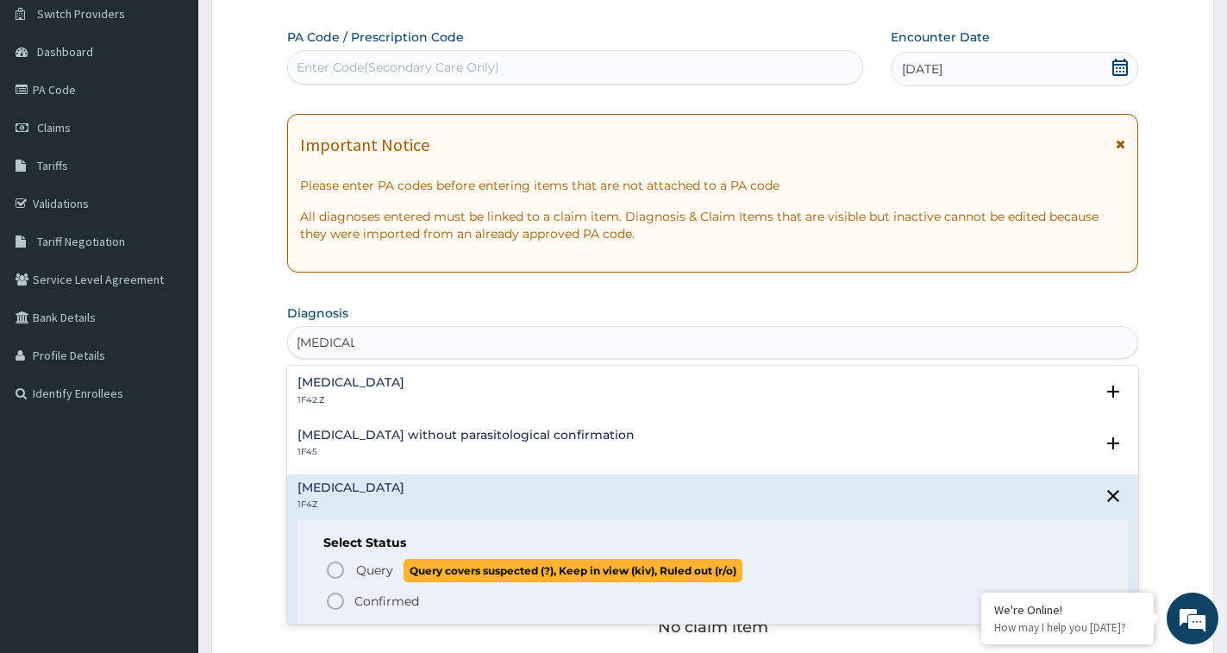
click at [355, 561] on p "Query Query covers suspected (?), Keep in view (kiv), Ruled out (r/o)" at bounding box center [548, 570] width 388 height 23
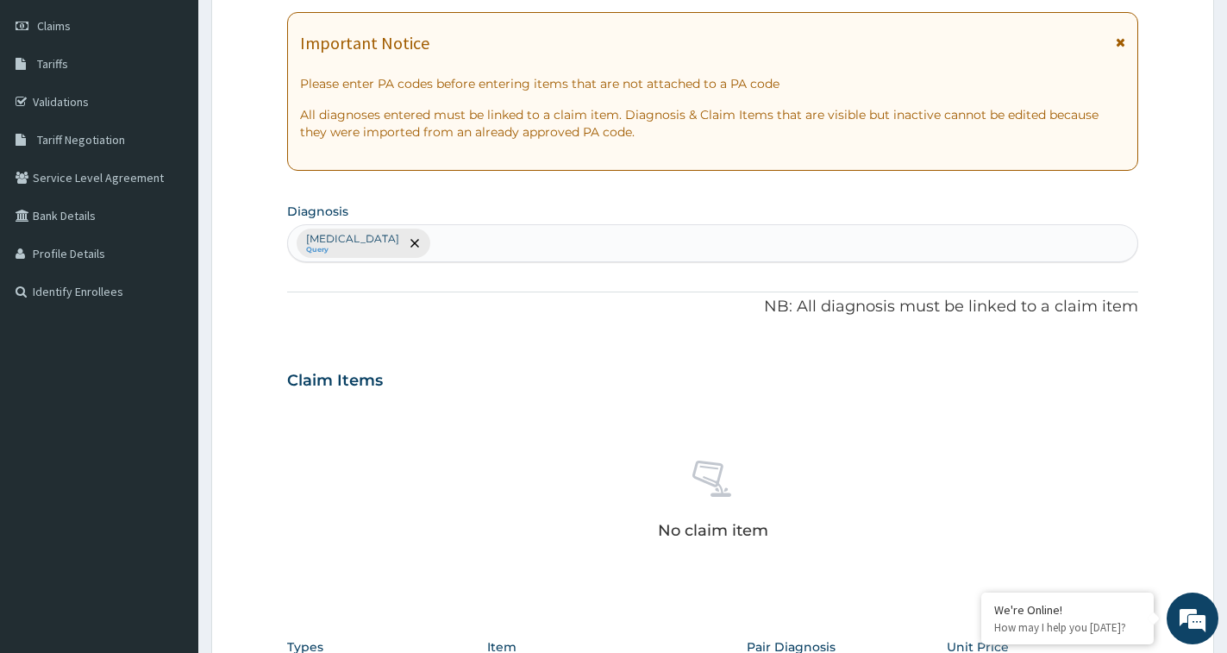
scroll to position [395, 0]
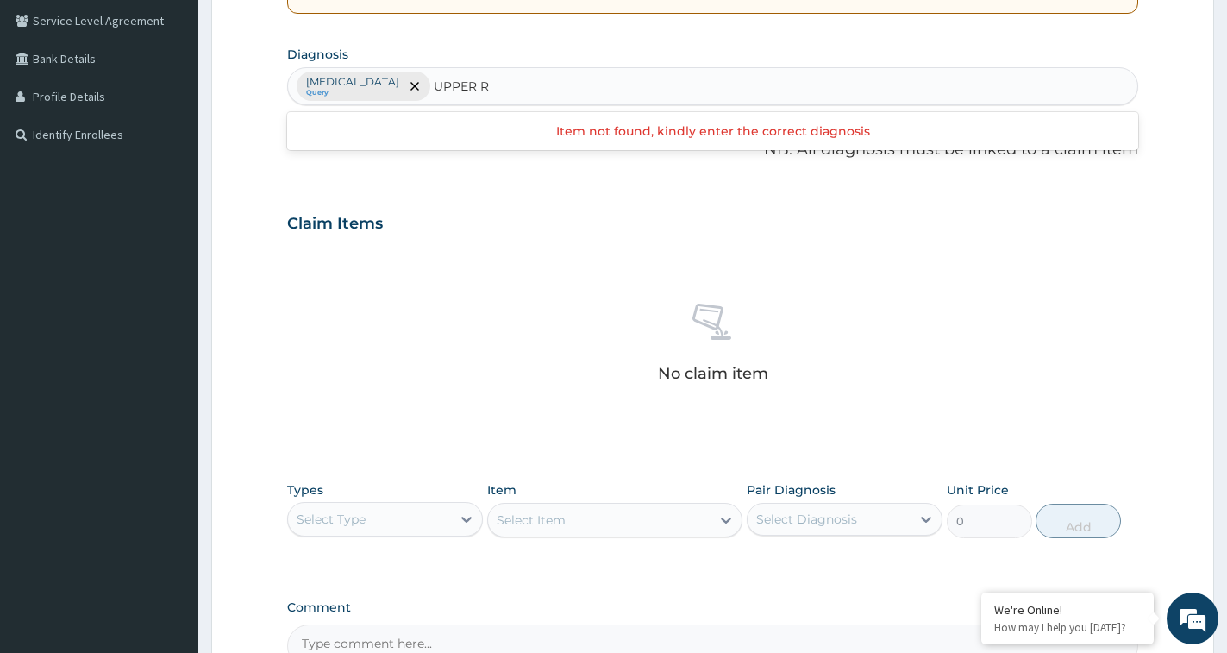
type input "UPPER"
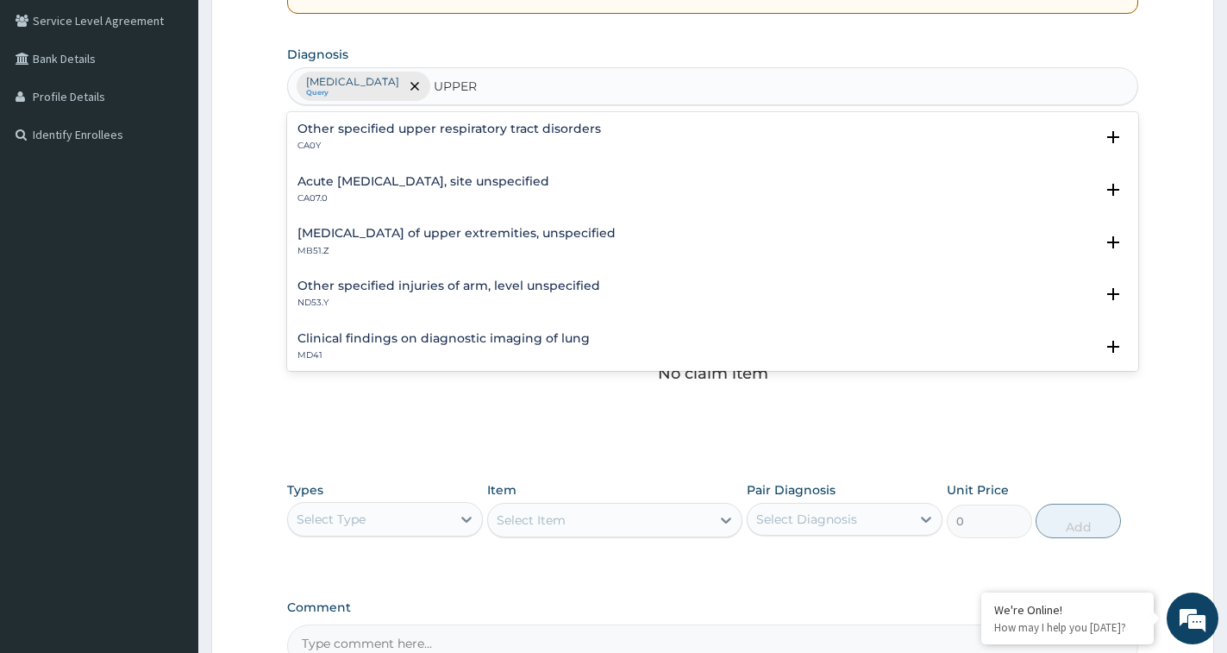
click at [438, 178] on h4 "Acute [MEDICAL_DATA], site unspecified" at bounding box center [424, 181] width 252 height 13
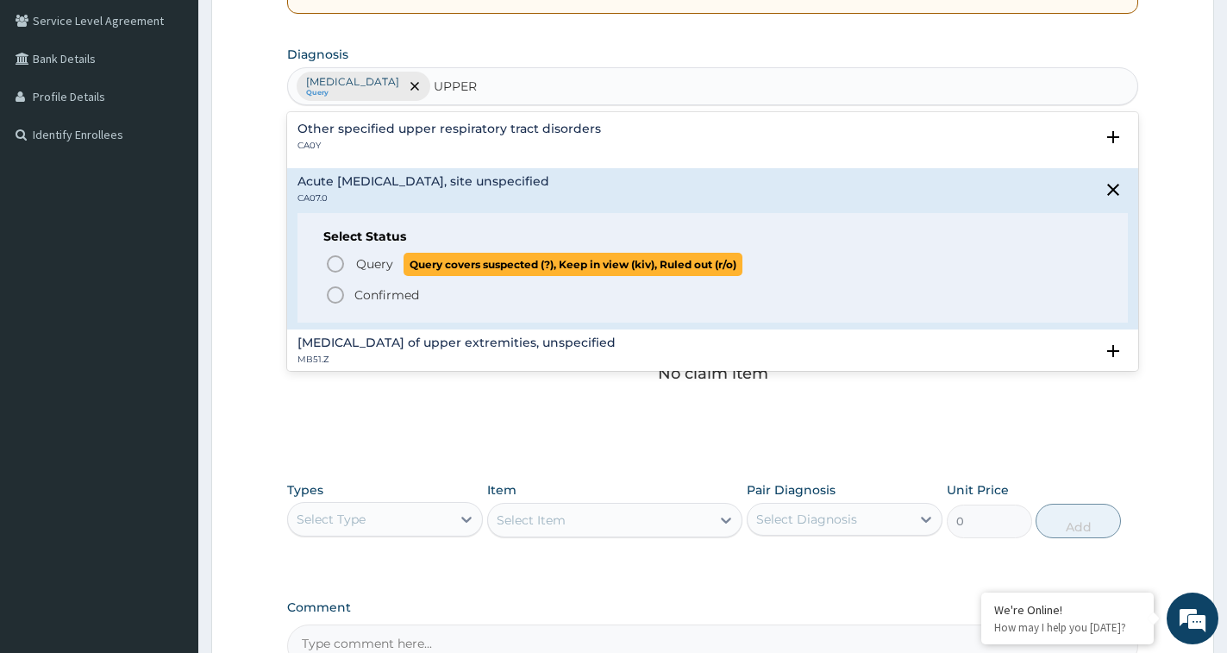
drag, startPoint x: 342, startPoint y: 267, endPoint x: 359, endPoint y: 269, distance: 16.5
click at [342, 268] on circle "status option query" at bounding box center [336, 264] width 16 height 16
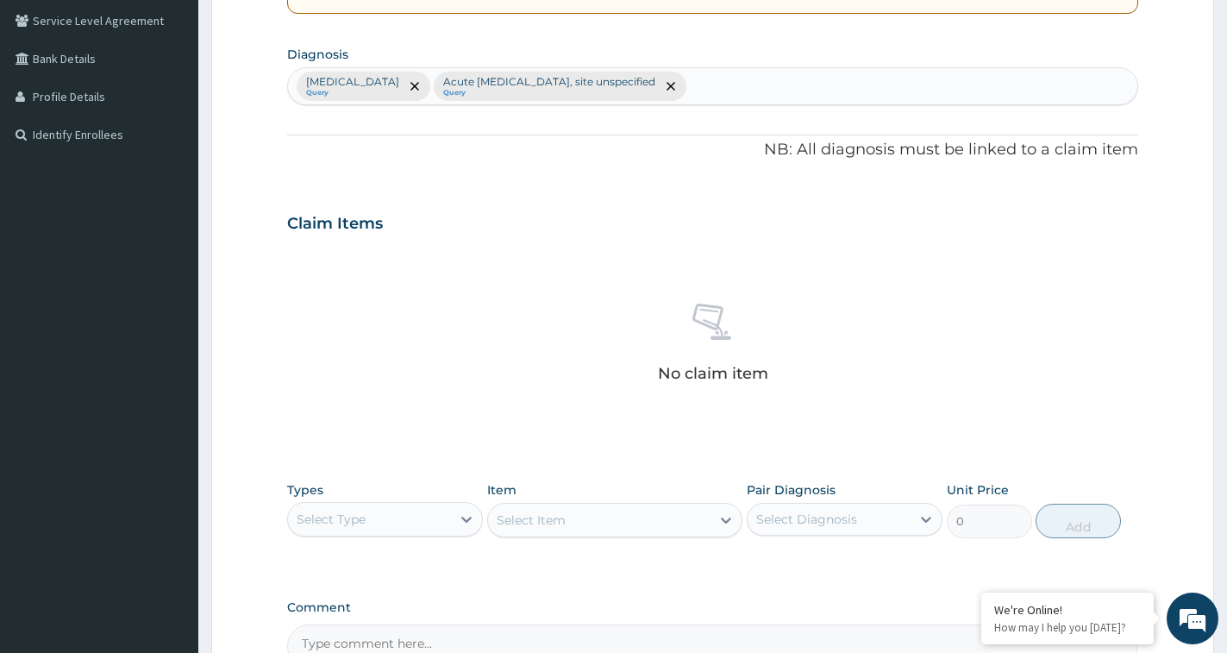
scroll to position [591, 0]
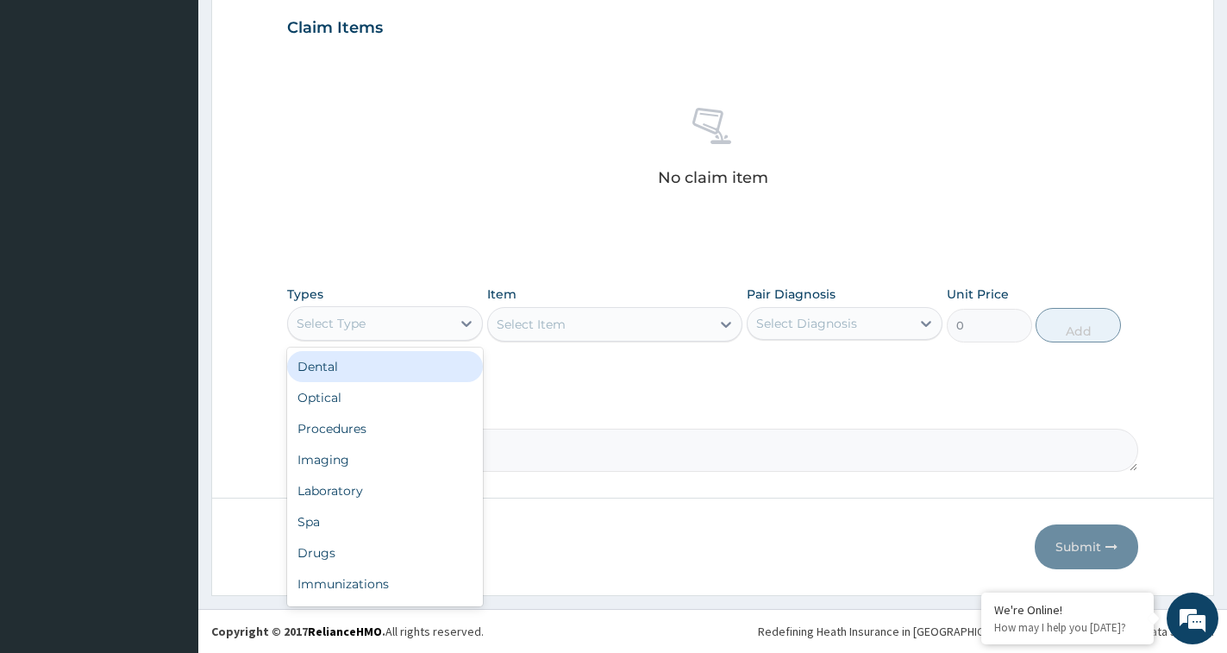
click at [389, 315] on div "Select Type" at bounding box center [369, 324] width 163 height 28
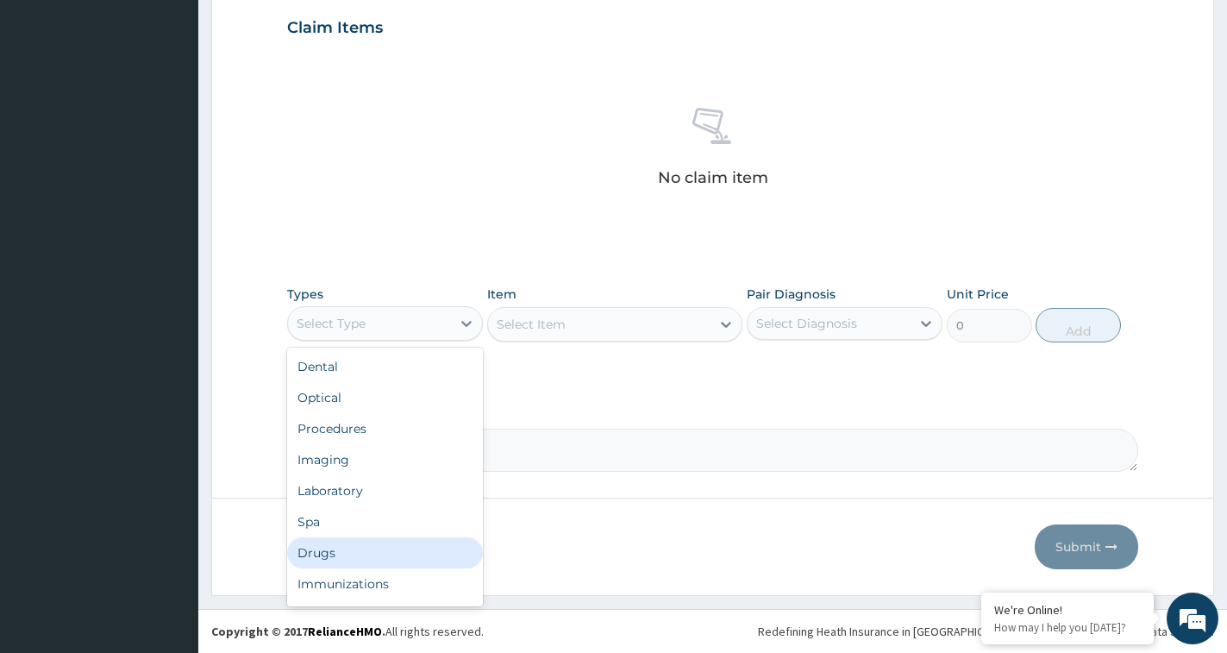
click at [303, 549] on div "Drugs" at bounding box center [385, 552] width 196 height 31
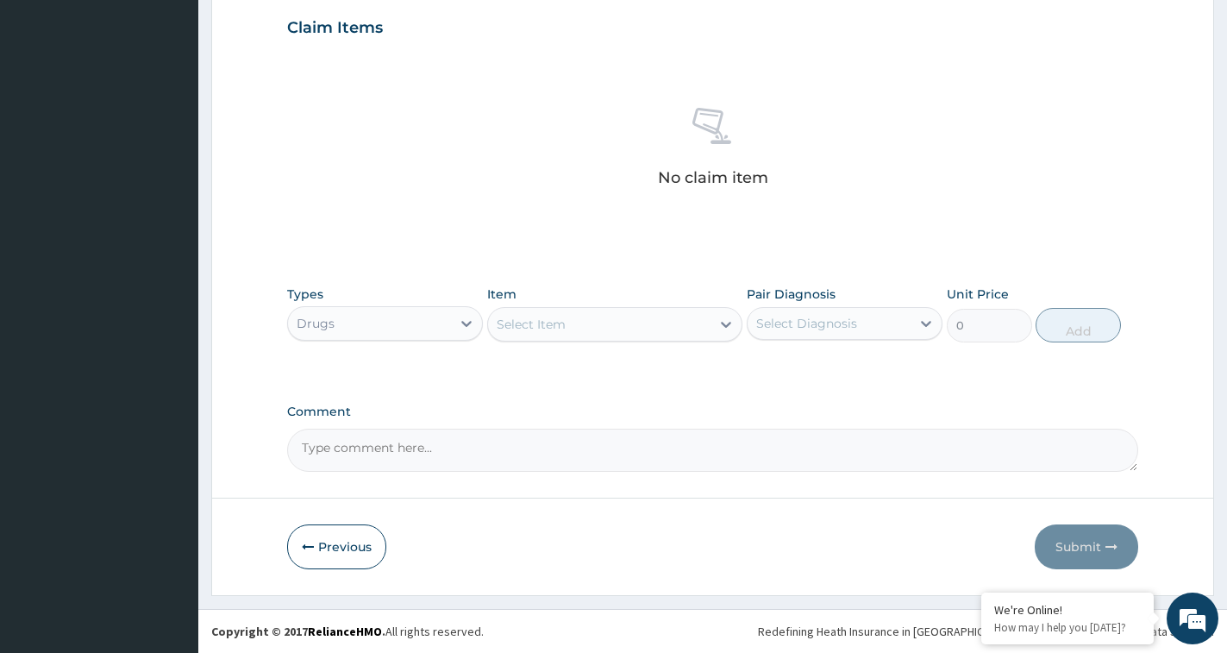
click at [570, 325] on div "Select Item" at bounding box center [599, 324] width 222 height 28
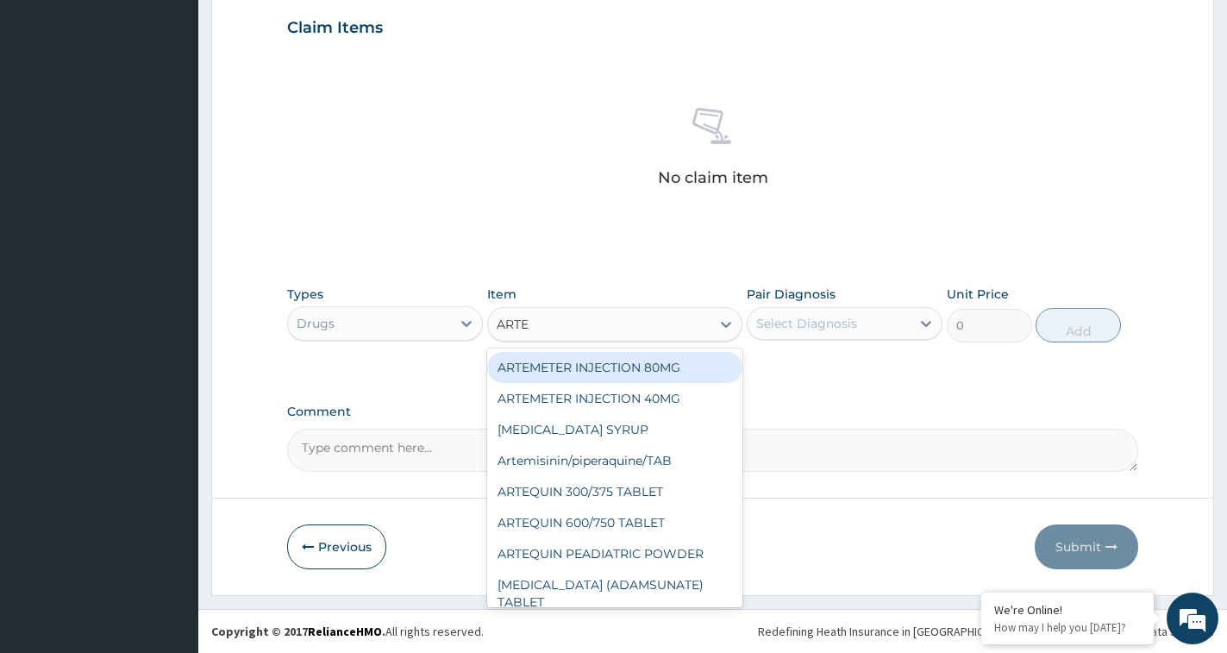
type input "ARTEM"
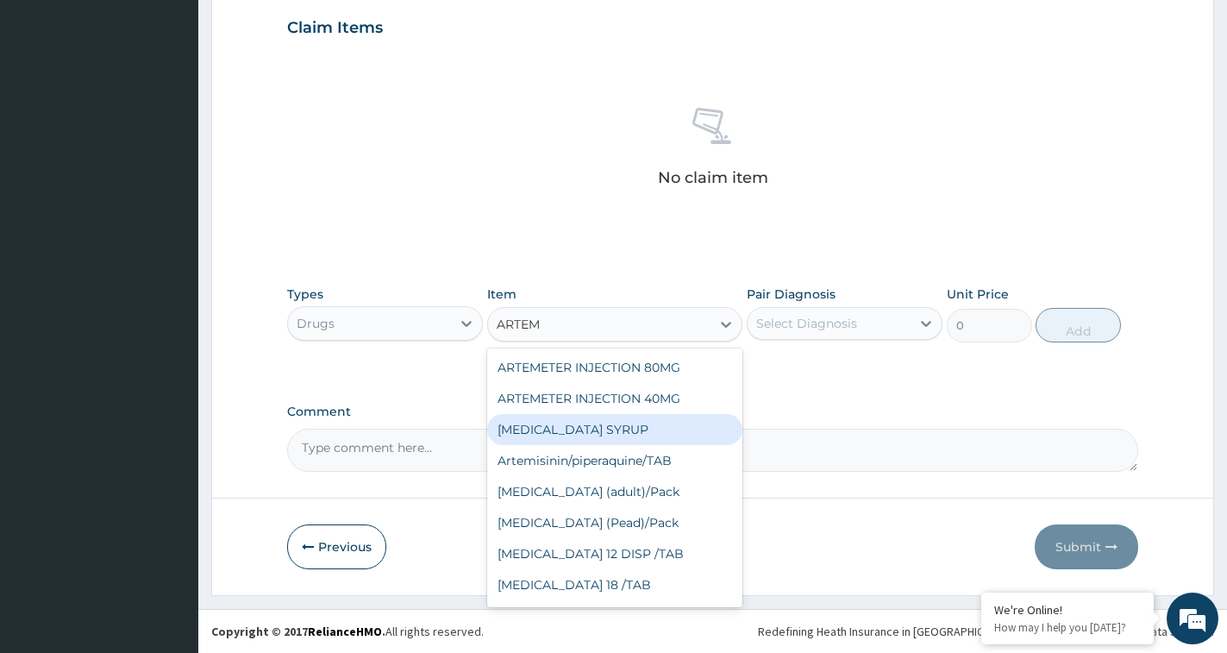
scroll to position [384, 0]
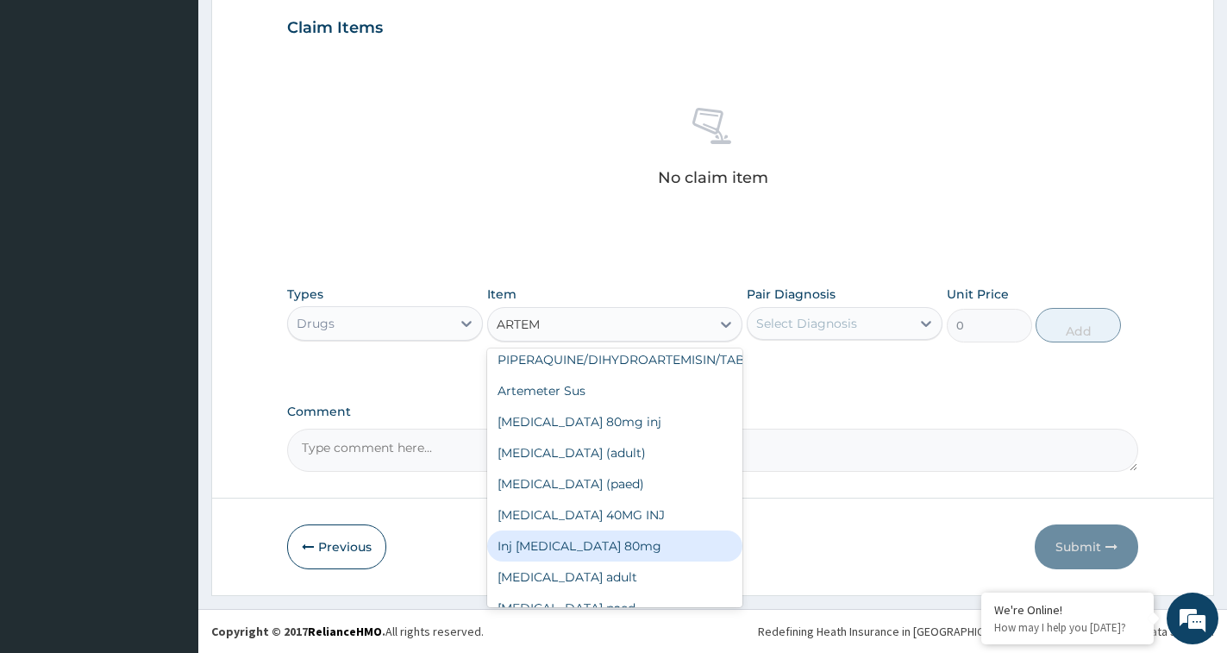
click at [658, 530] on div "Inj Artemether 80mg" at bounding box center [614, 545] width 255 height 31
type input "400"
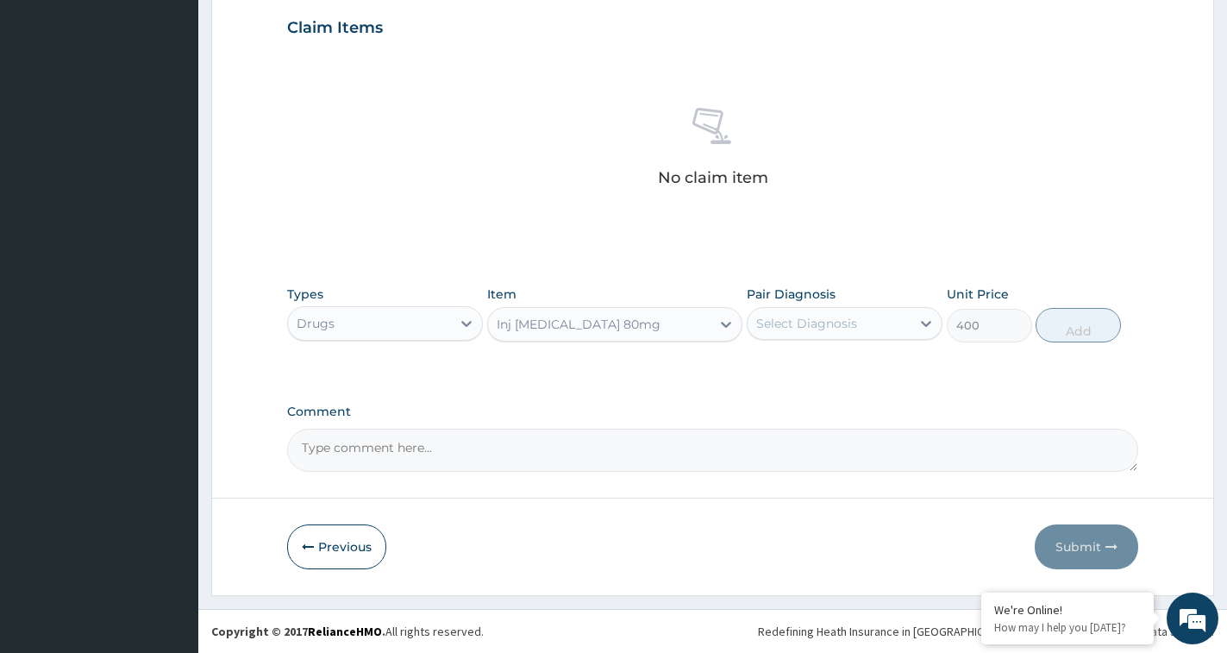
click at [836, 316] on div "Select Diagnosis" at bounding box center [806, 323] width 101 height 17
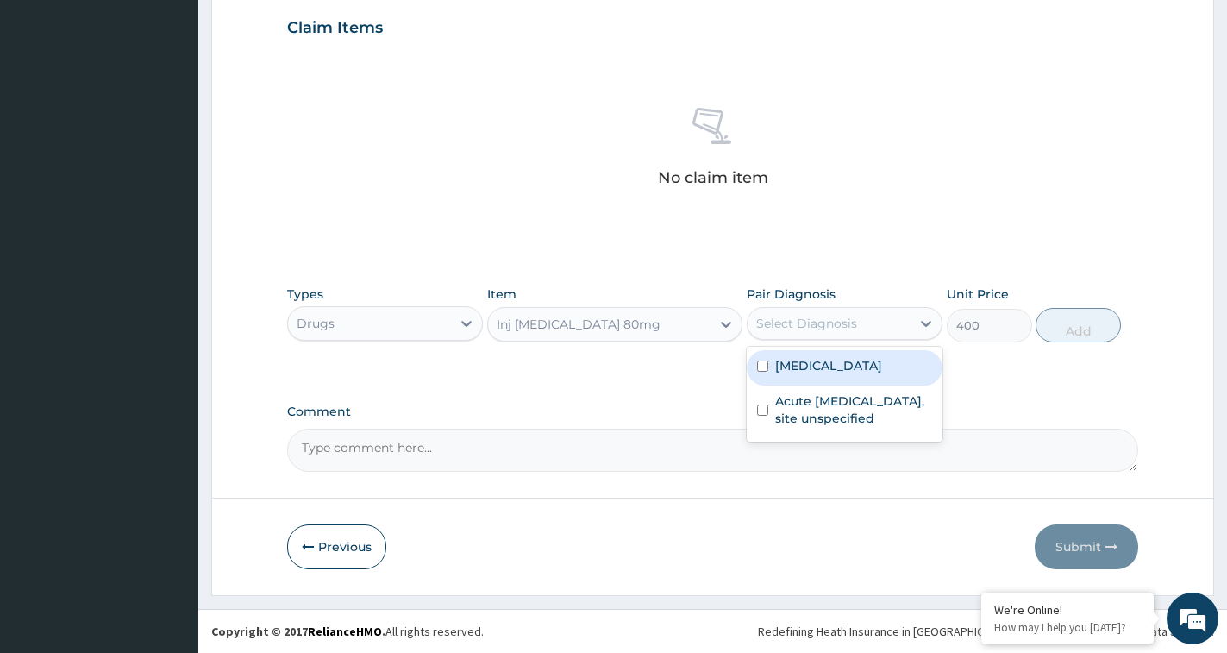
click at [797, 370] on label "Malaria, unspecified" at bounding box center [828, 365] width 107 height 17
checkbox input "true"
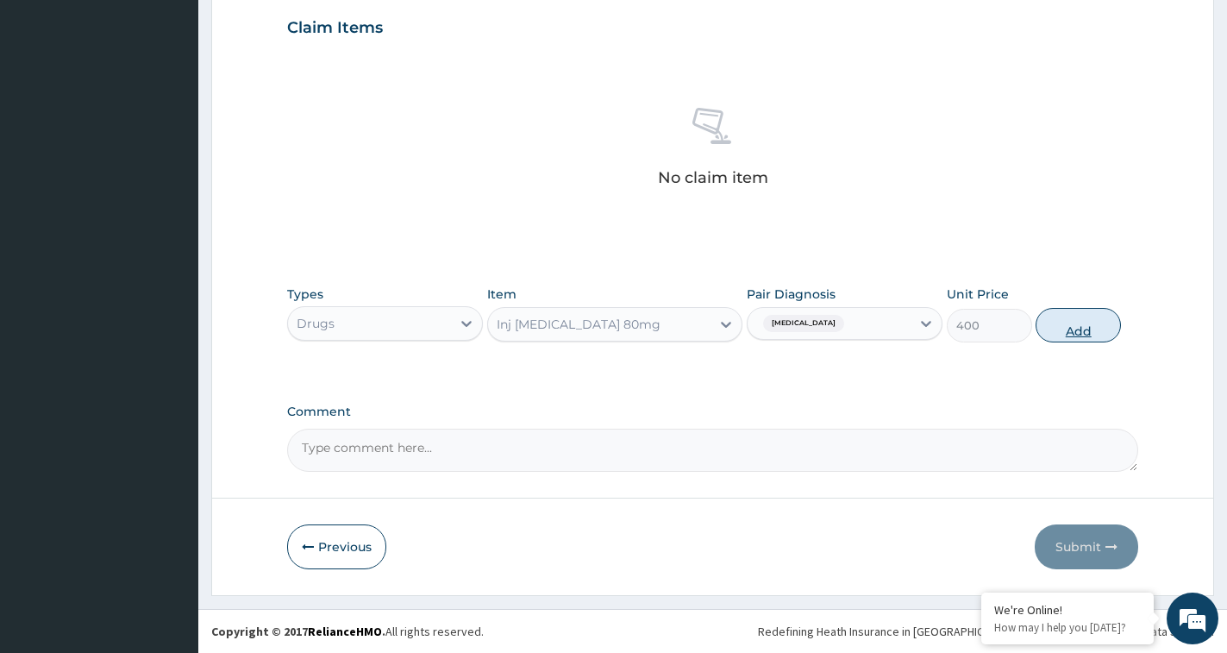
click at [1095, 326] on button "Add" at bounding box center [1078, 325] width 85 height 34
type input "0"
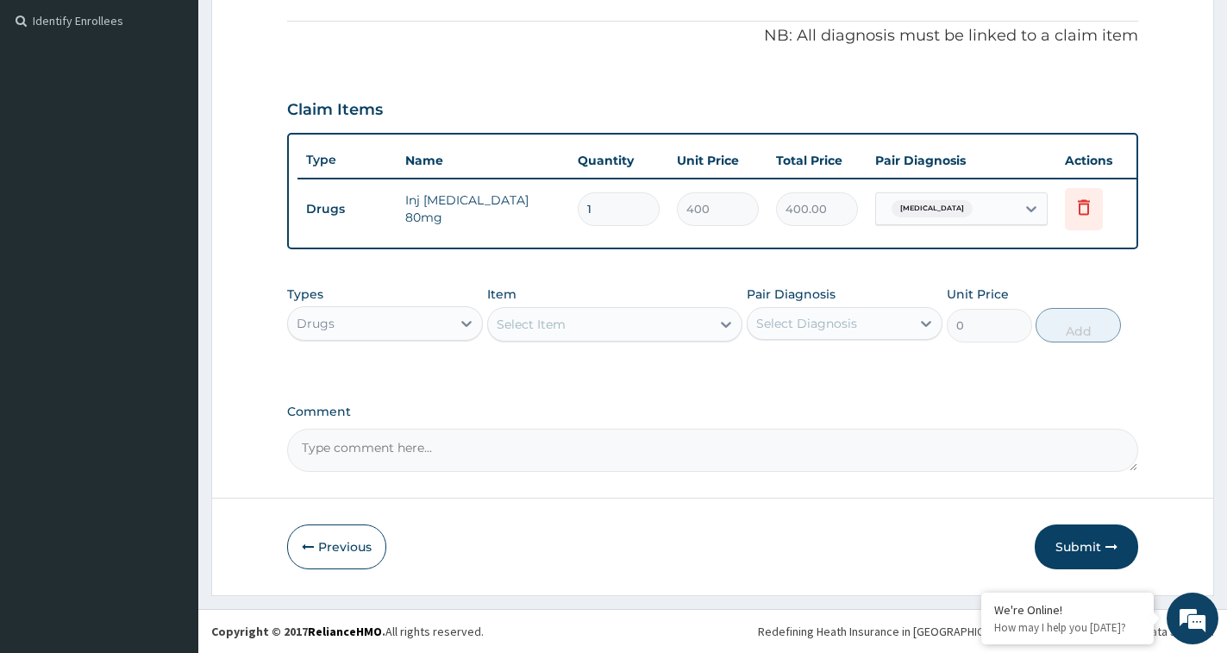
drag, startPoint x: 598, startPoint y: 197, endPoint x: 587, endPoint y: 234, distance: 38.5
click at [548, 199] on tr "Drugs Inj Artemether 80mg 1 400 400.00 Malaria, unspecified Delete" at bounding box center [720, 209] width 845 height 60
type input "6"
type input "2400.00"
type input "6"
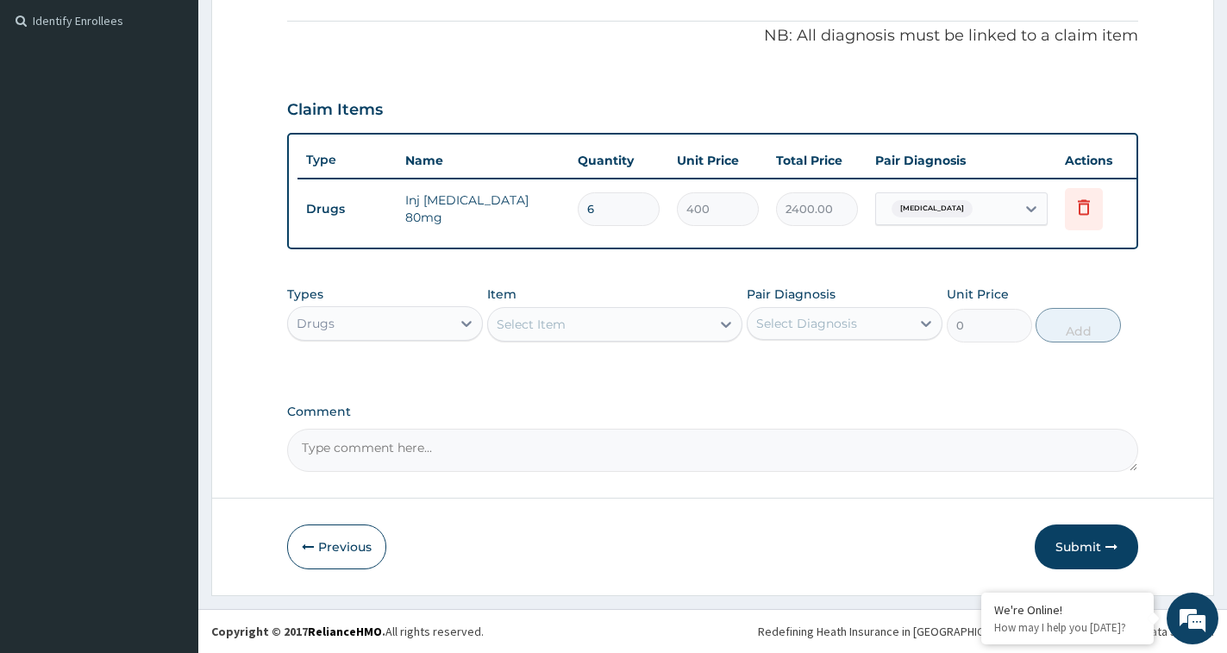
click at [609, 317] on div "Select Item" at bounding box center [599, 324] width 222 height 28
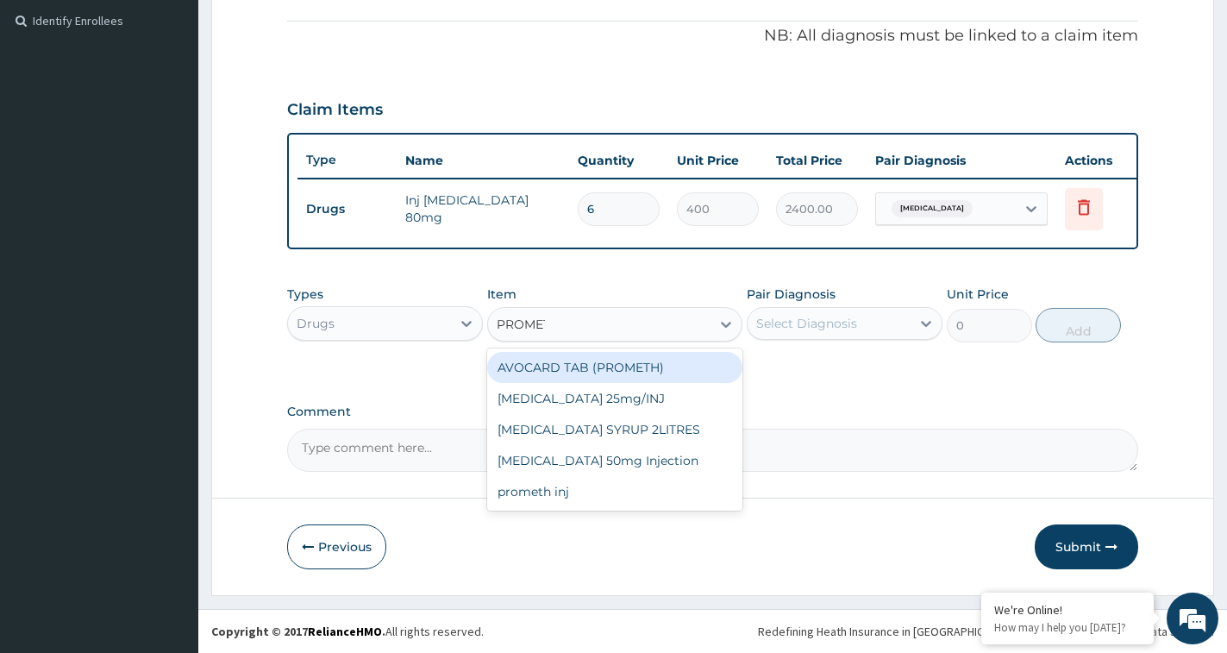
type input "PROMETH"
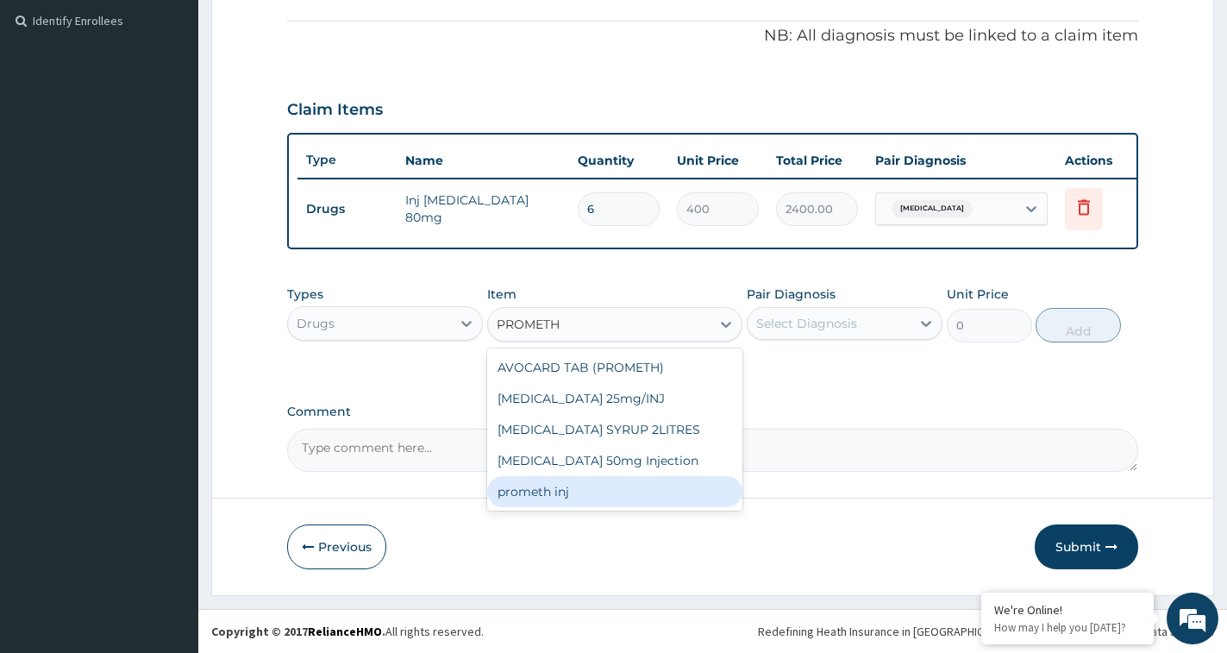
click at [536, 500] on div "prometh inj" at bounding box center [614, 491] width 255 height 31
type input "200"
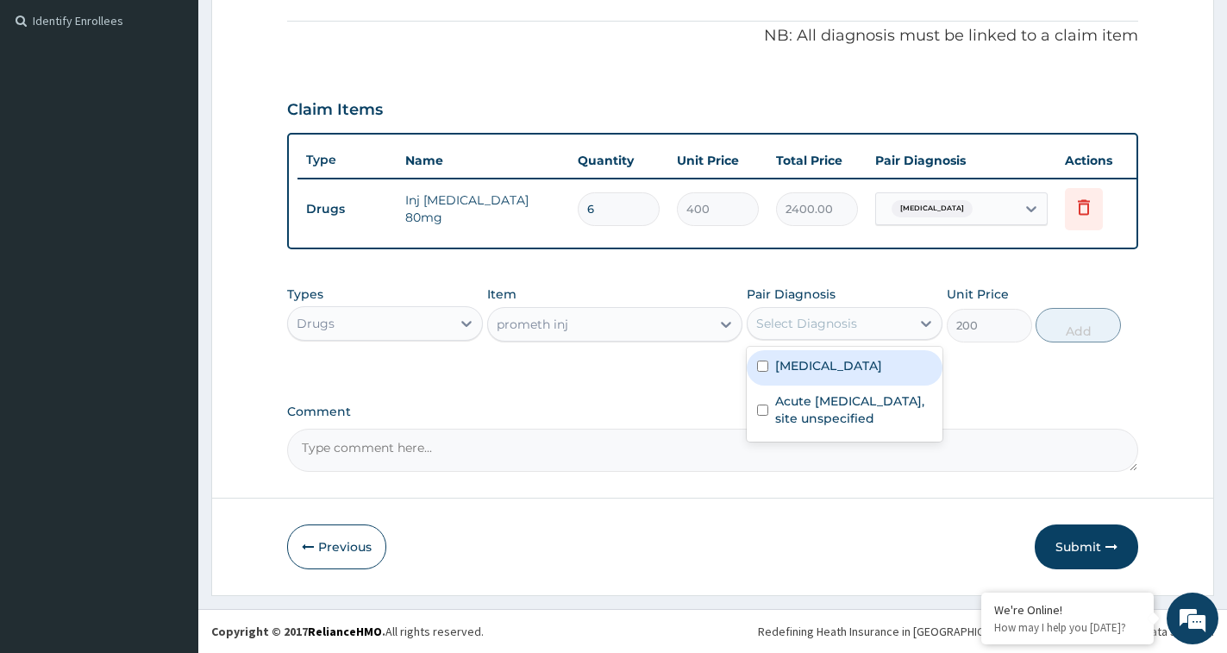
click at [853, 328] on div "Select Diagnosis" at bounding box center [806, 323] width 101 height 17
drag, startPoint x: 834, startPoint y: 354, endPoint x: 878, endPoint y: 355, distance: 44.0
click at [839, 354] on div "[MEDICAL_DATA]" at bounding box center [845, 367] width 196 height 35
checkbox input "true"
click at [1055, 316] on button "Add" at bounding box center [1078, 325] width 85 height 34
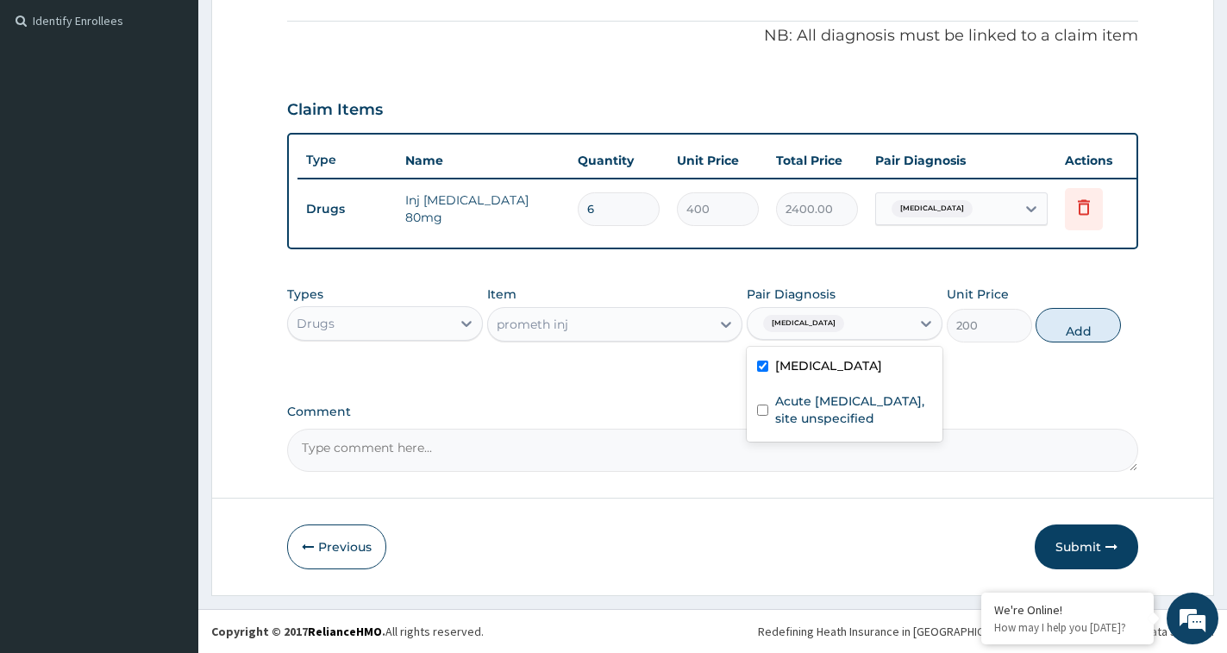
type input "0"
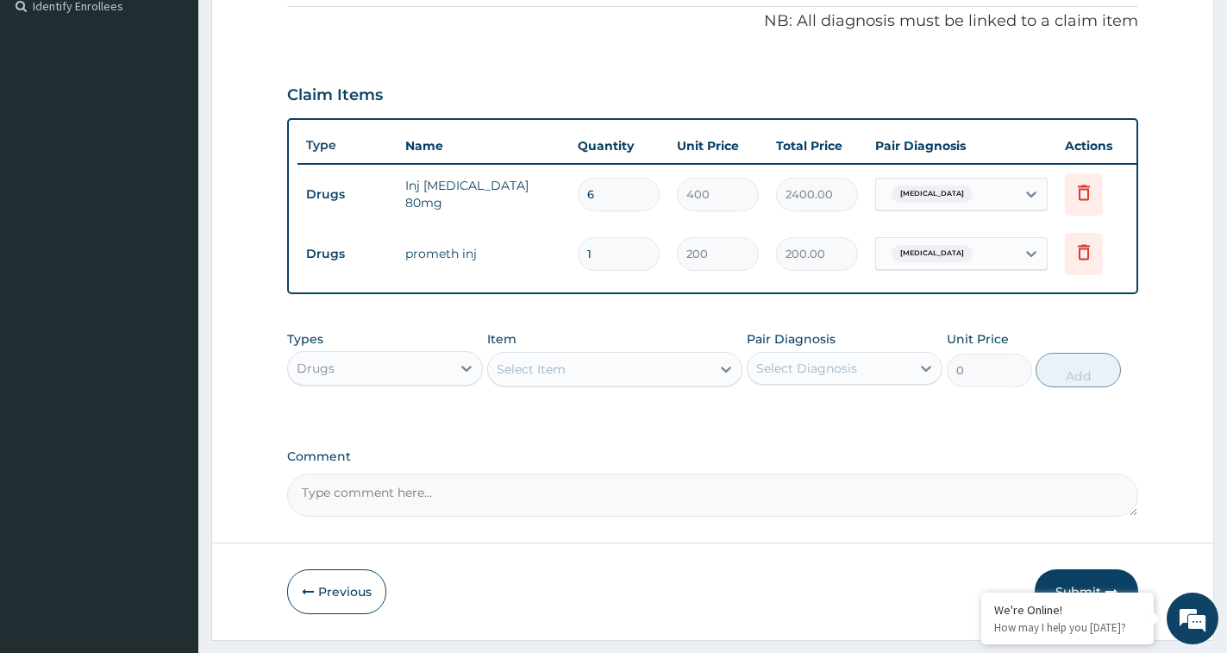
click at [541, 377] on div "Select Item" at bounding box center [531, 368] width 69 height 17
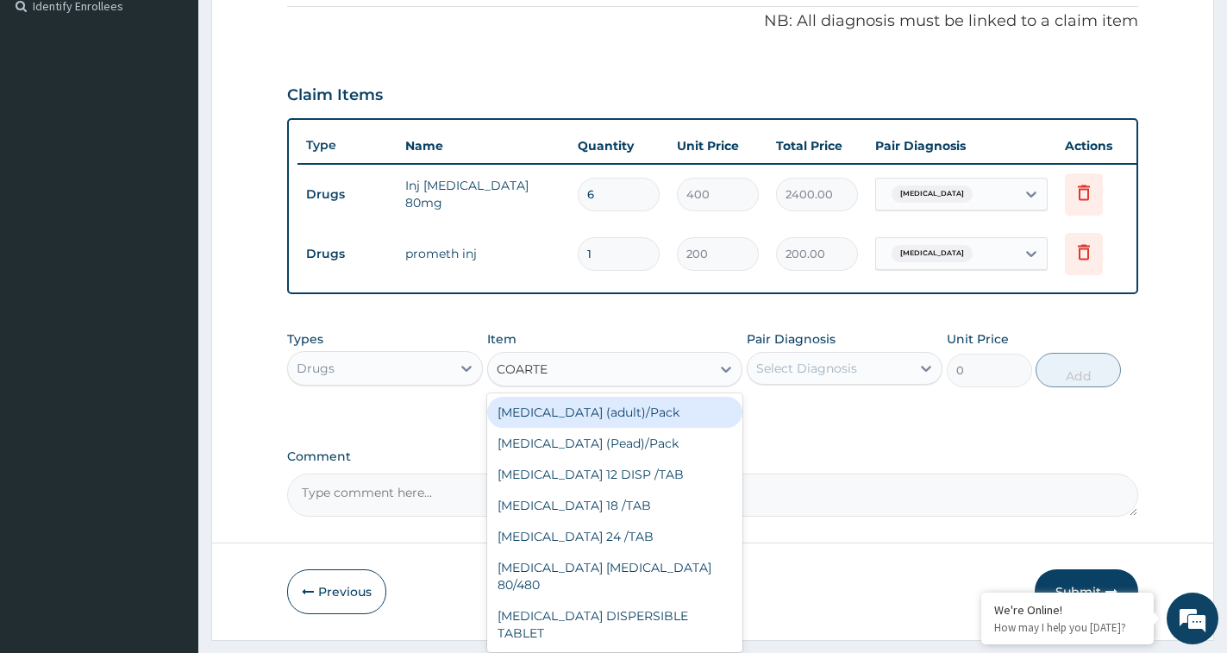
type input "COARTEM"
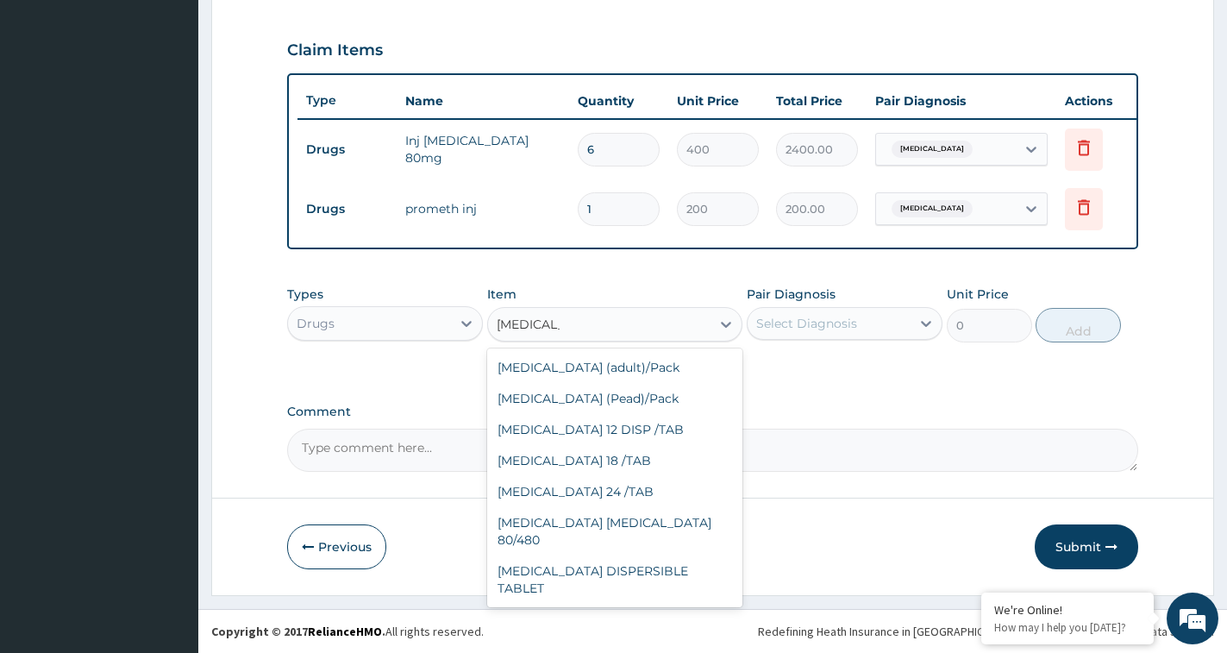
scroll to position [90, 0]
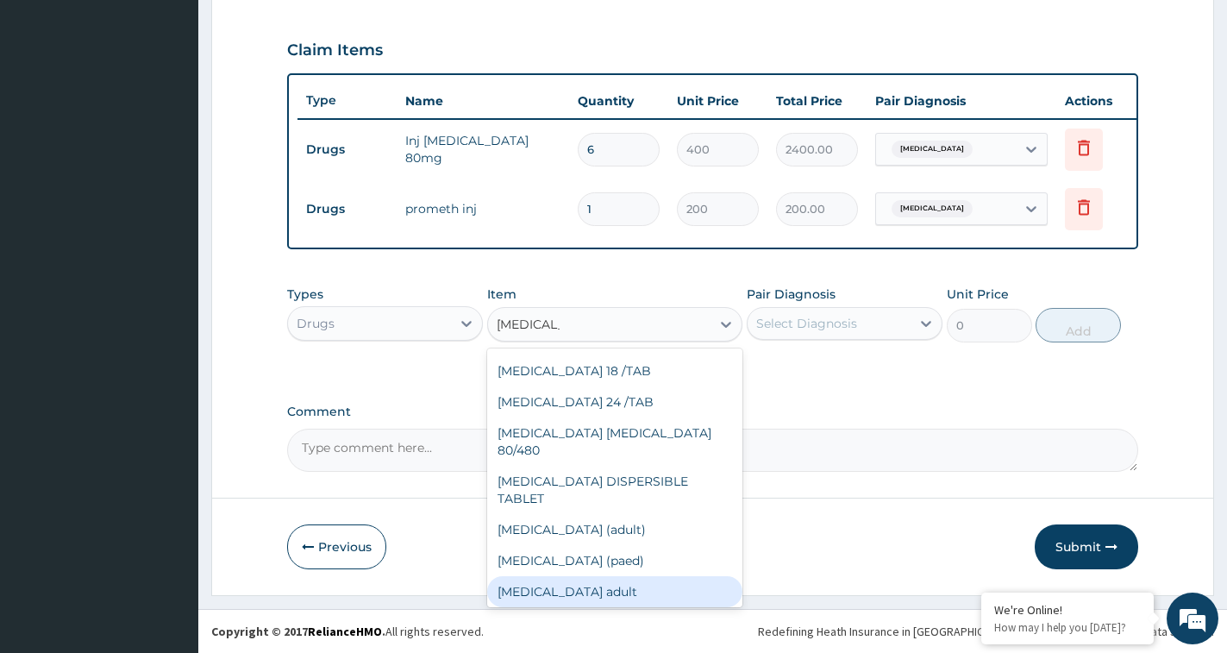
click at [629, 576] on div "[MEDICAL_DATA] adult" at bounding box center [614, 591] width 255 height 31
type input "350"
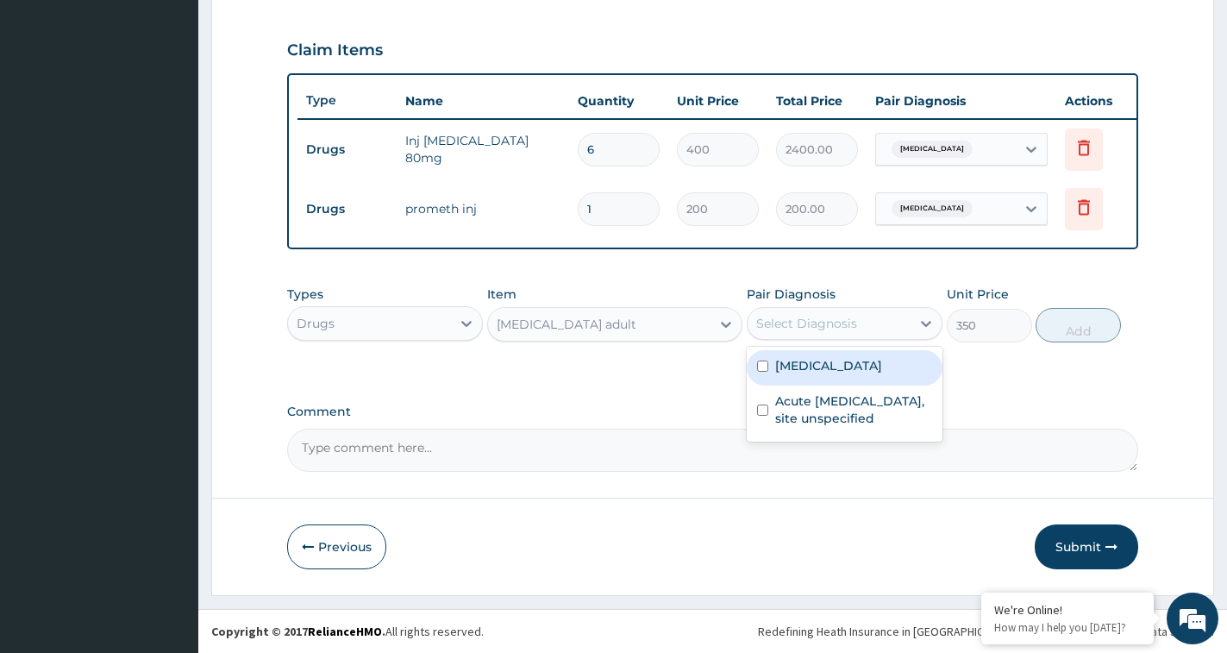
click at [789, 329] on div "Select Diagnosis" at bounding box center [806, 323] width 101 height 17
drag, startPoint x: 778, startPoint y: 371, endPoint x: 836, endPoint y: 341, distance: 65.6
click at [785, 370] on label "[MEDICAL_DATA]" at bounding box center [828, 365] width 107 height 17
checkbox input "true"
click at [1069, 321] on button "Add" at bounding box center [1078, 325] width 85 height 34
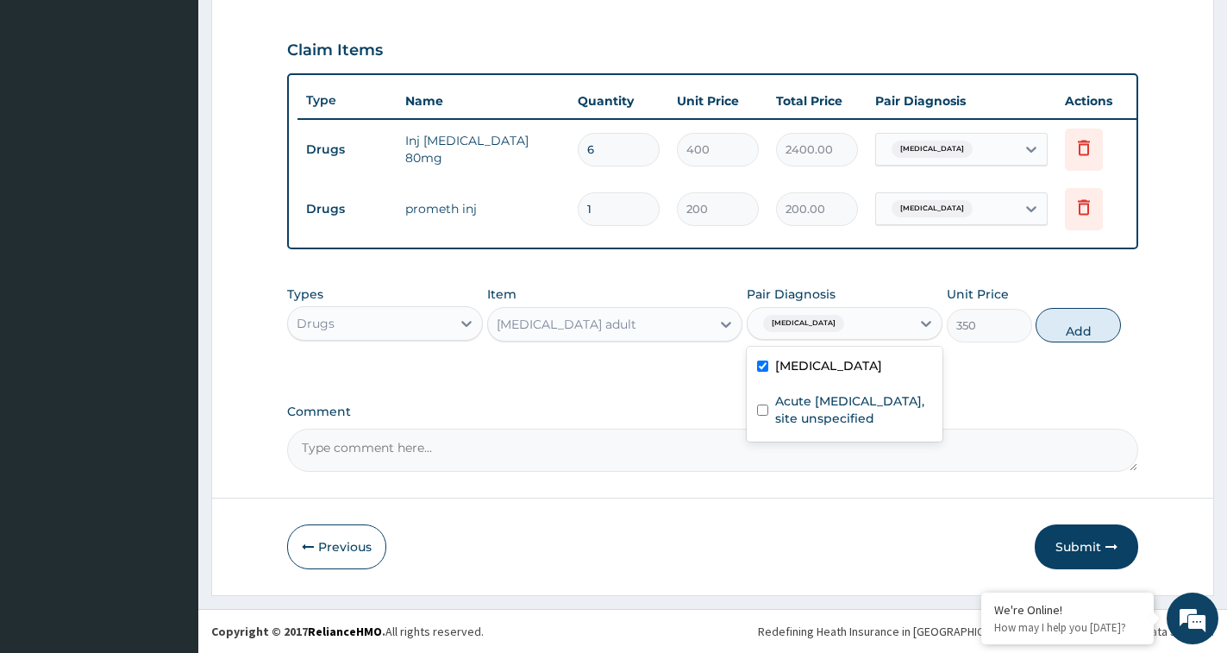
type input "0"
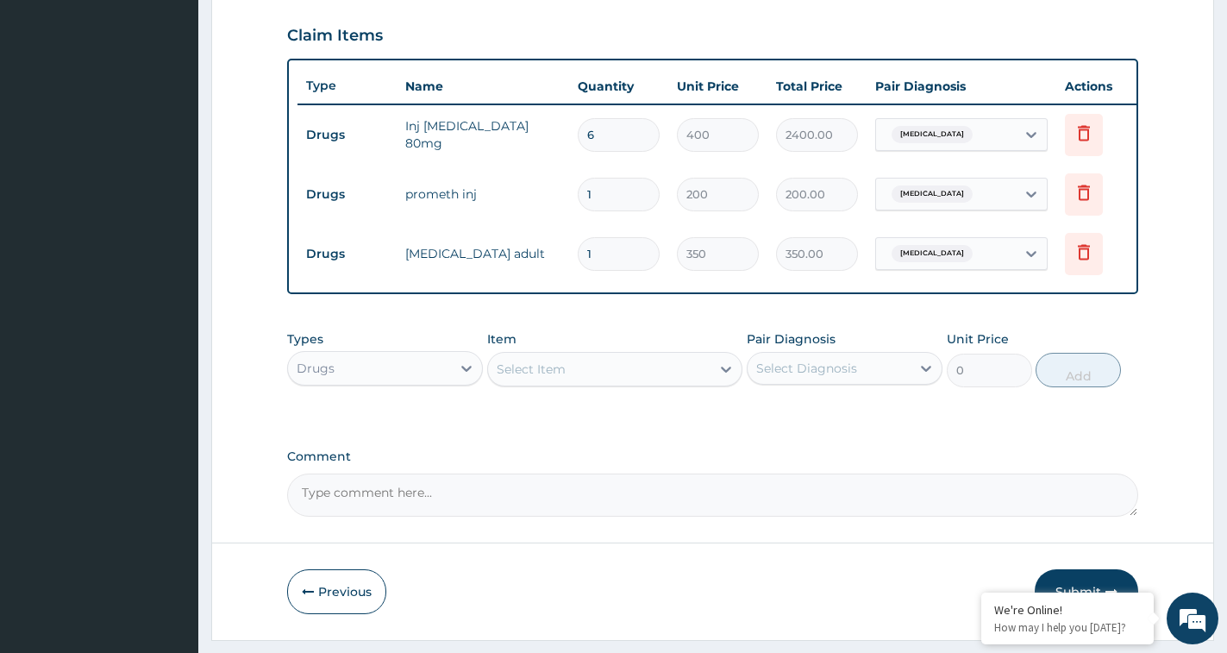
drag, startPoint x: 600, startPoint y: 255, endPoint x: 573, endPoint y: 264, distance: 28.9
click at [573, 263] on td "1" at bounding box center [618, 254] width 99 height 51
type input "6"
type input "2100.00"
type input "6"
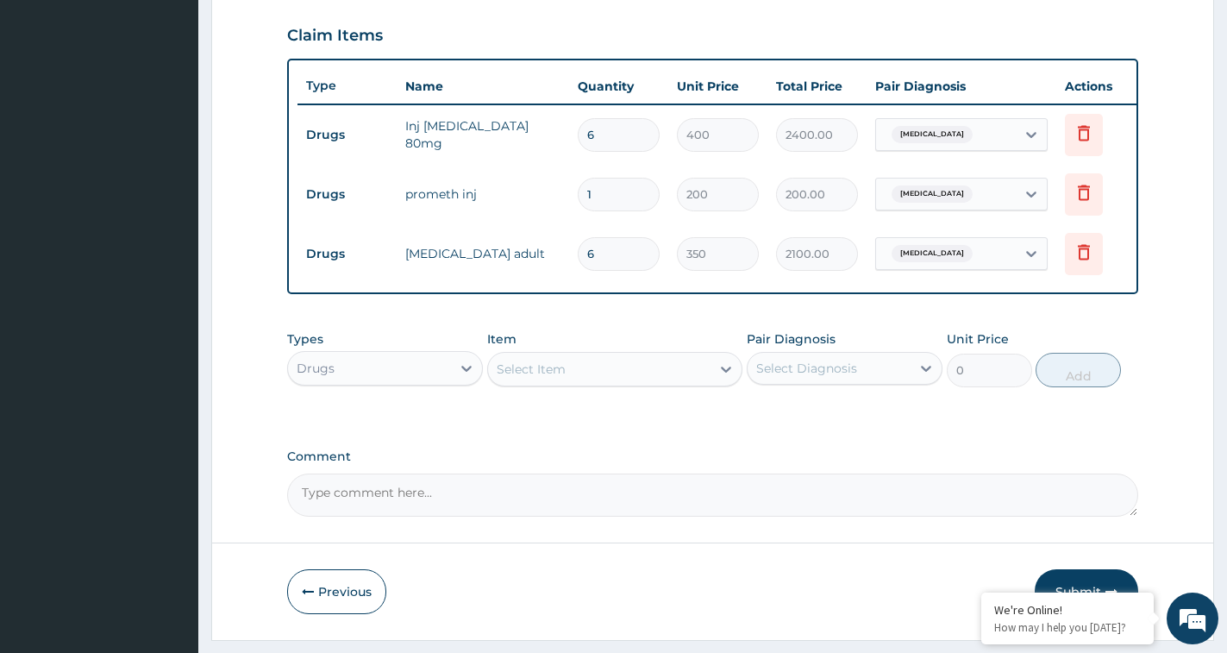
click at [608, 383] on div "Select Item" at bounding box center [599, 369] width 222 height 28
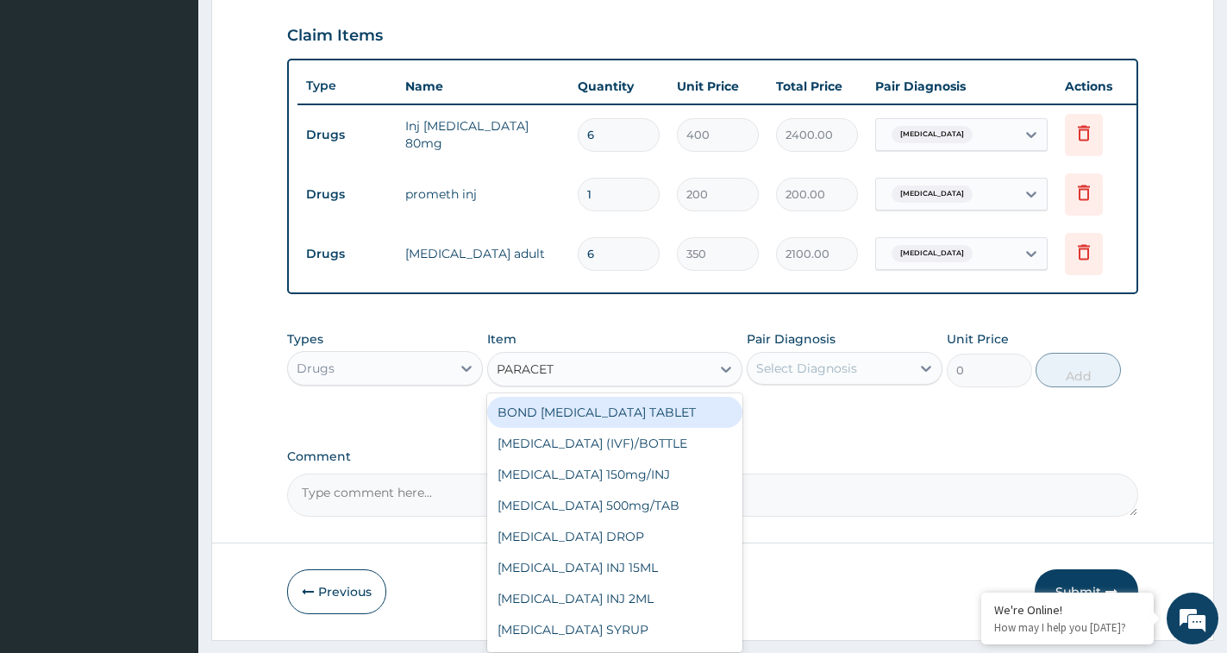
type input "PARACETA"
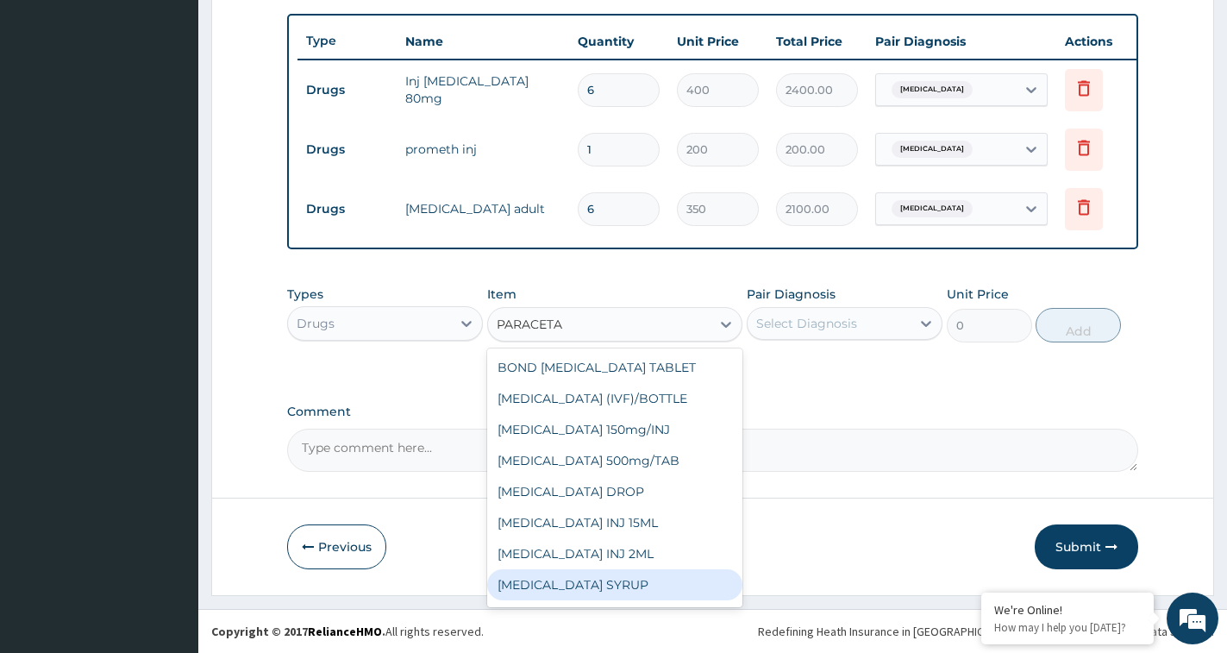
scroll to position [121, 0]
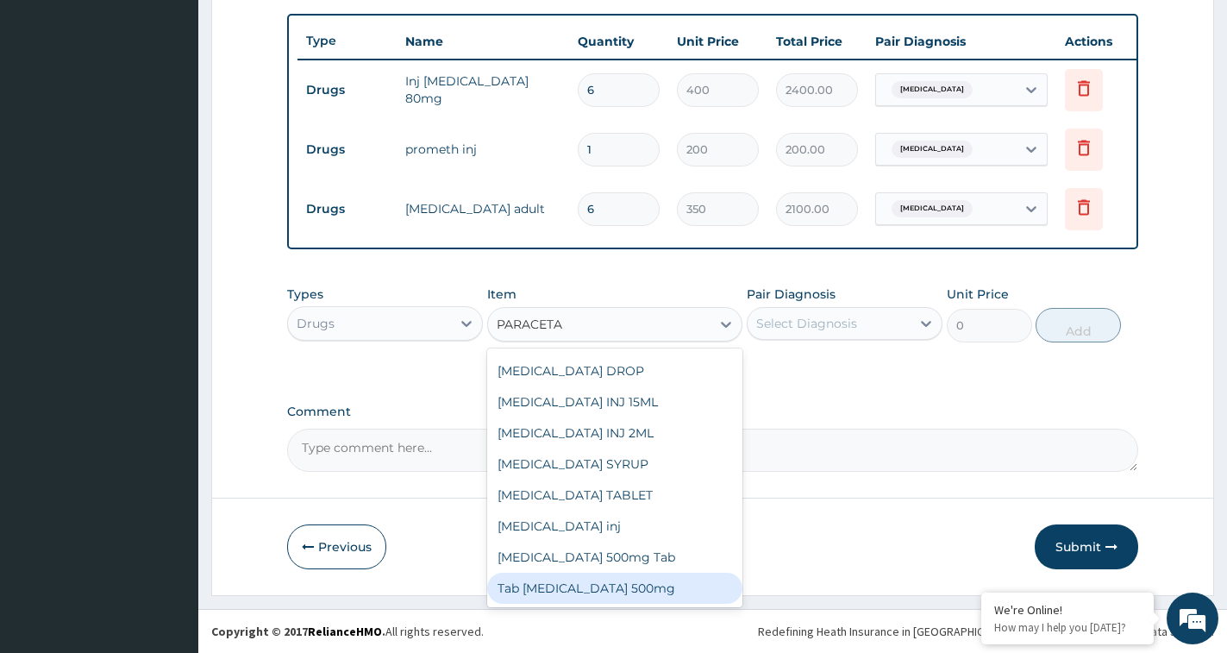
click at [618, 593] on div "Tab [MEDICAL_DATA] 500mg" at bounding box center [614, 588] width 255 height 31
type input "20"
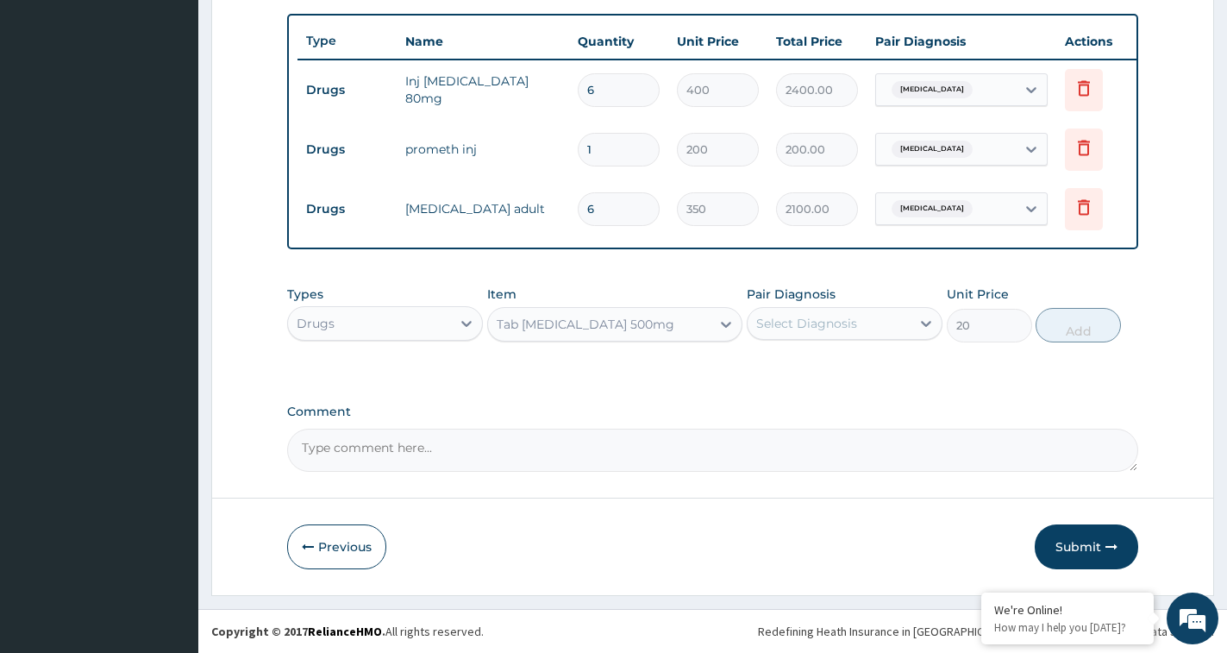
click at [820, 316] on div "Select Diagnosis" at bounding box center [806, 323] width 101 height 17
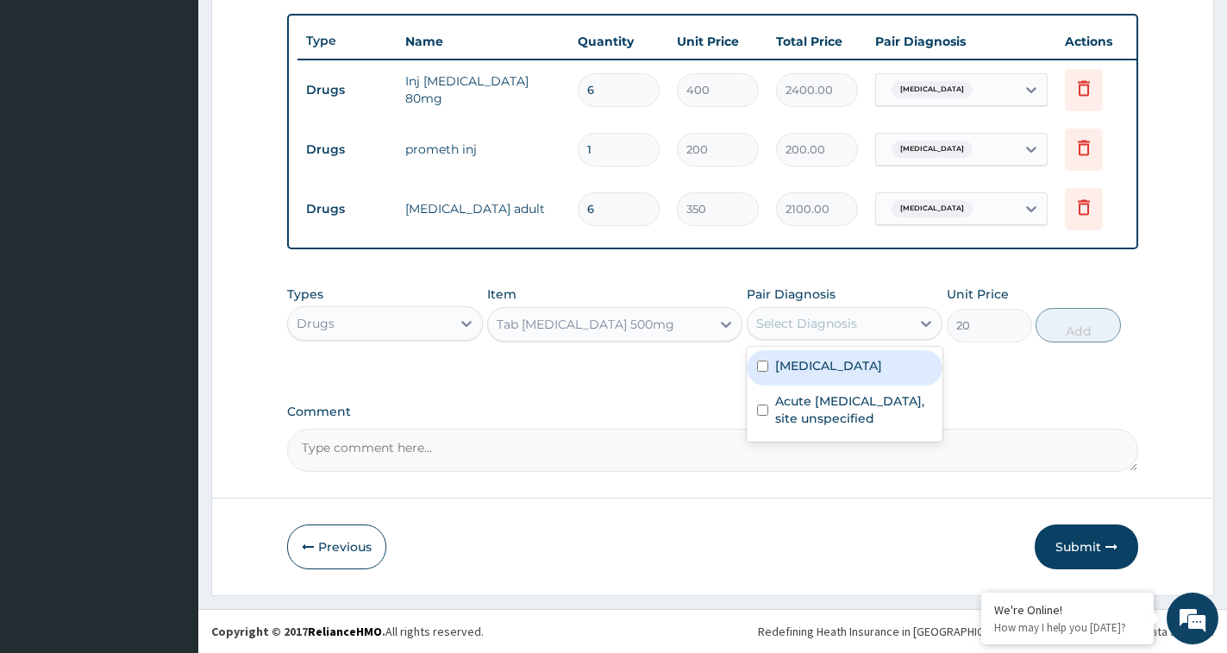
click at [814, 366] on label "[MEDICAL_DATA]" at bounding box center [828, 365] width 107 height 17
checkbox input "true"
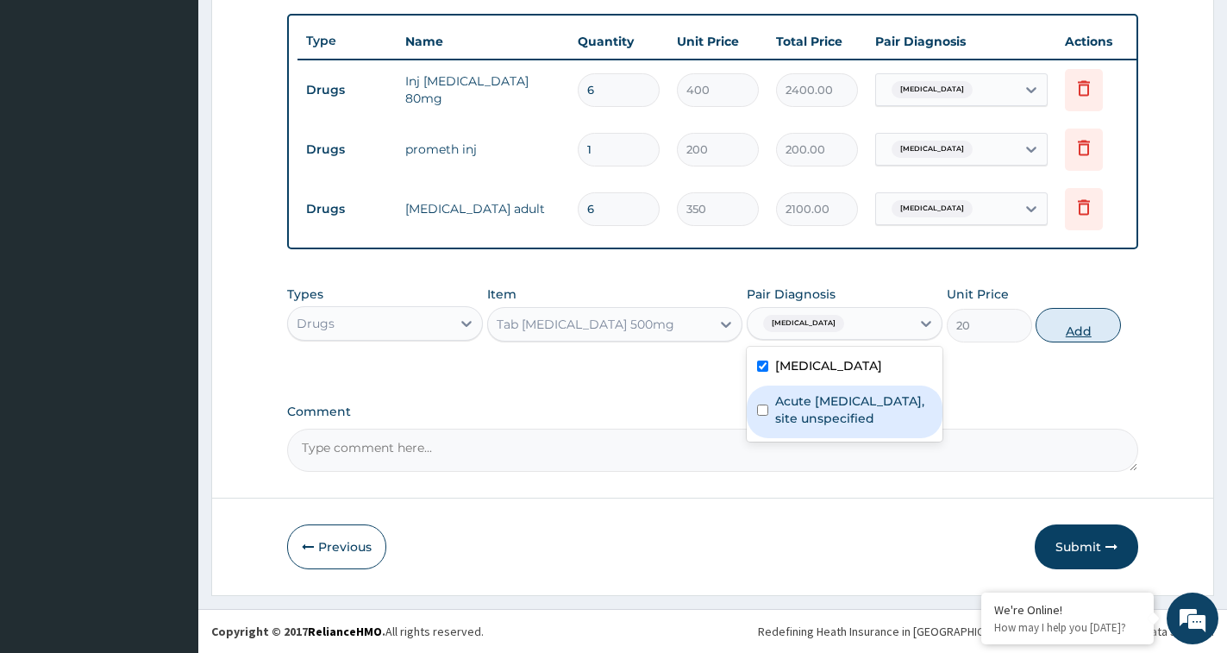
click at [1057, 318] on button "Add" at bounding box center [1078, 325] width 85 height 34
type input "0"
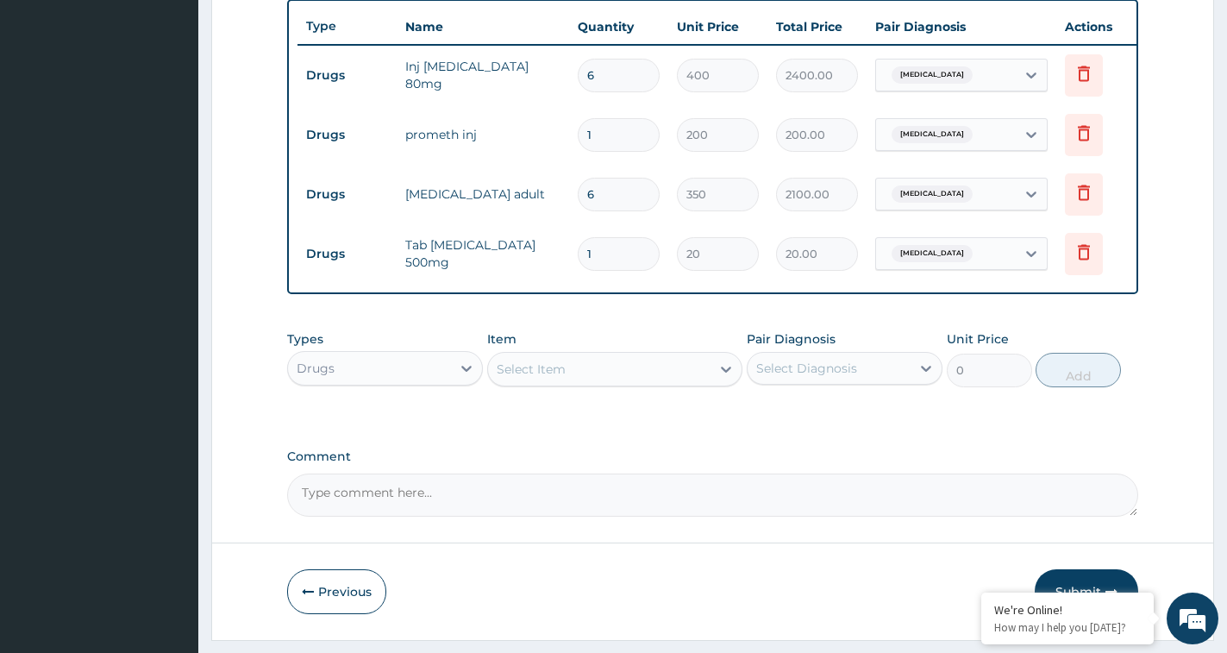
click at [612, 247] on input "1" at bounding box center [619, 254] width 82 height 34
type input "12"
type input "240.00"
type input "12"
click at [602, 383] on div "Select Item" at bounding box center [599, 369] width 222 height 28
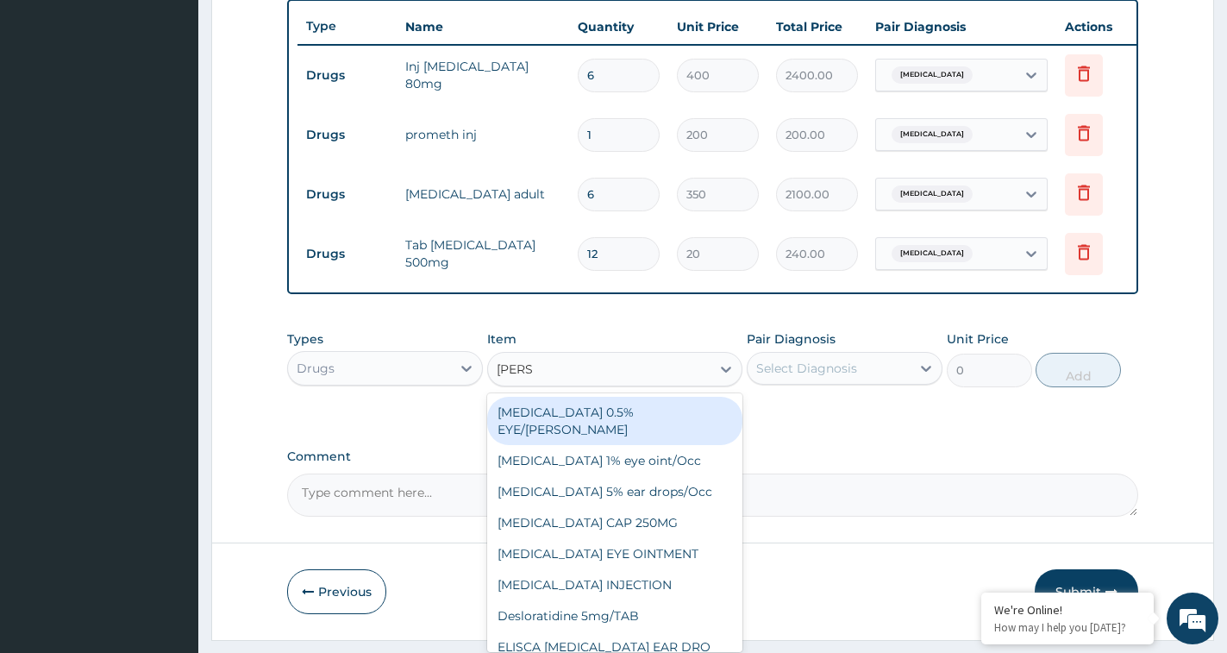
type input "LORAT"
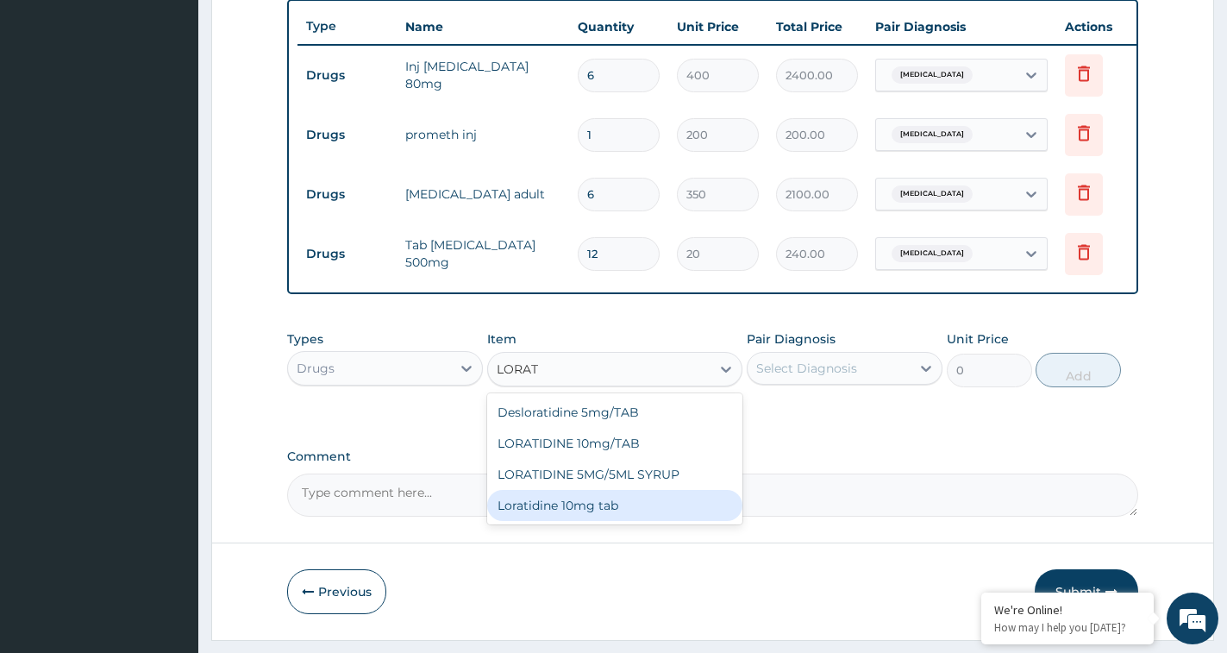
click at [631, 521] on div "Loratidine 10mg tab" at bounding box center [614, 505] width 255 height 31
type input "135"
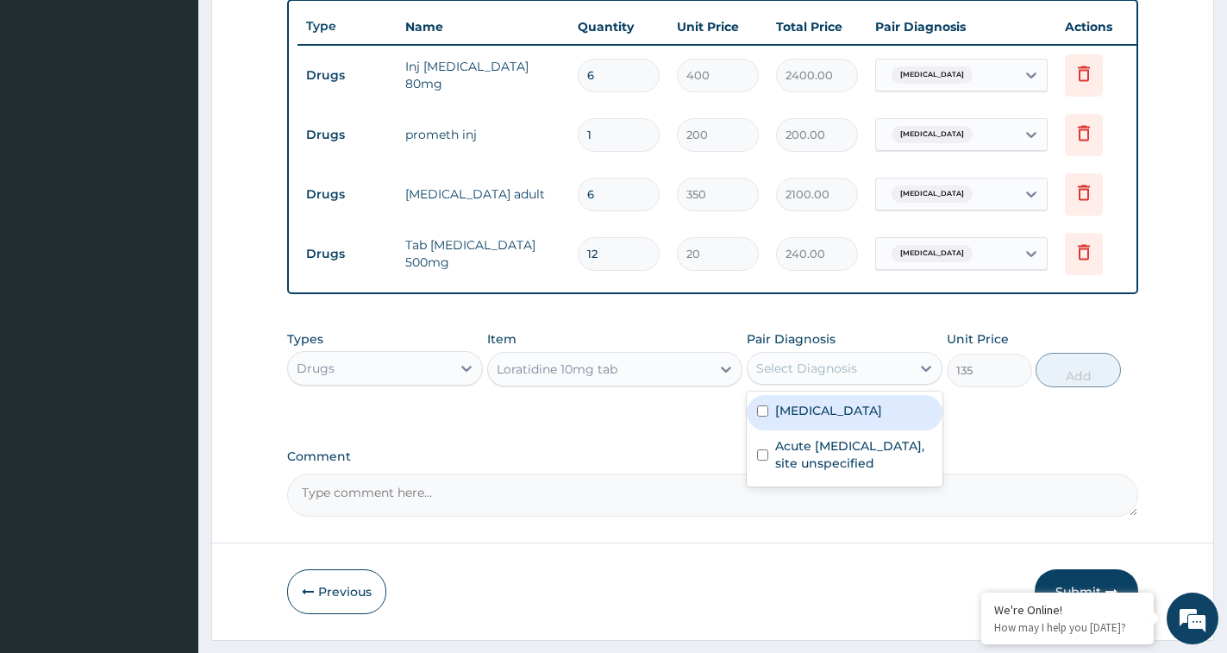
click at [793, 377] on div "Select Diagnosis" at bounding box center [806, 368] width 101 height 17
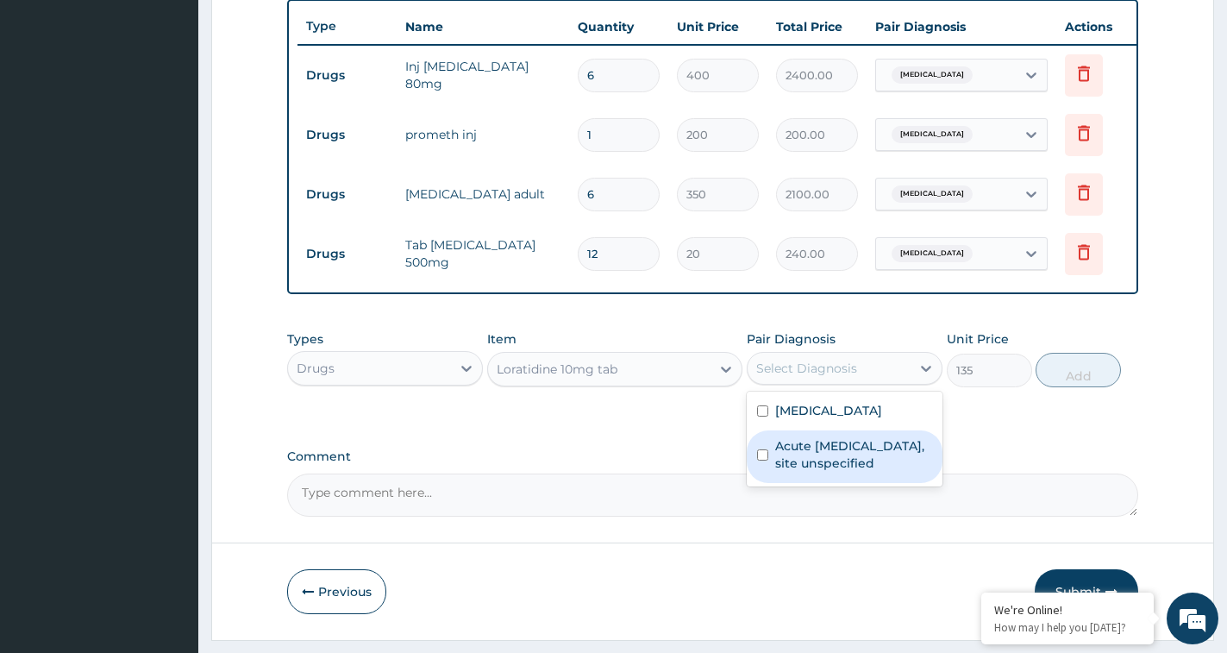
click at [759, 464] on div "Acute upper respiratory infection, site unspecified" at bounding box center [845, 456] width 196 height 53
checkbox input "true"
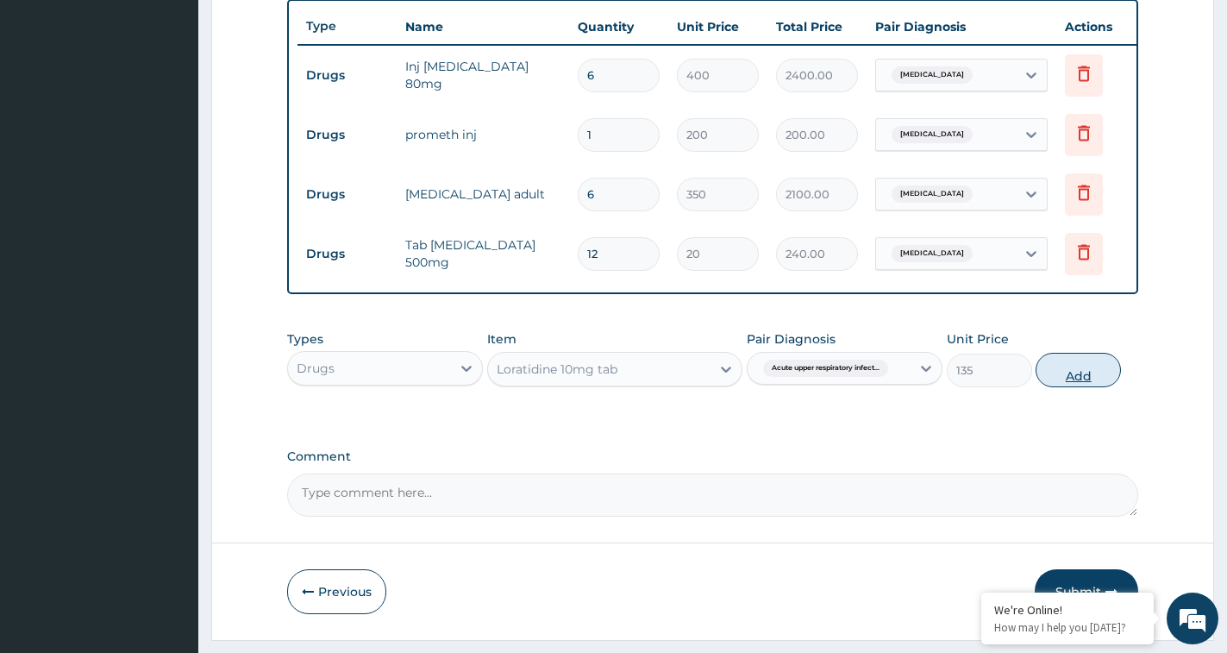
click at [1056, 375] on button "Add" at bounding box center [1078, 370] width 85 height 34
type input "0"
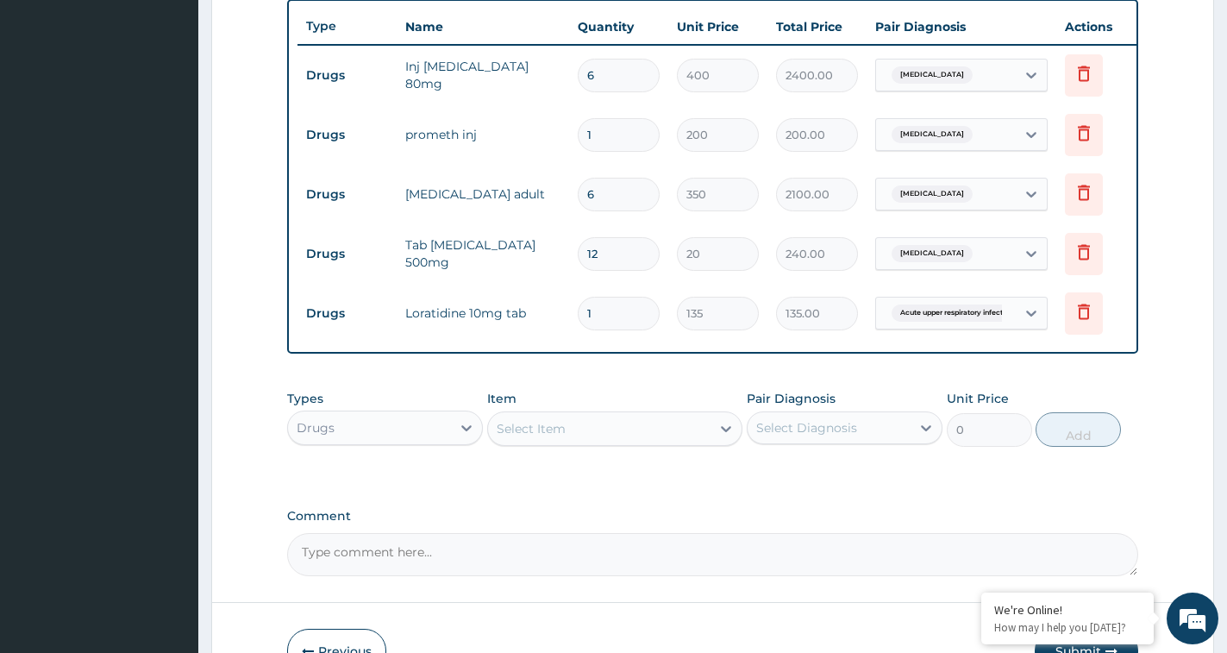
drag, startPoint x: 625, startPoint y: 291, endPoint x: 607, endPoint y: 339, distance: 50.8
click at [534, 298] on tr "Drugs Loratidine 10mg tab 1 135 135.00 Acute upper respiratory infect... Delete" at bounding box center [720, 314] width 845 height 60
drag, startPoint x: 590, startPoint y: 316, endPoint x: 586, endPoint y: 324, distance: 8.9
click at [586, 324] on input "1" at bounding box center [619, 314] width 82 height 34
type input "5"
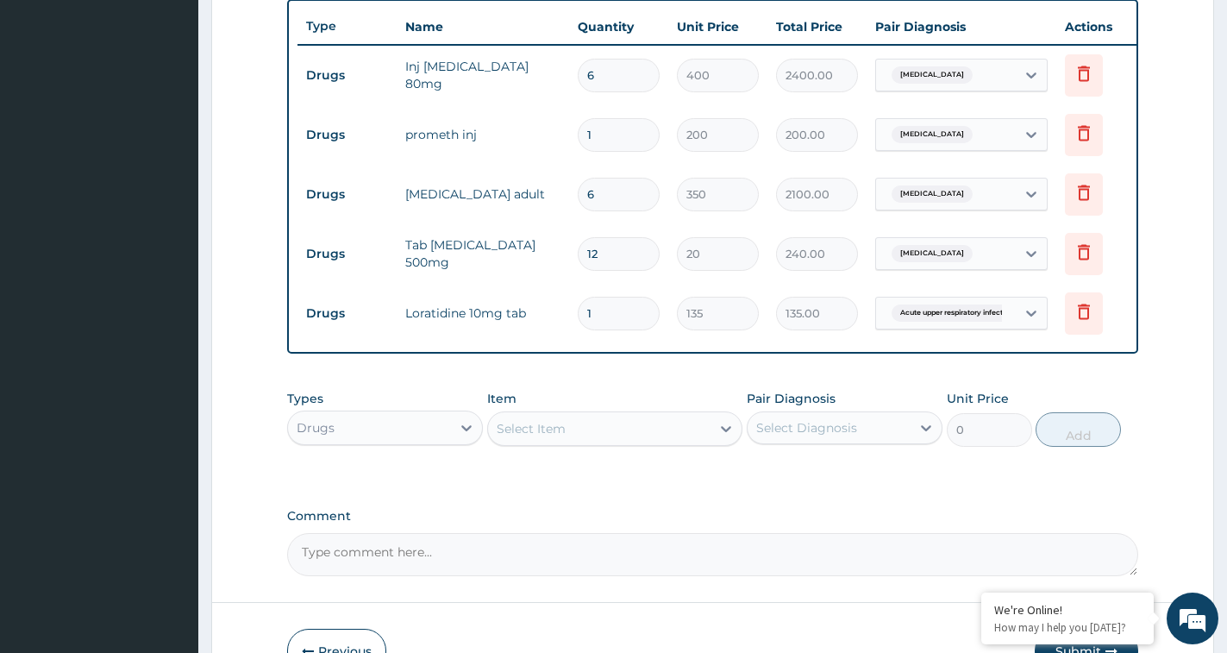
type input "675.00"
type input "5"
click at [586, 438] on div "Select Item" at bounding box center [599, 429] width 222 height 28
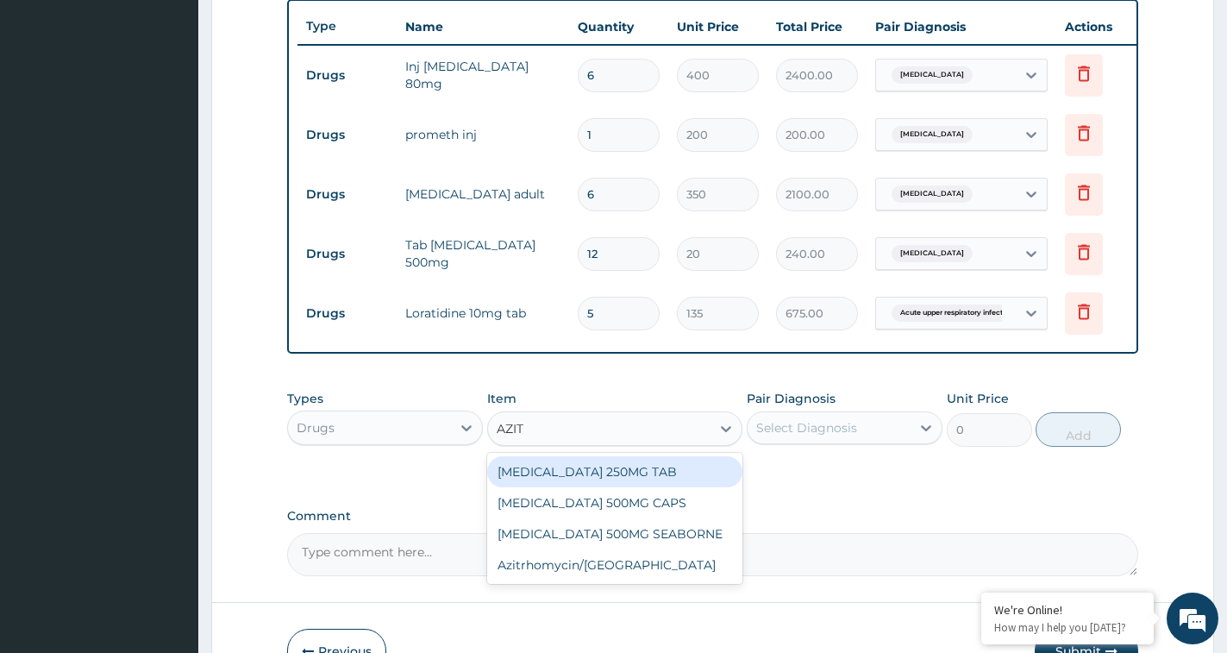
type input "AZITH"
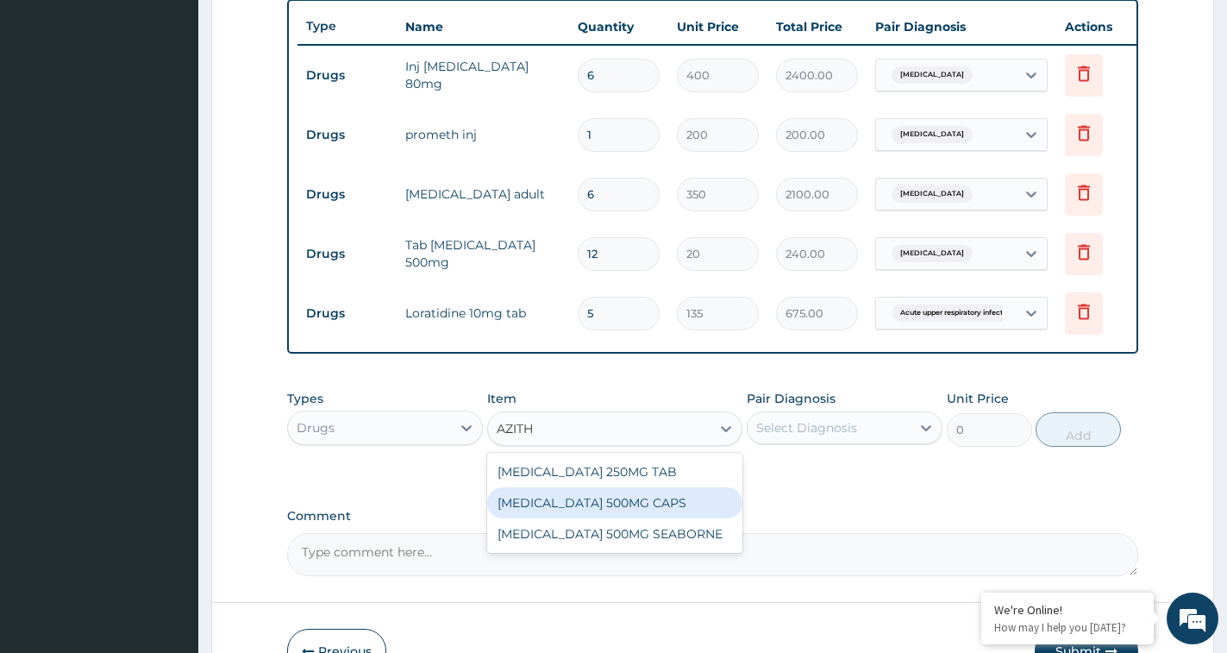
click at [636, 518] on div "[MEDICAL_DATA] 500MG CAPS" at bounding box center [614, 502] width 255 height 31
type input "131.25"
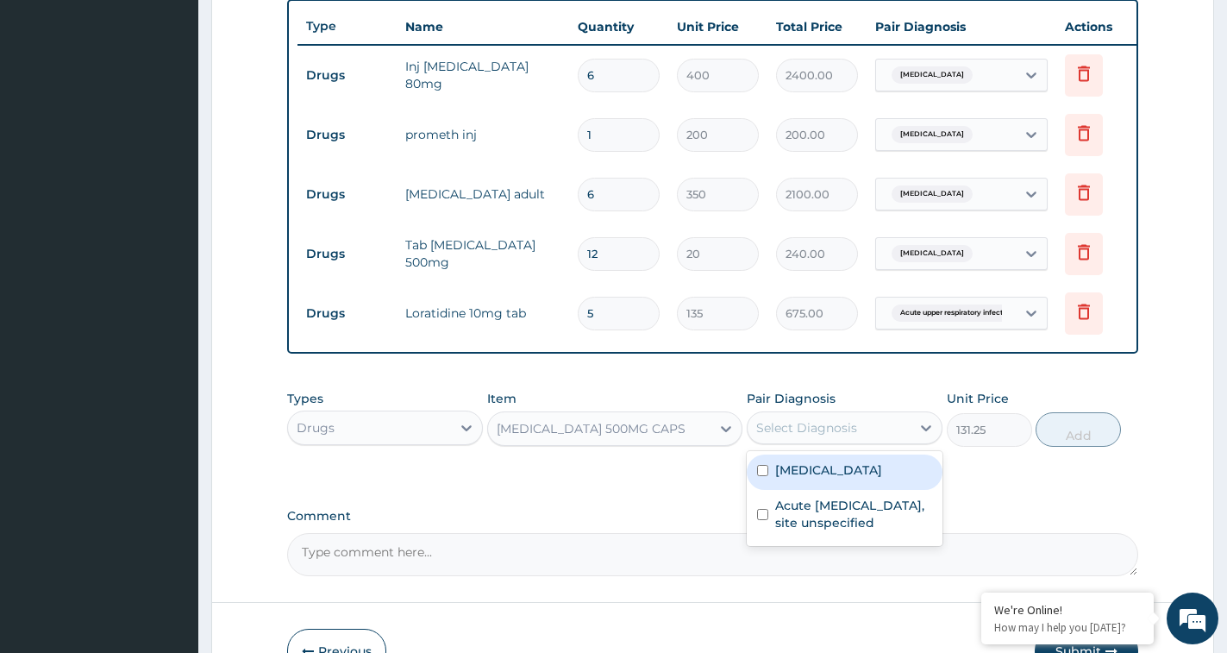
click at [834, 431] on div "Select Diagnosis" at bounding box center [829, 428] width 163 height 28
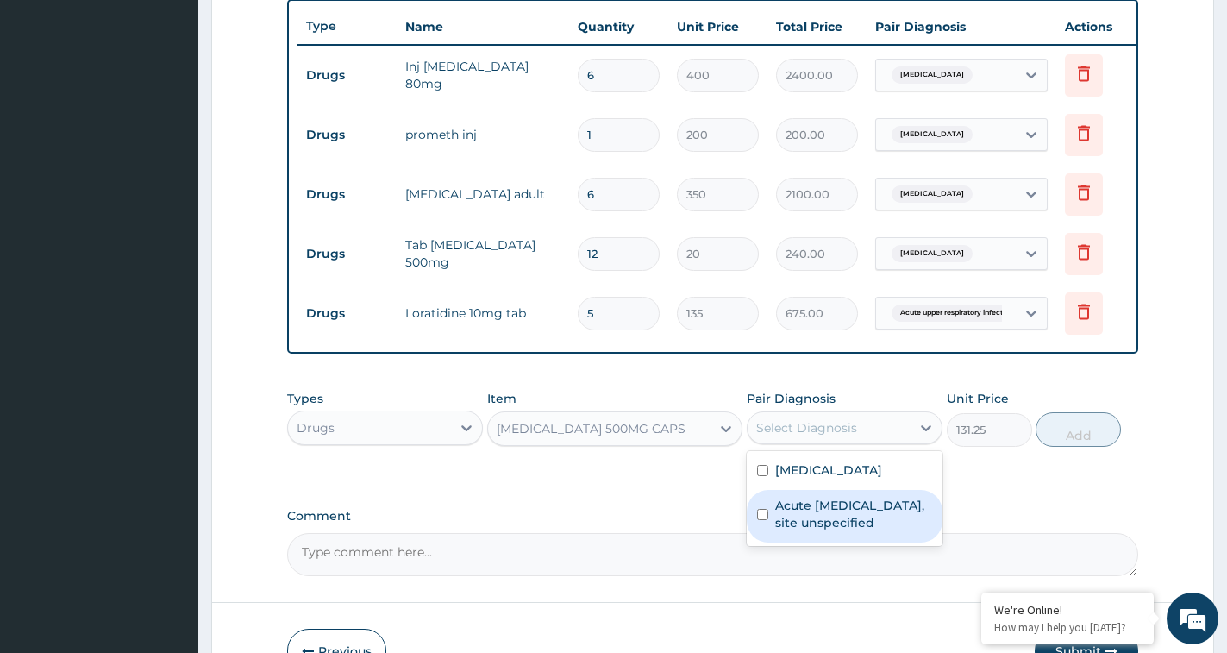
click at [795, 531] on label "Acute upper respiratory infection, site unspecified" at bounding box center [853, 514] width 157 height 34
checkbox input "true"
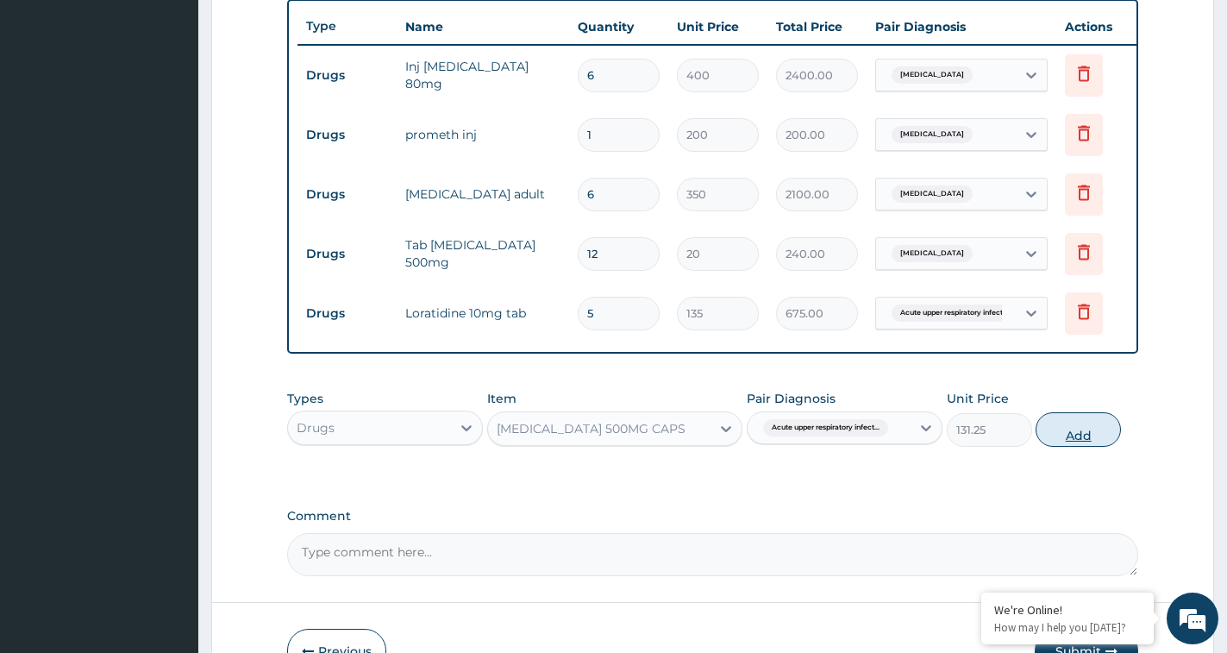
click at [1053, 438] on button "Add" at bounding box center [1078, 429] width 85 height 34
type input "0"
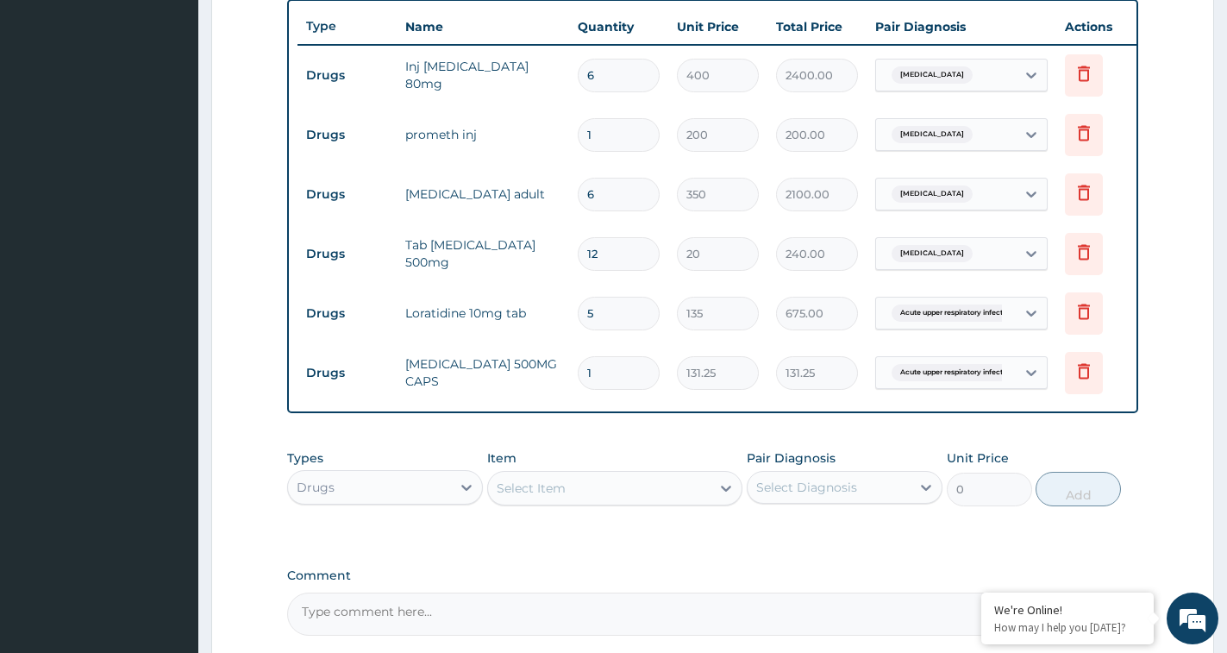
type input "0.00"
type input "5"
type input "656.25"
type input "5"
click at [565, 497] on div "Select Item" at bounding box center [531, 487] width 69 height 17
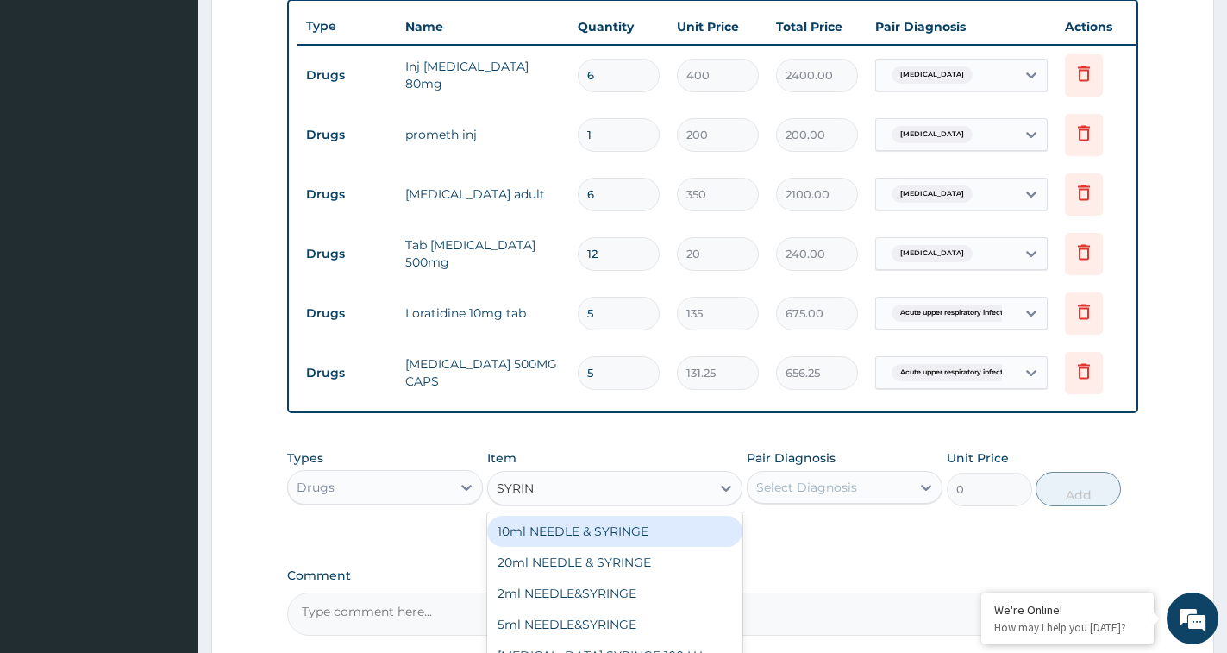
type input "[PERSON_NAME]"
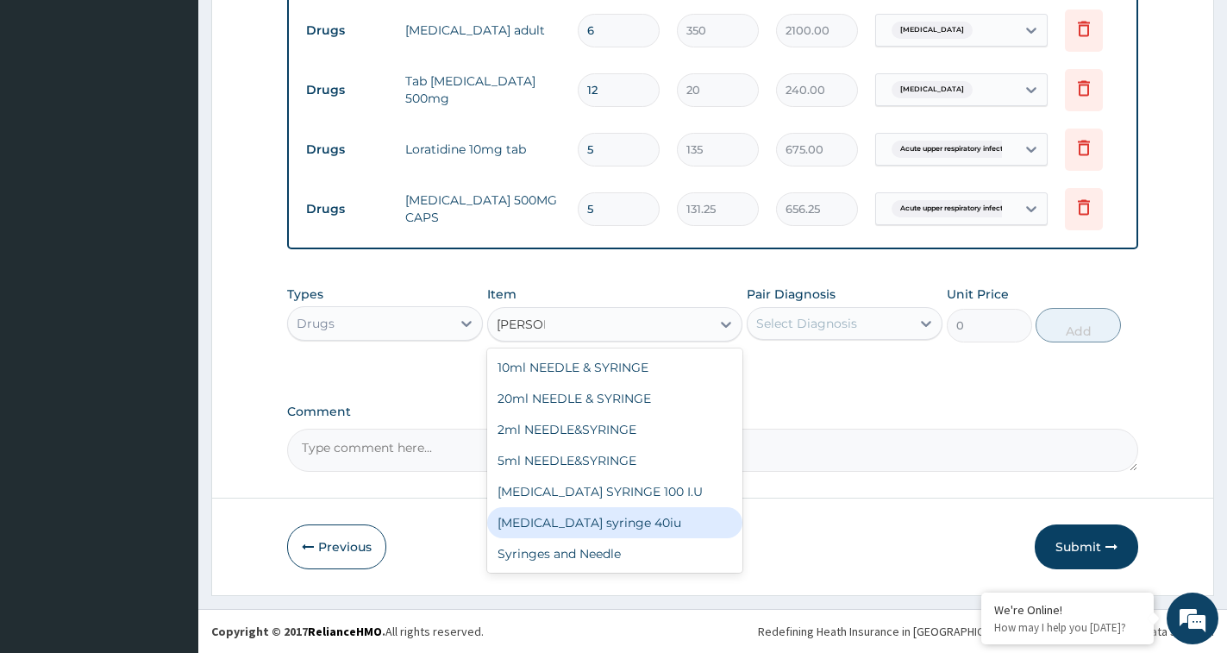
scroll to position [821, 0]
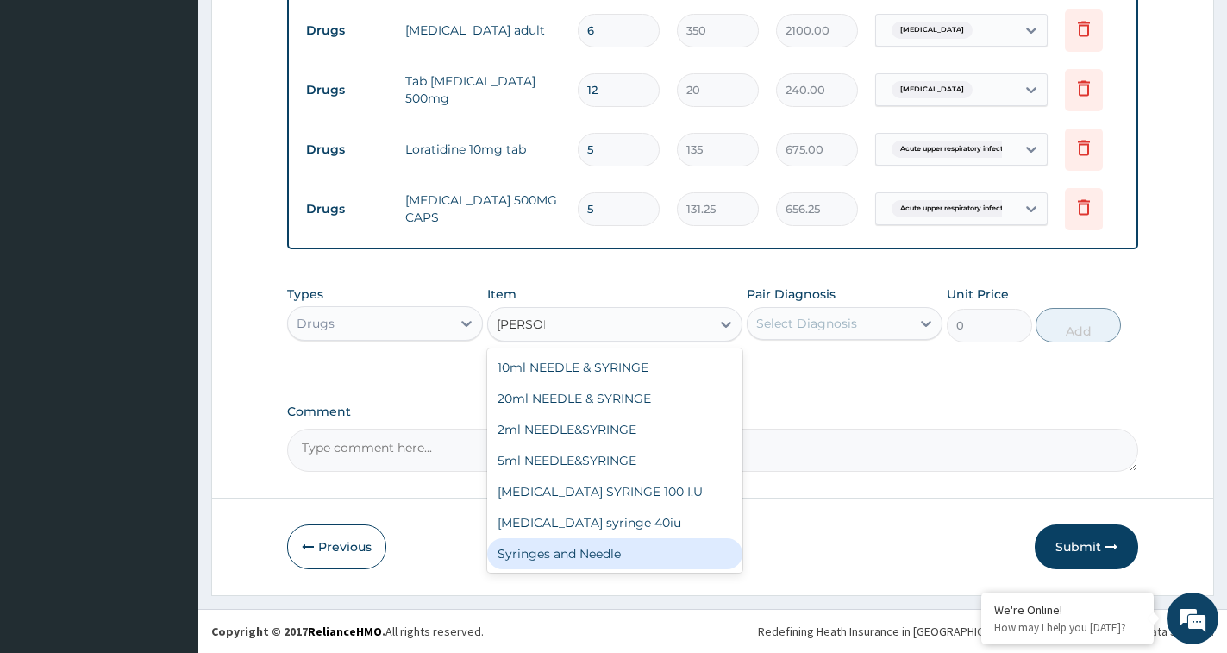
click at [551, 555] on div "Syringes and Needle" at bounding box center [614, 553] width 255 height 31
type input "45"
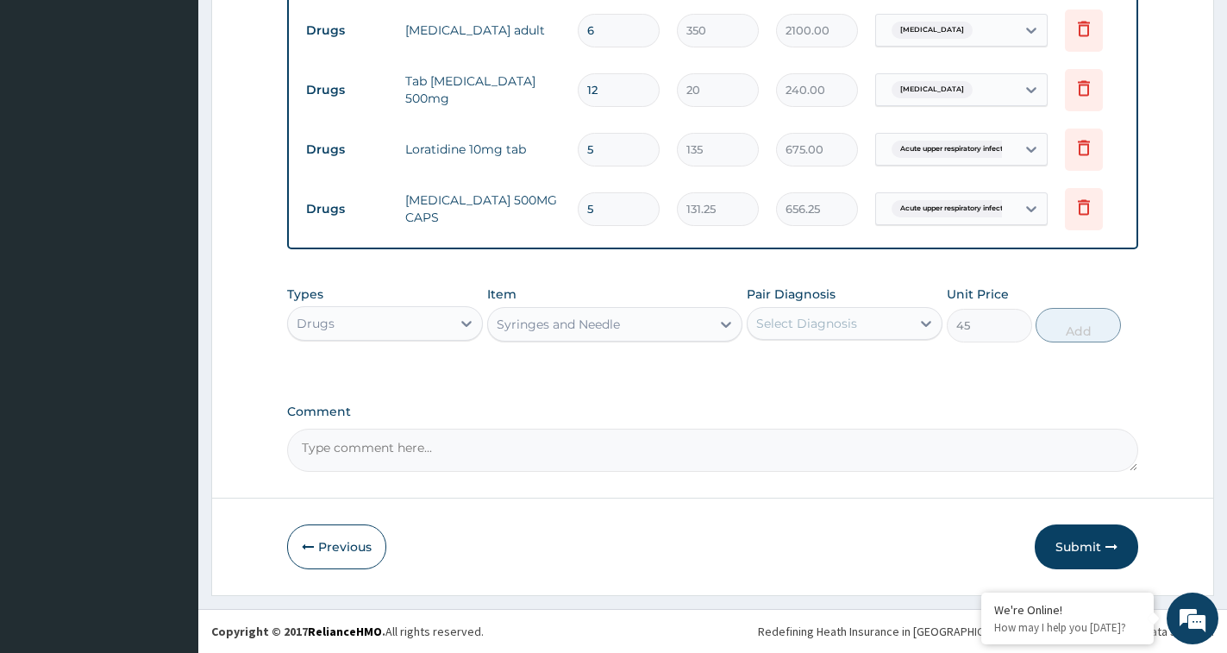
click at [842, 328] on div "Select Diagnosis" at bounding box center [806, 323] width 101 height 17
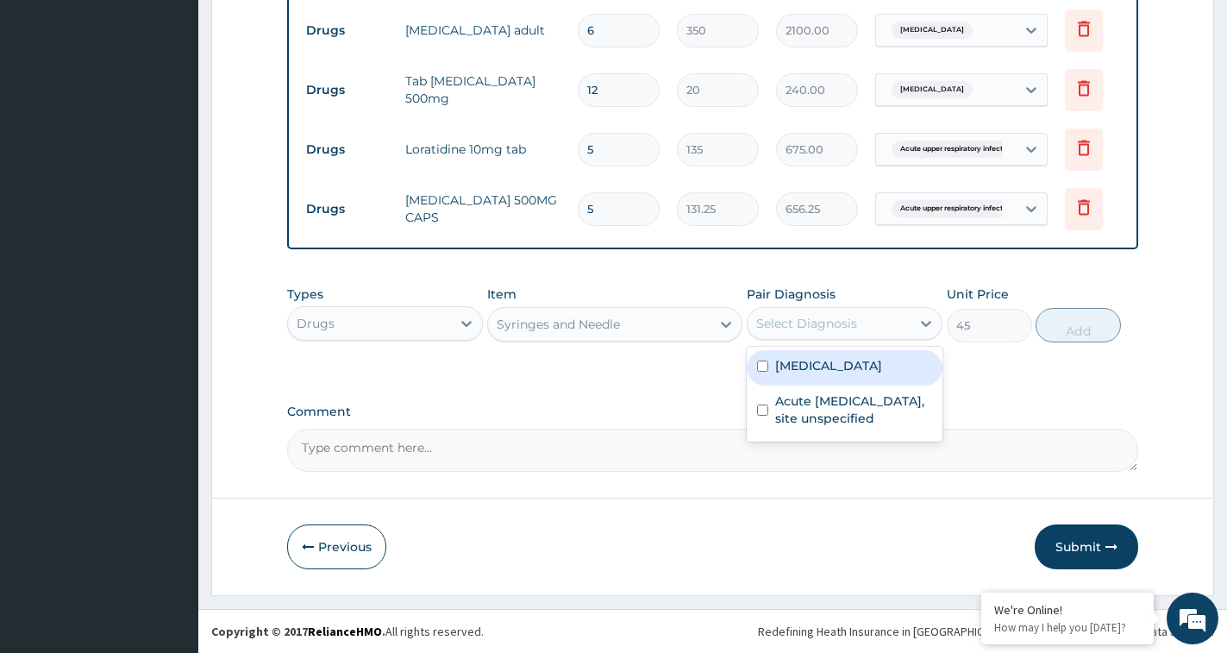
click at [805, 370] on label "[MEDICAL_DATA]" at bounding box center [828, 365] width 107 height 17
checkbox input "true"
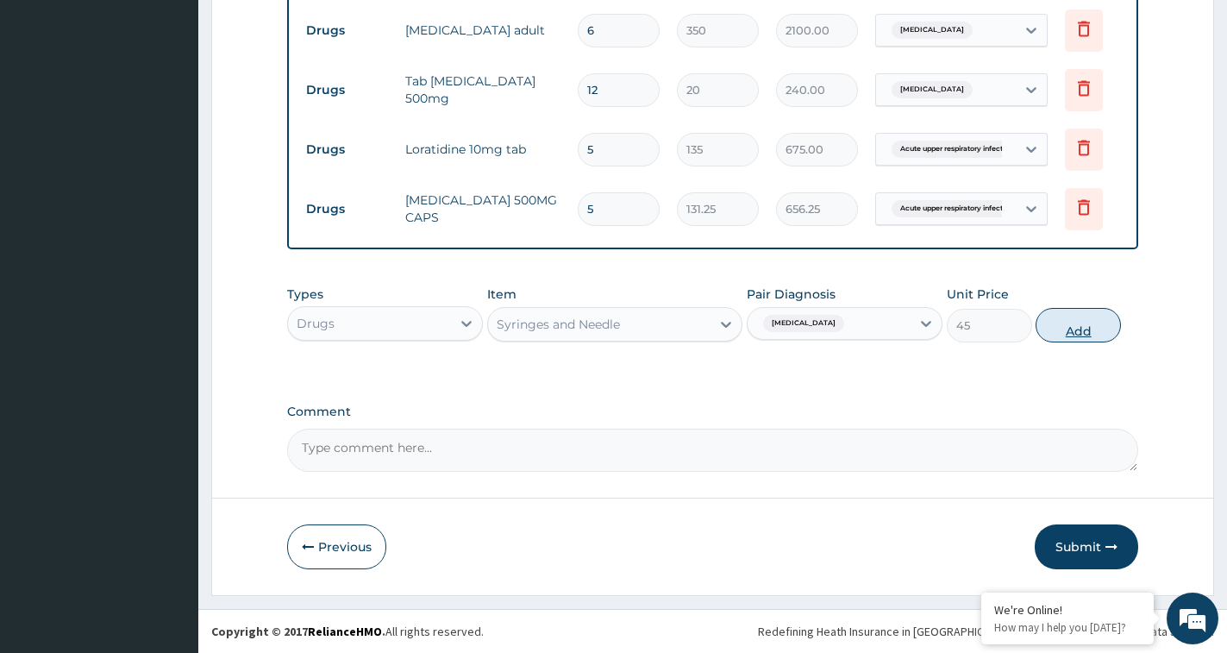
click at [1057, 316] on button "Add" at bounding box center [1078, 325] width 85 height 34
type input "0"
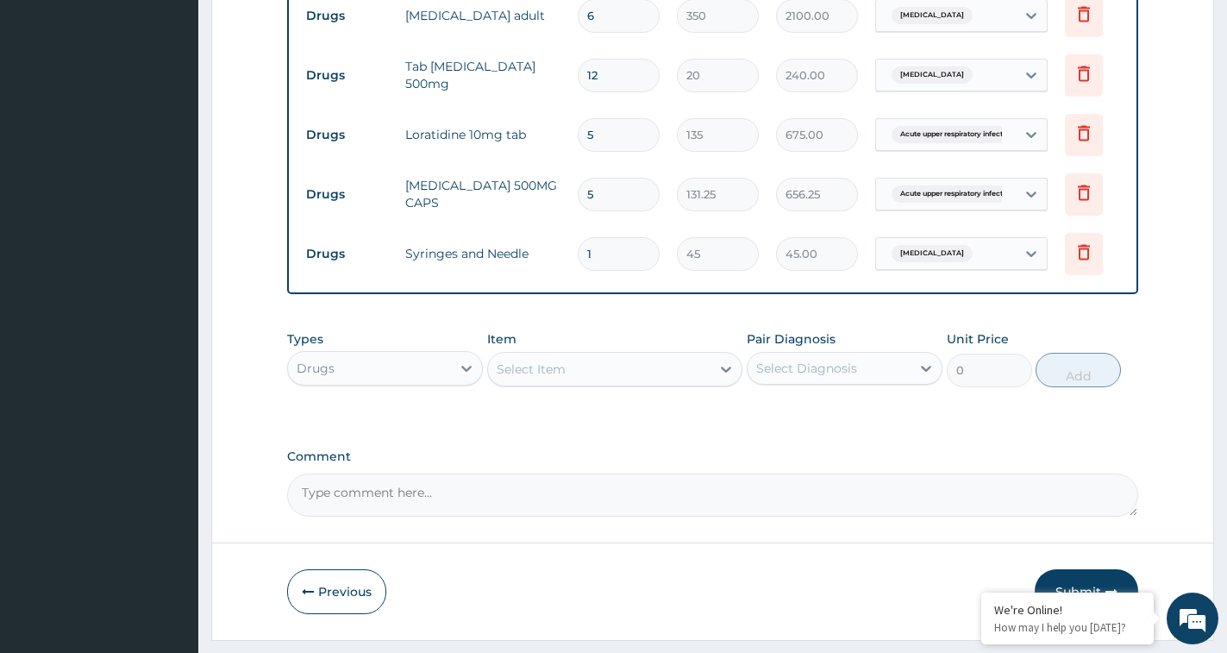
drag, startPoint x: 621, startPoint y: 254, endPoint x: 444, endPoint y: 228, distance: 178.8
click at [444, 228] on tr "Drugs Syringes and Needle 1 45 45.00 [GEOGRAPHIC_DATA][MEDICAL_DATA] Delete" at bounding box center [720, 254] width 845 height 60
type input "3"
type input "135.00"
type input "3"
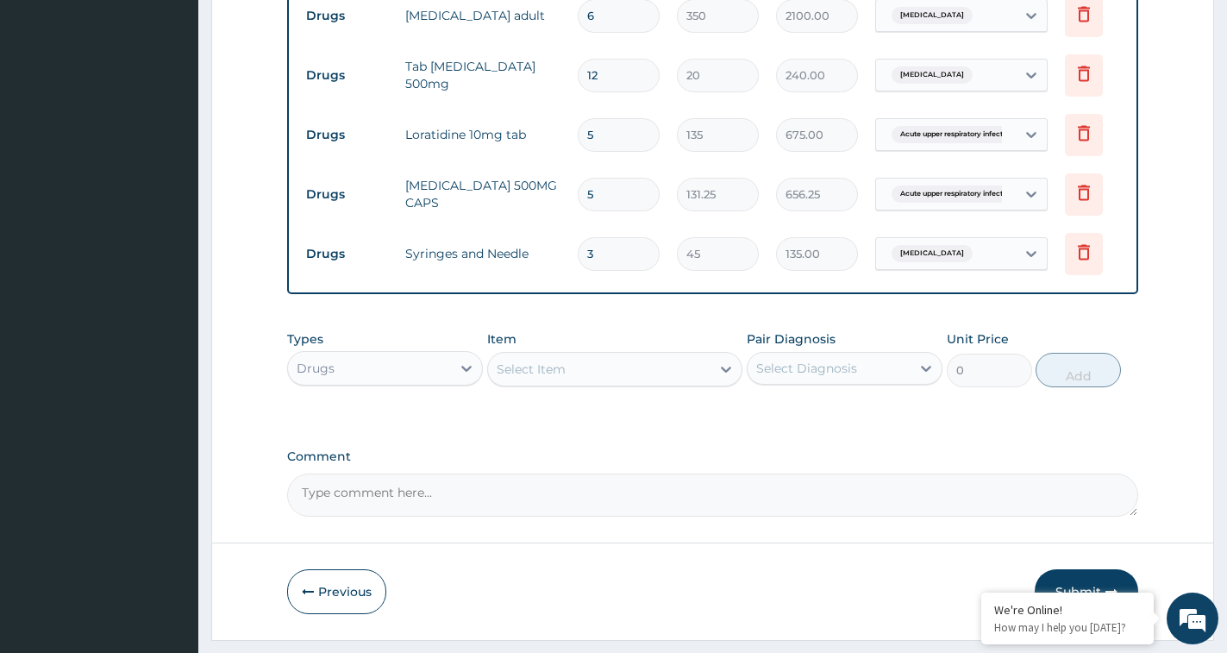
click at [648, 379] on div "Select Item" at bounding box center [599, 369] width 222 height 28
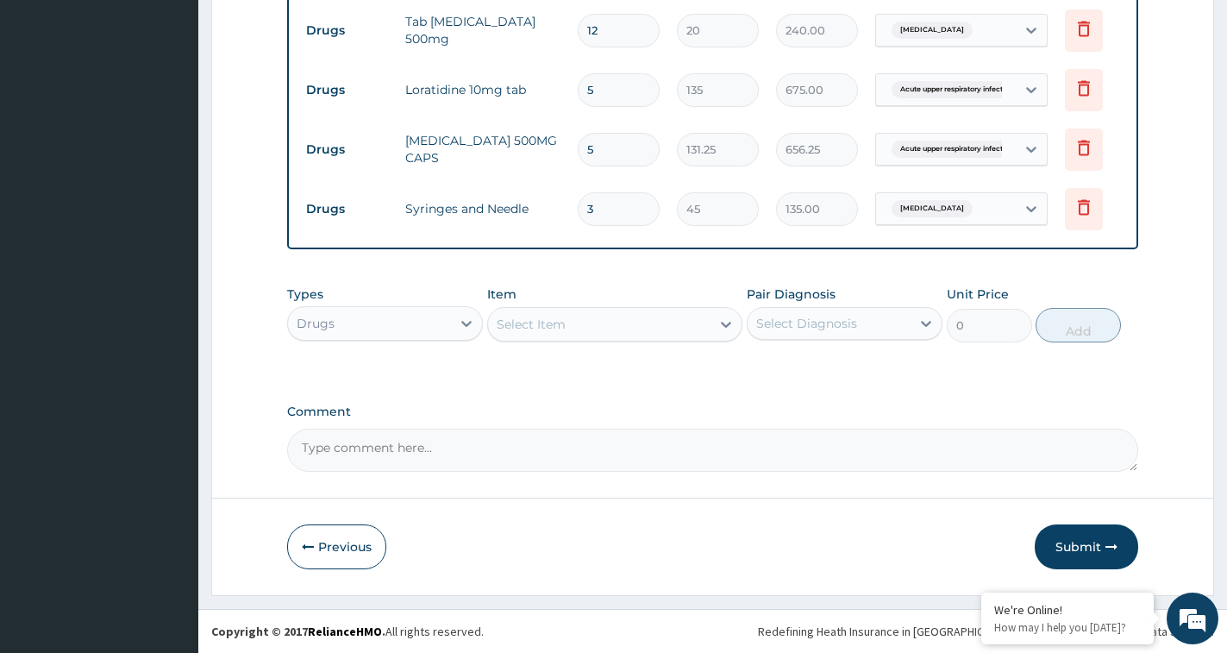
scroll to position [880, 0]
click at [443, 332] on div "Drugs" at bounding box center [369, 324] width 163 height 28
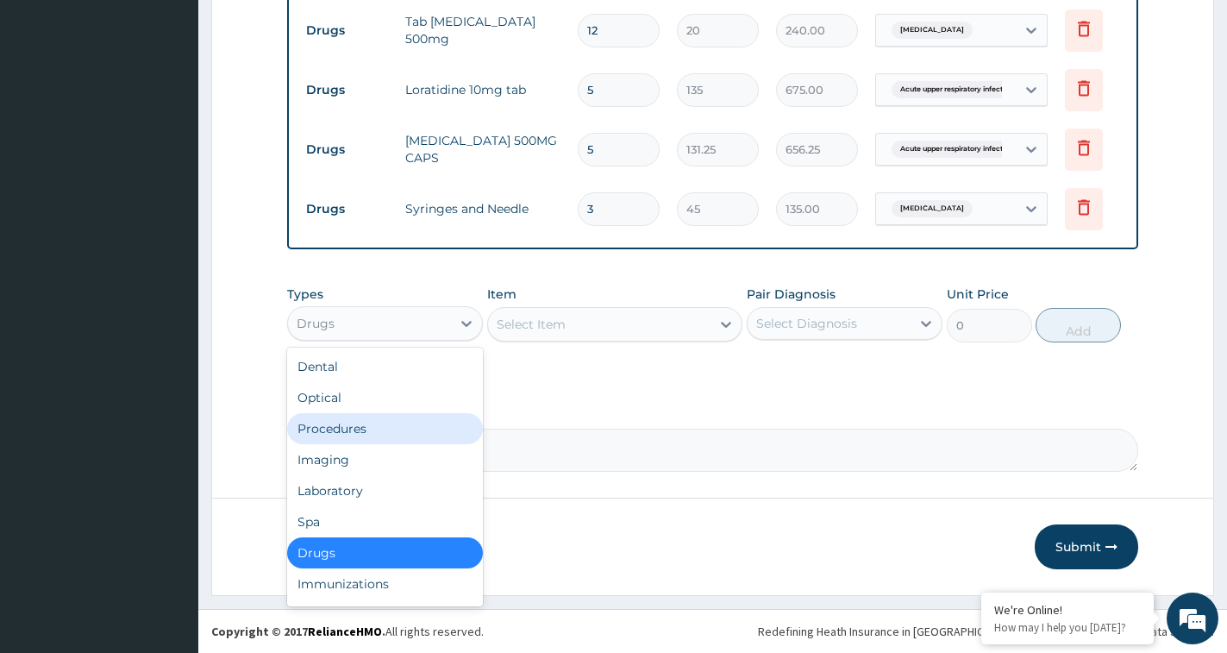
click at [344, 432] on div "Procedures" at bounding box center [385, 428] width 196 height 31
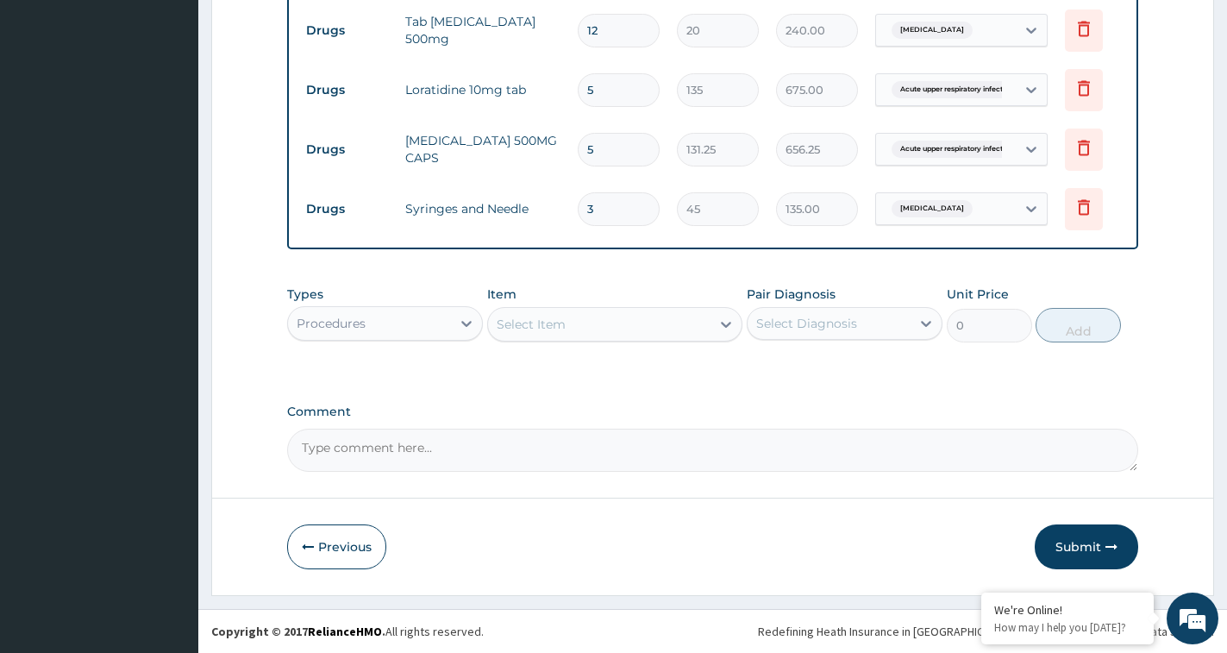
click at [582, 323] on div "Select Item" at bounding box center [599, 324] width 222 height 28
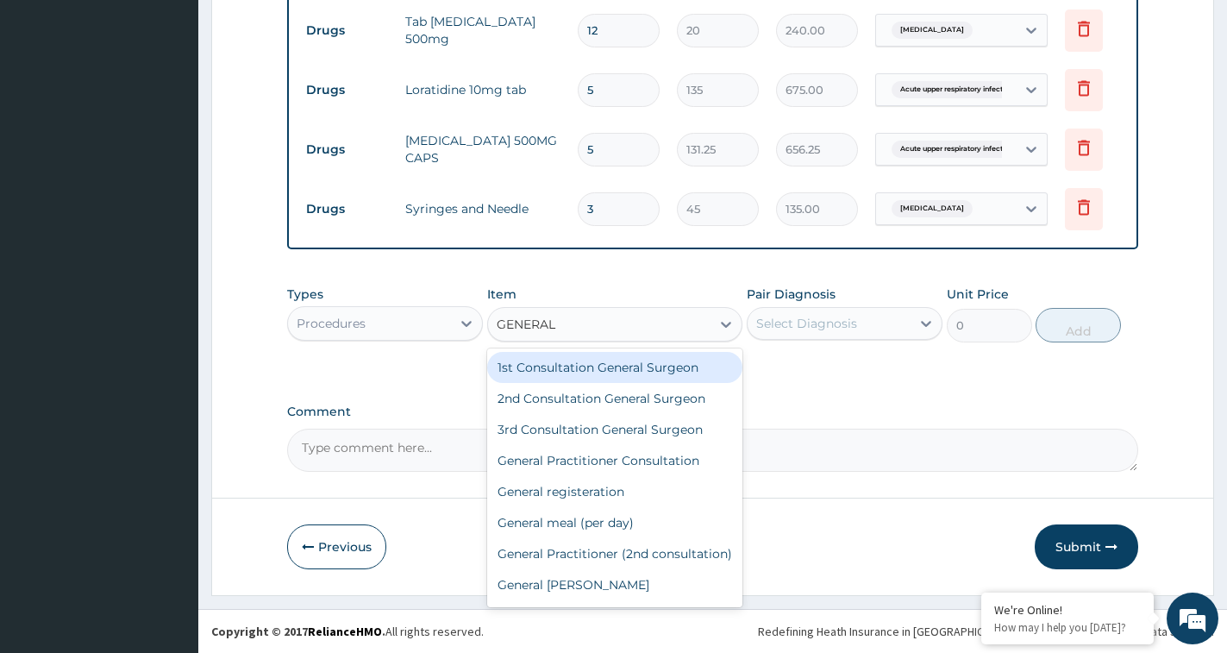
type input "GENERAL"
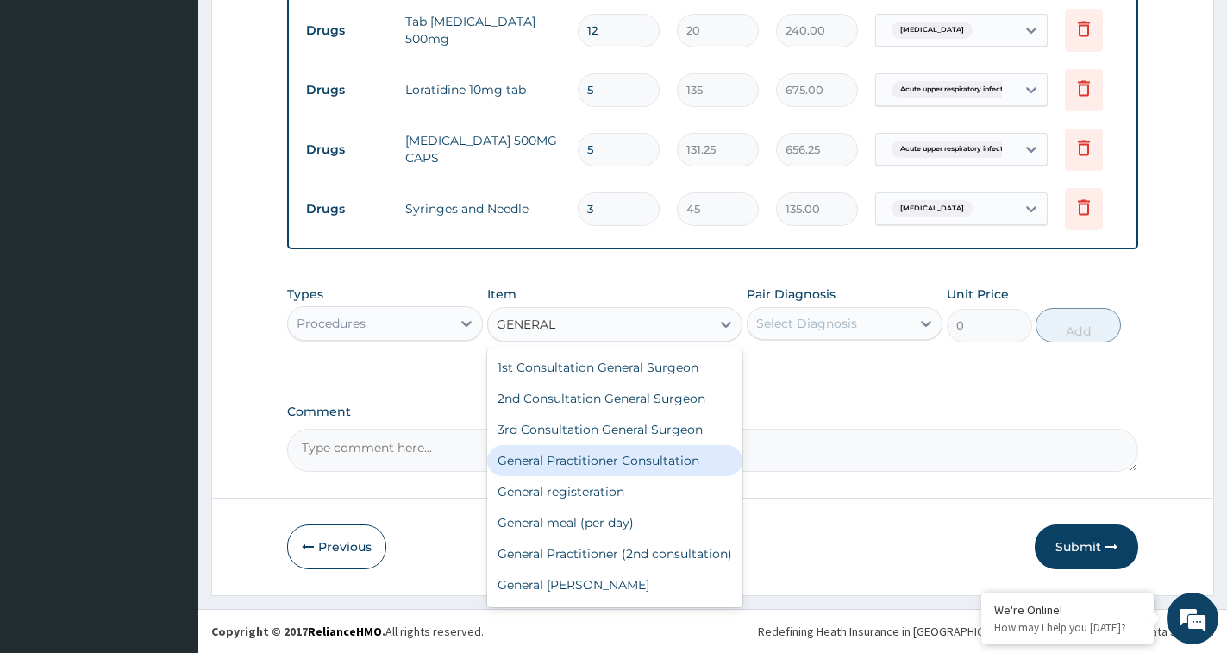
click at [653, 467] on div "General Practitioner Consultation" at bounding box center [614, 460] width 255 height 31
type input "3000"
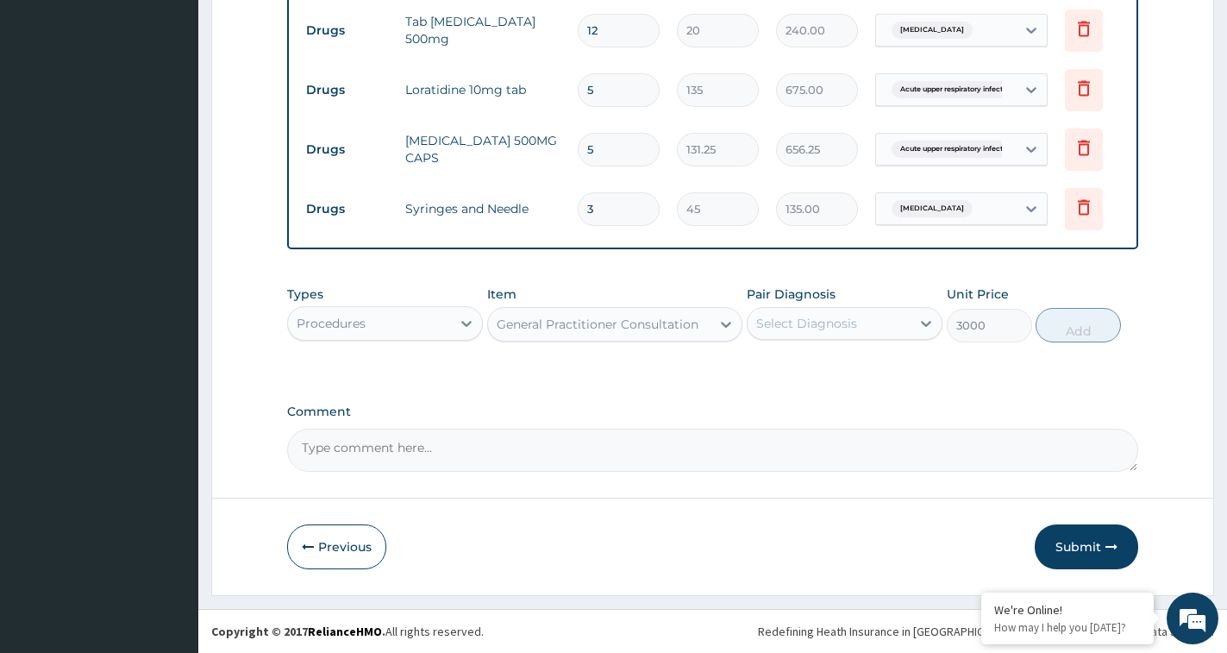
click at [887, 330] on div "Select Diagnosis" at bounding box center [829, 324] width 163 height 28
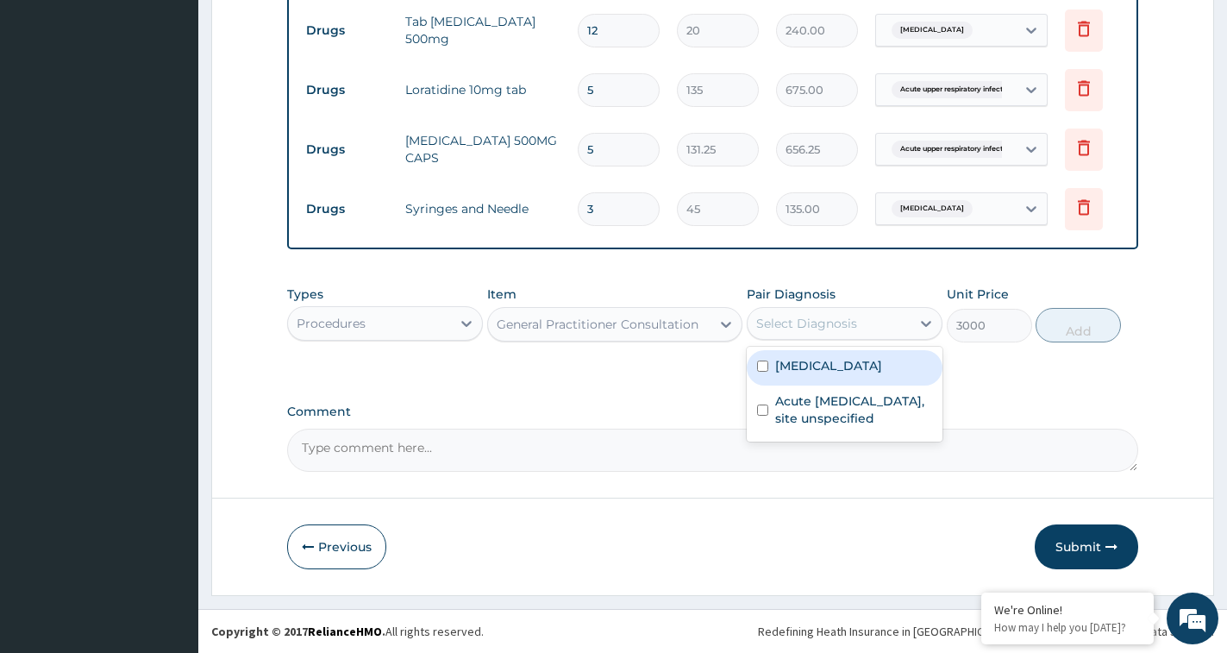
click at [851, 379] on div "[MEDICAL_DATA]" at bounding box center [845, 367] width 196 height 35
checkbox input "true"
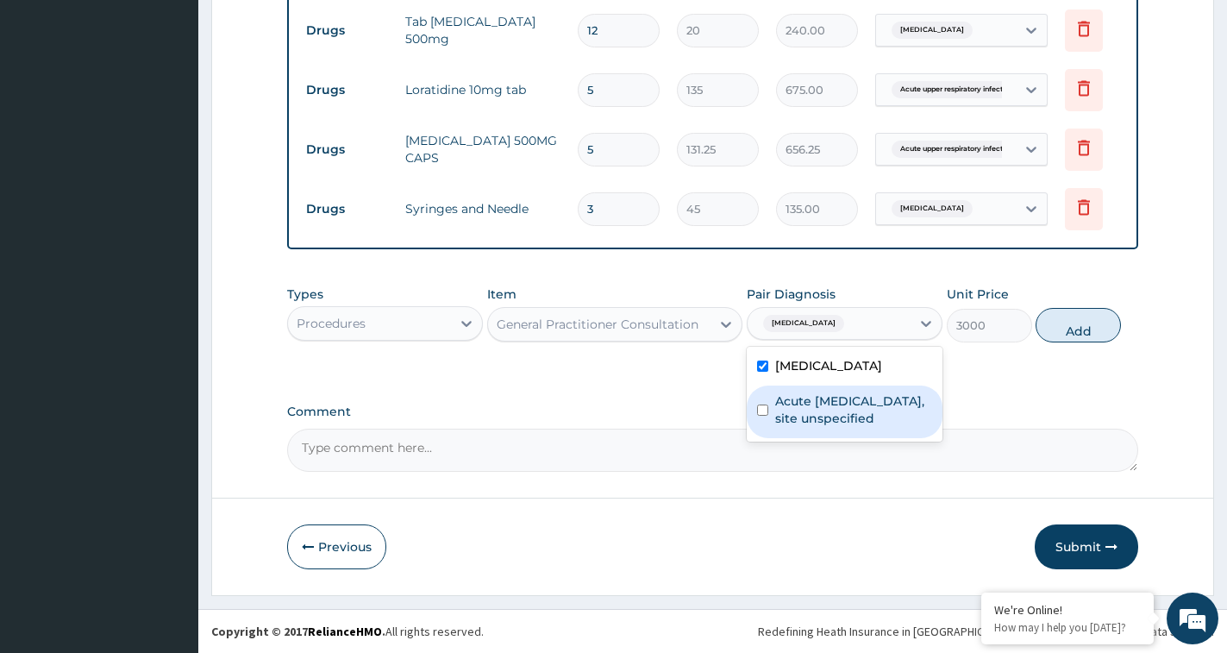
drag, startPoint x: 825, startPoint y: 414, endPoint x: 870, endPoint y: 402, distance: 46.4
click at [839, 412] on label "Acute upper respiratory infection, site unspecified" at bounding box center [853, 409] width 157 height 34
checkbox input "true"
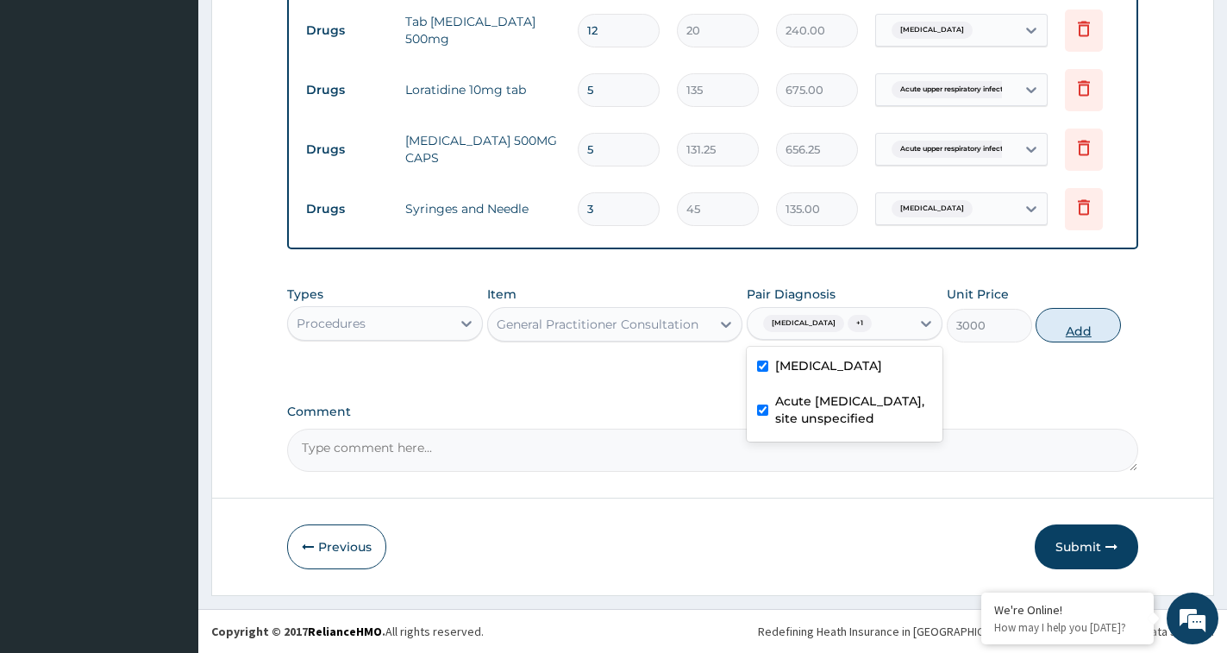
click at [1070, 334] on button "Add" at bounding box center [1078, 325] width 85 height 34
type input "0"
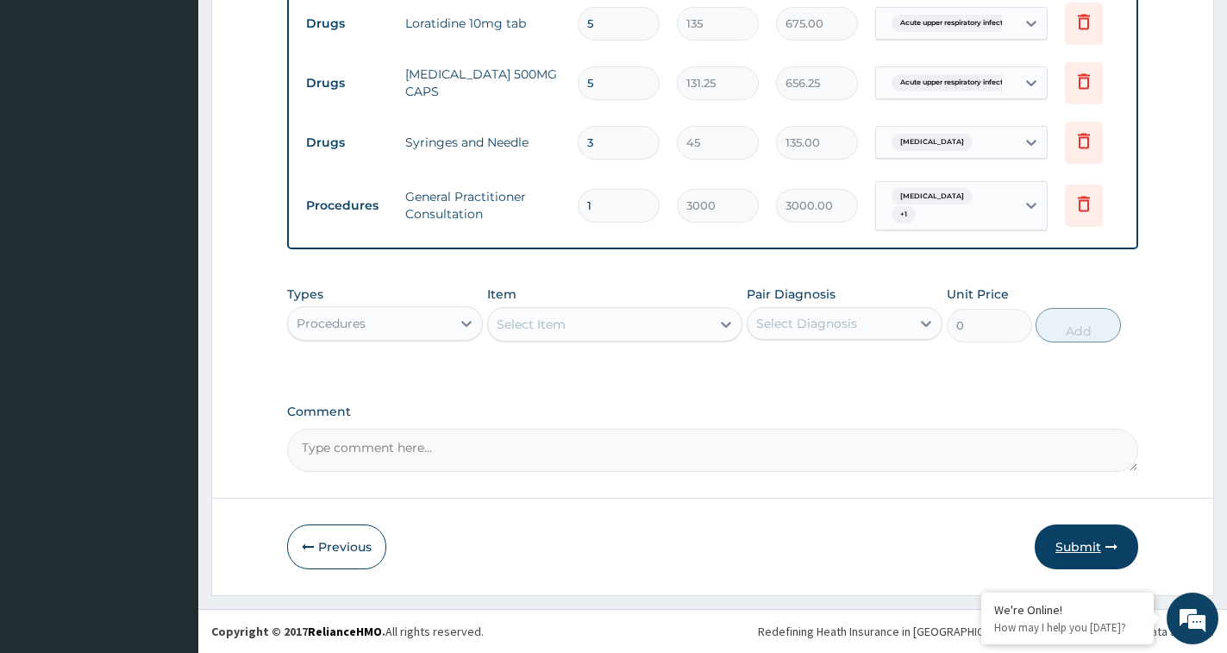
click at [1055, 548] on button "Submit" at bounding box center [1086, 546] width 103 height 45
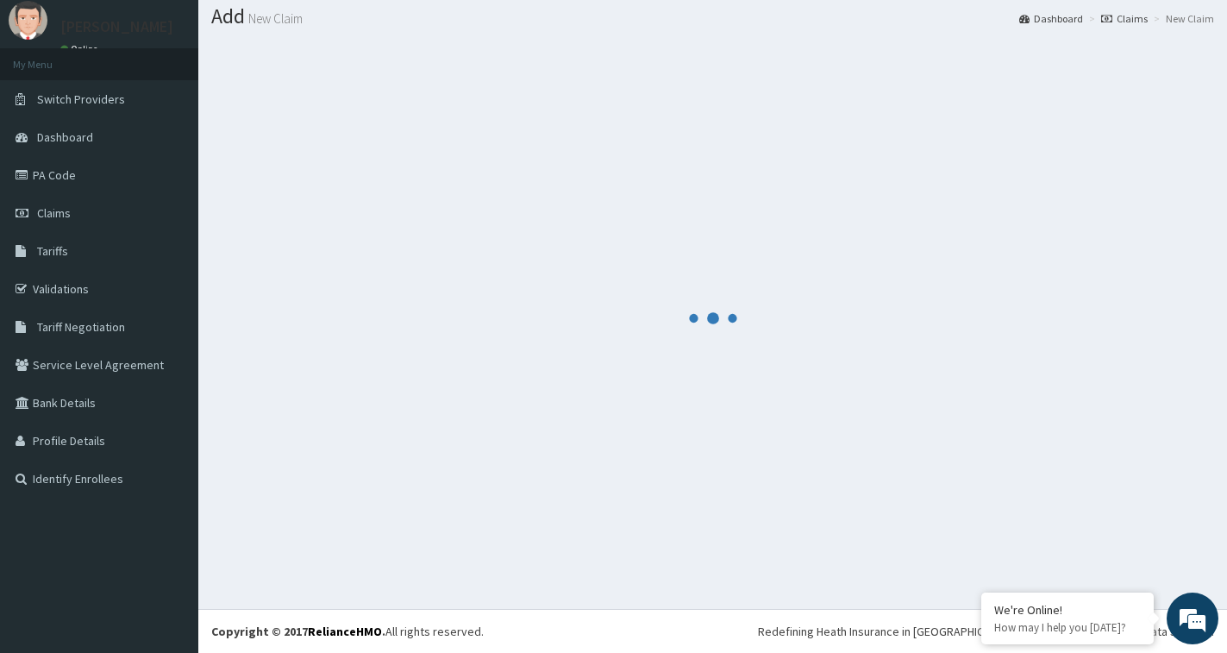
scroll to position [947, 0]
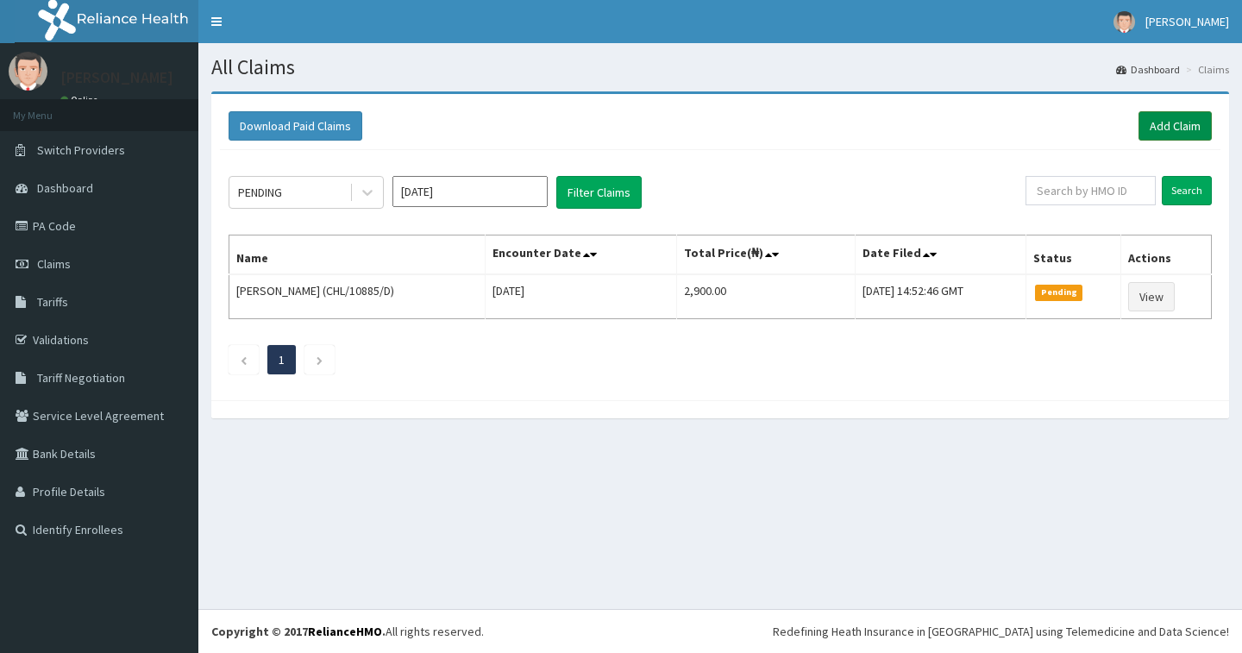
click at [1186, 122] on link "Add Claim" at bounding box center [1174, 125] width 73 height 29
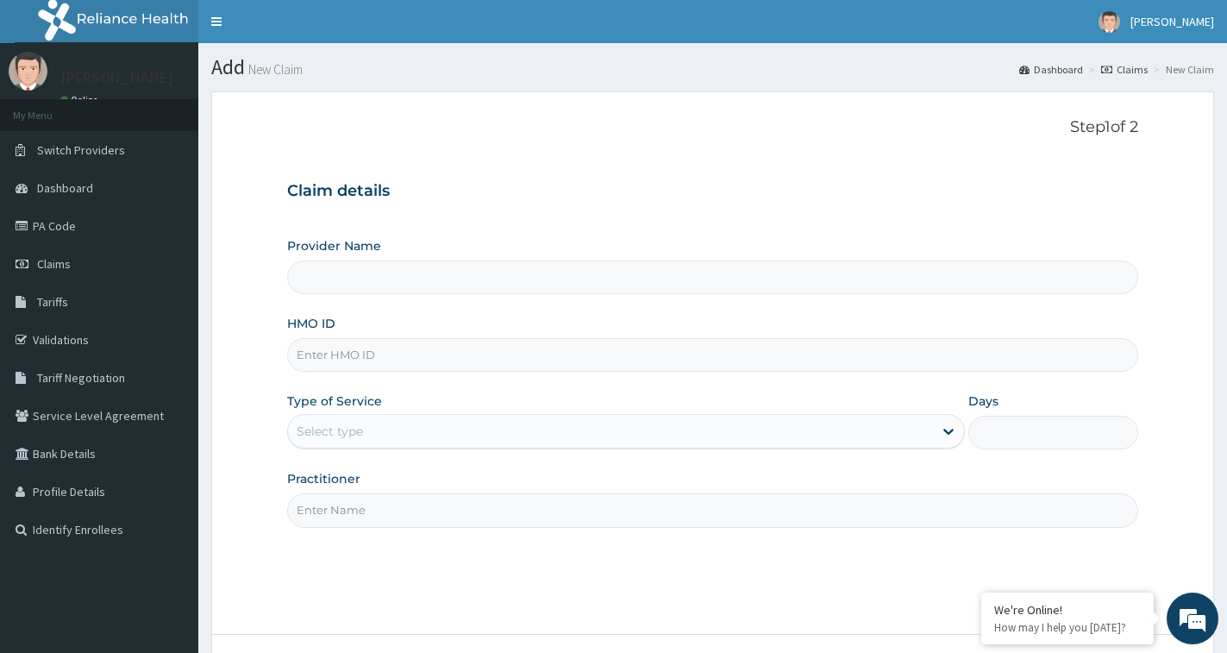
drag, startPoint x: 472, startPoint y: 351, endPoint x: 494, endPoint y: 351, distance: 22.4
click at [473, 351] on input "HMO ID" at bounding box center [712, 355] width 851 height 34
type input "[GEOGRAPHIC_DATA]"
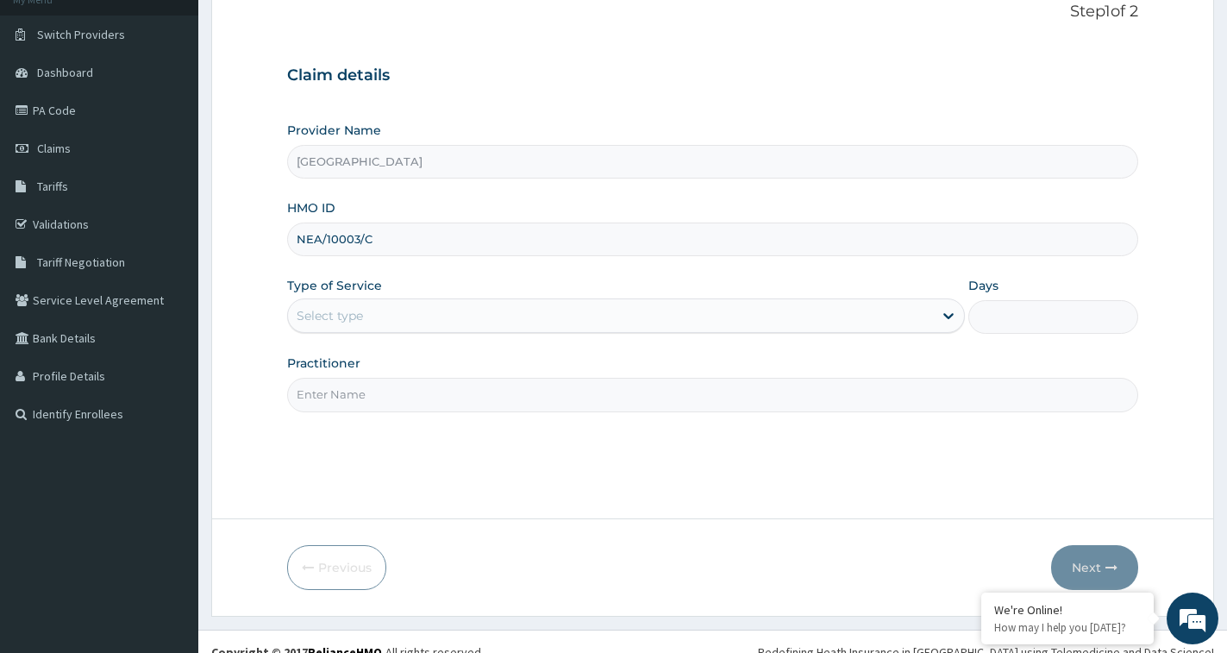
scroll to position [136, 0]
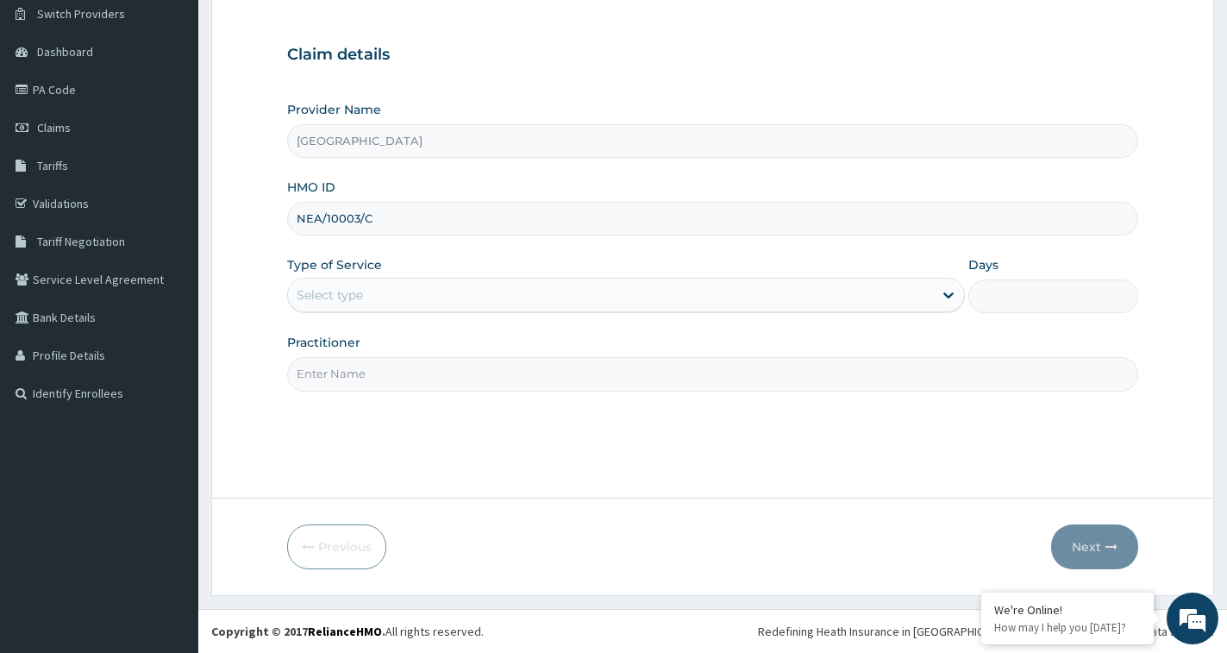
type input "NEA/10003/C"
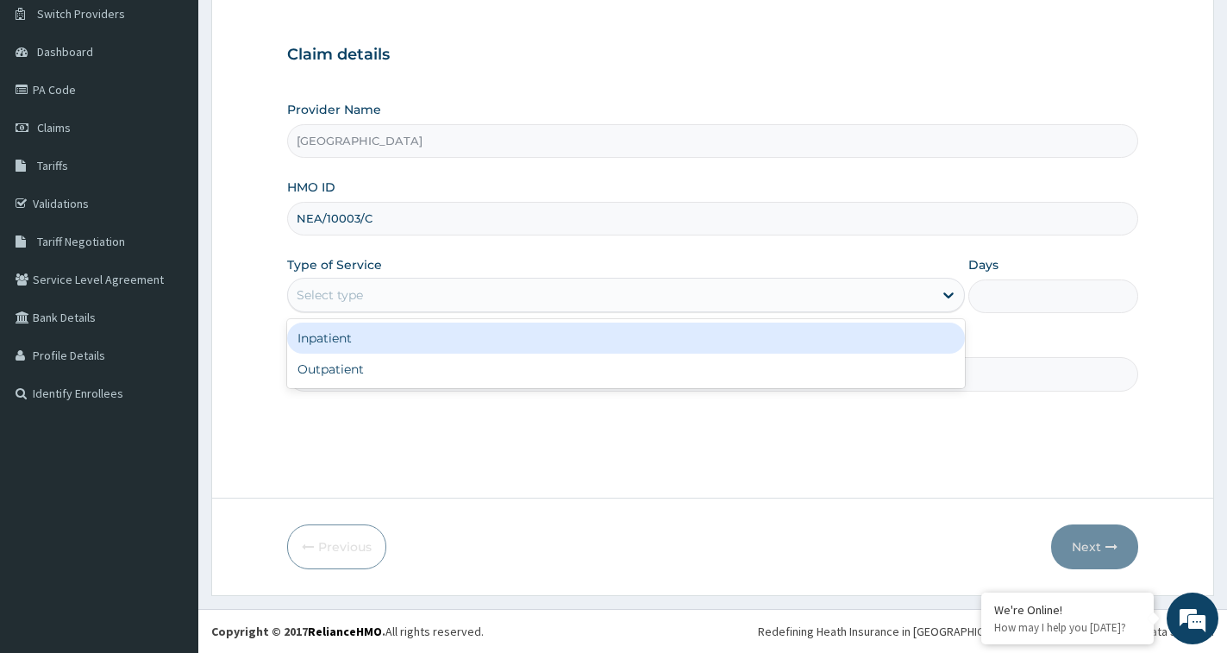
click at [370, 296] on div "Select type" at bounding box center [610, 295] width 645 height 28
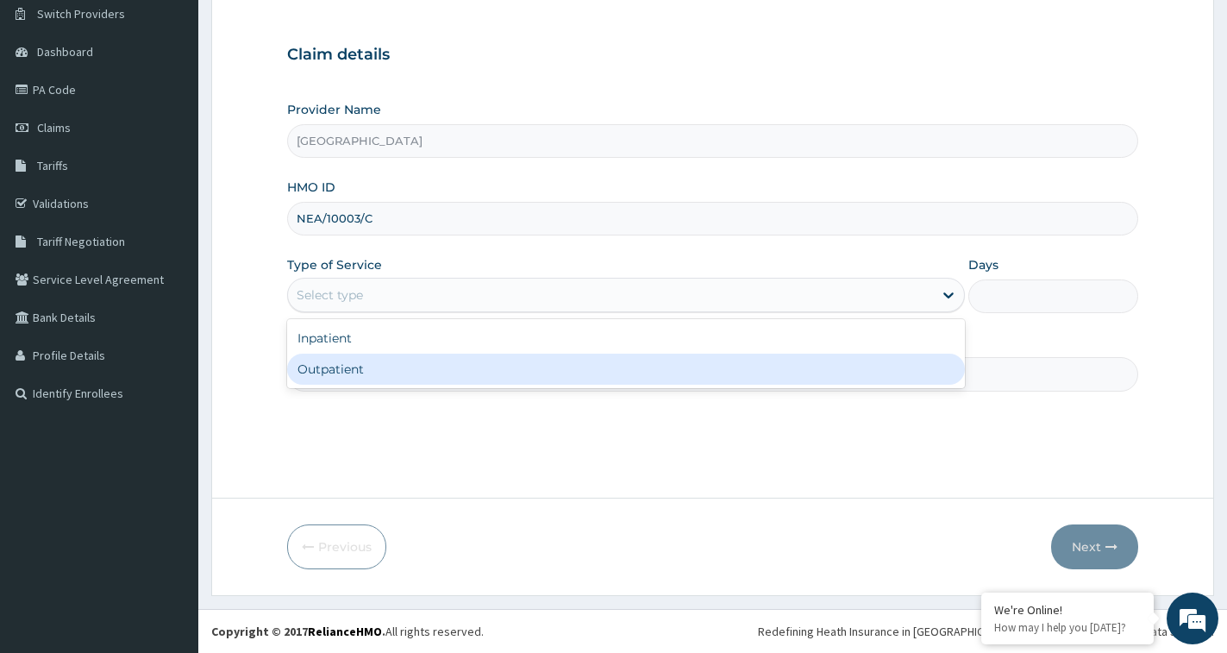
click at [356, 365] on div "Outpatient" at bounding box center [626, 369] width 678 height 31
type input "1"
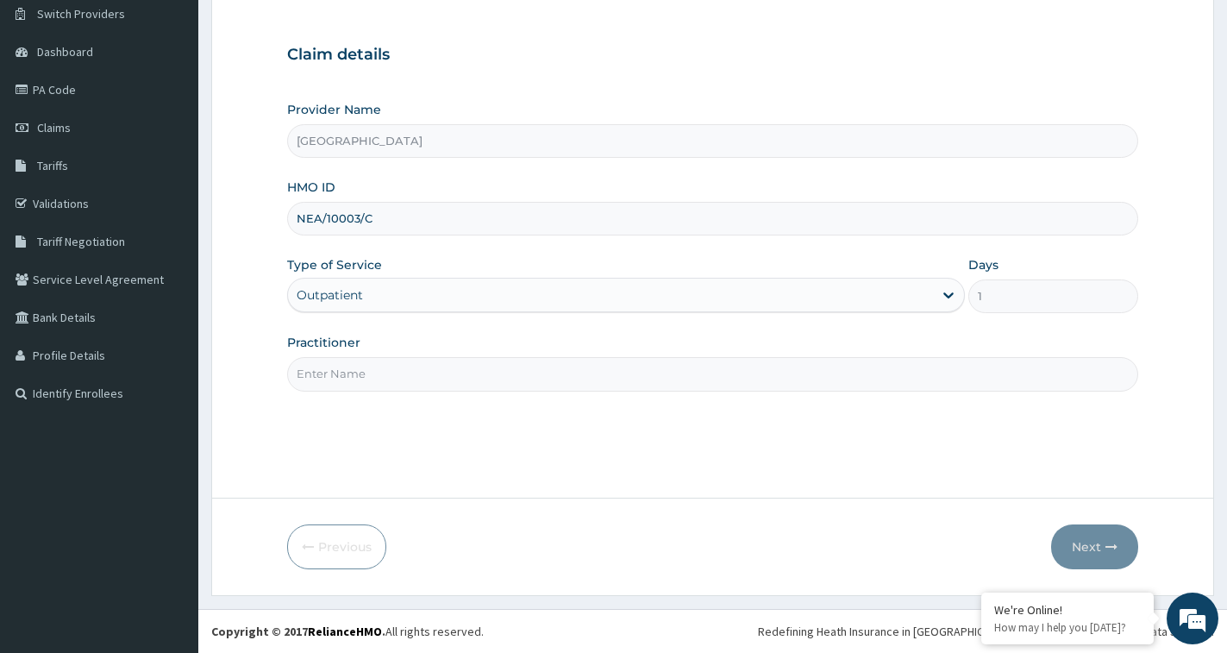
click at [346, 373] on input "Practitioner" at bounding box center [712, 374] width 851 height 34
type input "[PERSON_NAME]"
click at [1074, 549] on button "Next" at bounding box center [1094, 546] width 87 height 45
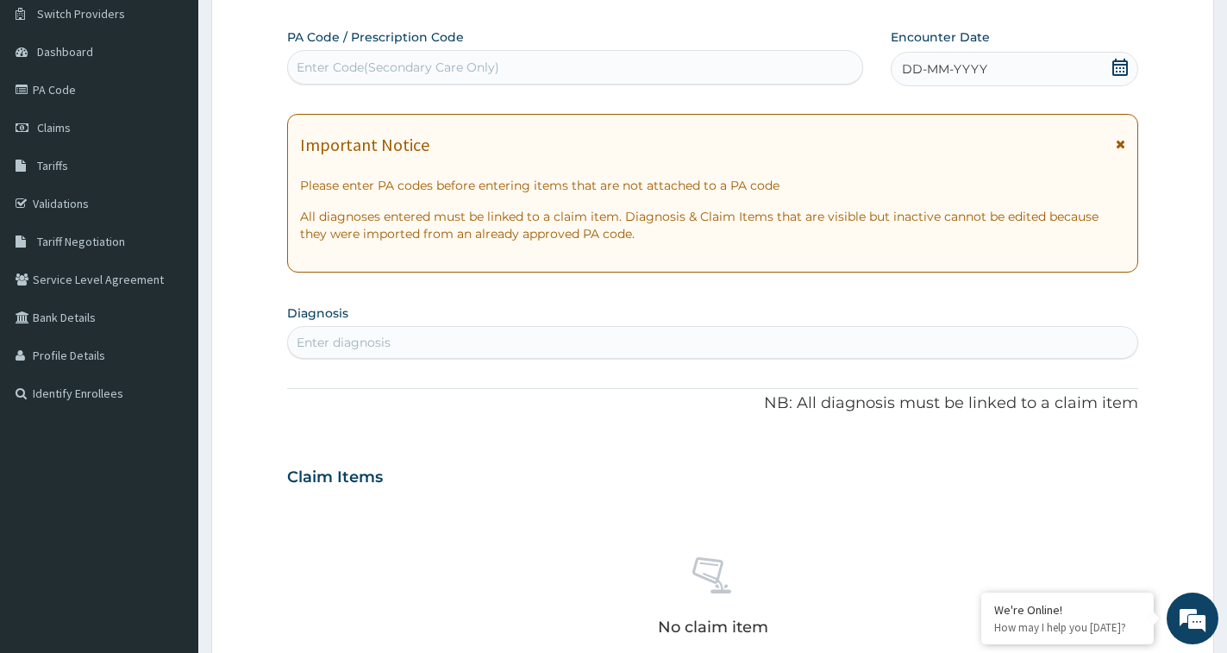
click at [1120, 71] on icon at bounding box center [1120, 67] width 16 height 17
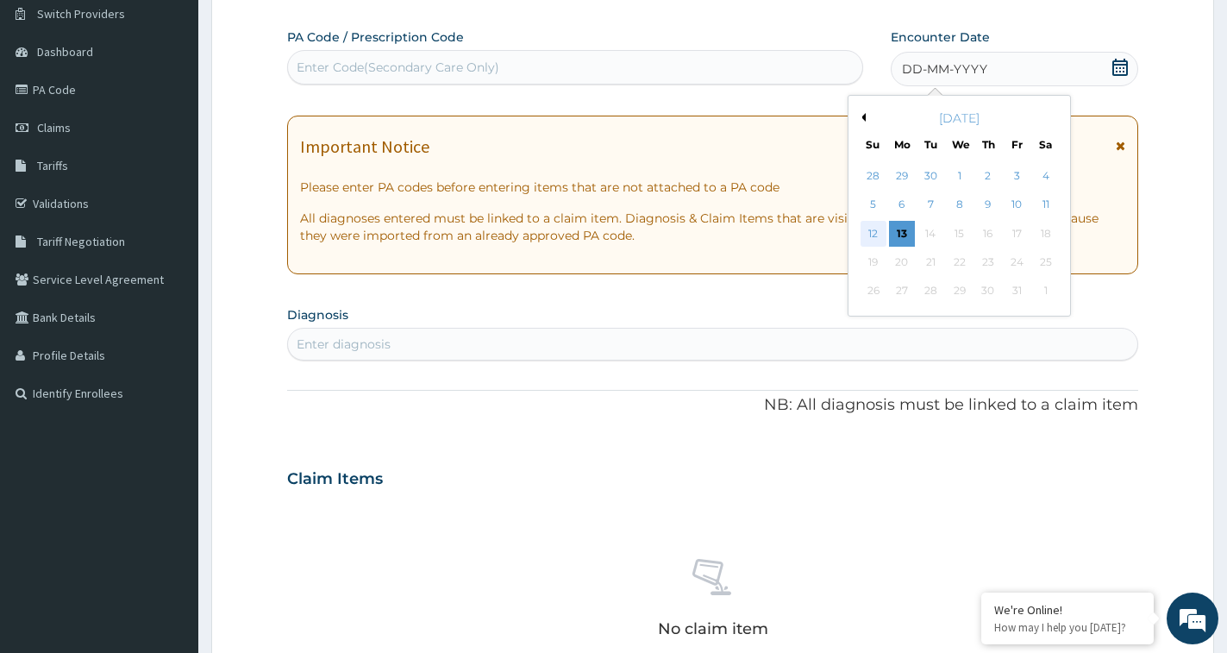
click at [866, 239] on div "12" at bounding box center [874, 234] width 26 height 26
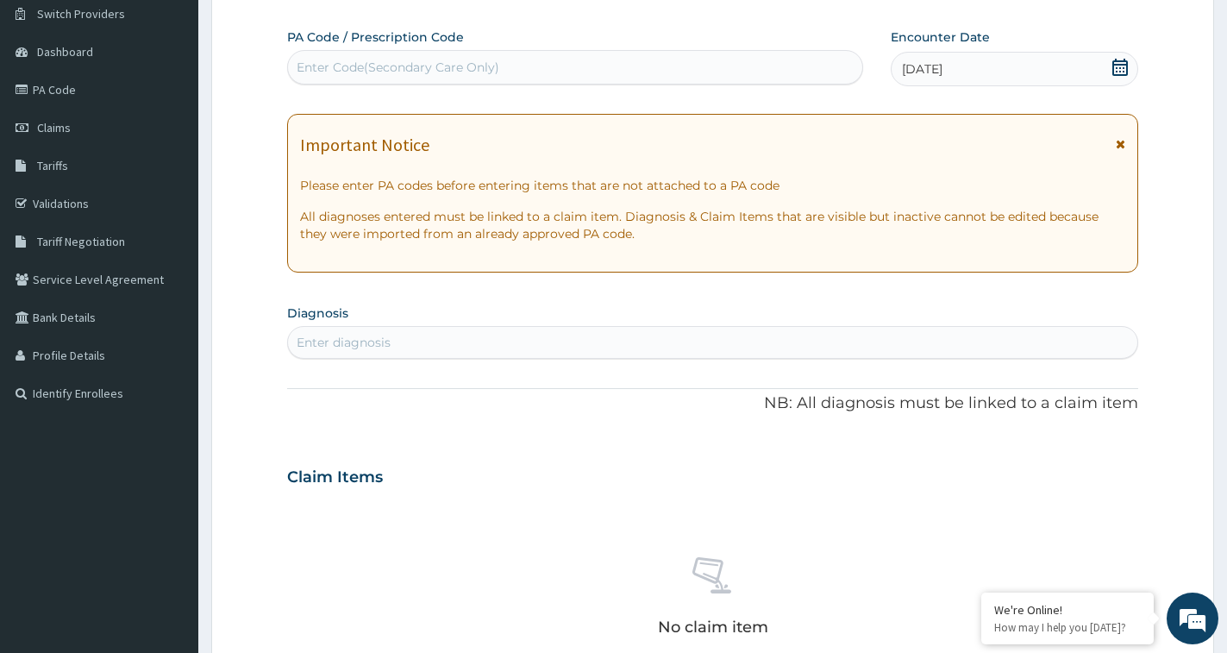
click at [367, 335] on div "Enter diagnosis" at bounding box center [344, 342] width 94 height 17
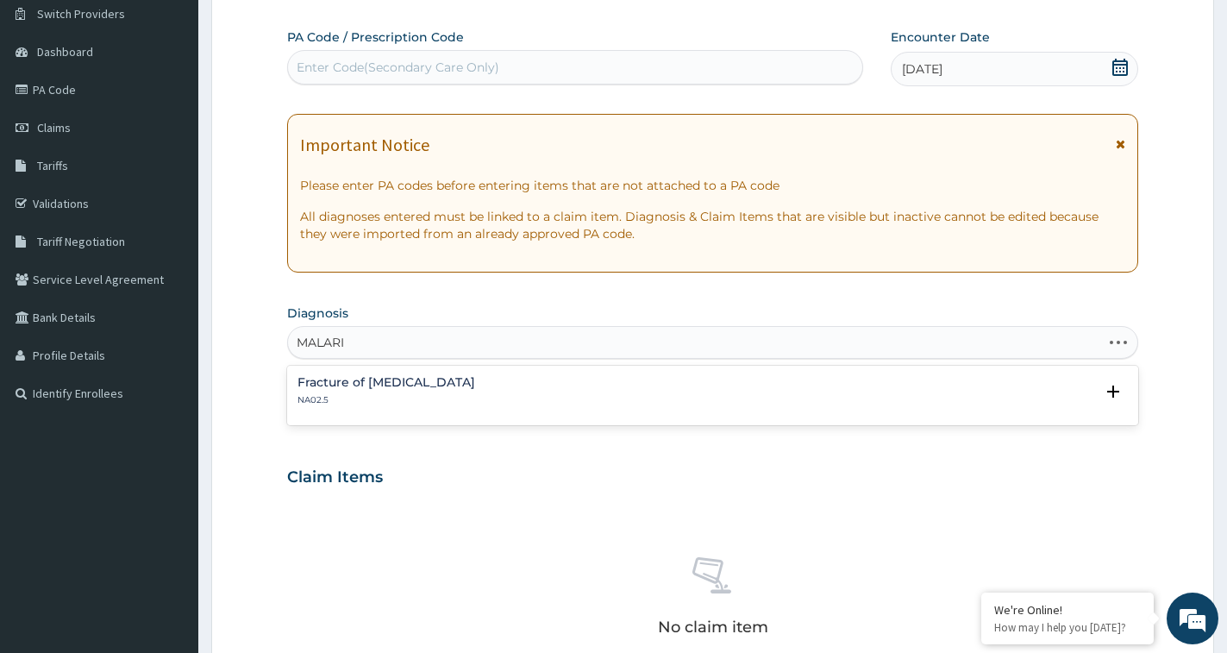
type input "[MEDICAL_DATA]"
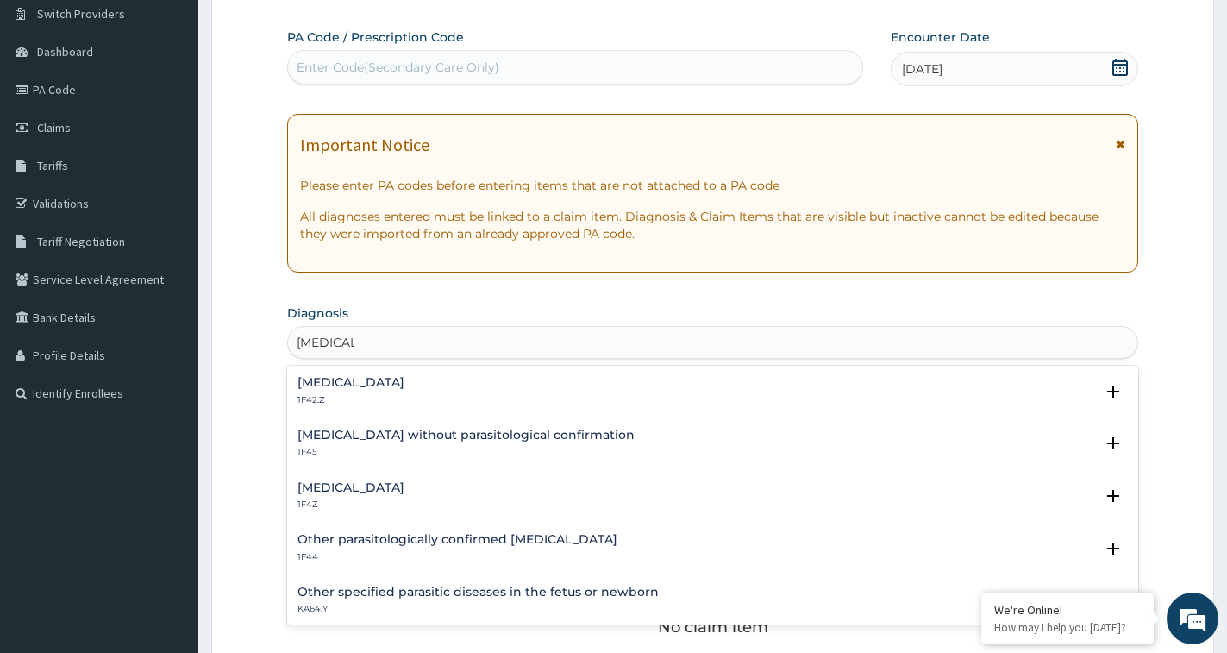
click at [353, 492] on h4 "[MEDICAL_DATA]" at bounding box center [351, 487] width 107 height 13
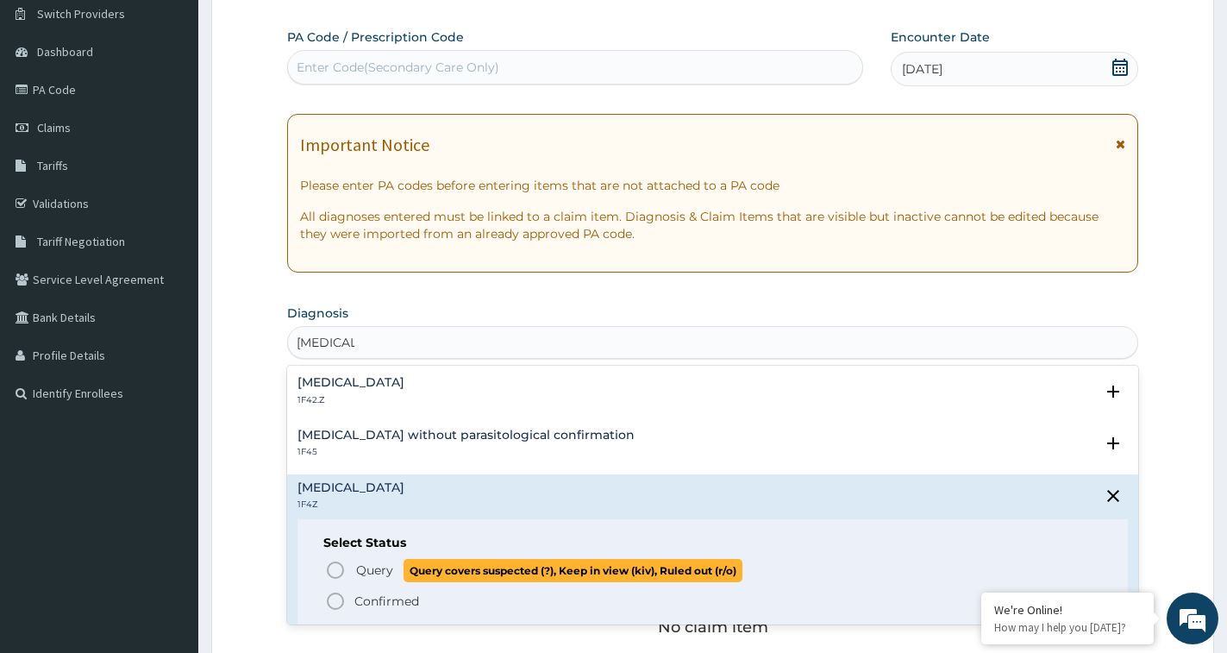
click at [325, 571] on icon "status option query" at bounding box center [335, 570] width 21 height 21
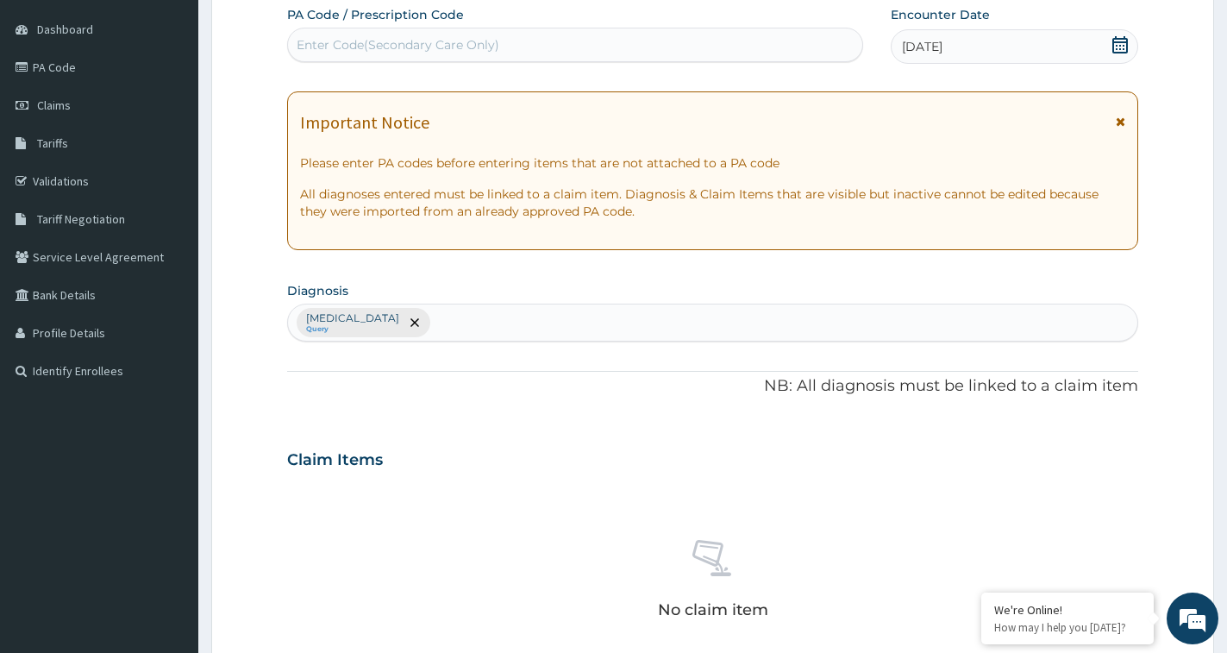
scroll to position [481, 0]
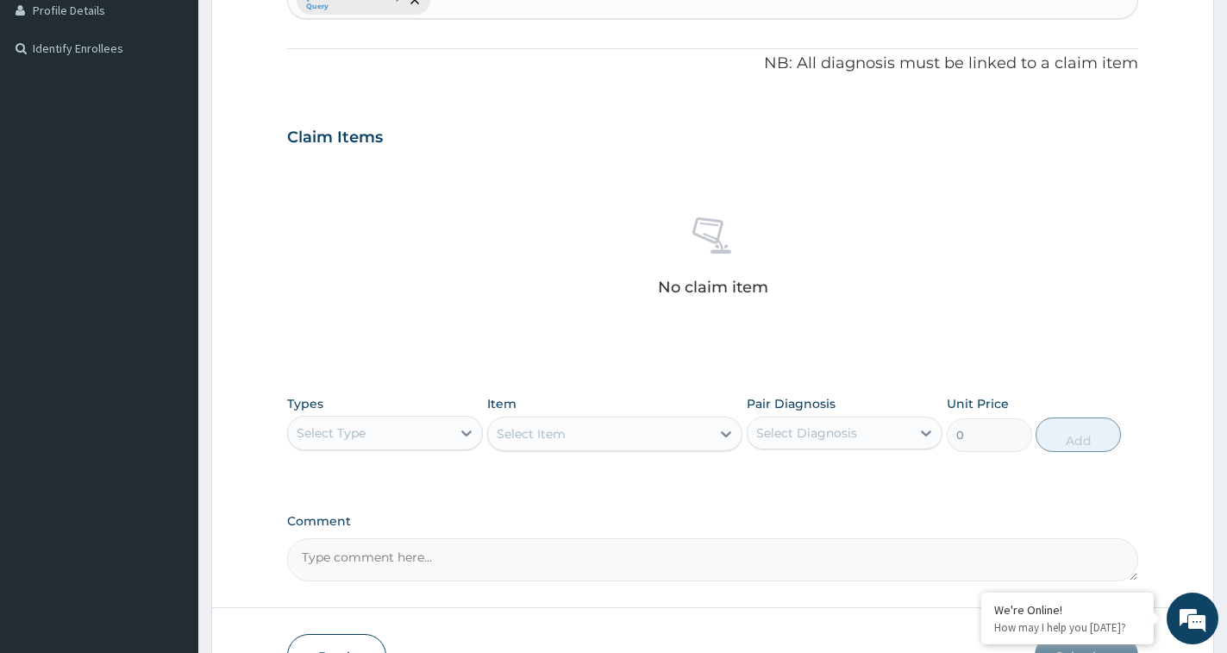
click at [410, 436] on div "Select Type" at bounding box center [369, 433] width 163 height 28
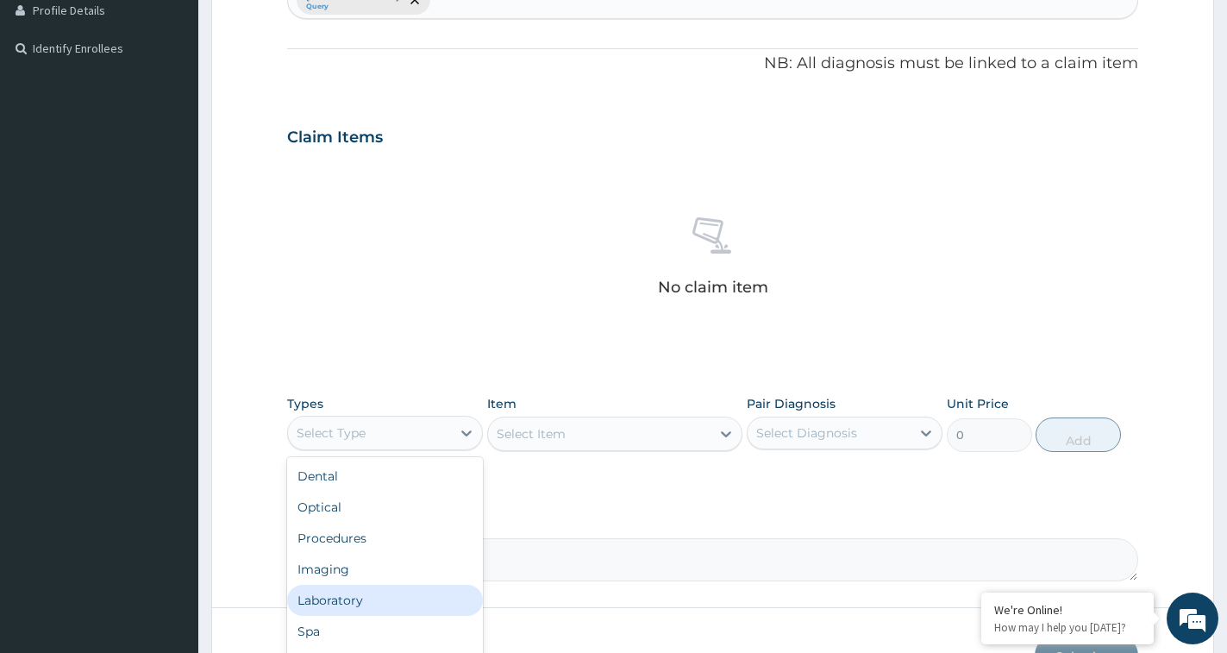
scroll to position [59, 0]
click at [328, 598] on div "Drugs" at bounding box center [385, 603] width 196 height 31
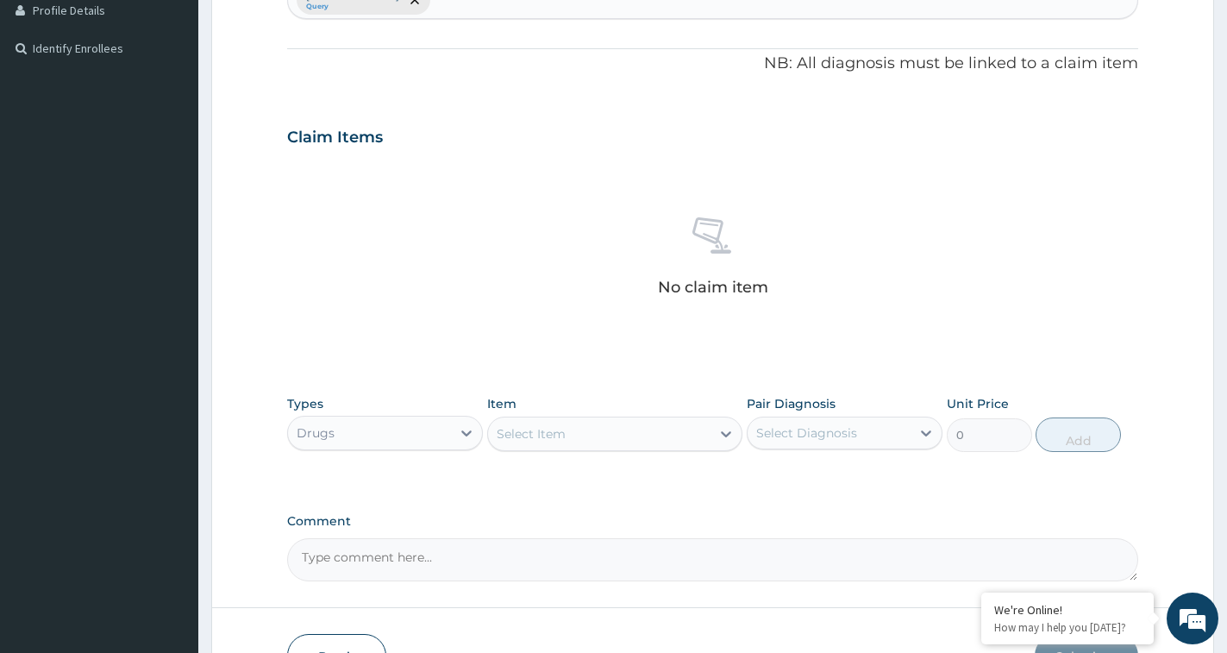
click at [589, 446] on div "Select Item" at bounding box center [599, 434] width 222 height 28
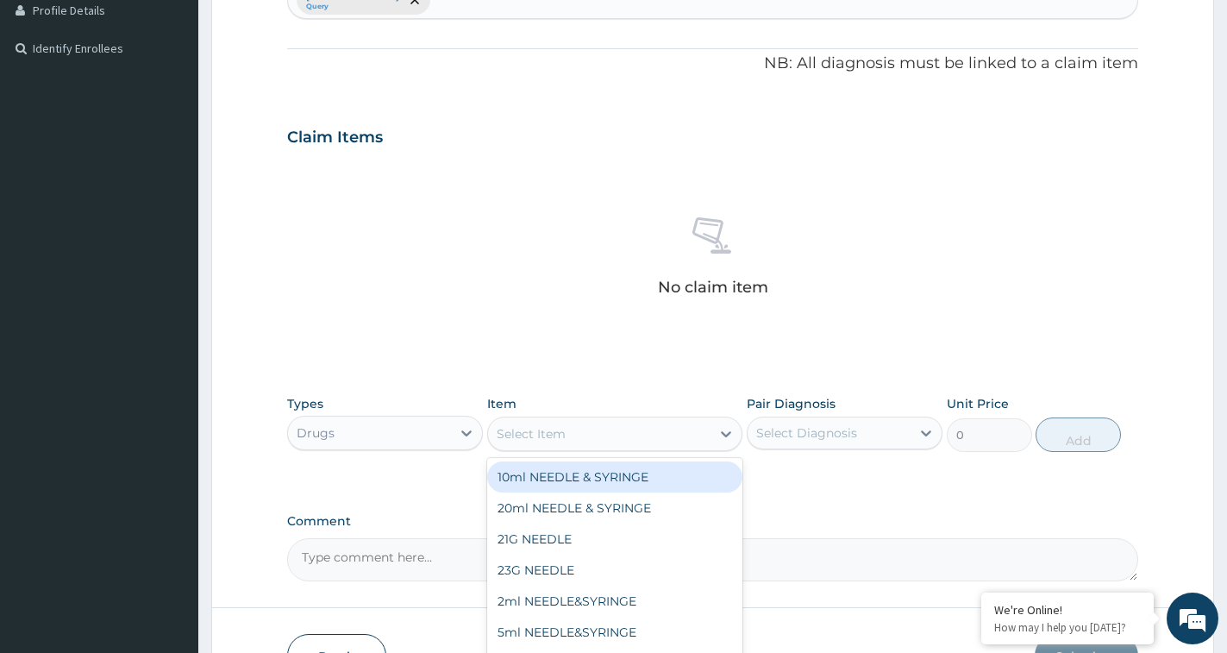
click at [604, 438] on div "Select Item" at bounding box center [599, 434] width 222 height 28
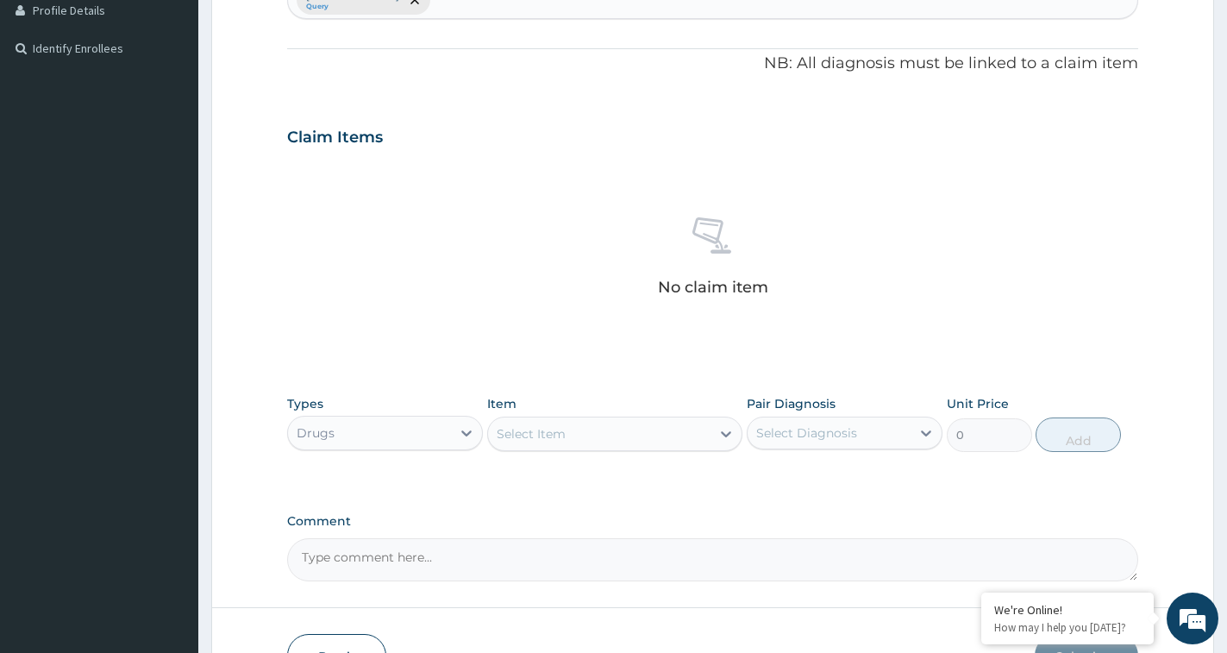
click at [604, 438] on div "Select Item" at bounding box center [599, 434] width 222 height 28
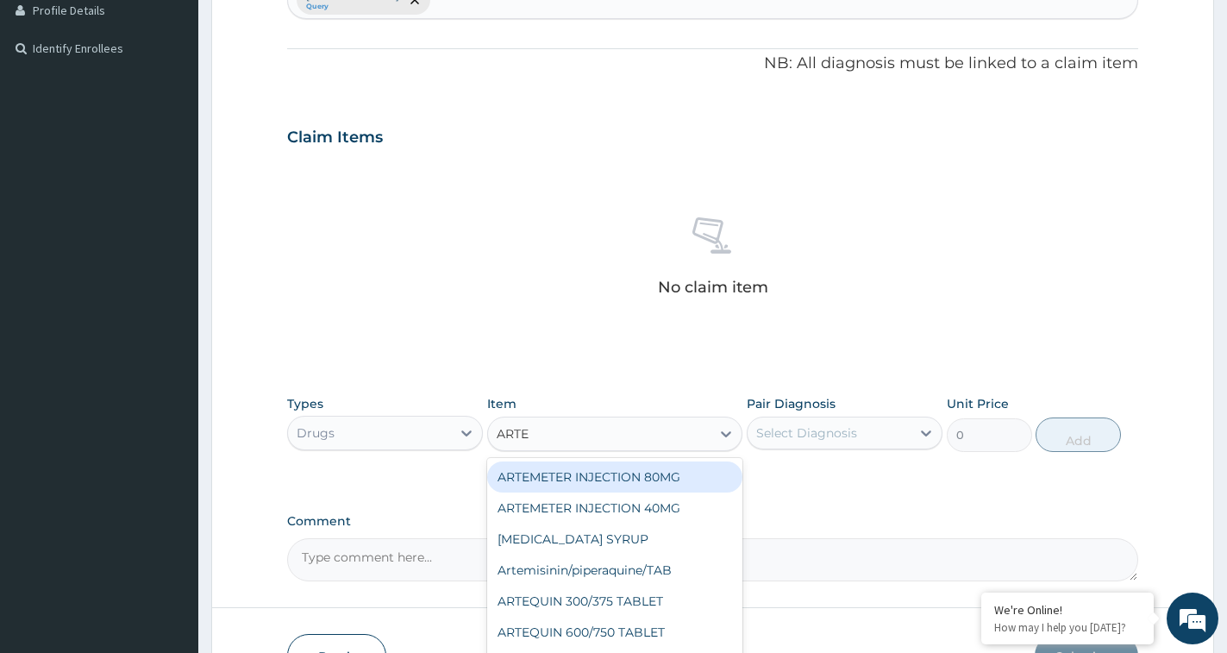
type input "ARTEM"
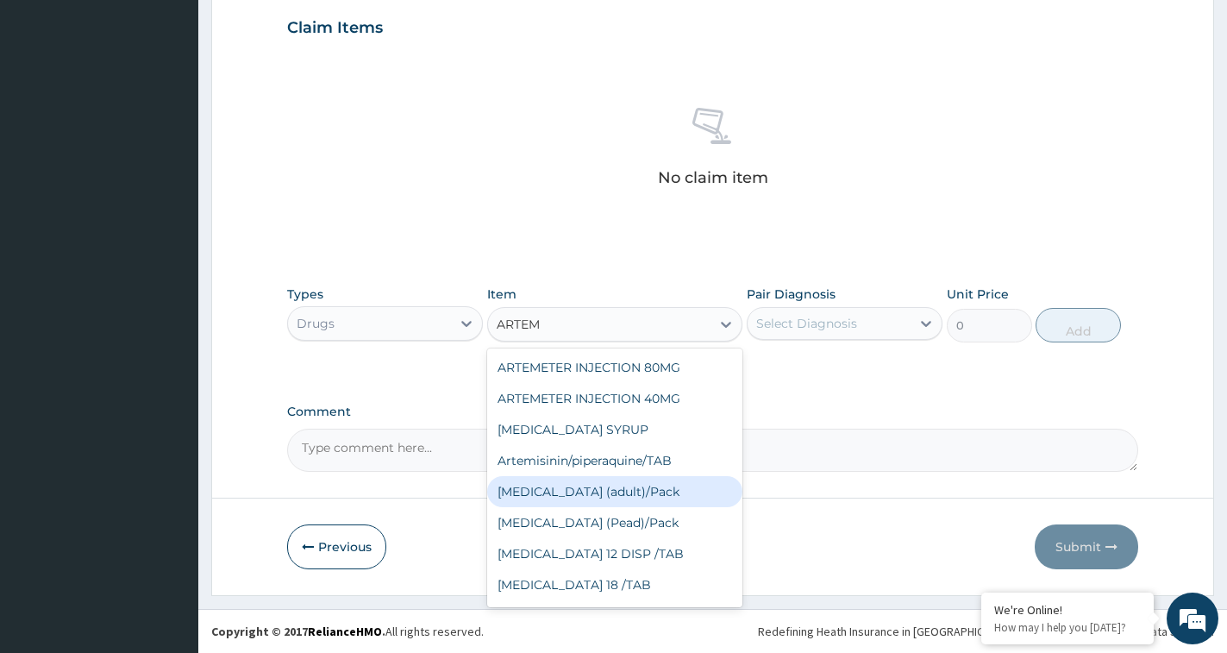
scroll to position [384, 0]
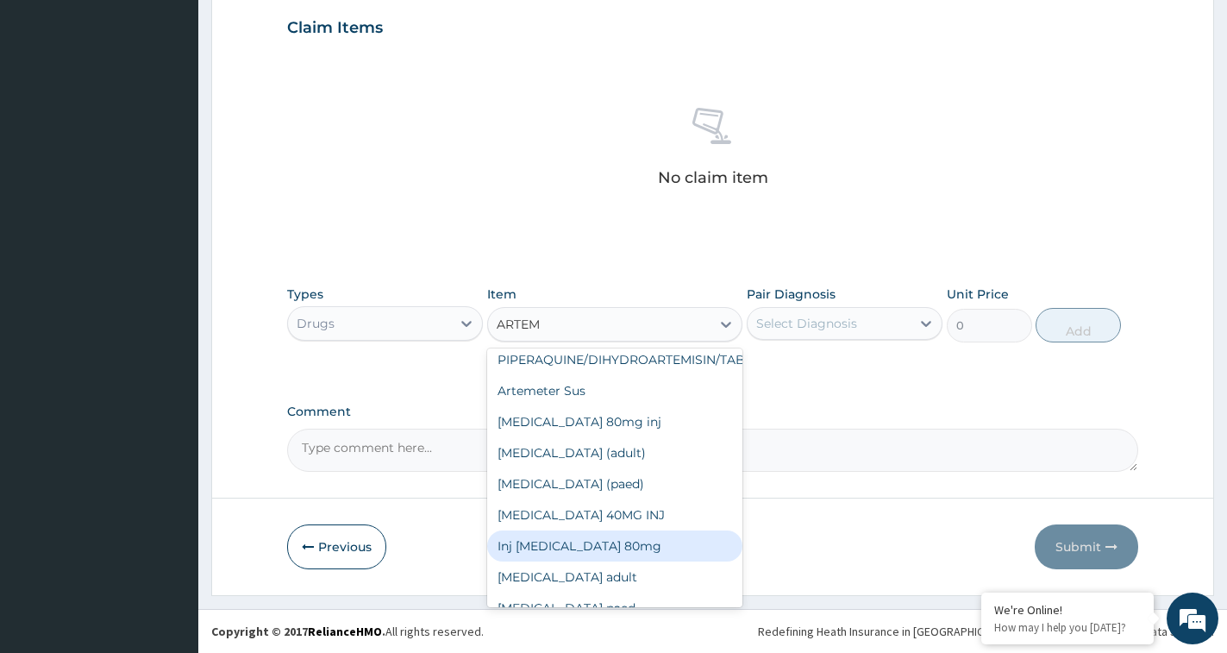
click at [580, 530] on div "Inj [MEDICAL_DATA] 80mg" at bounding box center [614, 545] width 255 height 31
type input "400"
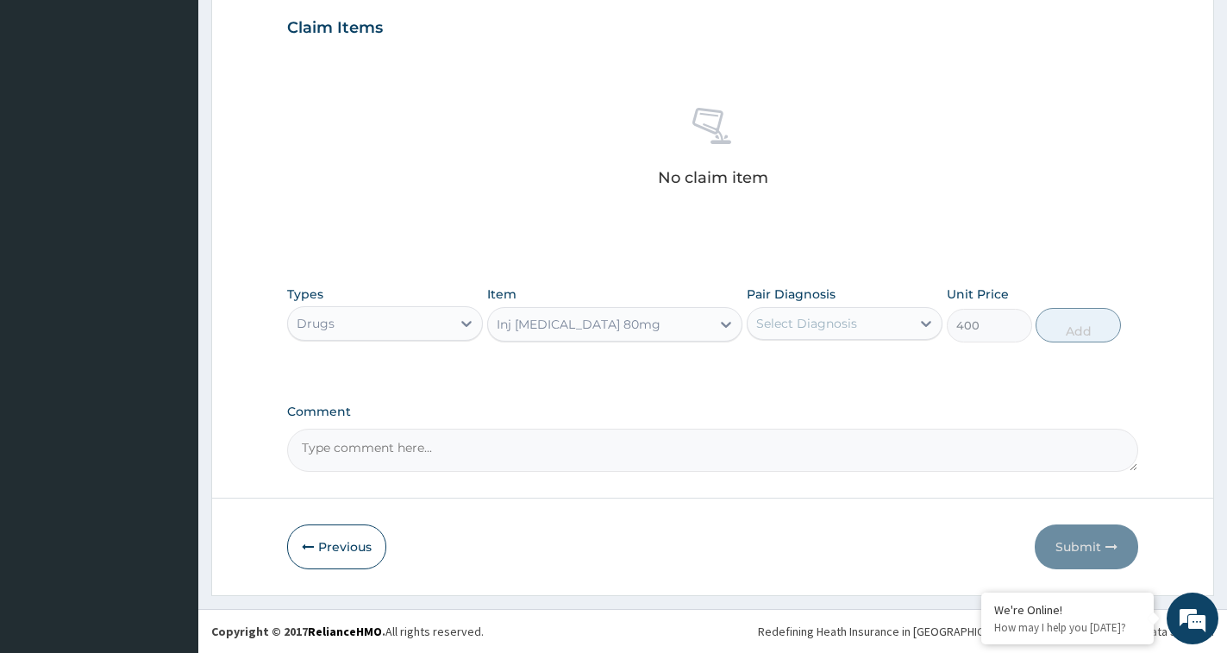
click at [824, 325] on div "Select Diagnosis" at bounding box center [806, 323] width 101 height 17
drag, startPoint x: 809, startPoint y: 365, endPoint x: 898, endPoint y: 360, distance: 88.9
click at [818, 366] on label "[MEDICAL_DATA]" at bounding box center [828, 365] width 107 height 17
checkbox input "true"
drag, startPoint x: 1064, startPoint y: 335, endPoint x: 1030, endPoint y: 340, distance: 34.0
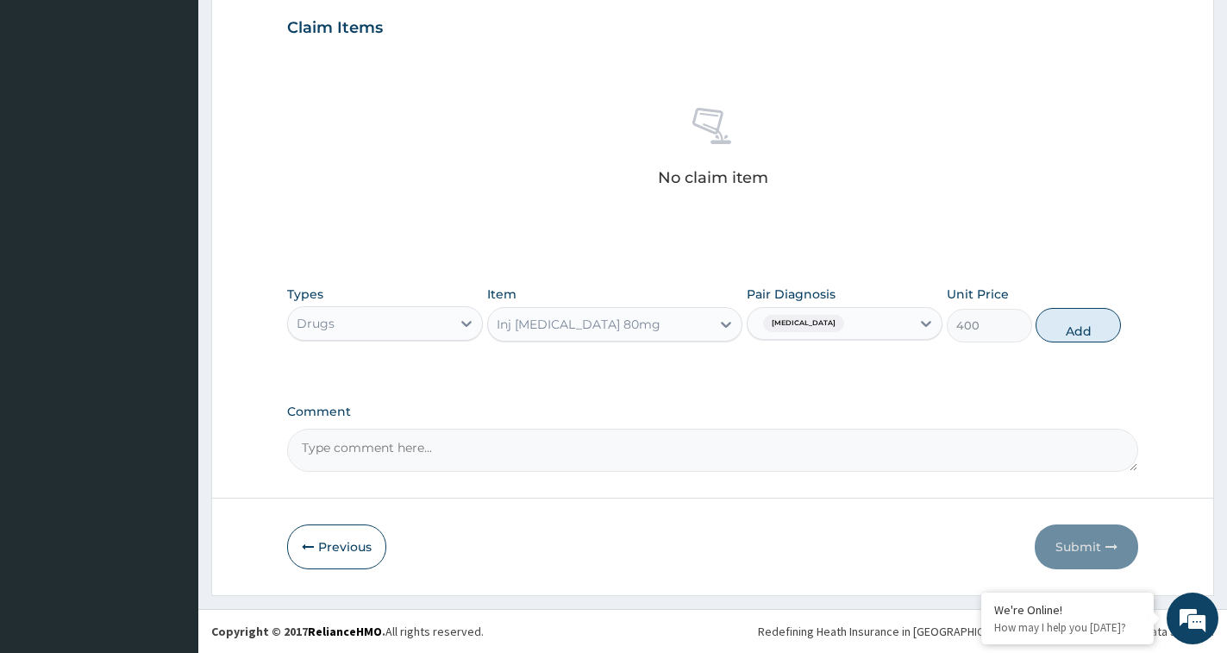
click at [1065, 335] on button "Add" at bounding box center [1078, 325] width 85 height 34
type input "0"
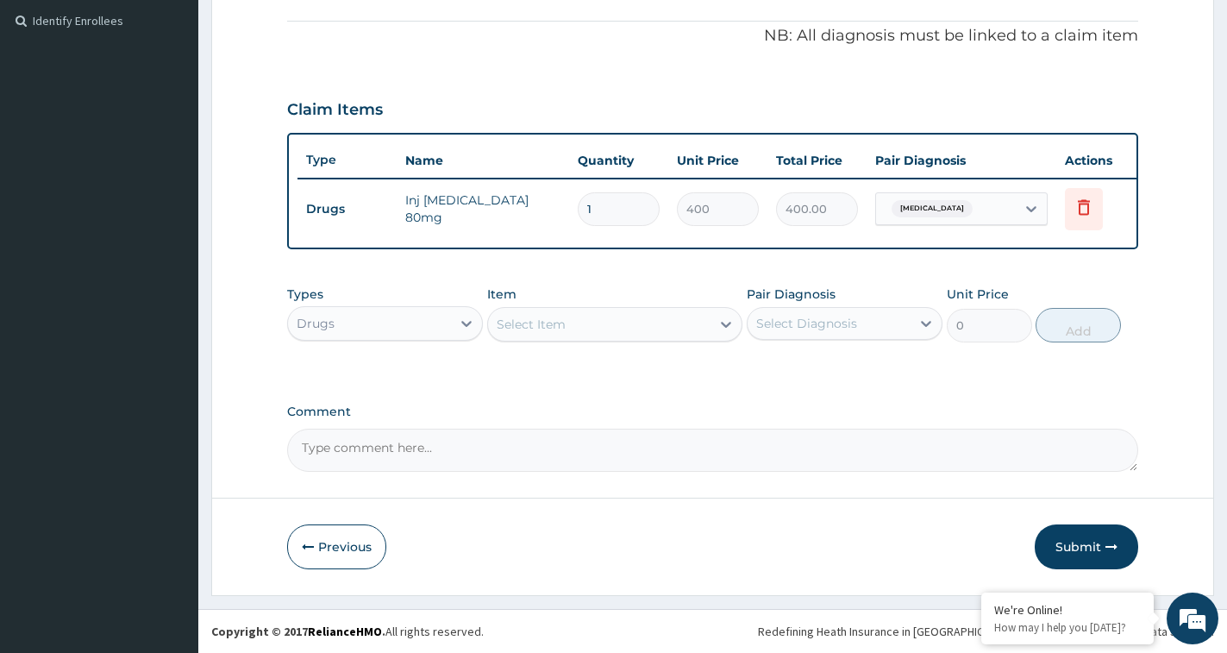
scroll to position [523, 0]
drag, startPoint x: 618, startPoint y: 196, endPoint x: 576, endPoint y: 201, distance: 42.6
click at [576, 201] on td "1" at bounding box center [618, 209] width 99 height 51
type input "2"
type input "800.00"
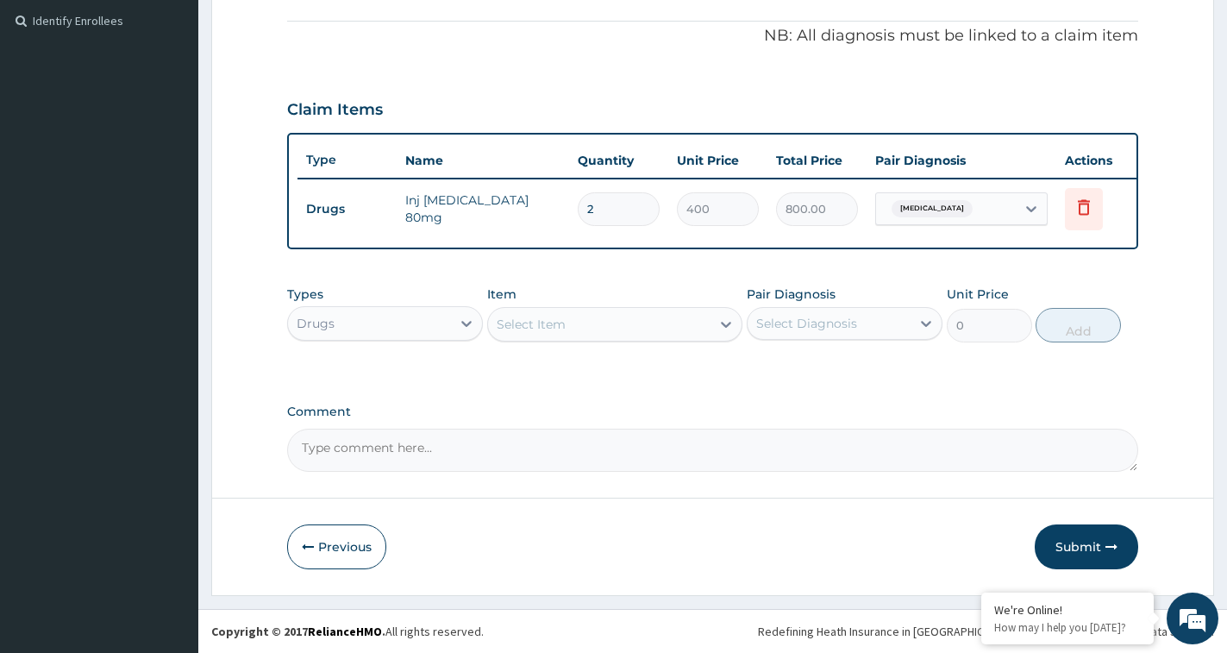
type input "2"
click at [550, 321] on div "Select Item" at bounding box center [531, 324] width 69 height 17
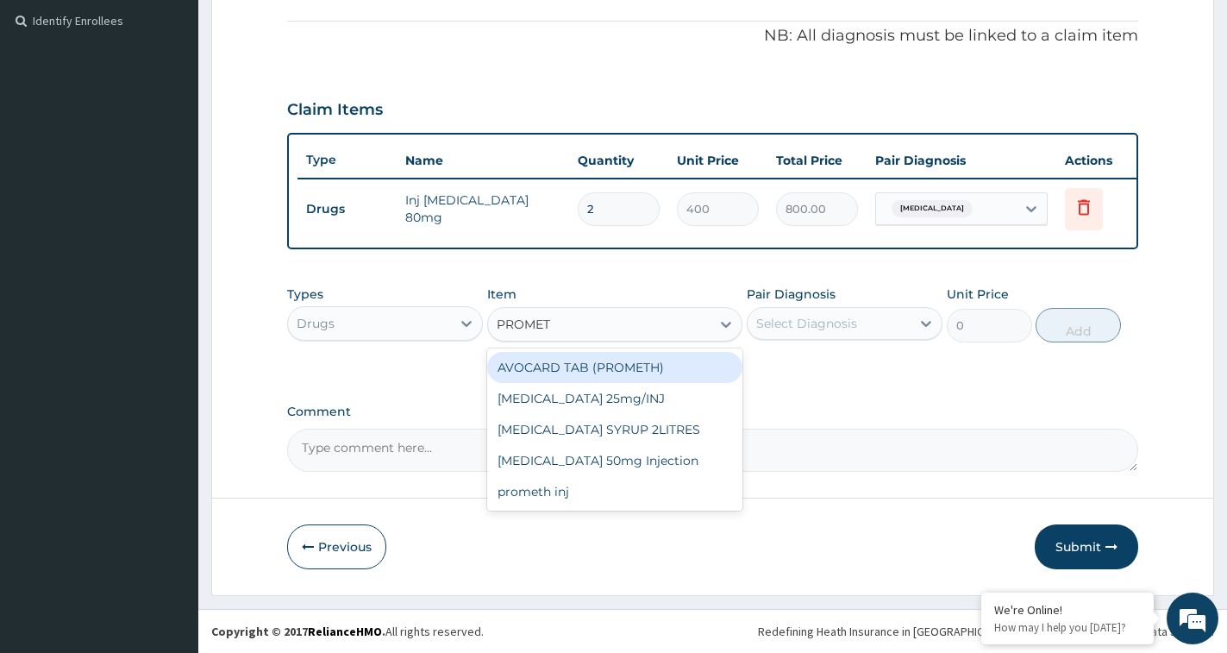
type input "PROMETH"
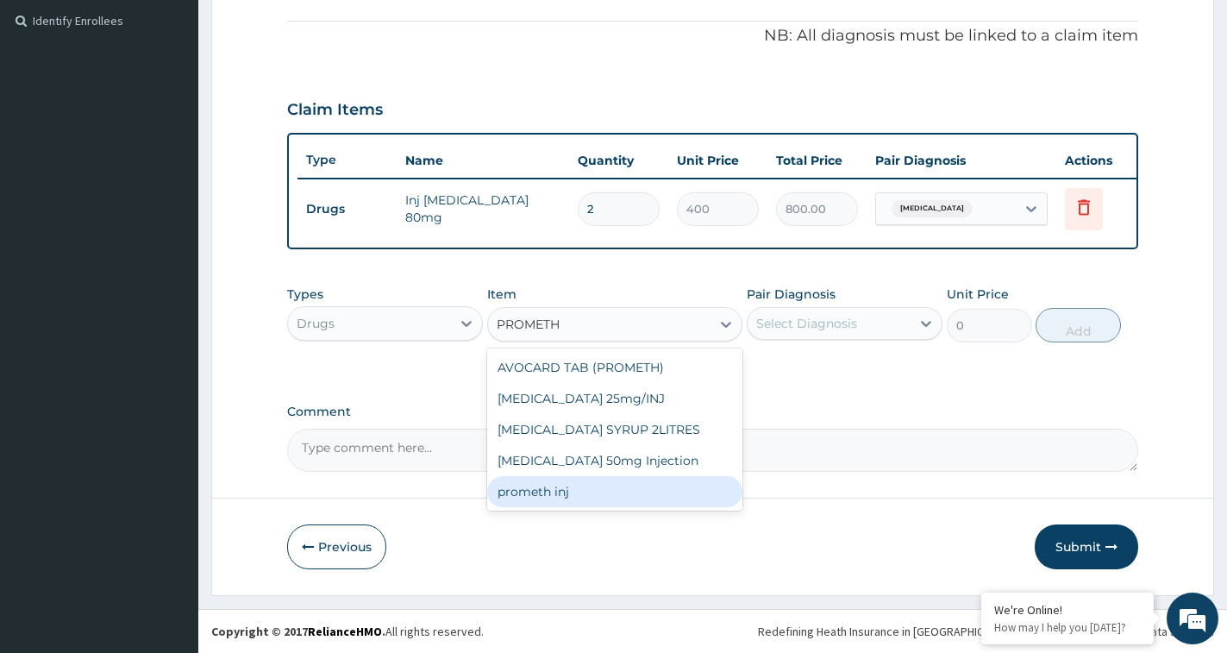
click at [547, 491] on div "prometh inj" at bounding box center [614, 491] width 255 height 31
type input "200"
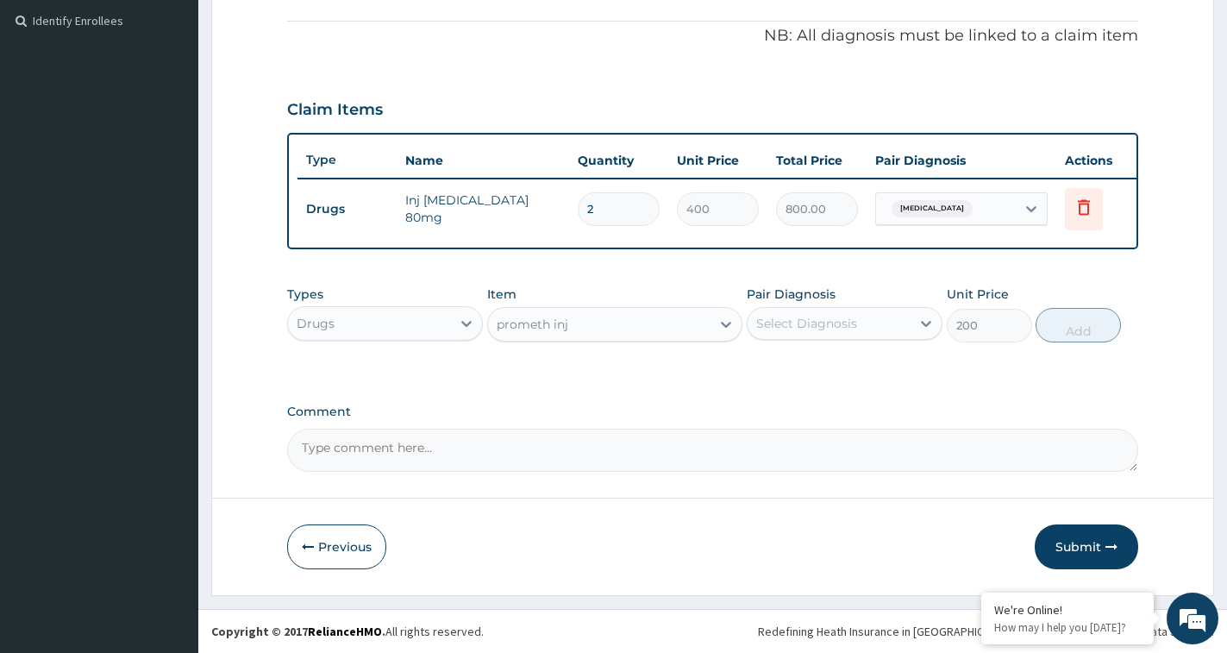
click at [890, 321] on div "Select Diagnosis" at bounding box center [829, 324] width 163 height 28
drag, startPoint x: 866, startPoint y: 370, endPoint x: 1133, endPoint y: 334, distance: 269.8
click at [876, 370] on label "[MEDICAL_DATA]" at bounding box center [828, 365] width 107 height 17
checkbox input "true"
click at [1085, 342] on div "Types Drugs Item prometh inj Pair Diagnosis [MEDICAL_DATA] Unit Price 200 Add" at bounding box center [712, 314] width 851 height 74
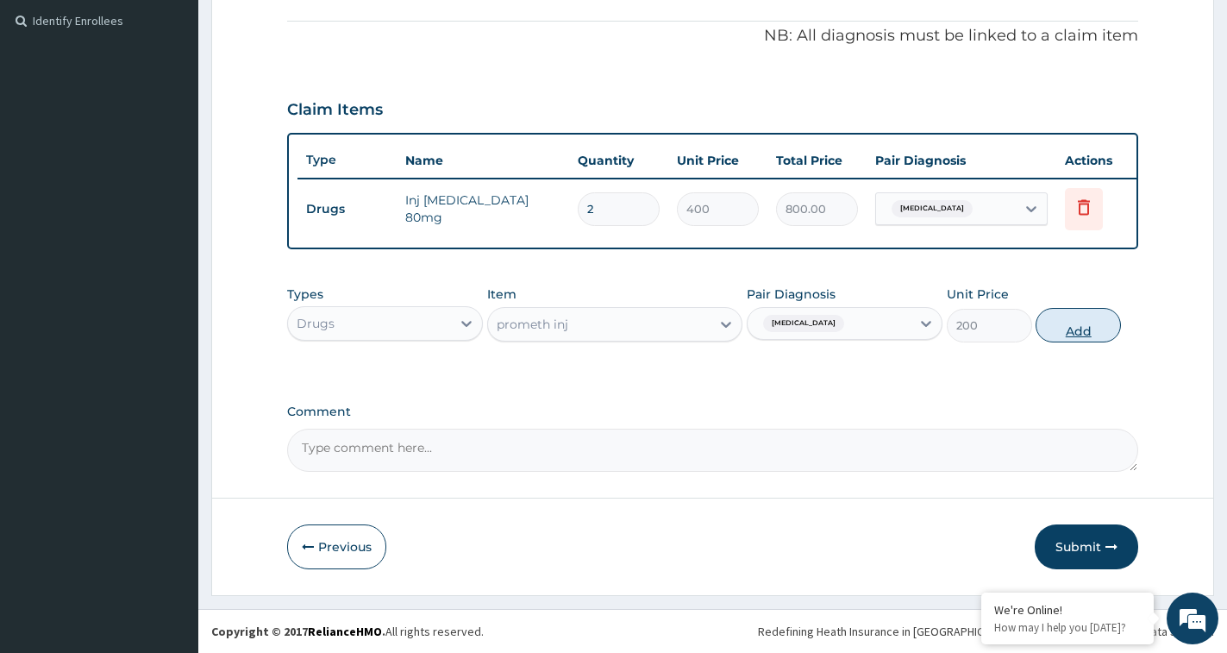
click at [1086, 329] on button "Add" at bounding box center [1078, 325] width 85 height 34
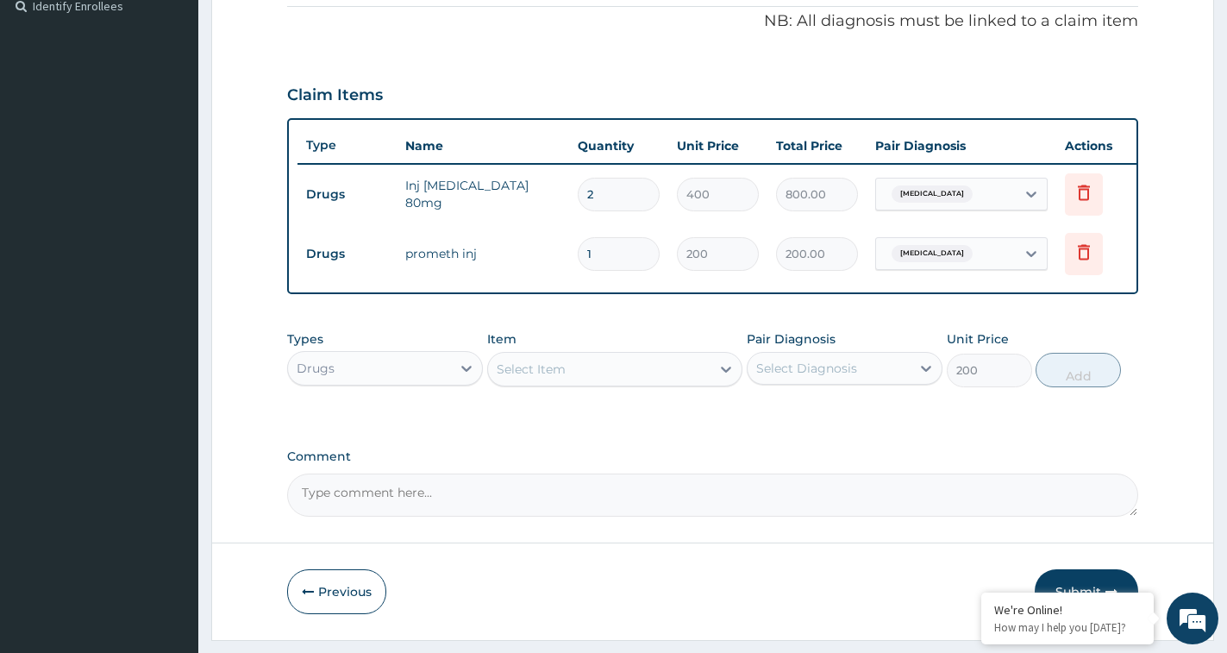
type input "0"
click at [644, 383] on div "Select Item" at bounding box center [599, 369] width 222 height 28
click at [606, 383] on div "Select Item" at bounding box center [599, 369] width 222 height 28
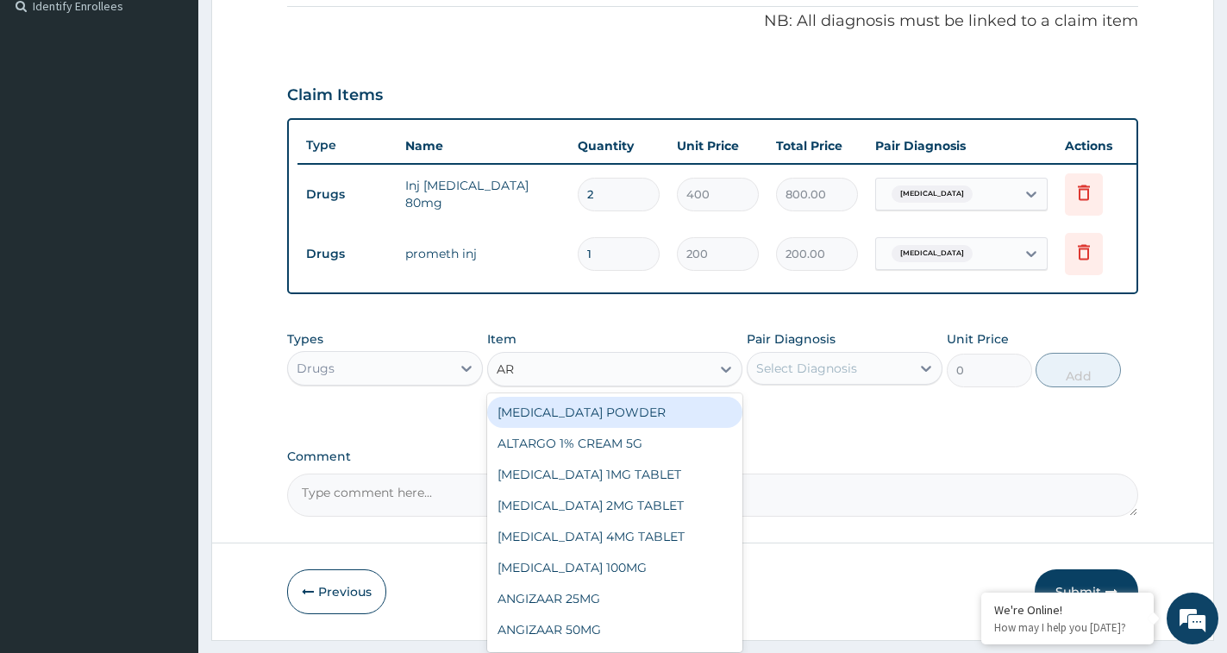
type input "A"
type input "COARTE"
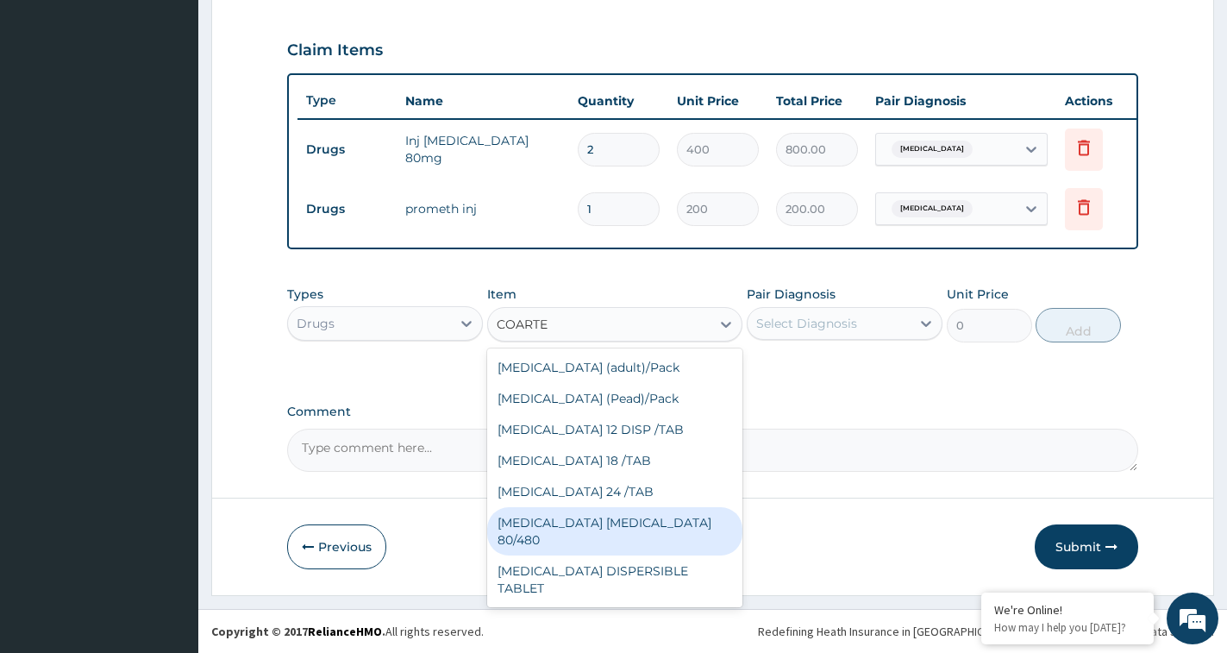
scroll to position [90, 0]
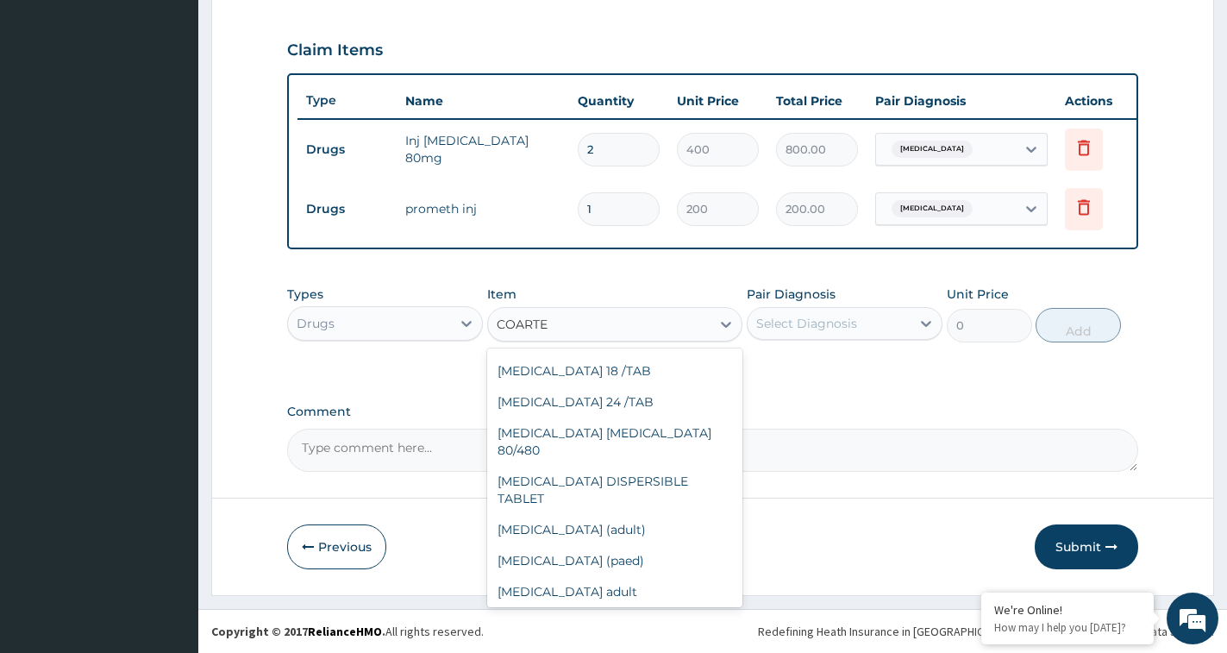
click at [548, 607] on div "[MEDICAL_DATA] paed" at bounding box center [614, 622] width 255 height 31
type input "150"
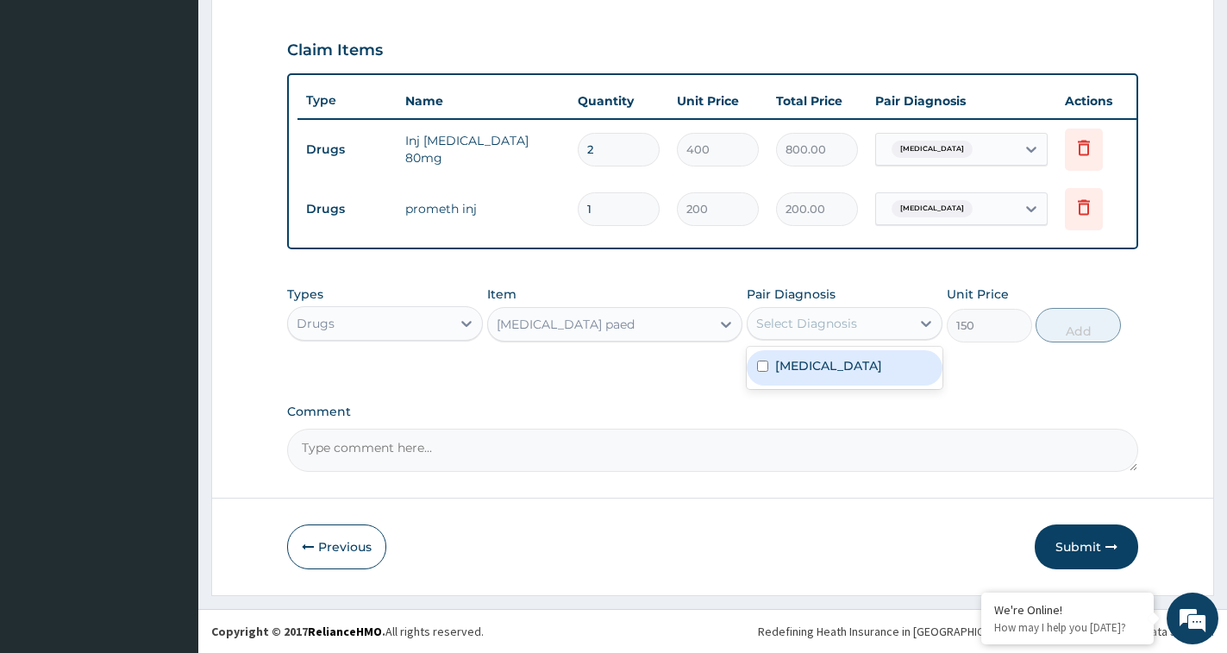
click at [813, 319] on div "Select Diagnosis" at bounding box center [806, 323] width 101 height 17
click at [797, 373] on label "[MEDICAL_DATA]" at bounding box center [828, 365] width 107 height 17
checkbox input "true"
click at [1083, 336] on button "Add" at bounding box center [1078, 325] width 85 height 34
type input "0"
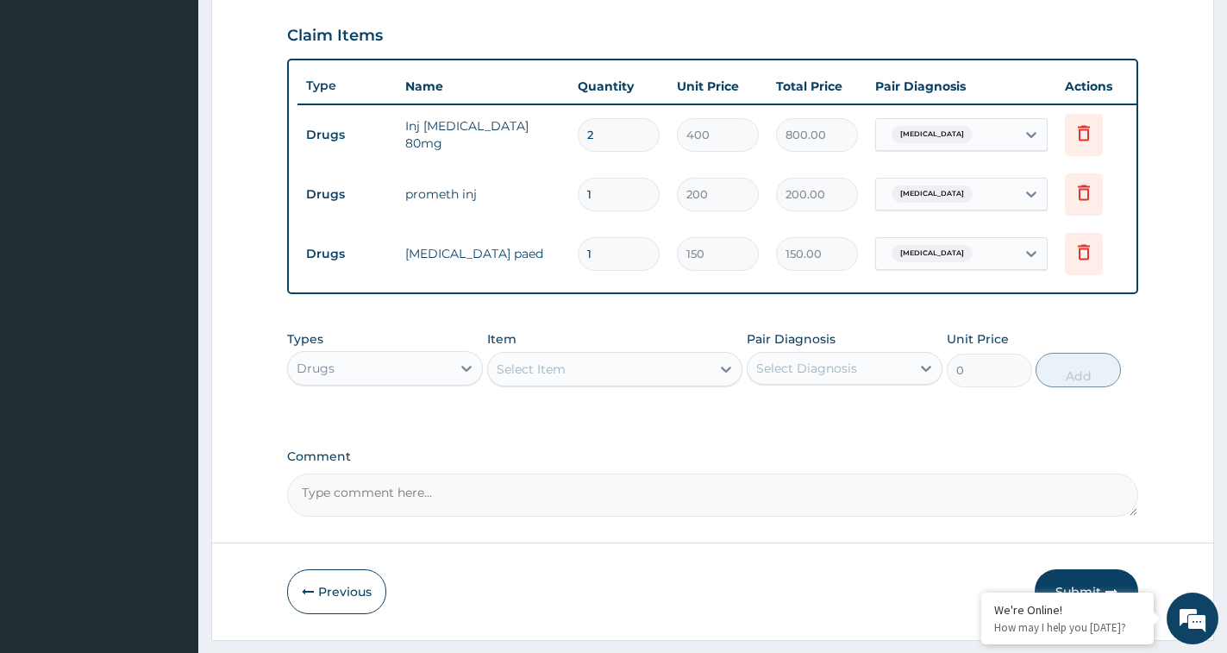
type input "12"
type input "1800.00"
type input "12"
click at [596, 383] on div "Select Item" at bounding box center [599, 369] width 222 height 28
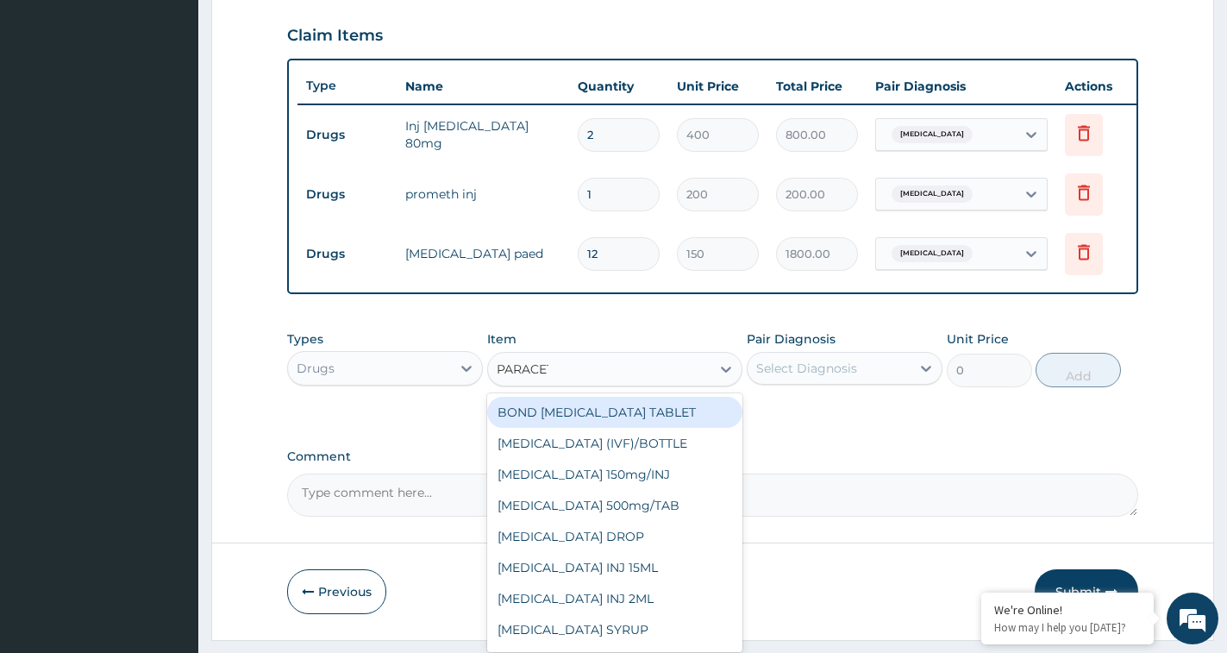
type input "PARACETA"
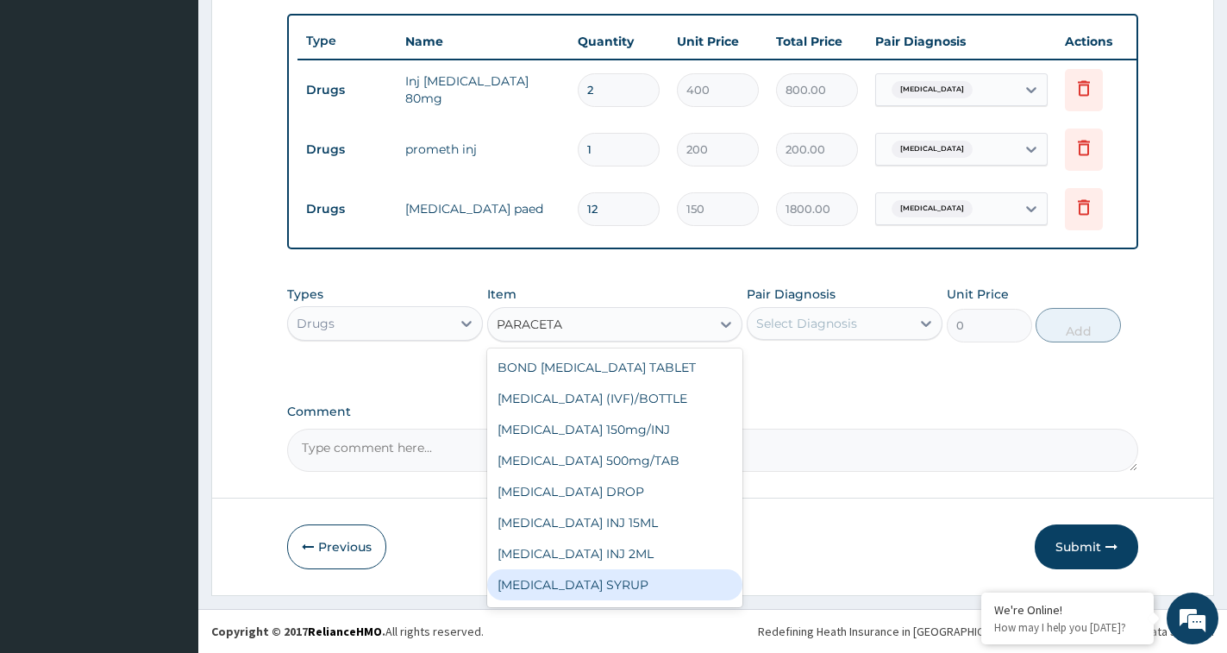
scroll to position [121, 0]
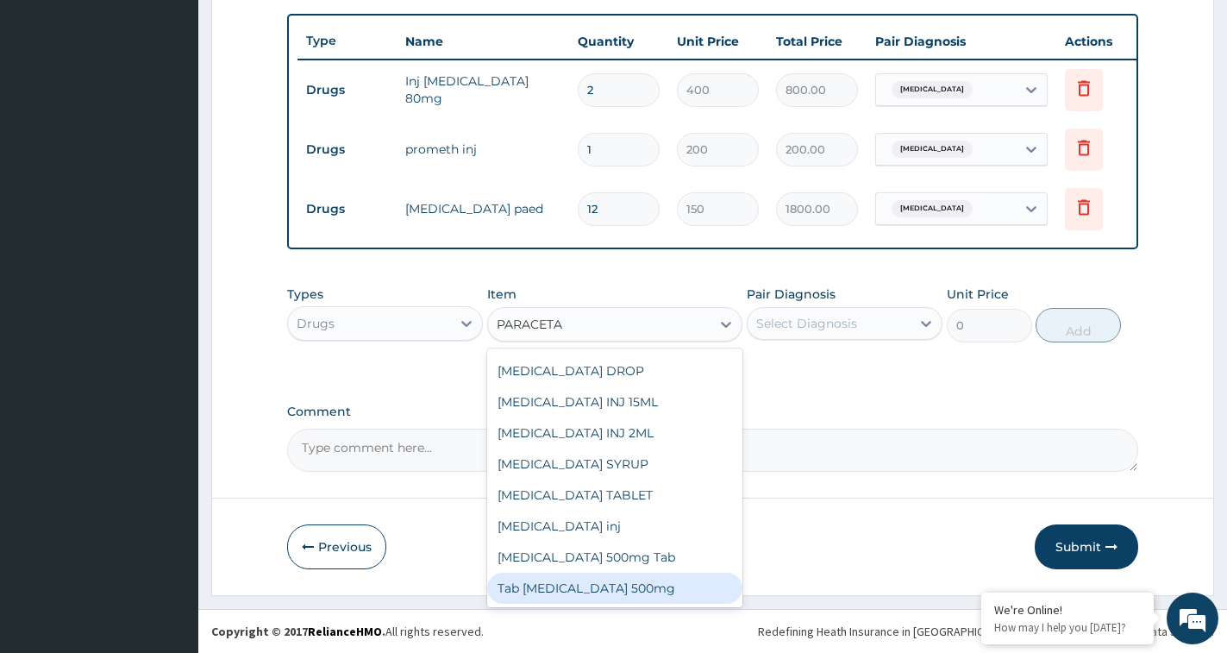
click at [585, 586] on div "Tab [MEDICAL_DATA] 500mg" at bounding box center [614, 588] width 255 height 31
type input "20"
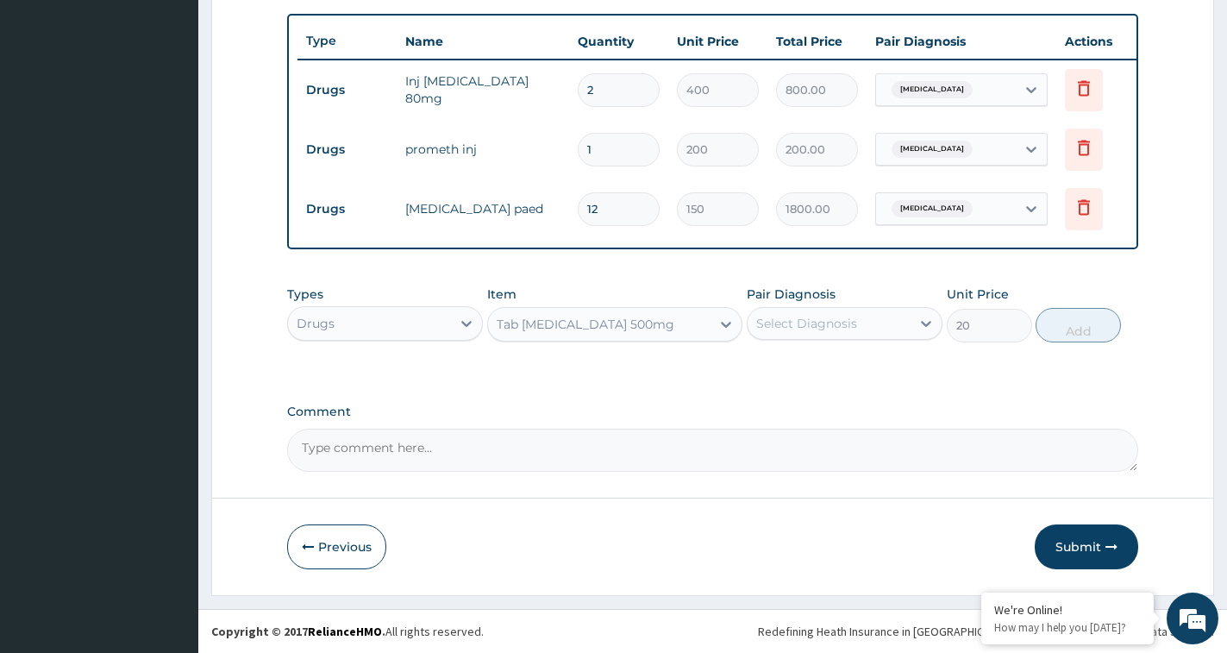
click at [873, 325] on div "Select Diagnosis" at bounding box center [829, 324] width 163 height 28
checkbox input "true"
click at [1081, 335] on button "Add" at bounding box center [1078, 325] width 85 height 34
type input "0"
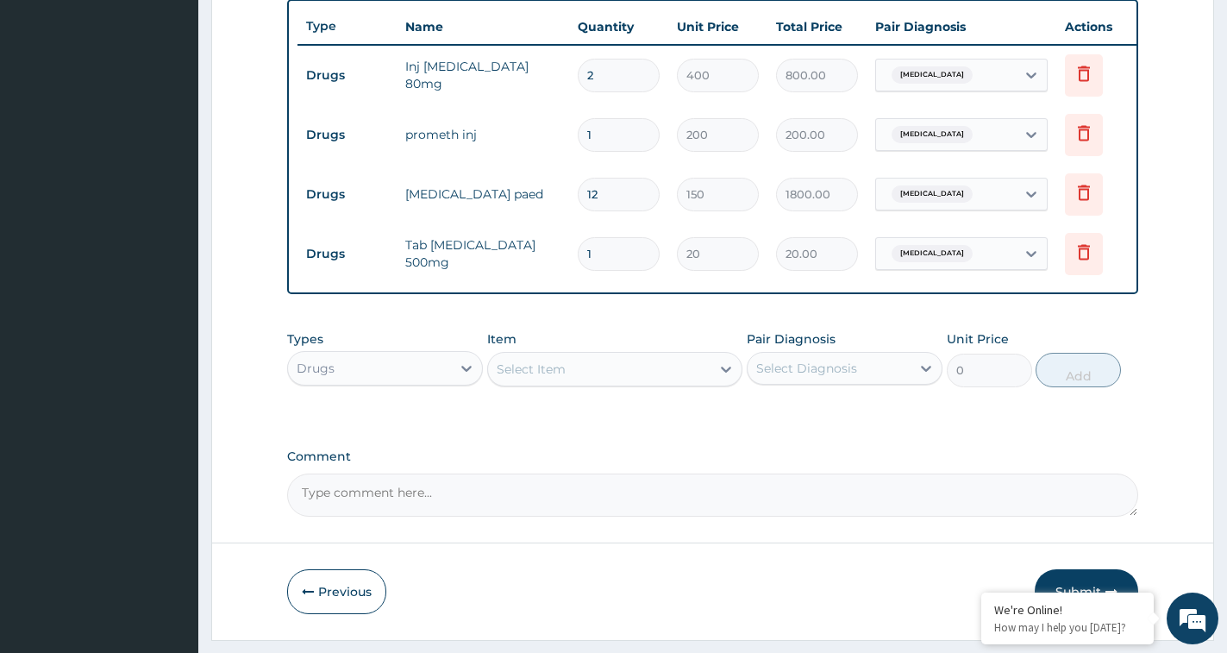
drag, startPoint x: 608, startPoint y: 247, endPoint x: 567, endPoint y: 251, distance: 40.8
click at [567, 251] on tr "Drugs Tab [MEDICAL_DATA] 500mg 1 20 20.00 [MEDICAL_DATA] Delete" at bounding box center [720, 254] width 845 height 60
type input "6"
type input "120.00"
drag, startPoint x: 611, startPoint y: 260, endPoint x: 555, endPoint y: 260, distance: 55.2
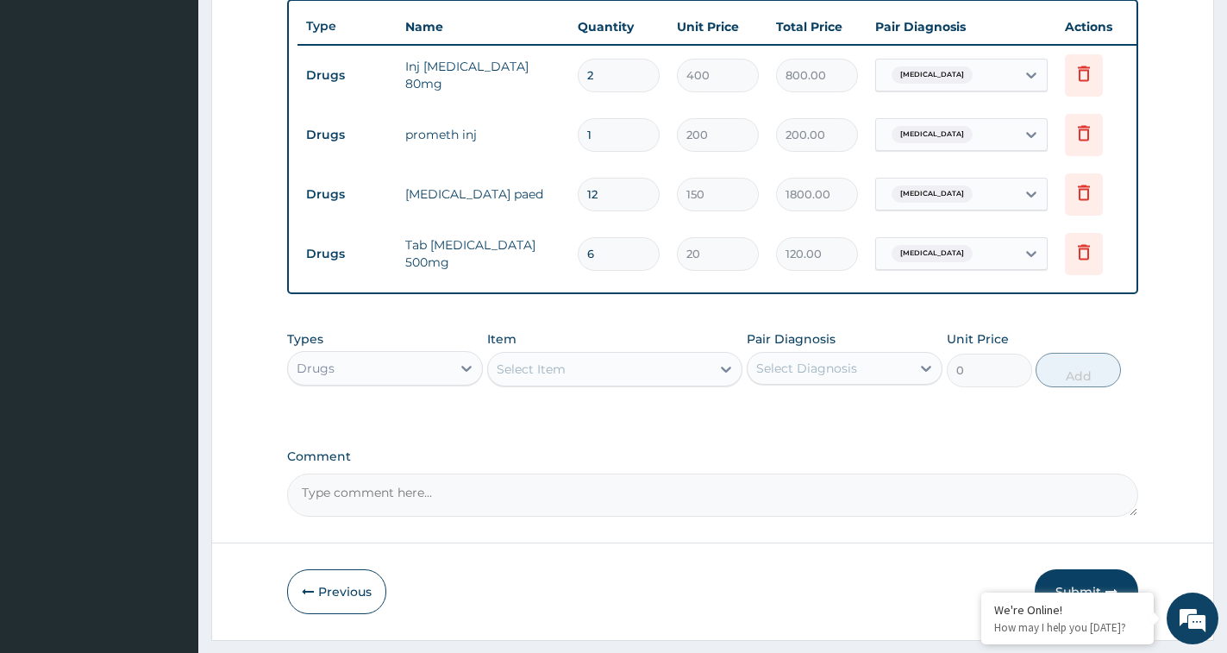
click at [555, 260] on tr "Drugs Tab [MEDICAL_DATA] 500mg 6 20 120.00 [MEDICAL_DATA] Delete" at bounding box center [720, 254] width 845 height 60
type input "5"
type input "100.00"
type input "5"
click at [575, 383] on div "Select Item" at bounding box center [599, 369] width 222 height 28
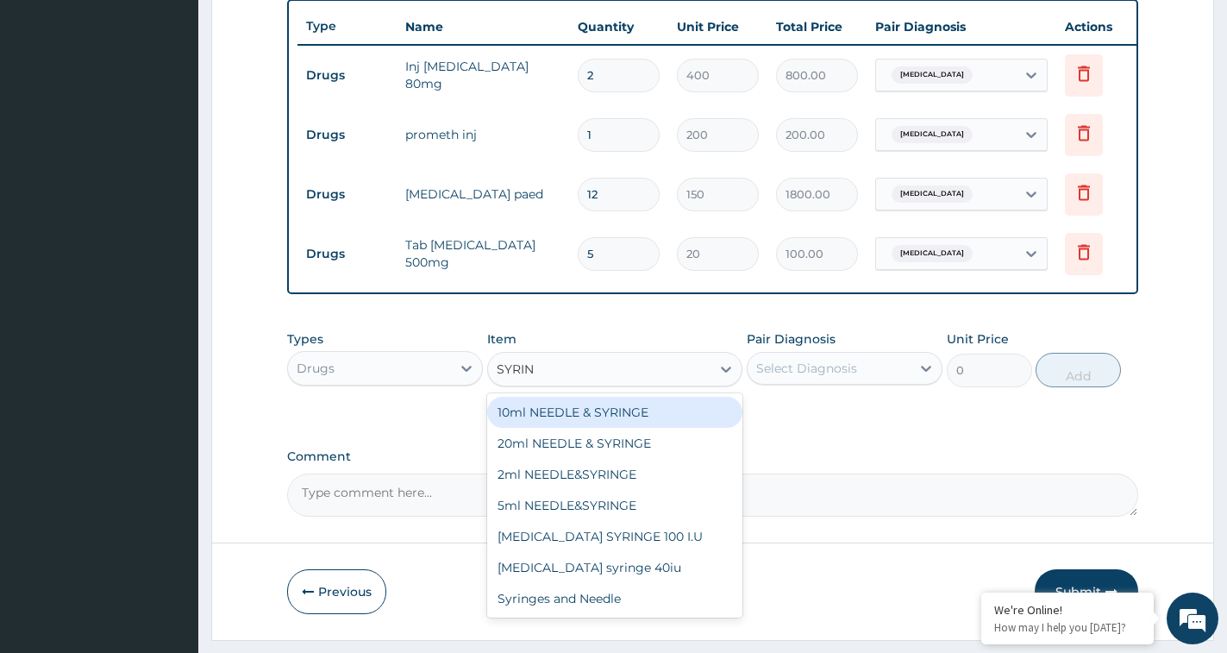
type input "[PERSON_NAME]"
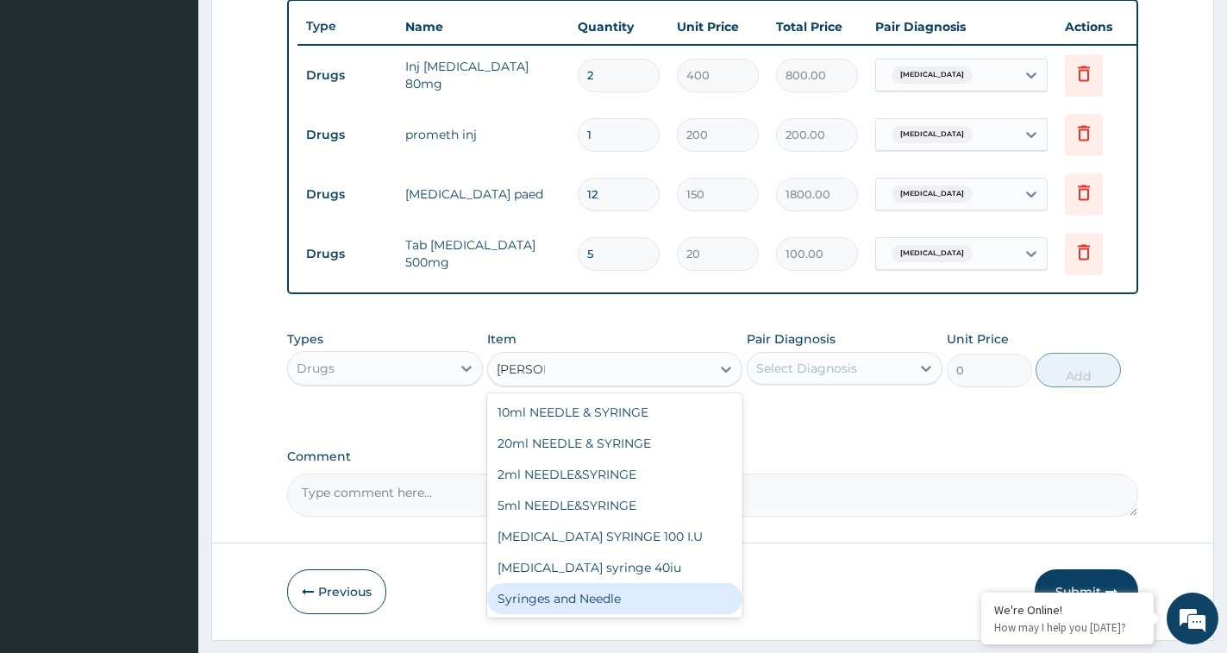
click at [624, 614] on div "Syringes and Needle" at bounding box center [614, 598] width 255 height 31
type input "45"
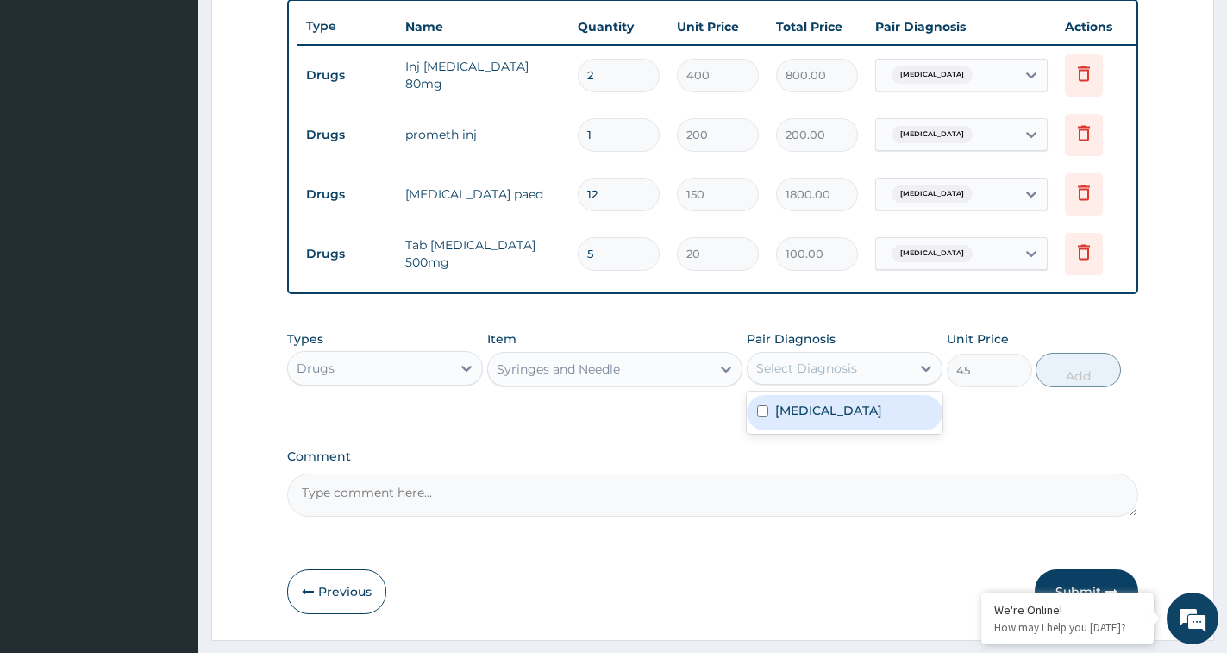
click at [805, 377] on div "Select Diagnosis" at bounding box center [806, 368] width 101 height 17
drag, startPoint x: 791, startPoint y: 425, endPoint x: 909, endPoint y: 432, distance: 118.3
click at [810, 419] on label "[MEDICAL_DATA]" at bounding box center [828, 410] width 107 height 17
checkbox input "true"
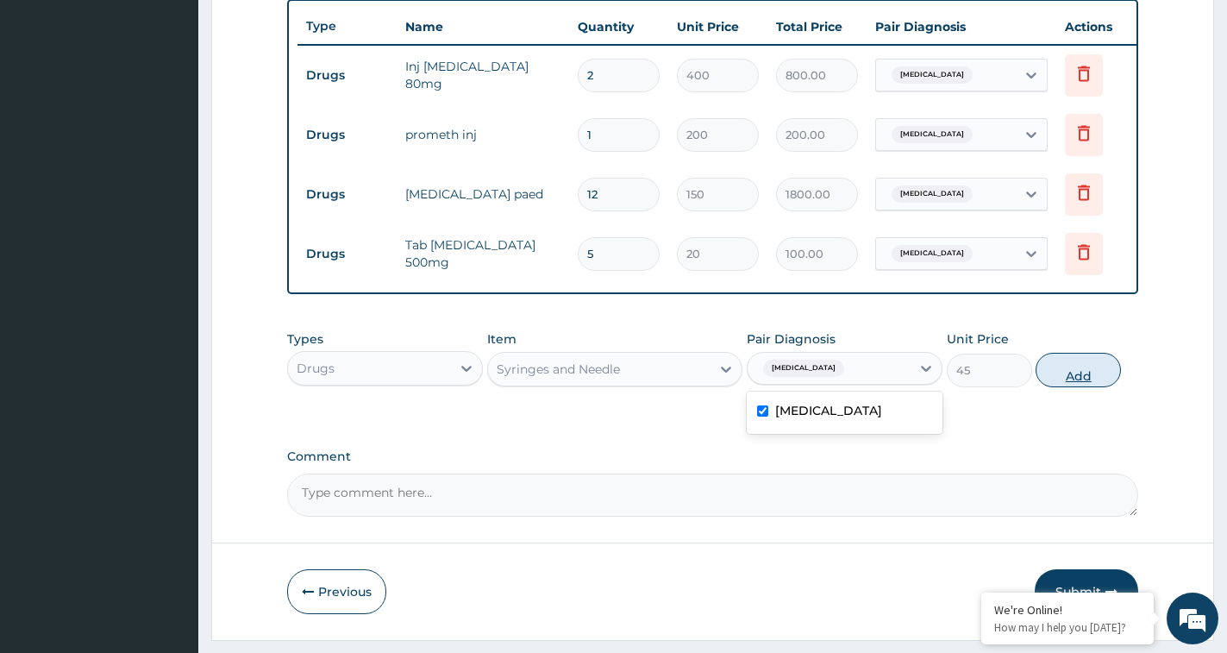
click at [1093, 387] on button "Add" at bounding box center [1078, 370] width 85 height 34
type input "0"
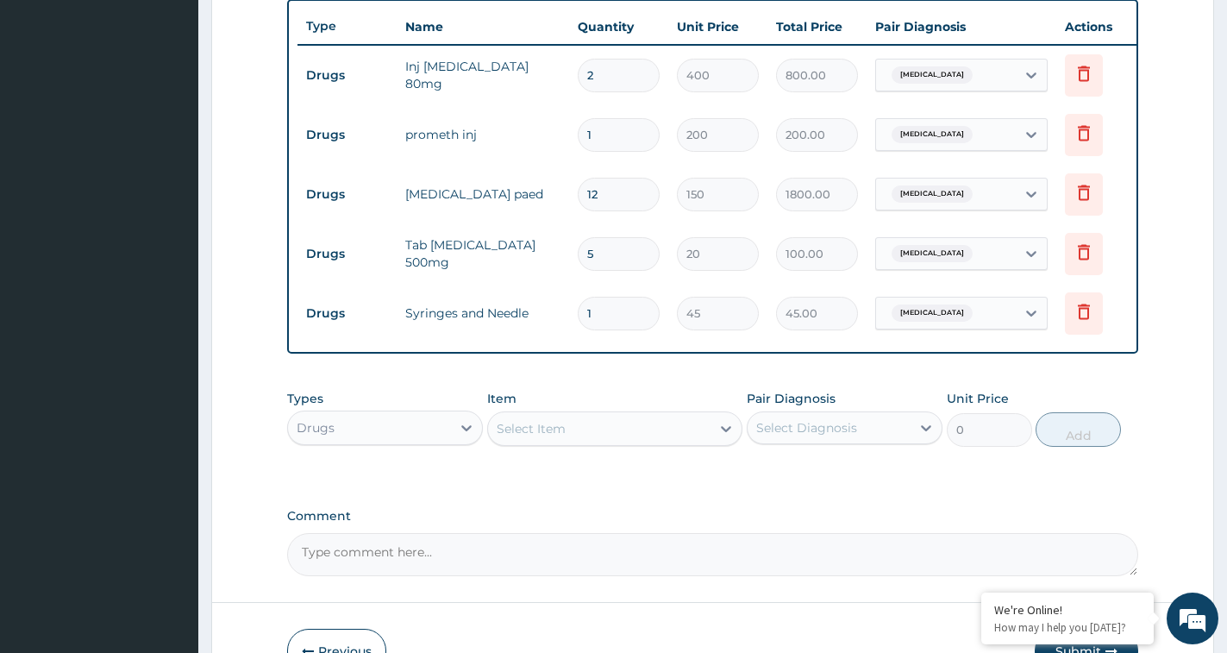
drag, startPoint x: 604, startPoint y: 318, endPoint x: 524, endPoint y: 330, distance: 80.2
click at [524, 330] on tr "Drugs Syringes and Needle 1 45 45.00 [GEOGRAPHIC_DATA][MEDICAL_DATA] Delete" at bounding box center [720, 314] width 845 height 60
type input "3"
type input "135.00"
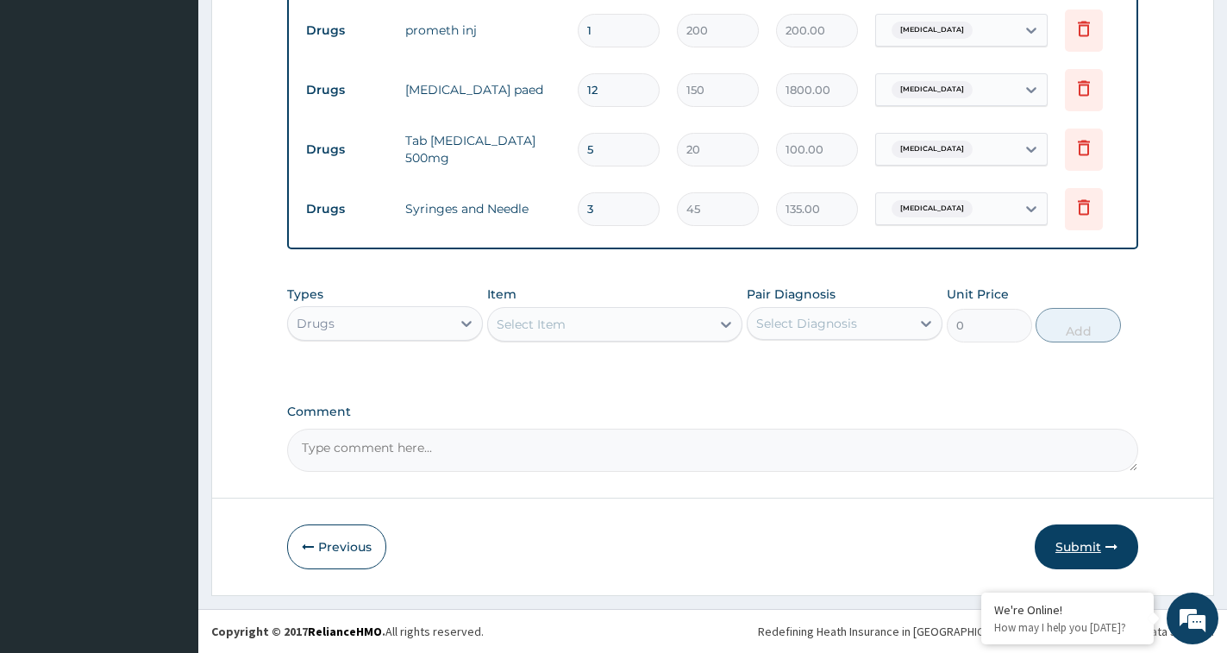
type input "3"
click at [1077, 537] on button "Submit" at bounding box center [1086, 546] width 103 height 45
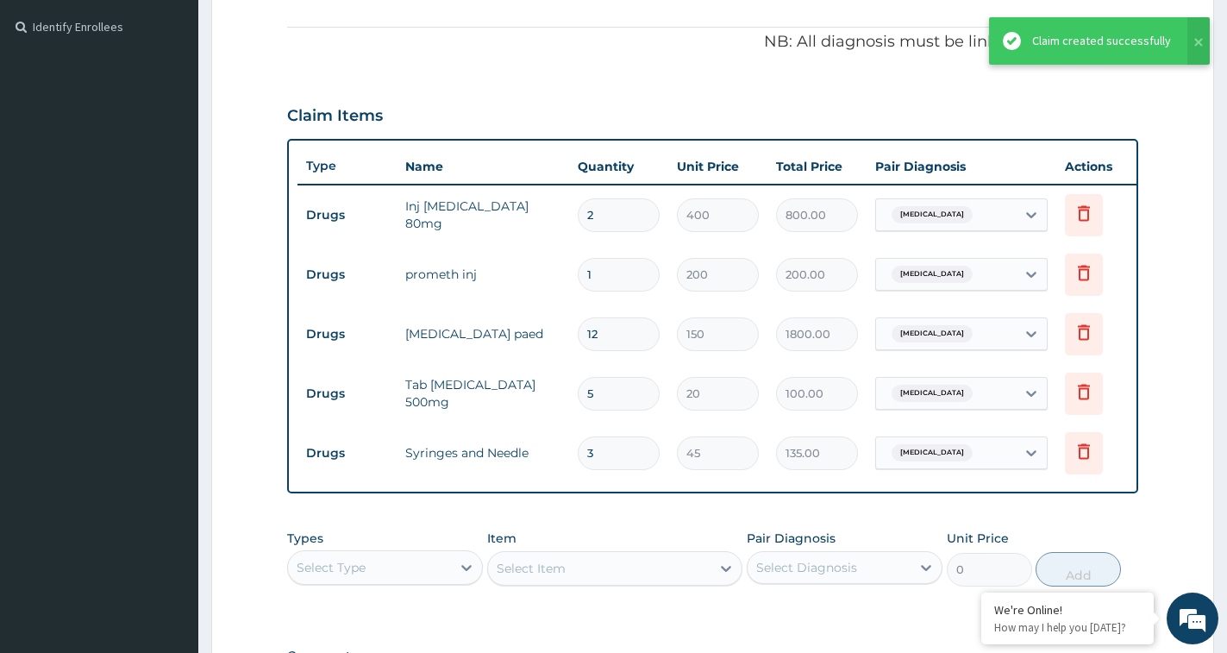
scroll to position [0, 0]
